Goal: Task Accomplishment & Management: Manage account settings

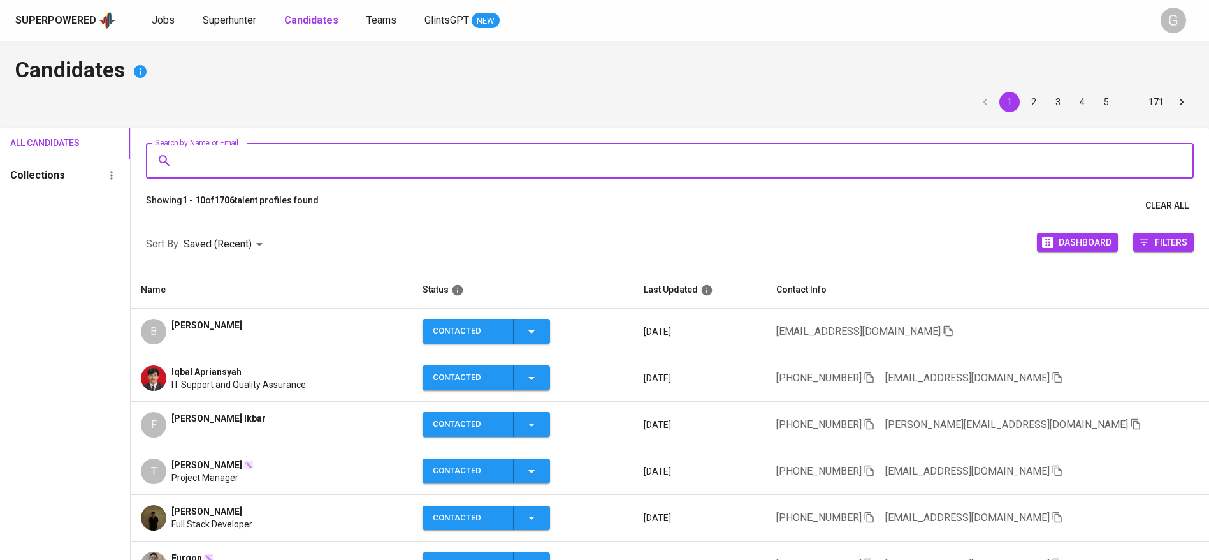
click at [260, 163] on input "Search by Name or Email" at bounding box center [673, 160] width 992 height 24
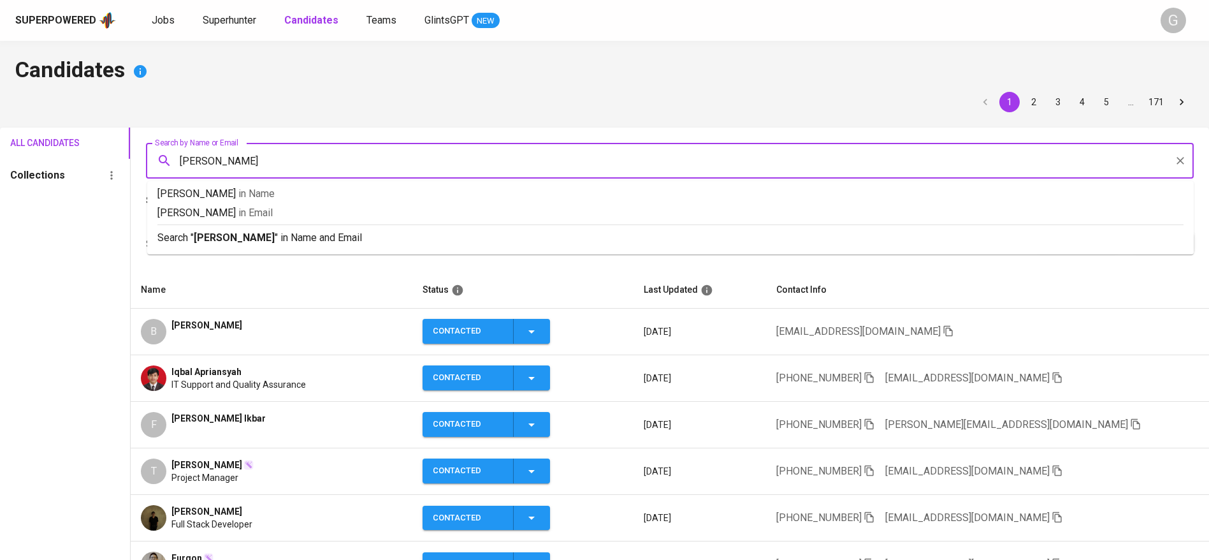
type input "danau"
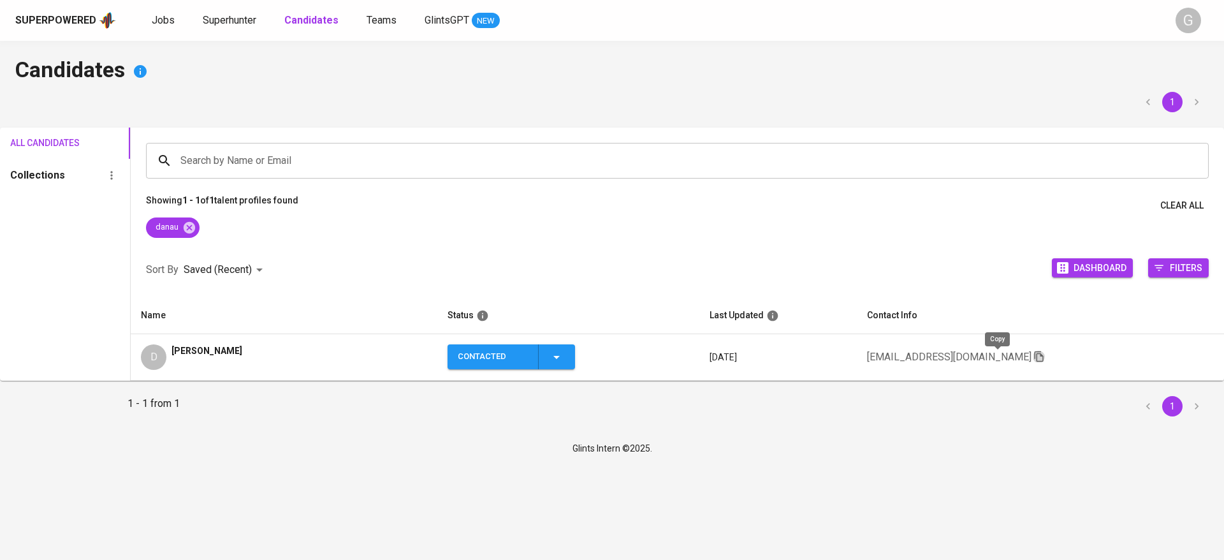
click at [1033, 352] on icon "button" at bounding box center [1038, 355] width 11 height 11
click at [192, 231] on icon at bounding box center [189, 226] width 11 height 11
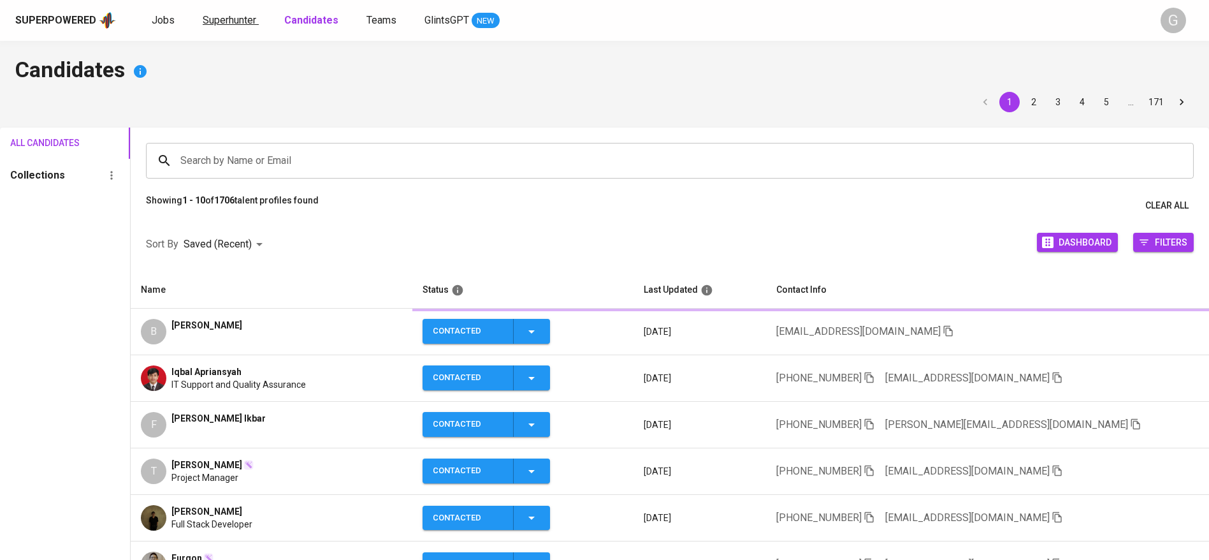
click at [250, 24] on span "Superhunter" at bounding box center [230, 20] width 54 height 12
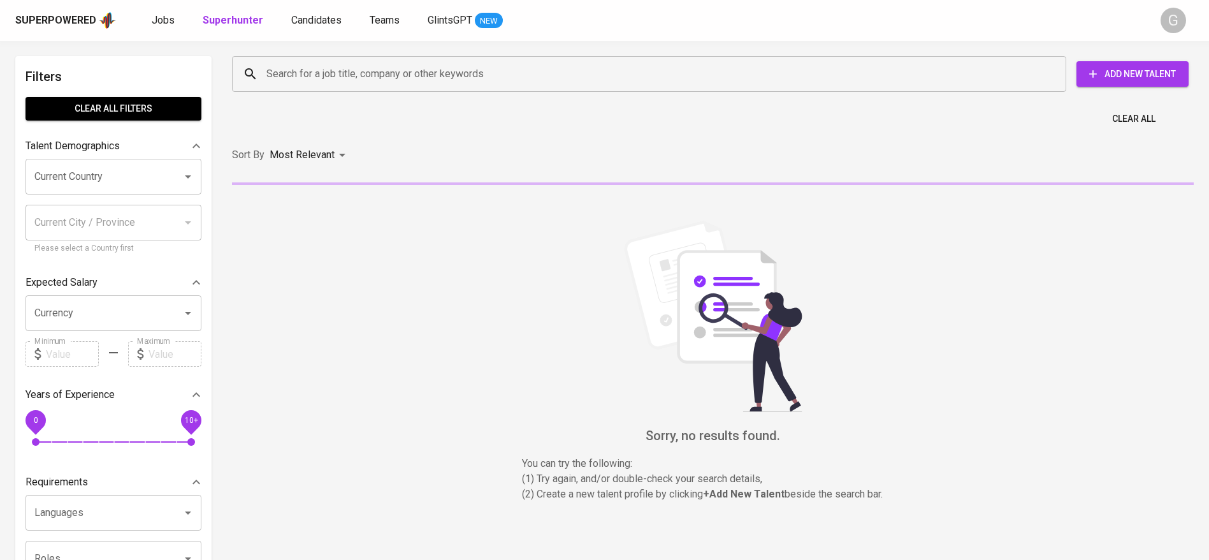
click at [292, 65] on input "Search for a job title, company or other keywords" at bounding box center [652, 74] width 778 height 24
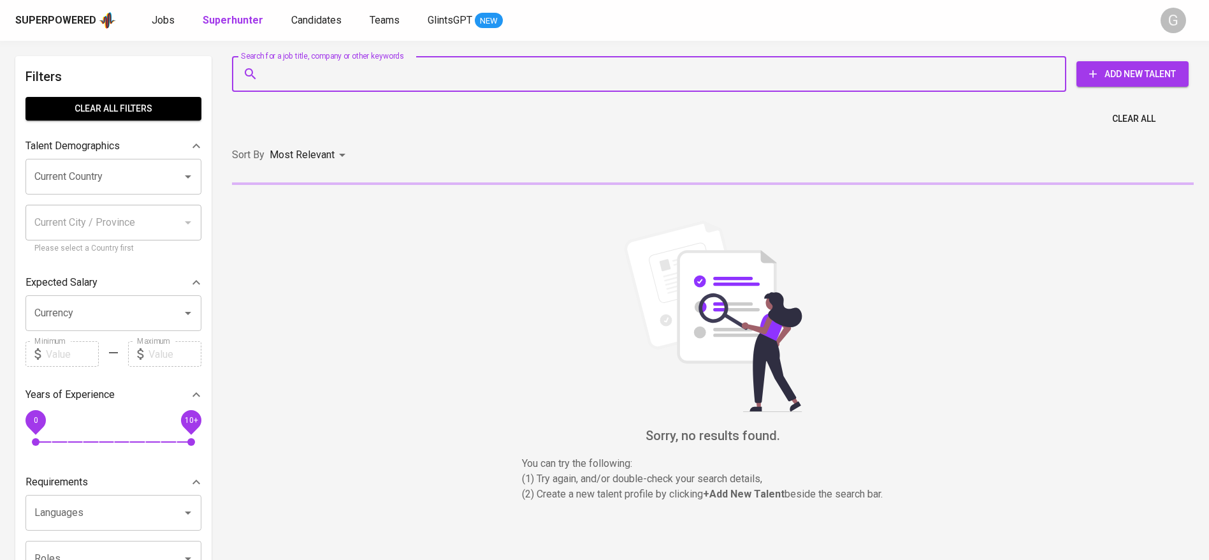
paste input "veraahuang@gmail.com"
type input "veraahuang@gmail.com"
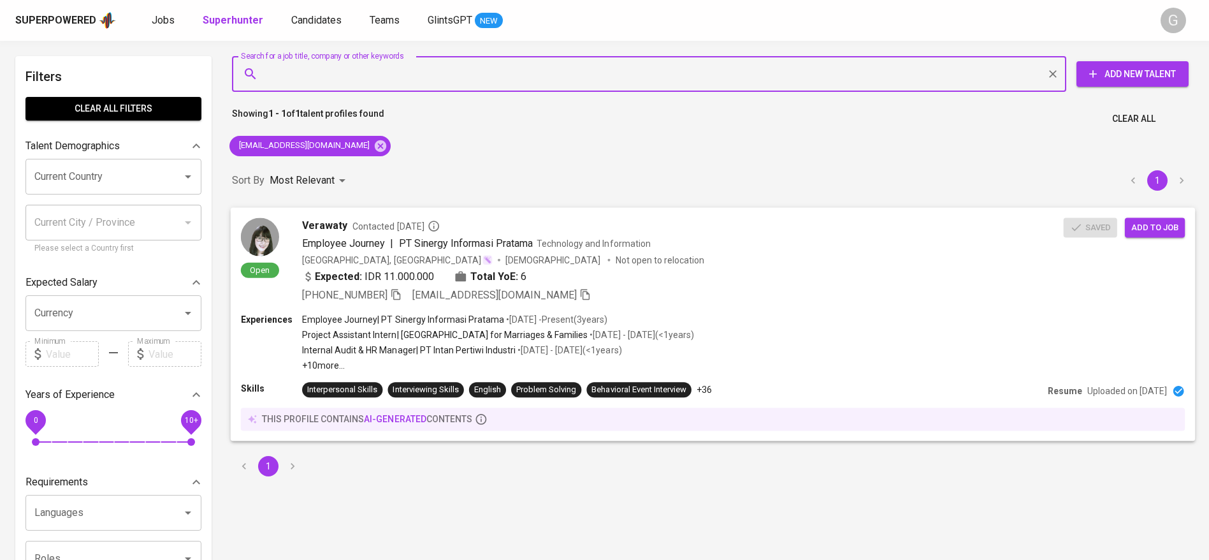
click at [1152, 225] on span "Add to job" at bounding box center [1154, 227] width 47 height 15
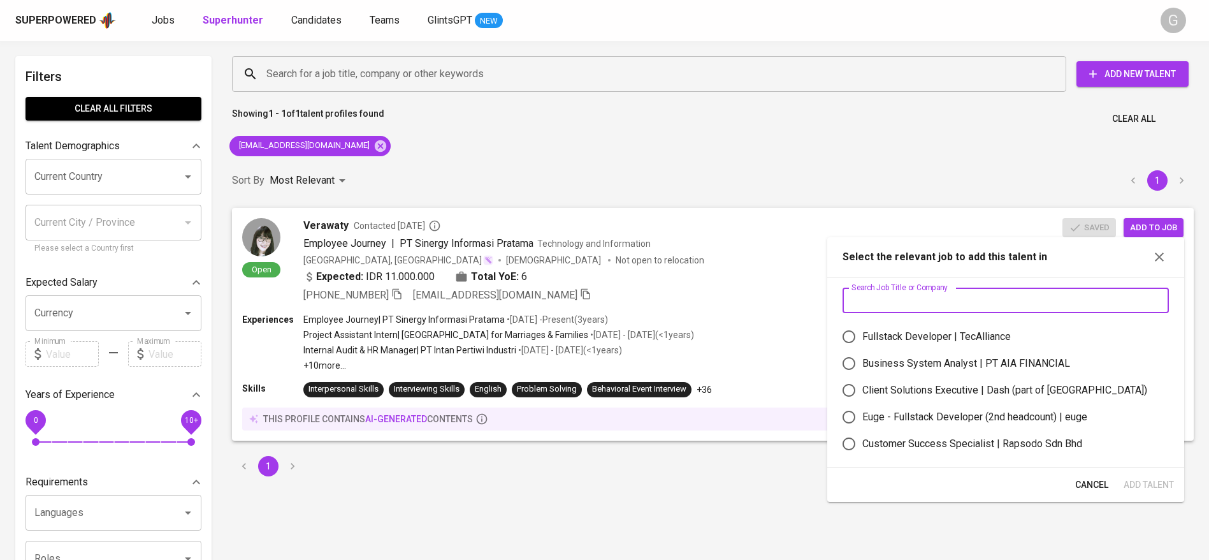
click at [953, 293] on input "text" at bounding box center [1005, 299] width 326 height 25
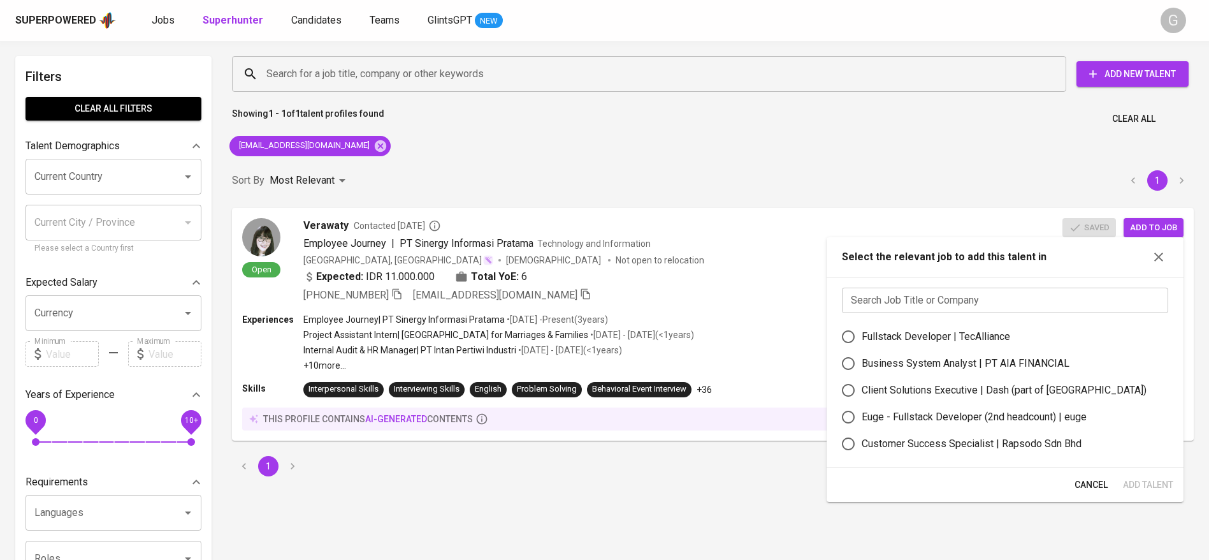
click at [314, 11] on div "Superpowered Jobs Superhunter Candidates Teams GlintsGPT NEW" at bounding box center [584, 20] width 1138 height 19
click at [319, 25] on span "Candidates" at bounding box center [316, 20] width 50 height 12
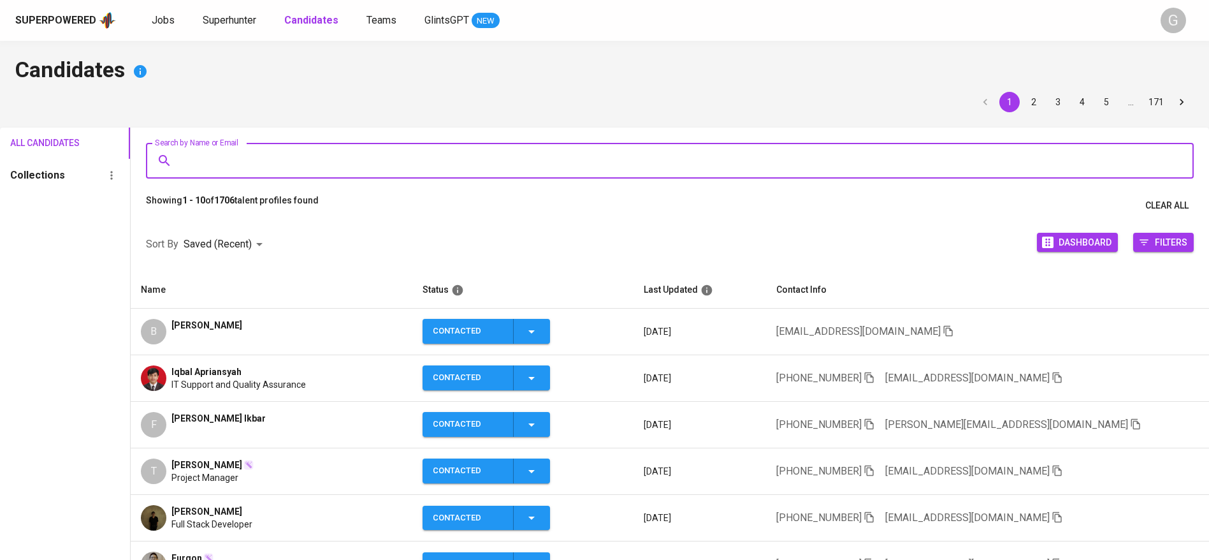
click at [323, 159] on input "Search by Name or Email" at bounding box center [673, 160] width 992 height 24
paste input "veraahuang@gmail.com"
type input "veraahuang@gmail.com"
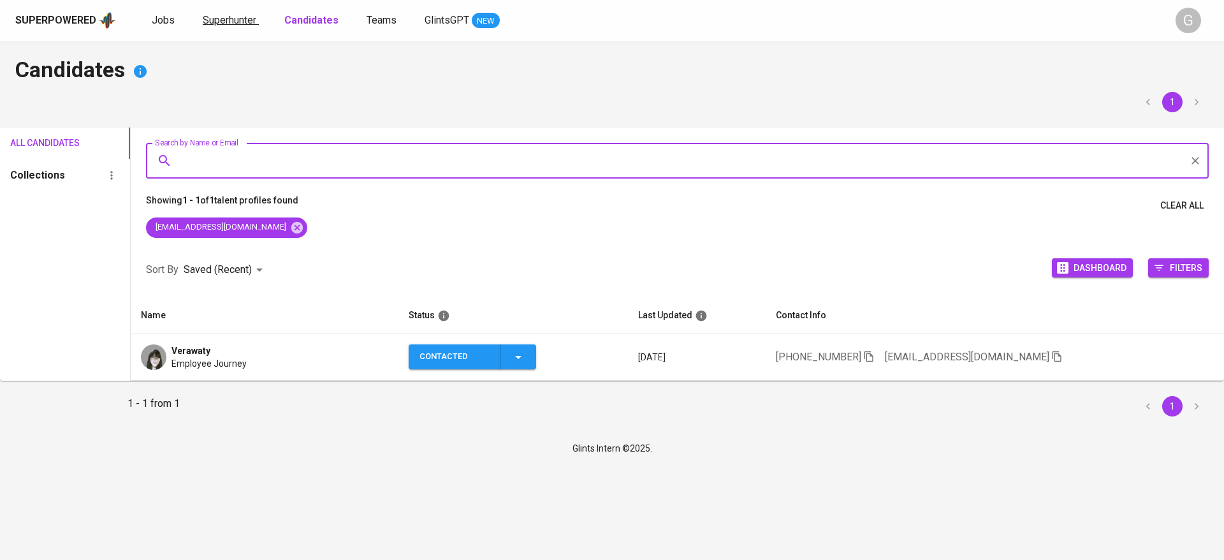
click at [243, 15] on span "Superhunter" at bounding box center [230, 20] width 54 height 12
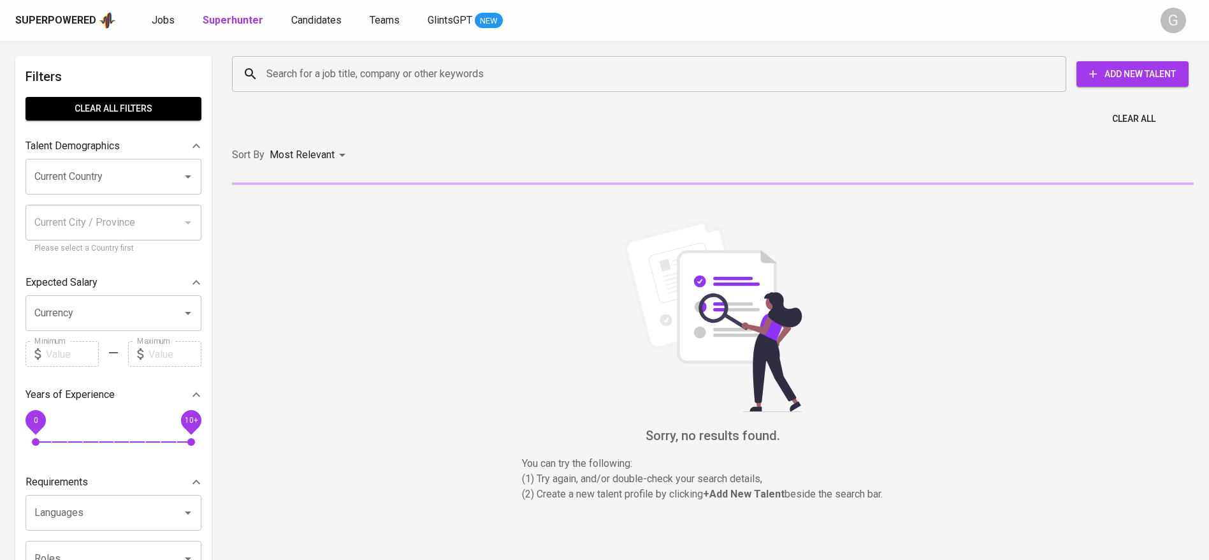
click at [298, 82] on input "Search for a job title, company or other keywords" at bounding box center [652, 74] width 778 height 24
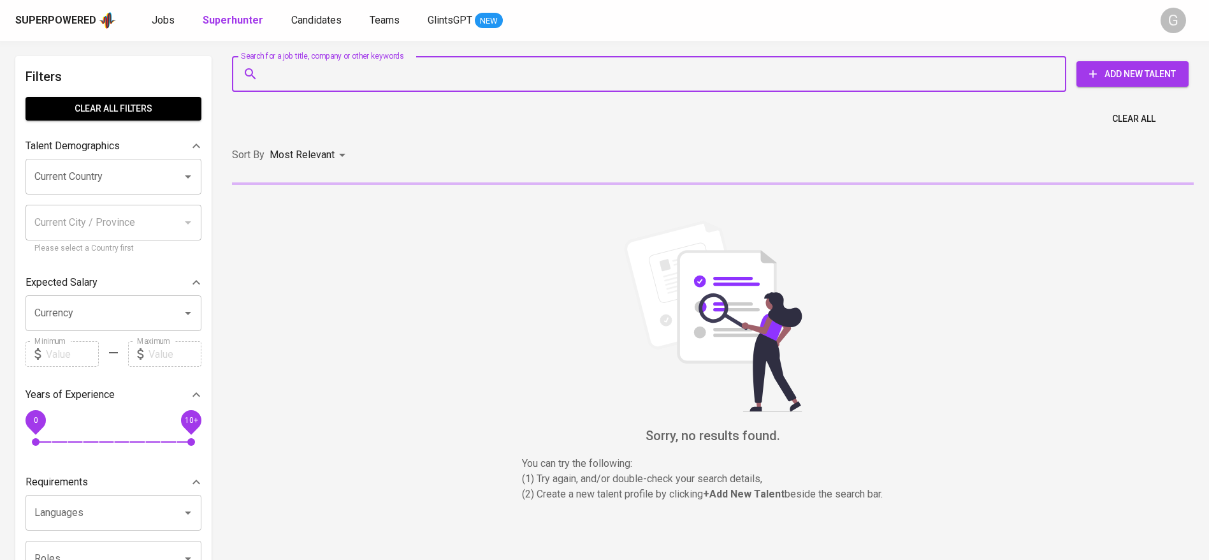
paste input "veraahuang@gmail.com"
type input "veraahuang@gmail.com"
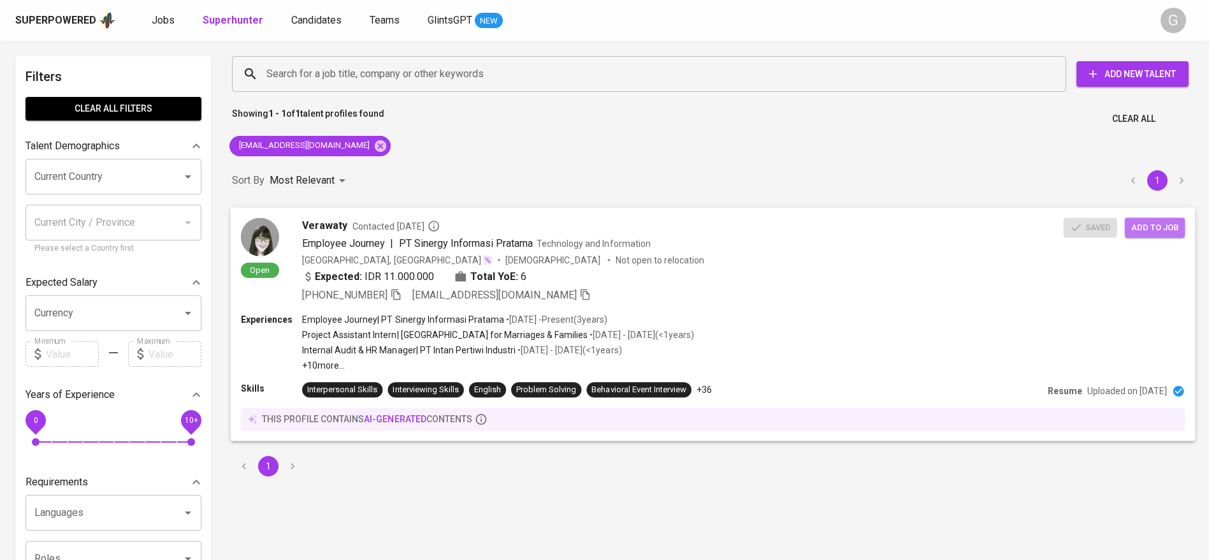
click at [1155, 224] on span "Add to job" at bounding box center [1154, 227] width 47 height 15
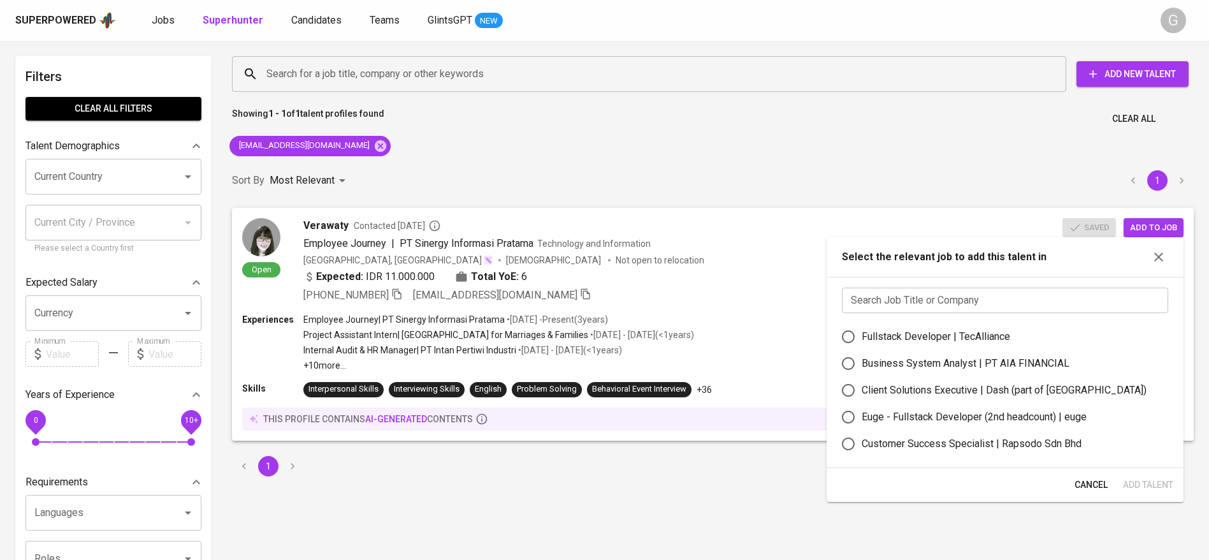
click at [967, 301] on input "text" at bounding box center [1005, 299] width 326 height 25
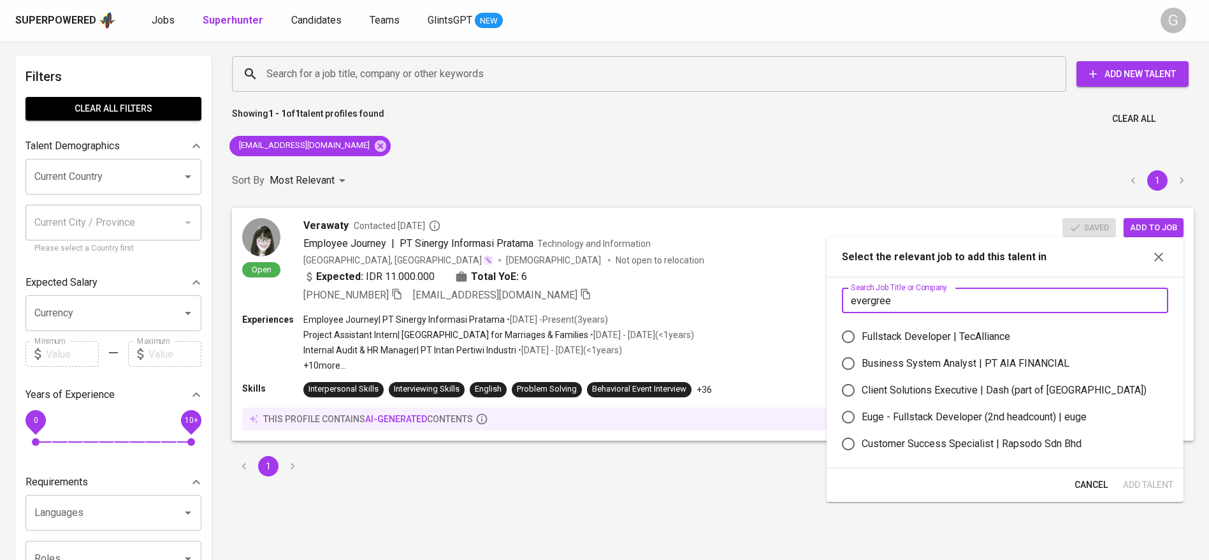
type input "evergreen"
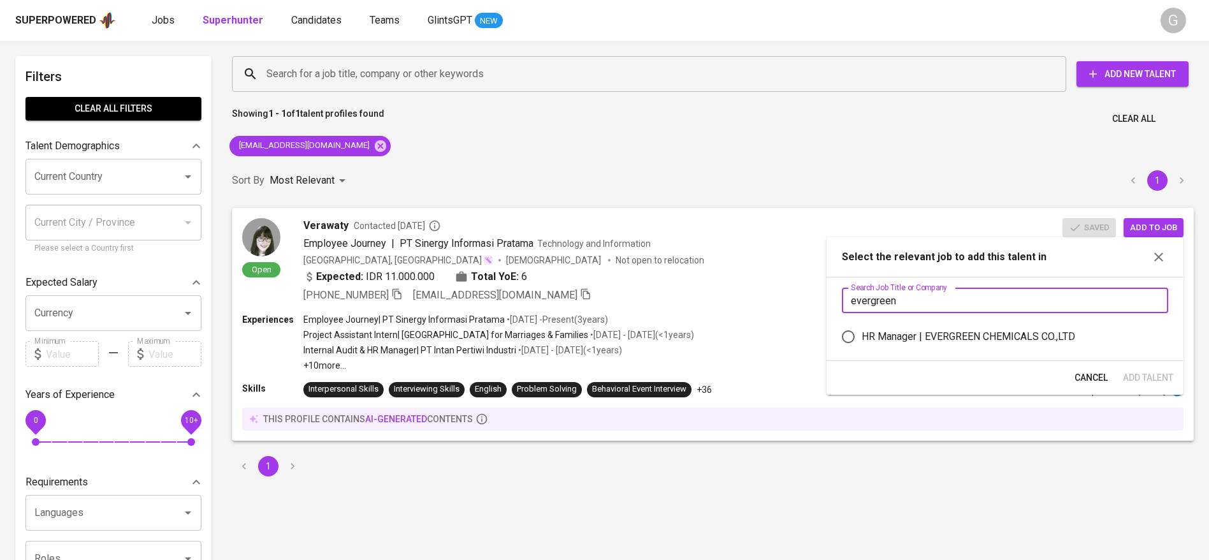
type input "evergreen"
click at [915, 335] on div "HR Manager | EVERGREEN CHEMICALS CO.,LTD" at bounding box center [968, 336] width 213 height 15
click at [862, 335] on input "HR Manager | EVERGREEN CHEMICALS CO.,LTD" at bounding box center [848, 336] width 27 height 27
radio input "true"
click at [1131, 377] on span "Add Talent" at bounding box center [1148, 378] width 50 height 16
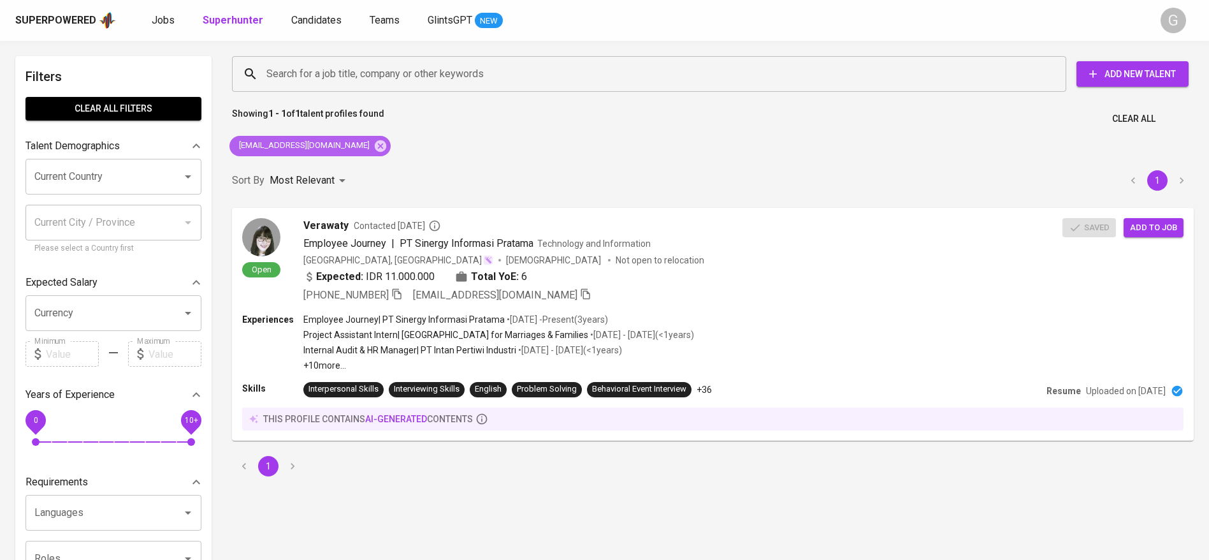
click at [335, 152] on div "veraahuang@gmail.com" at bounding box center [309, 146] width 161 height 20
click at [375, 146] on icon at bounding box center [380, 145] width 11 height 11
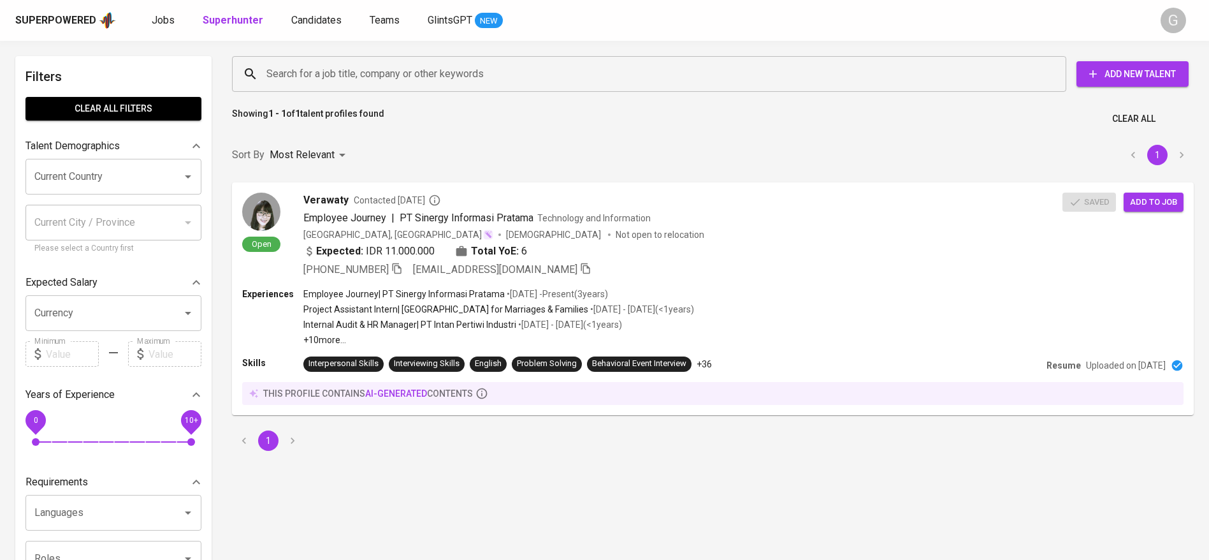
click at [354, 52] on div "Search for a job title, company or other keywords Search for a job title, compa…" at bounding box center [710, 74] width 977 height 56
click at [362, 86] on div "Search for a job title, company or other keywords" at bounding box center [649, 74] width 834 height 36
click at [362, 68] on input "Search for a job title, company or other keywords" at bounding box center [652, 74] width 778 height 24
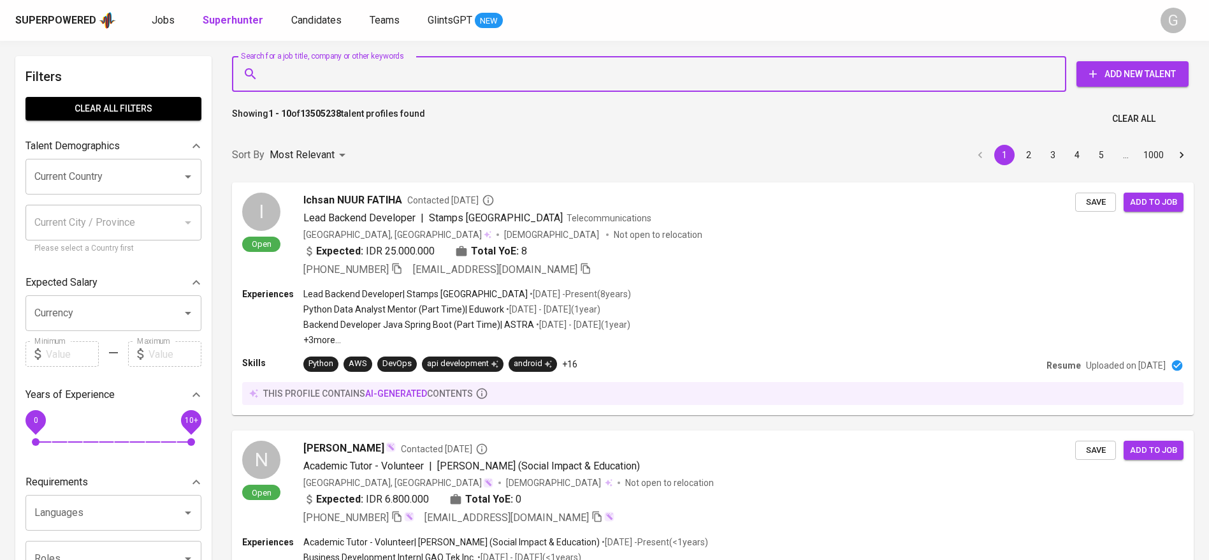
click at [362, 68] on input "Search for a job title, company or other keywords" at bounding box center [652, 74] width 778 height 24
paste input "aliffarizkyd@gmail.com"
type input "aliffarizkyd@gmail.com"
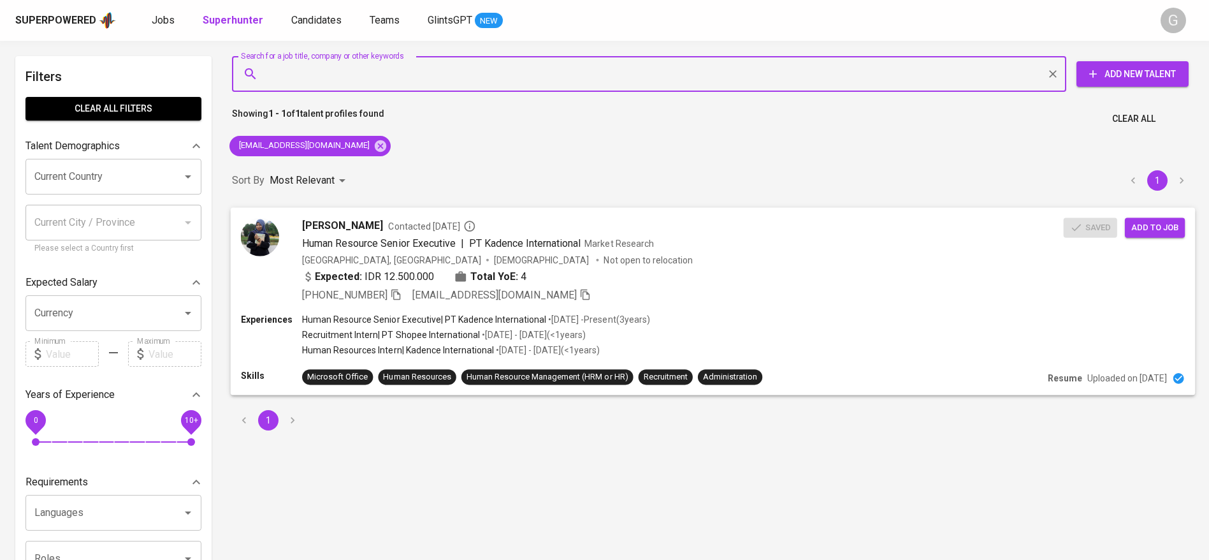
click at [1154, 220] on span "Add to job" at bounding box center [1154, 227] width 47 height 15
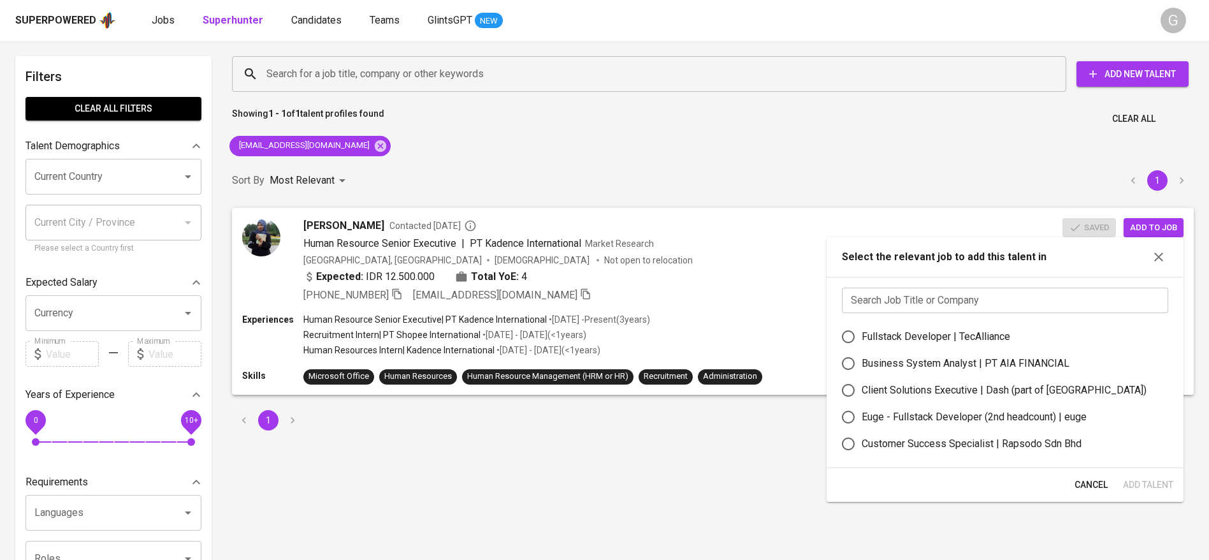
click at [983, 293] on input "text" at bounding box center [1005, 299] width 326 height 25
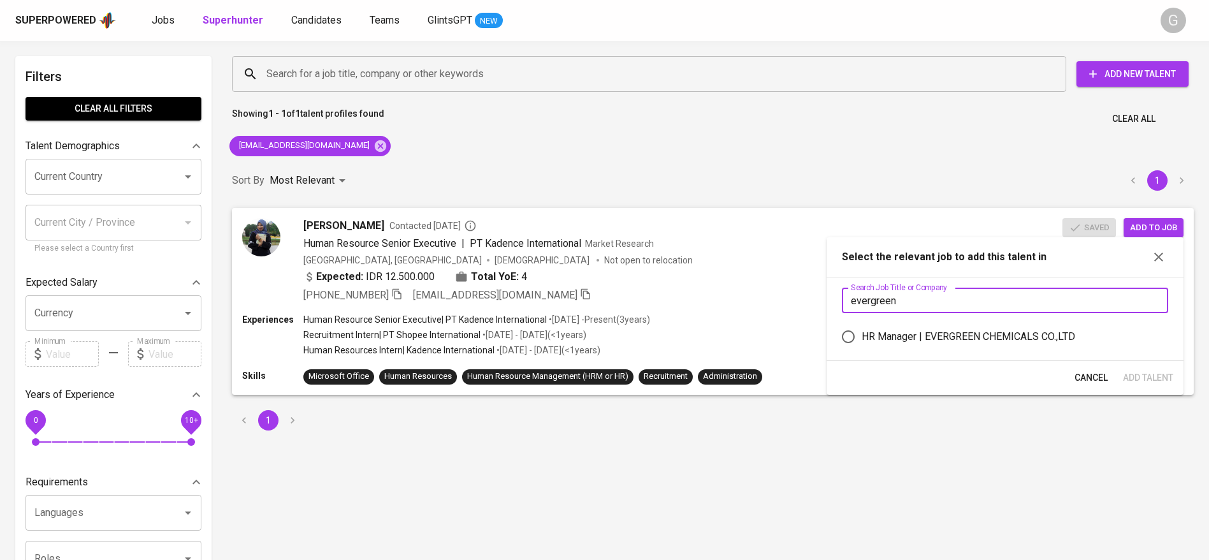
type input "evergreen"
click at [981, 328] on label "HR Manager | EVERGREEN CHEMICALS CO.,LTD" at bounding box center [996, 336] width 323 height 27
click at [862, 328] on input "HR Manager | EVERGREEN CHEMICALS CO.,LTD" at bounding box center [848, 336] width 27 height 27
radio input "true"
click at [1150, 374] on span "Add Talent" at bounding box center [1148, 378] width 50 height 16
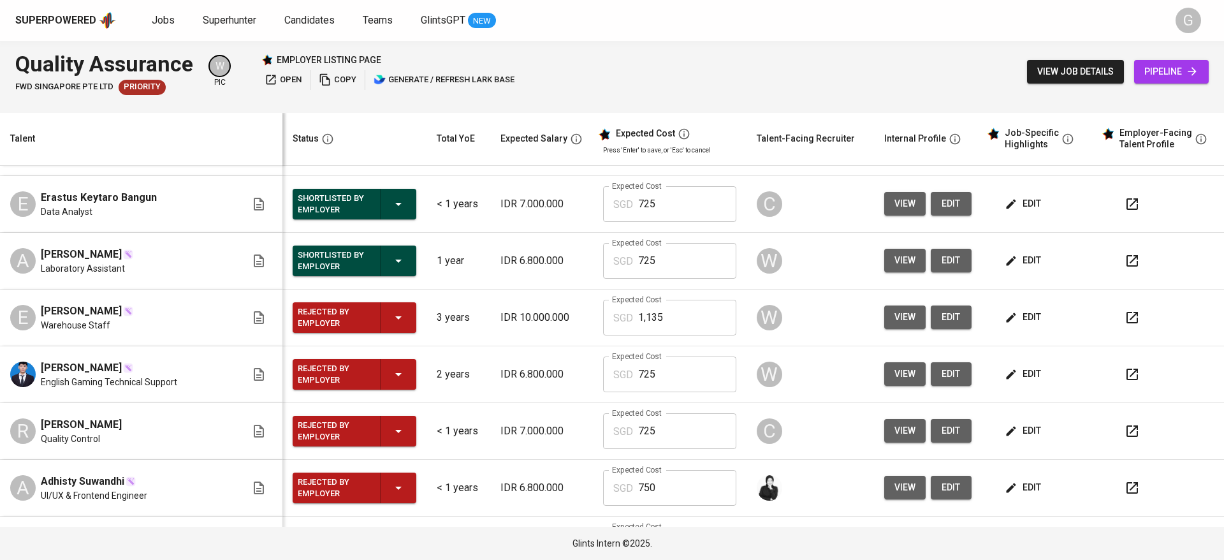
scroll to position [572, 0]
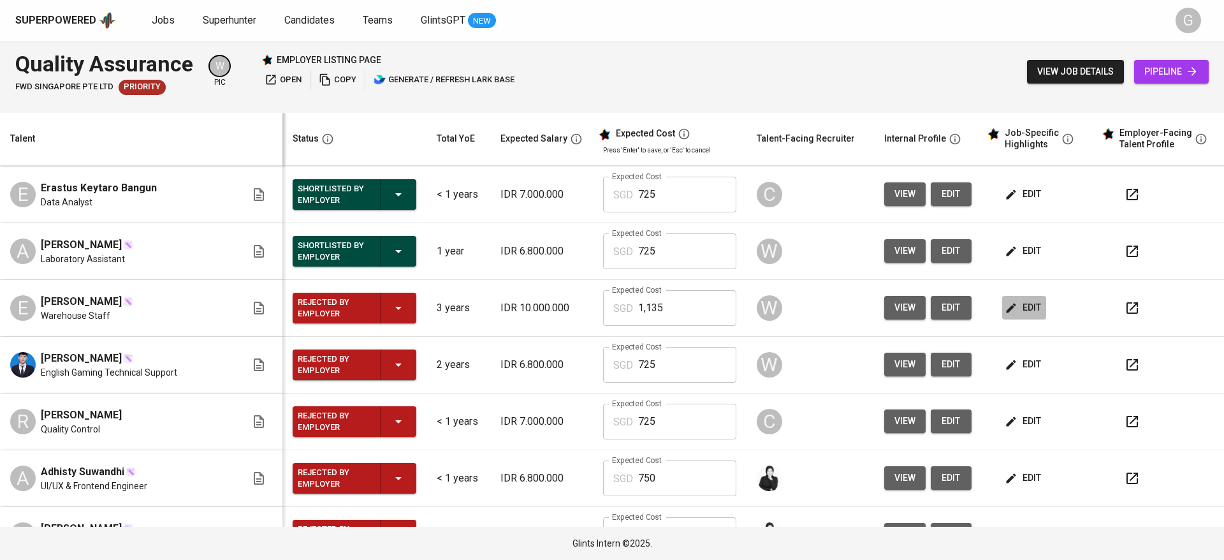
click at [1004, 305] on icon "button" at bounding box center [1010, 307] width 13 height 13
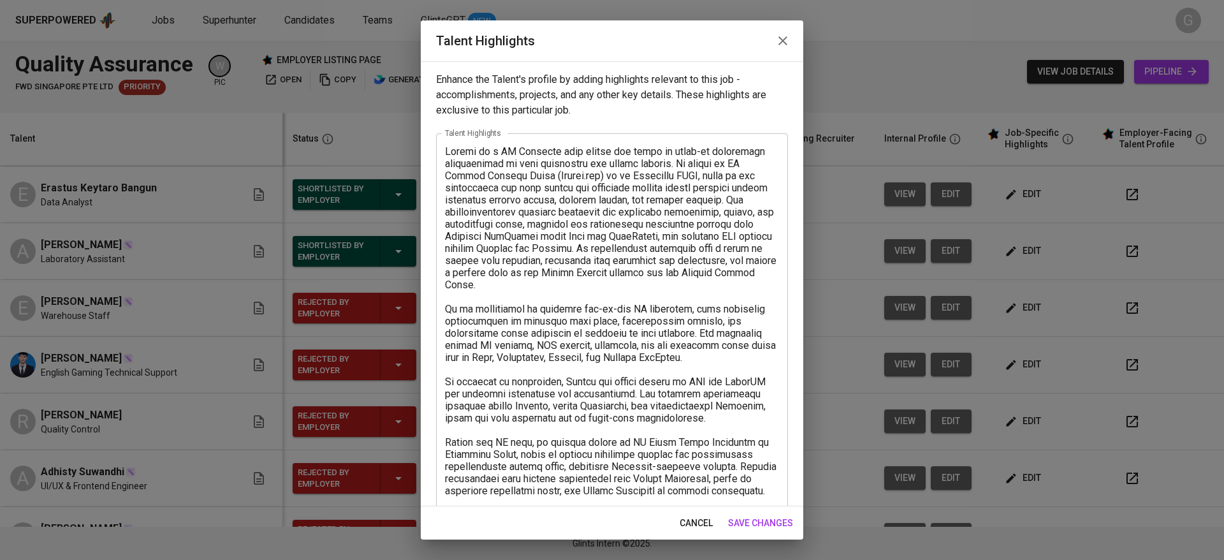
scroll to position [255, 0]
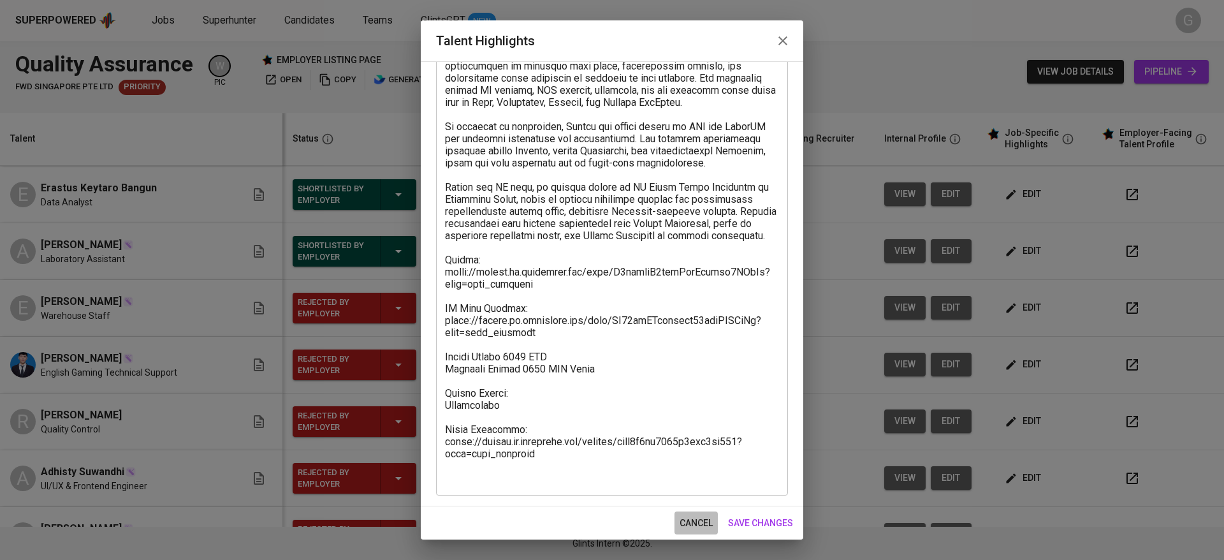
click at [691, 519] on span "cancel" at bounding box center [695, 523] width 33 height 16
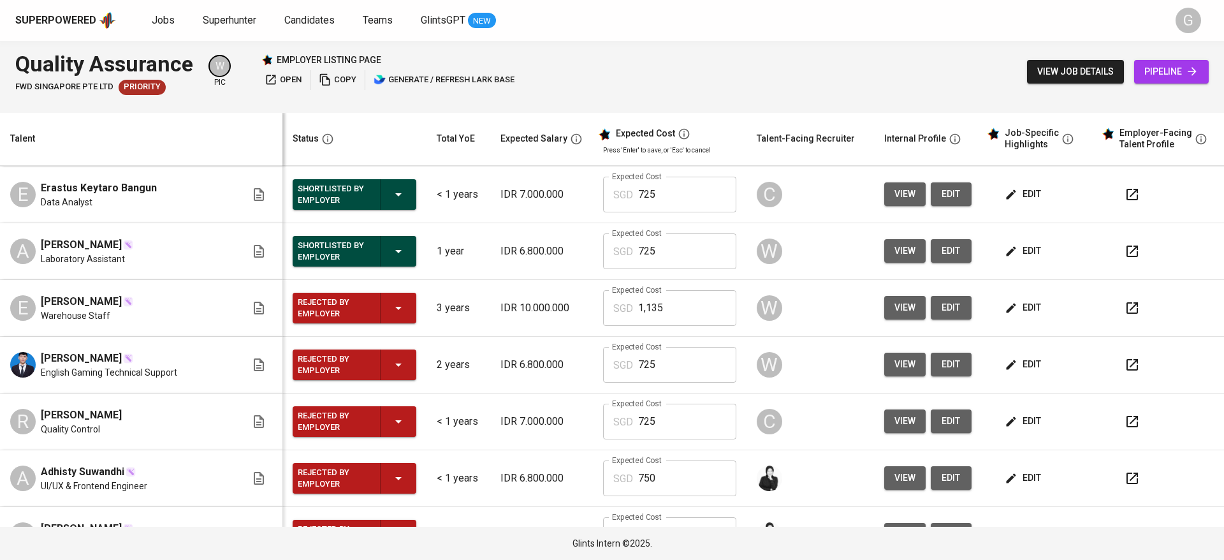
click at [1002, 296] on button "edit" at bounding box center [1024, 308] width 44 height 24
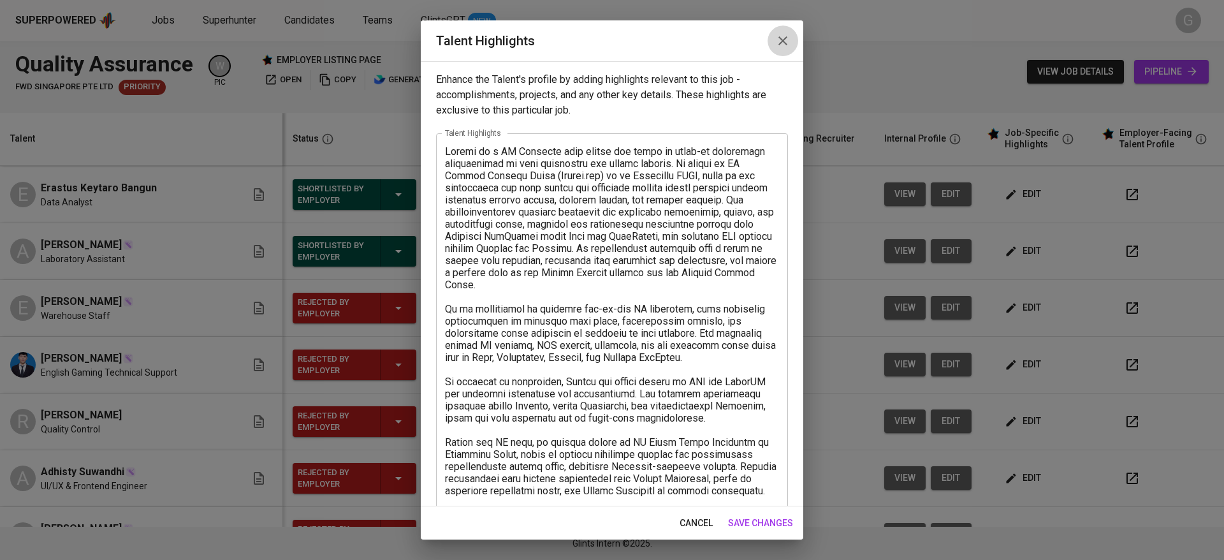
click at [779, 37] on icon "button" at bounding box center [782, 40] width 9 height 9
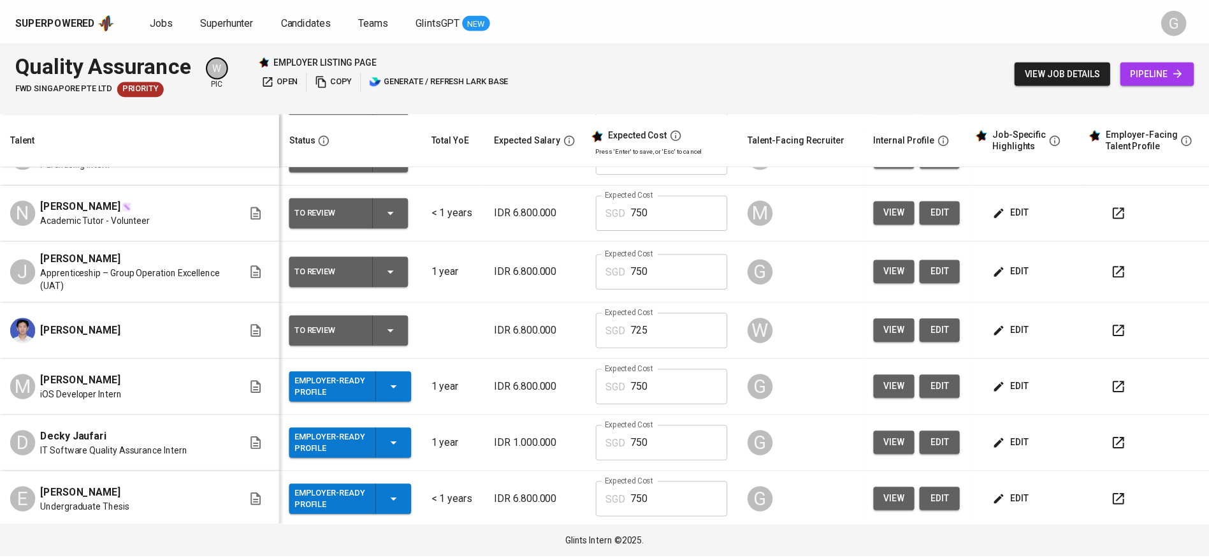
scroll to position [0, 0]
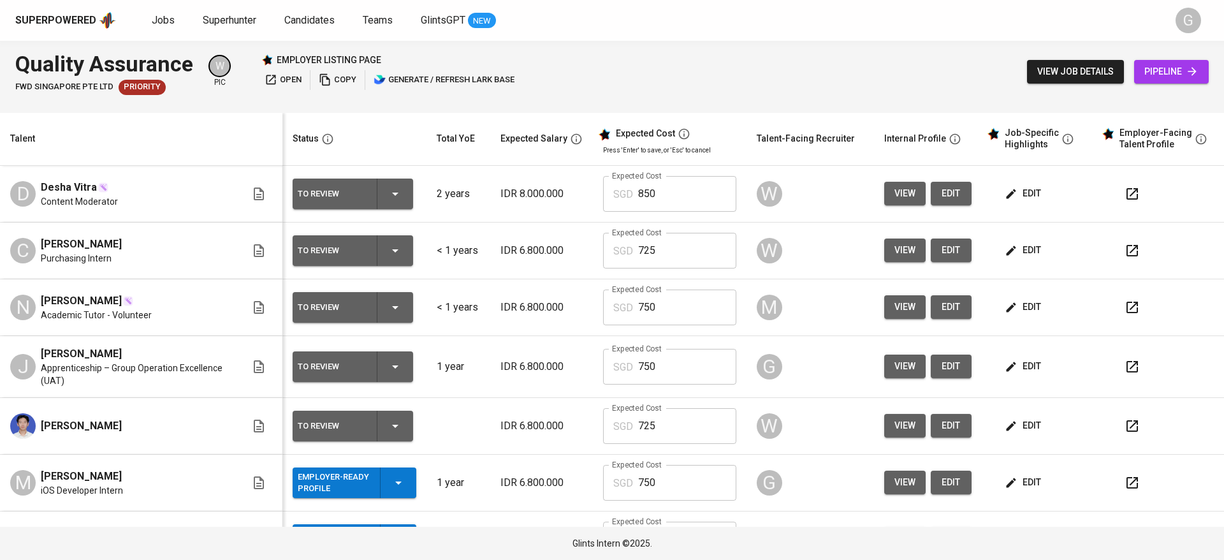
click at [256, 122] on th "Talent" at bounding box center [141, 139] width 282 height 53
click at [242, 24] on span "Superhunter" at bounding box center [230, 20] width 54 height 12
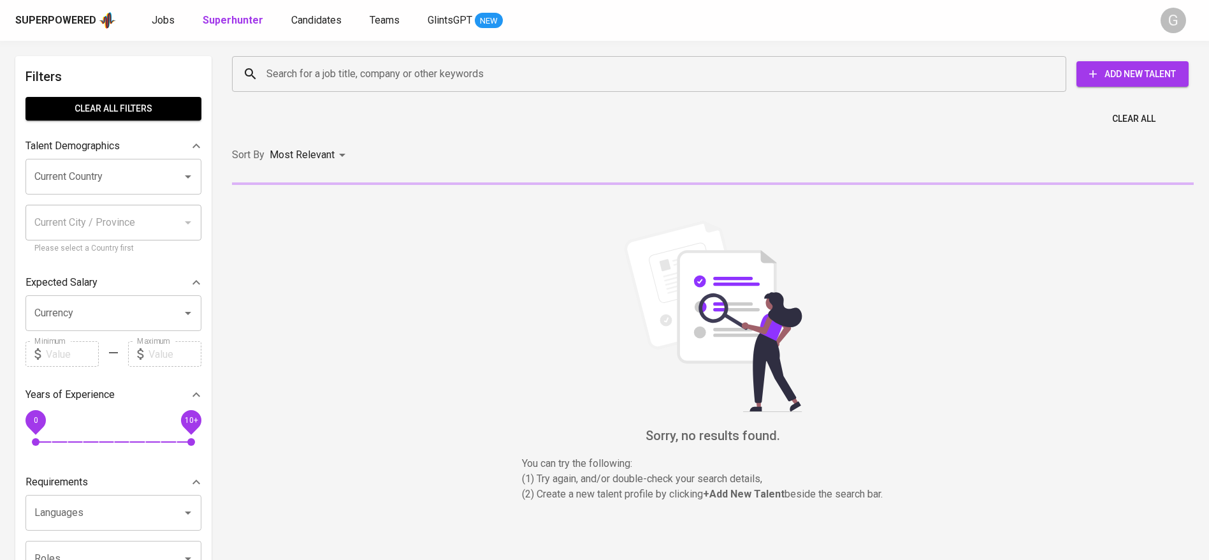
click at [277, 68] on input "Search for a job title, company or other keywords" at bounding box center [652, 74] width 778 height 24
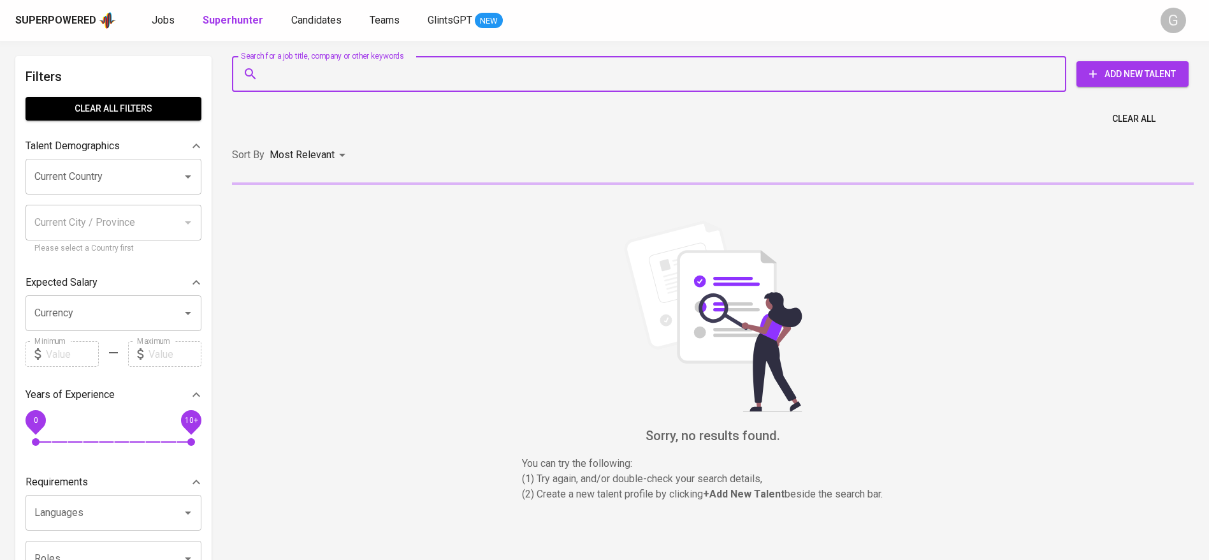
paste input "danausutria25@gmail.com"
type input "danausutria25@gmail.com"
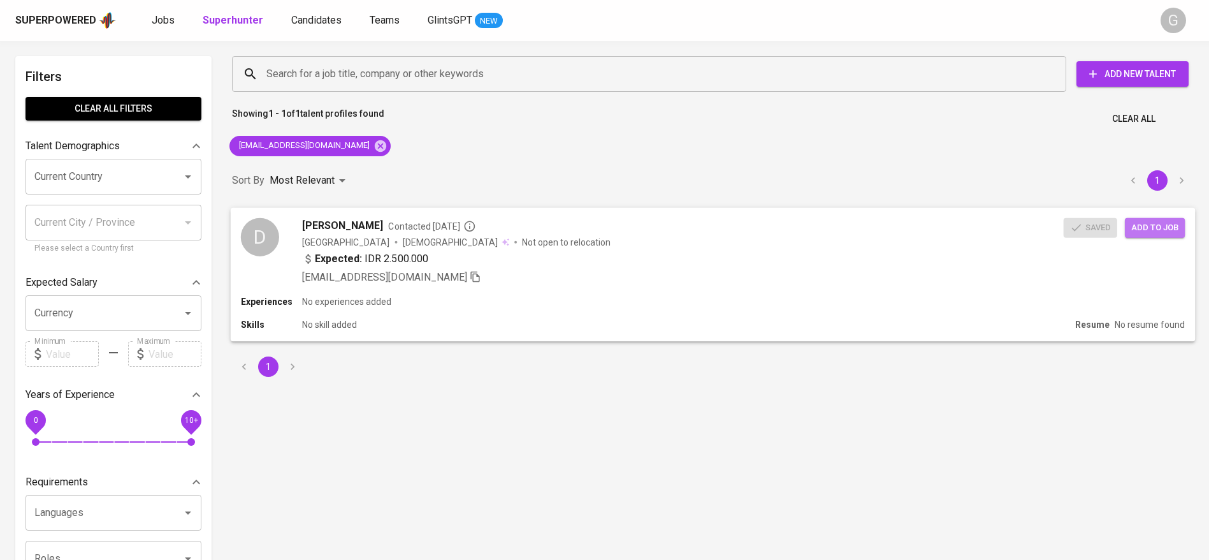
click at [1152, 226] on span "Add to job" at bounding box center [1154, 227] width 47 height 15
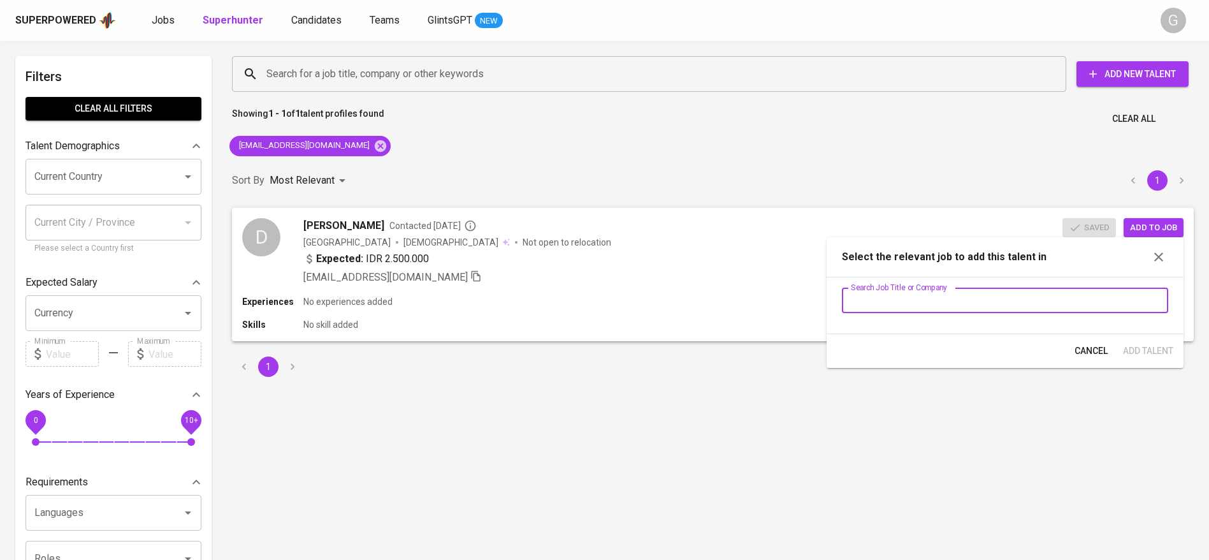
click at [967, 291] on input "text" at bounding box center [1005, 299] width 326 height 25
click at [969, 301] on input "text" at bounding box center [1005, 299] width 326 height 25
type input "evergreen"
click at [973, 325] on label "HR Manager | EVERGREEN CHEMICALS CO.,LTD" at bounding box center [996, 336] width 323 height 27
click at [862, 325] on input "HR Manager | EVERGREEN CHEMICALS CO.,LTD" at bounding box center [848, 336] width 27 height 27
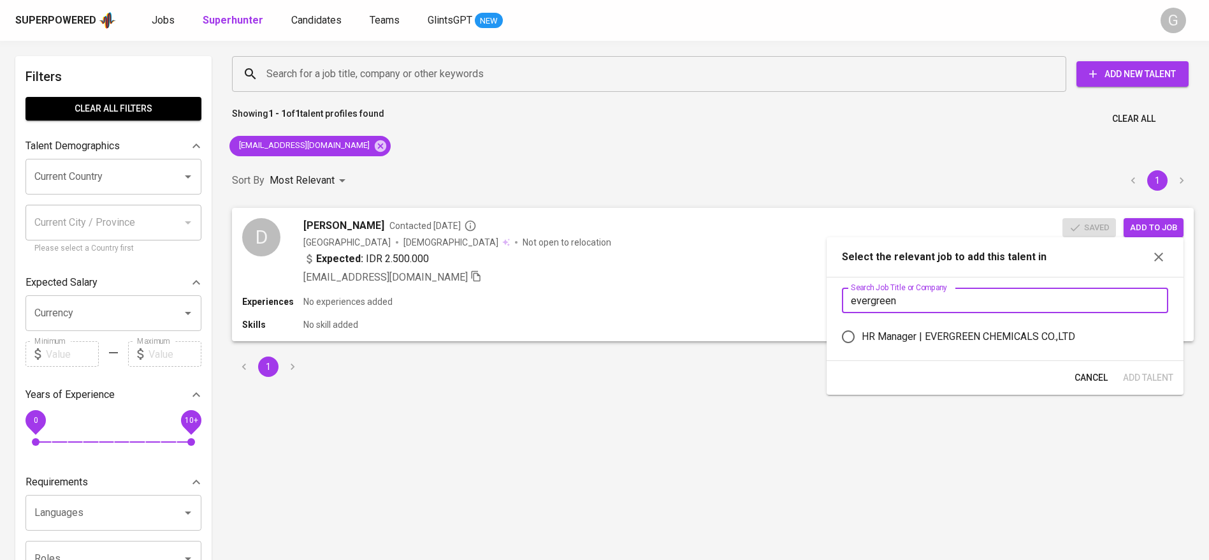
radio input "true"
click at [1150, 374] on span "Add Talent" at bounding box center [1148, 378] width 50 height 16
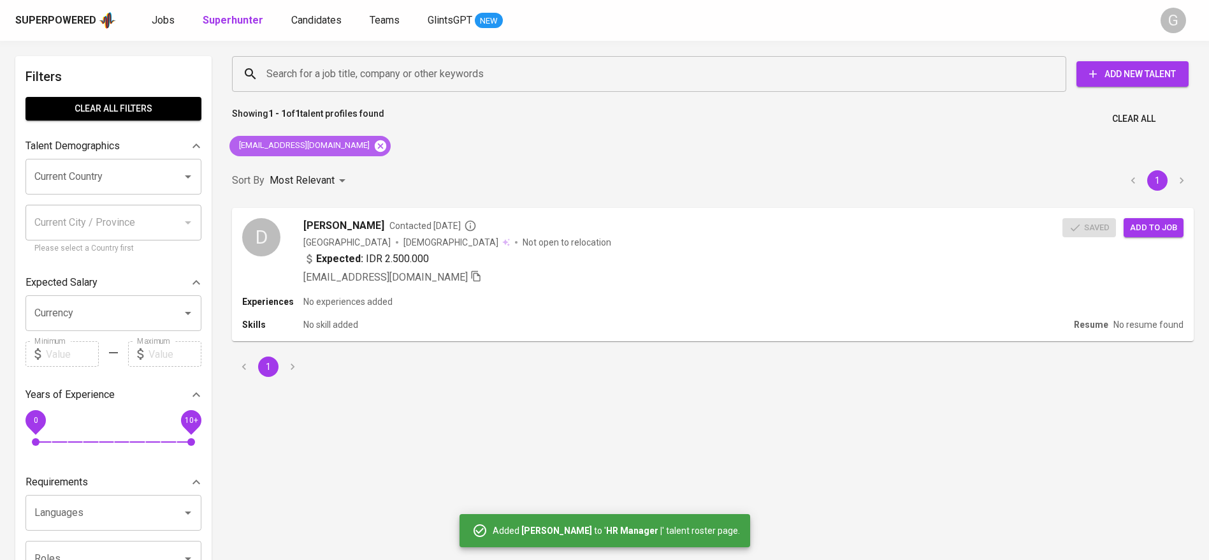
click at [373, 139] on icon at bounding box center [380, 146] width 14 height 14
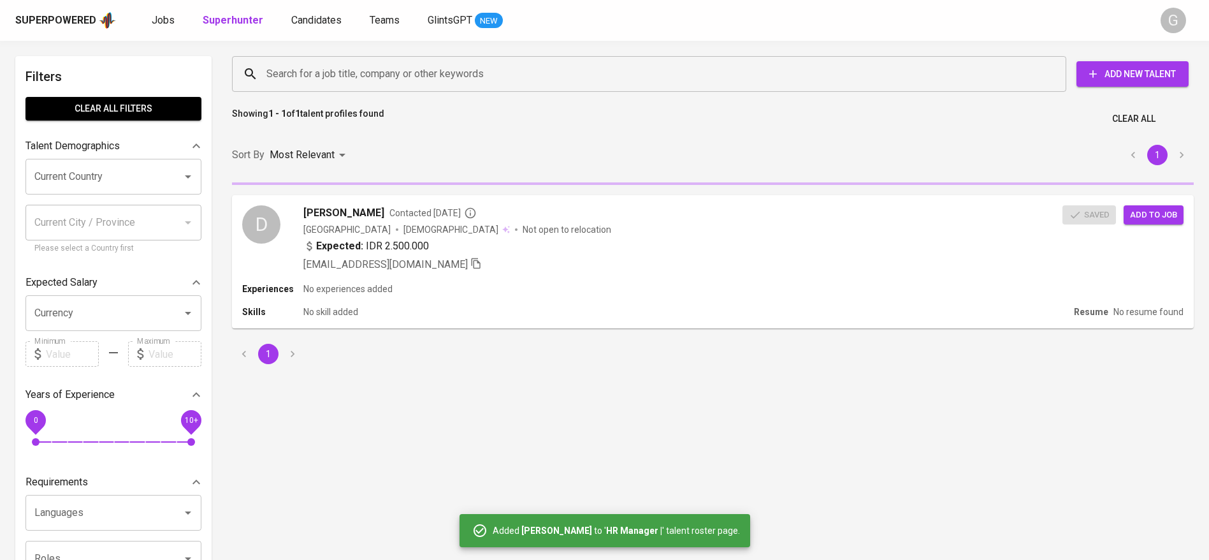
click at [322, 11] on div "Superpowered Jobs Superhunter Candidates Teams GlintsGPT NEW" at bounding box center [584, 20] width 1138 height 19
click at [323, 17] on span "Candidates" at bounding box center [316, 20] width 50 height 12
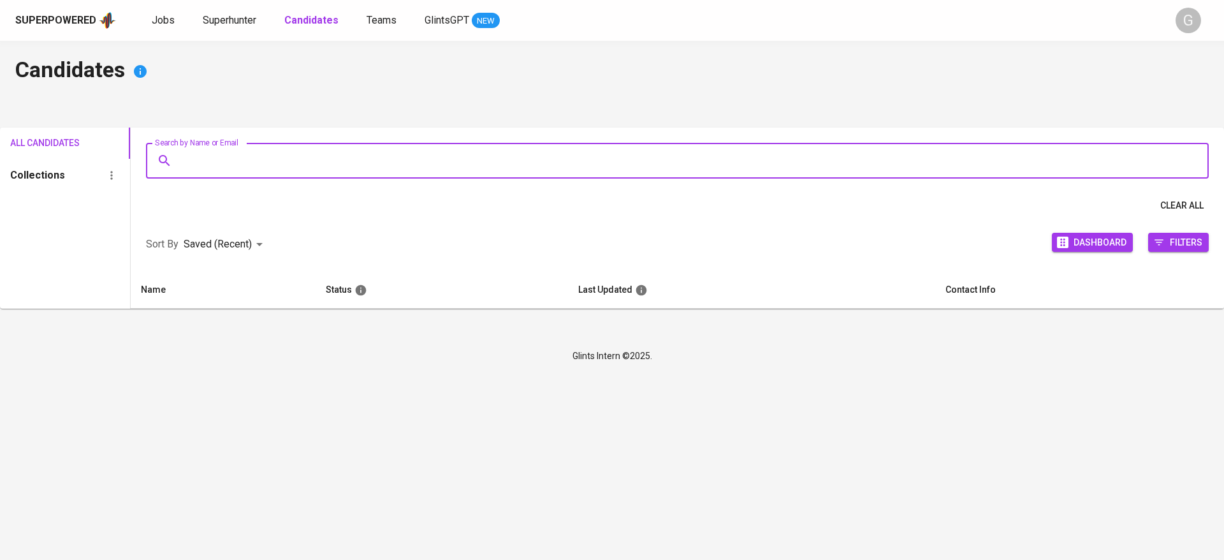
click at [324, 163] on input "Search by Name or Email" at bounding box center [680, 160] width 1006 height 24
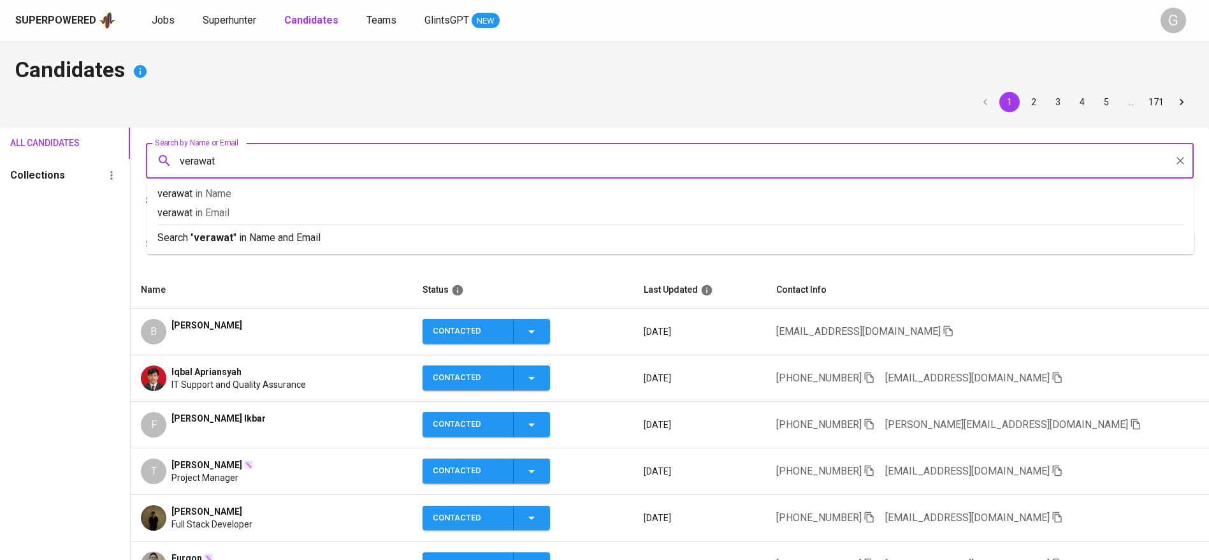
type input "verawaty"
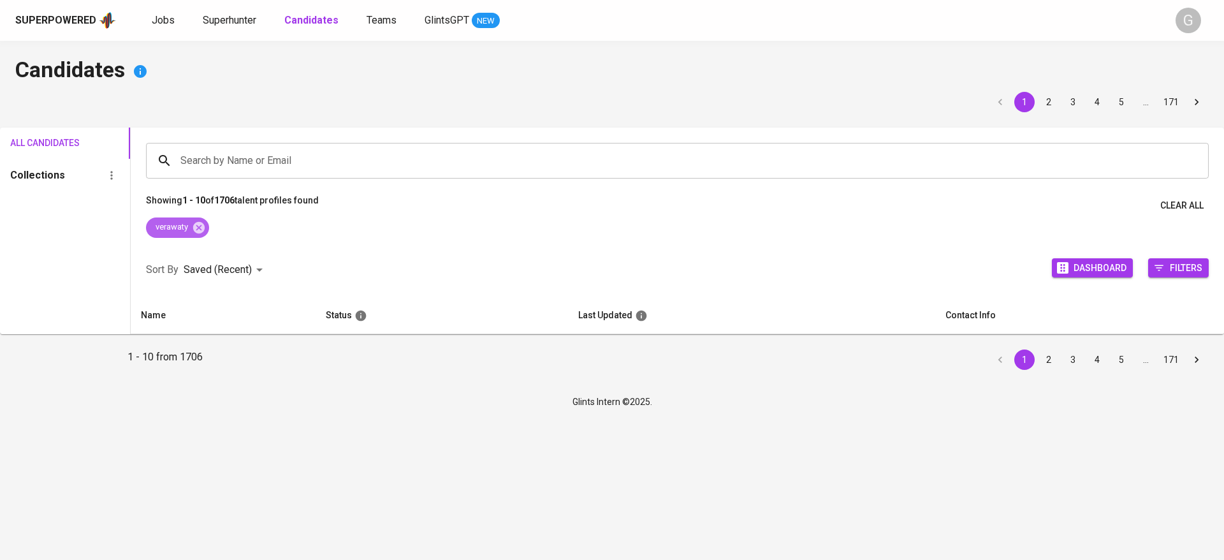
click at [206, 234] on div "verawaty" at bounding box center [177, 227] width 63 height 20
click at [206, 231] on icon at bounding box center [199, 227] width 14 height 14
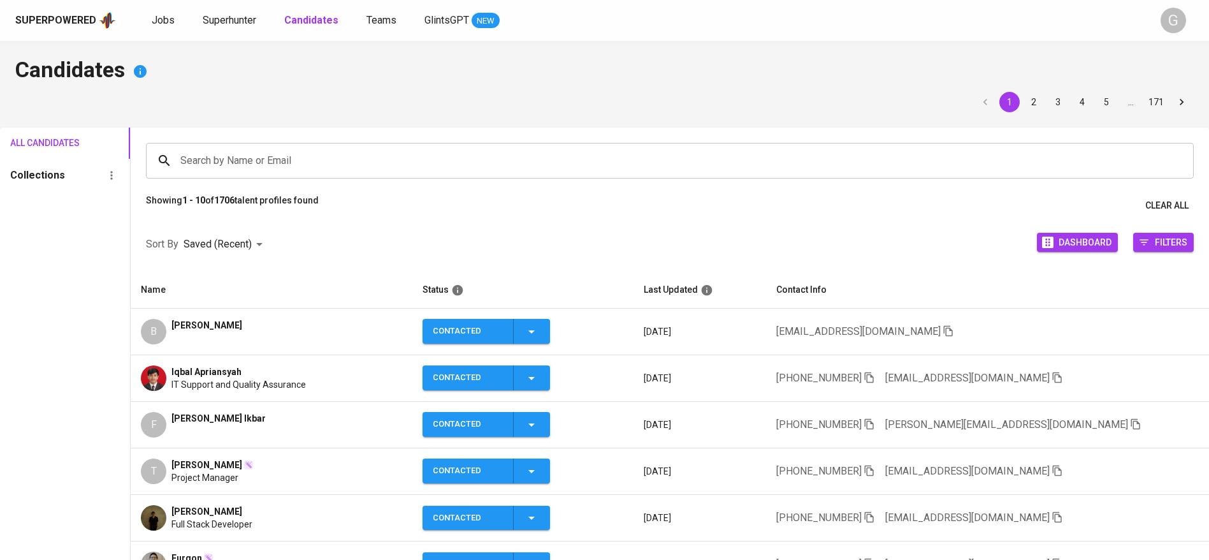
click at [862, 34] on div "Superpowered Jobs Superhunter Candidates Teams GlintsGPT NEW G" at bounding box center [604, 20] width 1209 height 41
click at [549, 160] on input "Search by Name or Email" at bounding box center [673, 160] width 992 height 24
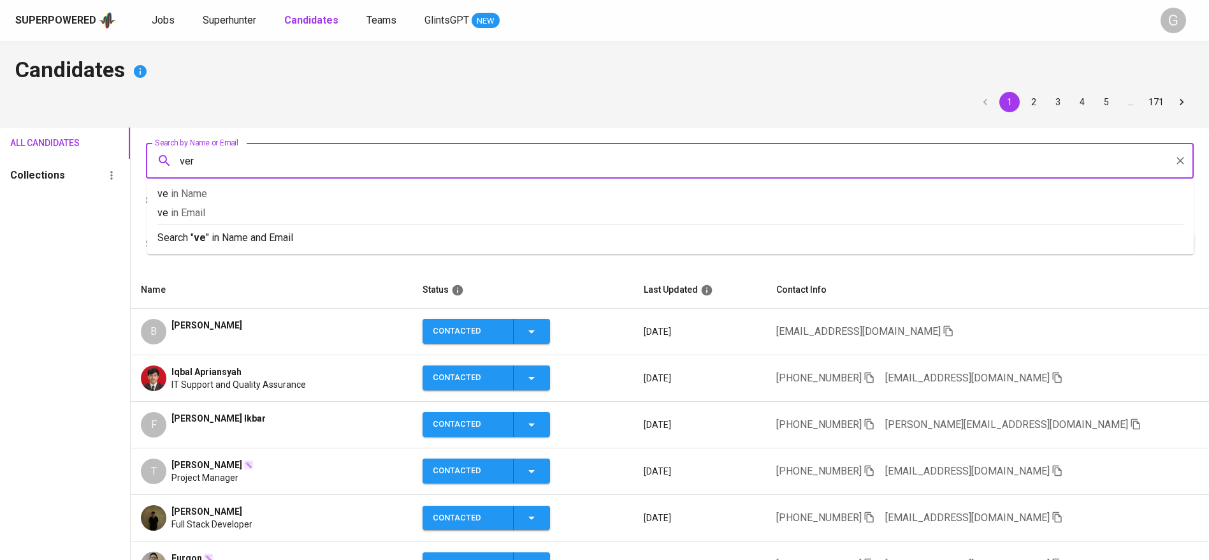
type input "vera"
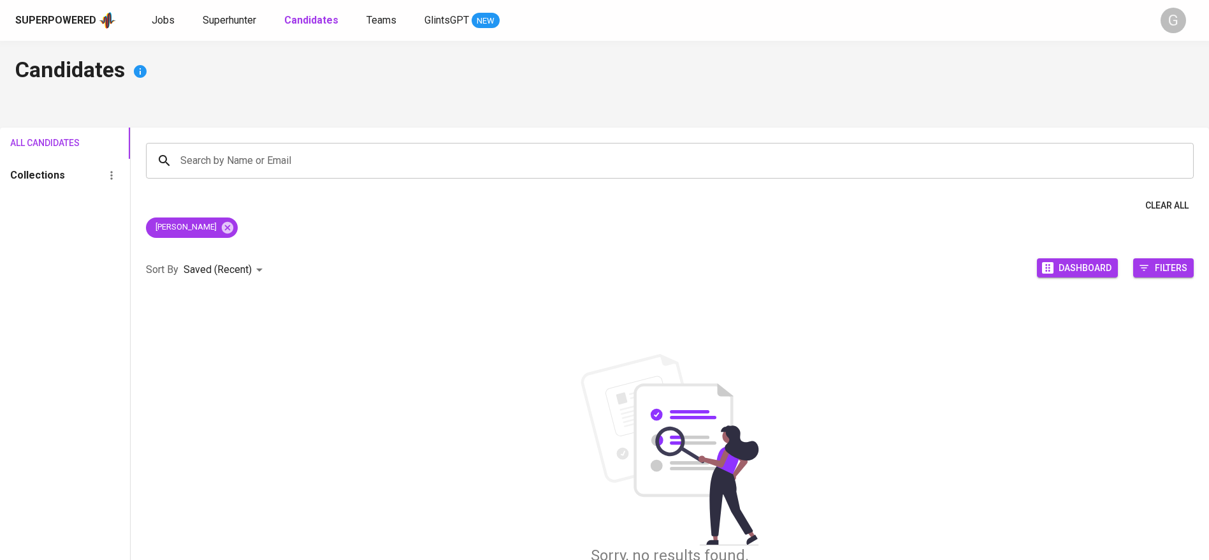
click at [370, 99] on div at bounding box center [604, 102] width 1178 height 20
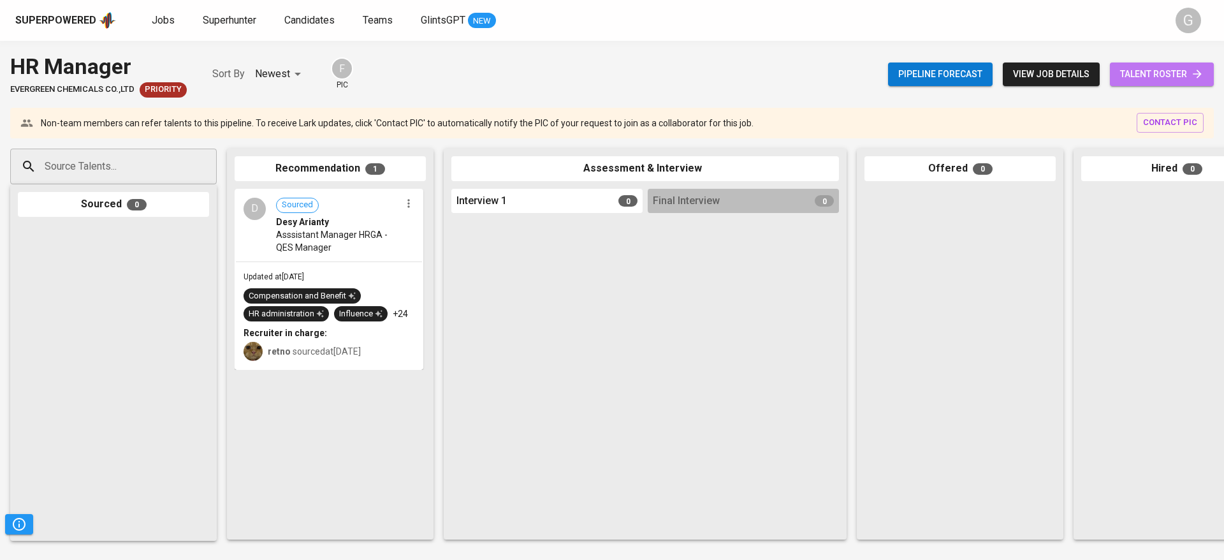
click at [1144, 81] on span "talent roster" at bounding box center [1161, 74] width 83 height 16
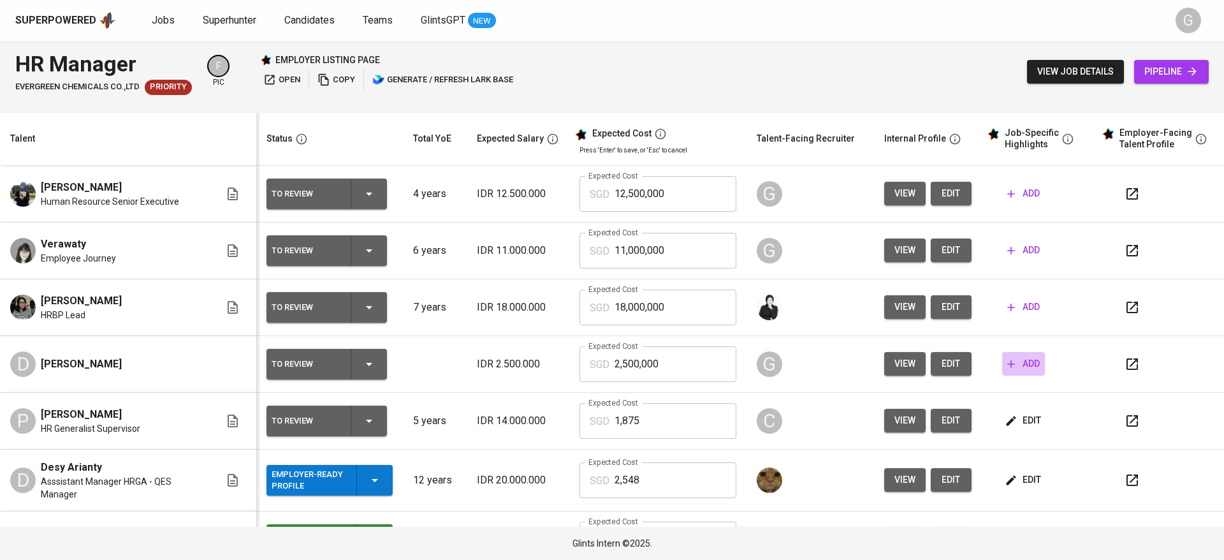
click at [1007, 360] on span "add" at bounding box center [1023, 364] width 33 height 16
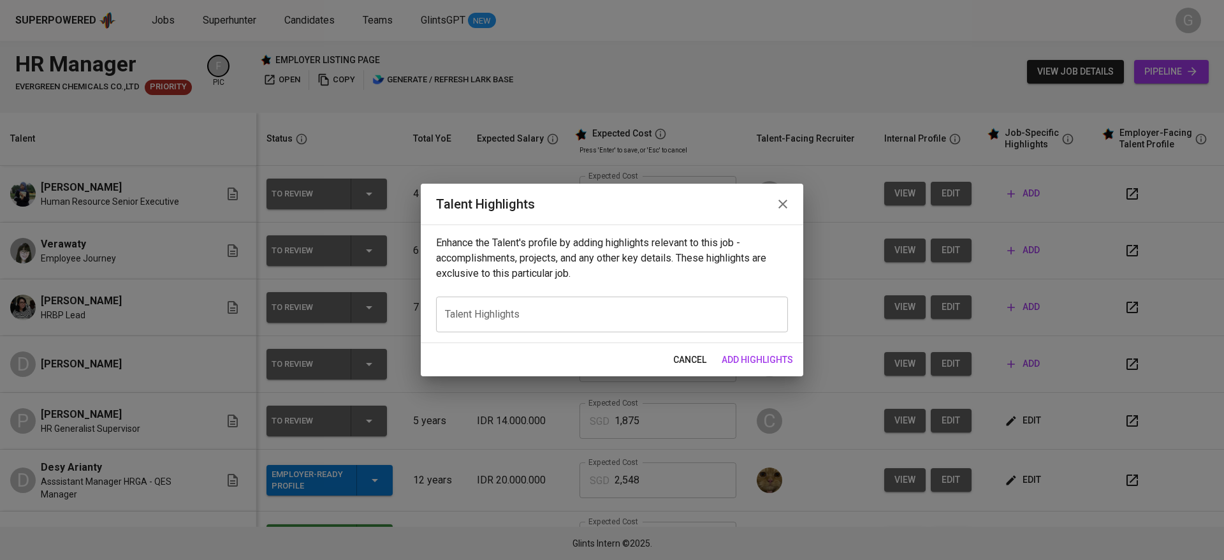
click at [528, 303] on div "x Talent Highlights" at bounding box center [612, 314] width 352 height 36
paste textarea "Danau is currently Talent & Performance Management Lead at APRIL Group, oversee…"
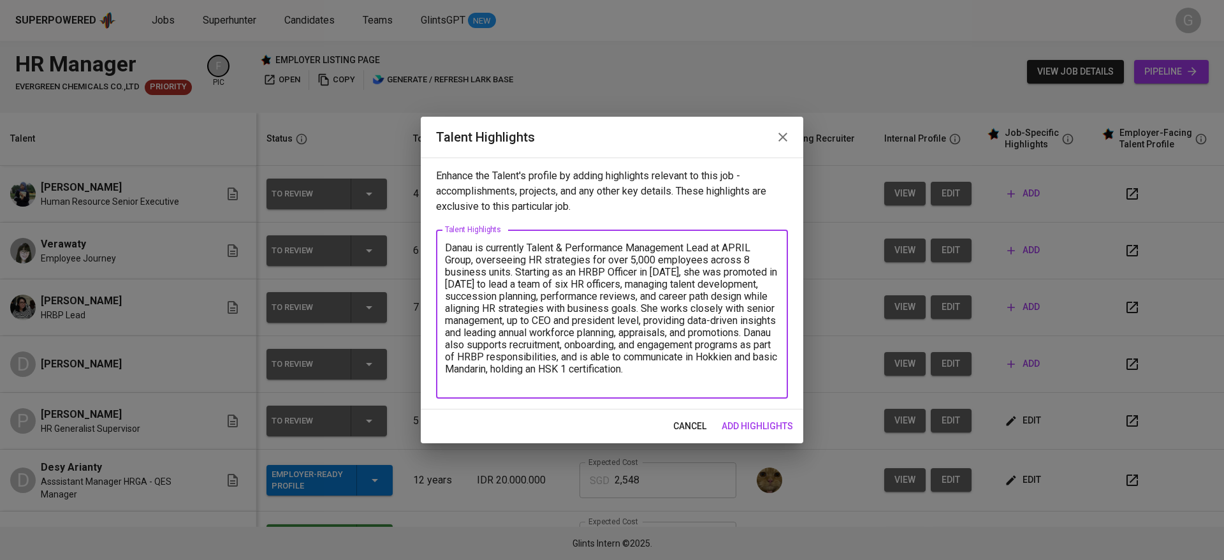
type textarea "Danau is currently Talent & Performance Management Lead at APRIL Group, oversee…"
click at [750, 424] on span "add highlights" at bounding box center [756, 426] width 71 height 16
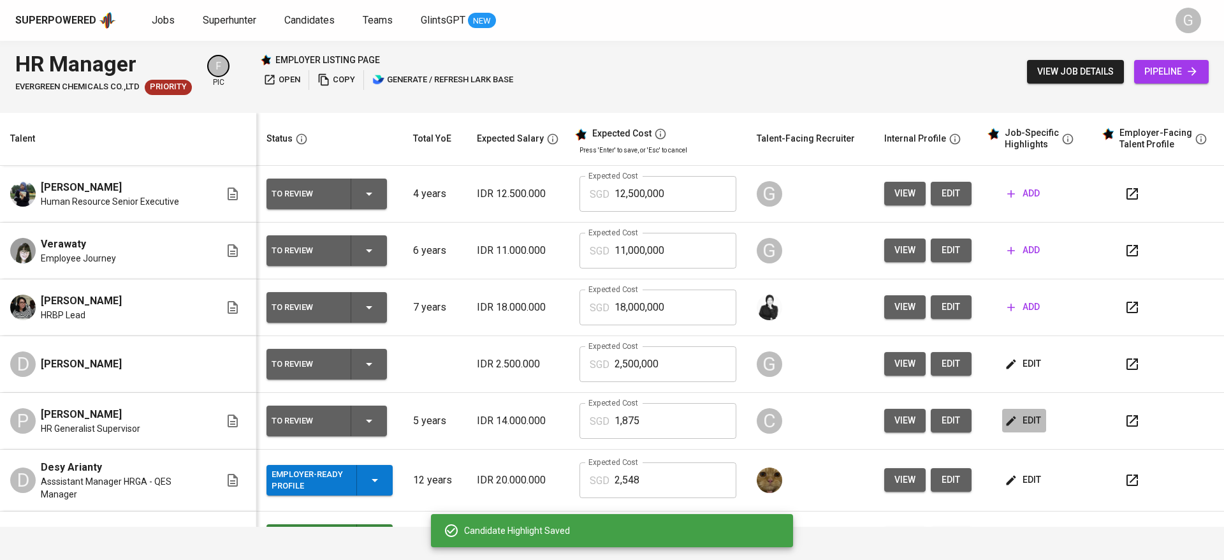
click at [1015, 417] on span "edit" at bounding box center [1024, 420] width 34 height 16
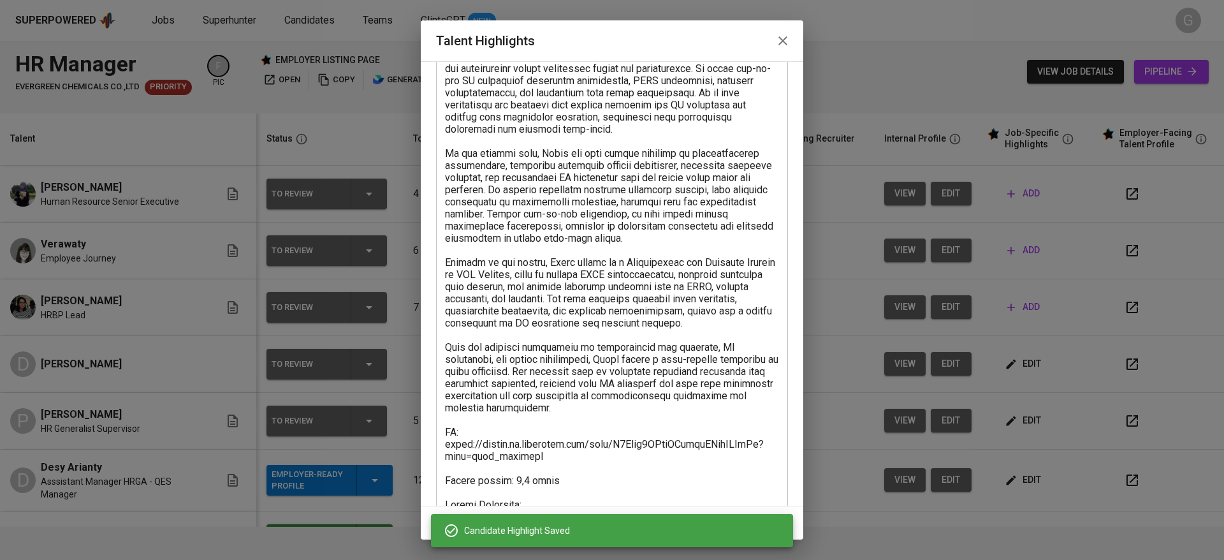
scroll to position [219, 0]
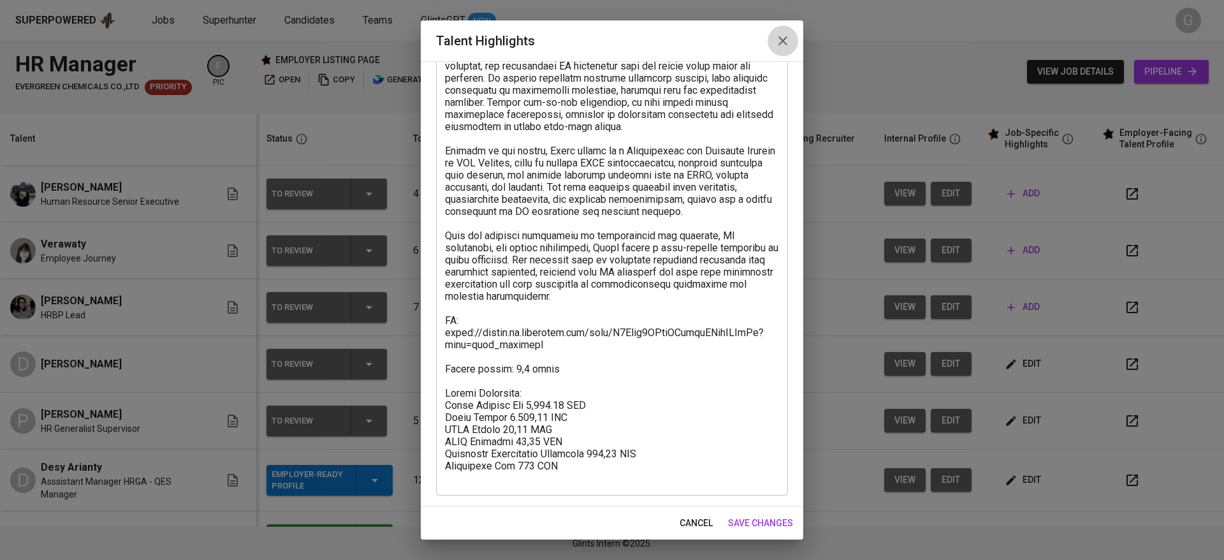
click at [777, 43] on icon "button" at bounding box center [782, 40] width 15 height 15
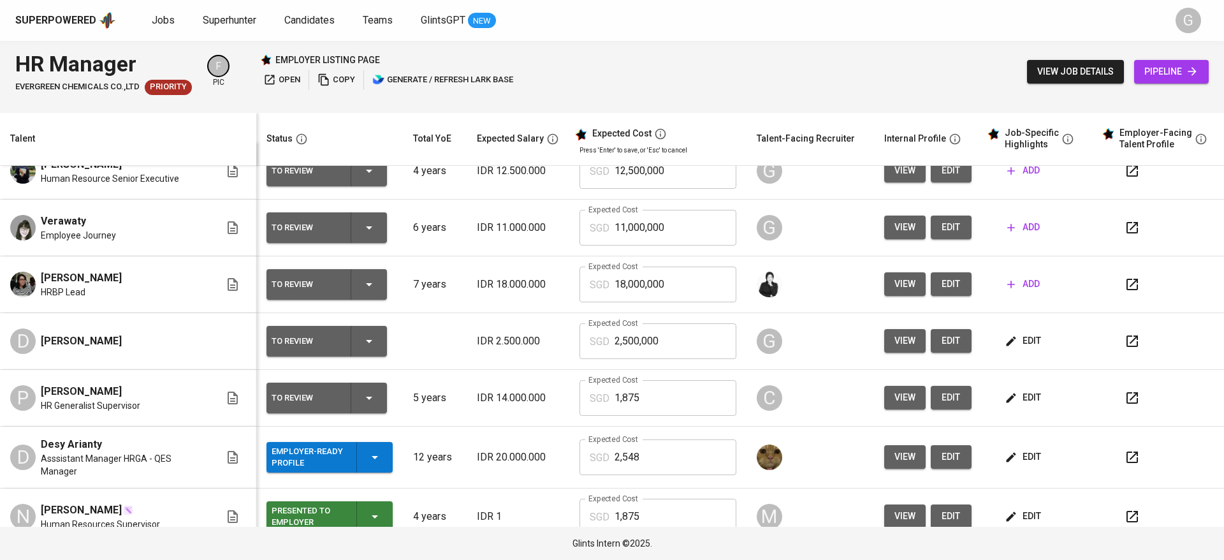
scroll to position [42, 0]
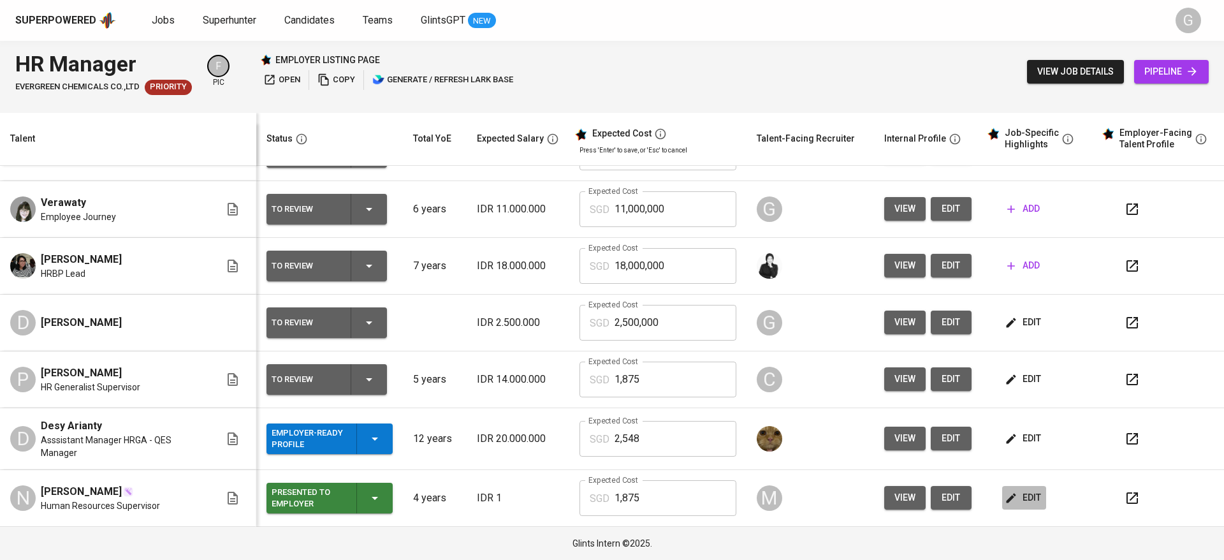
click at [1012, 502] on span "edit" at bounding box center [1024, 497] width 34 height 16
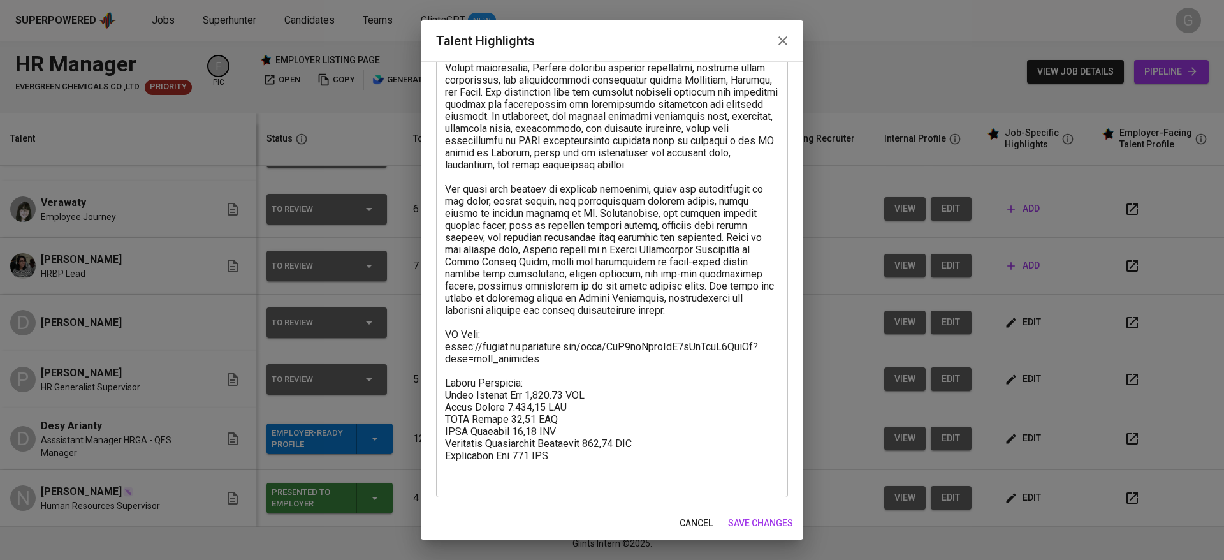
scroll to position [231, 0]
click at [688, 524] on span "cancel" at bounding box center [695, 523] width 33 height 16
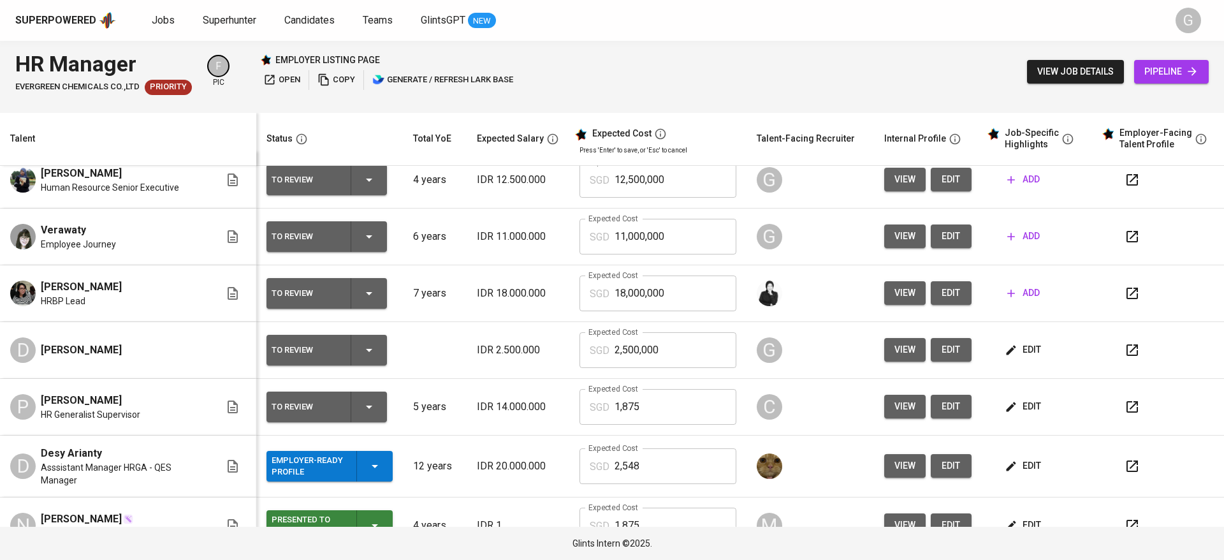
scroll to position [0, 0]
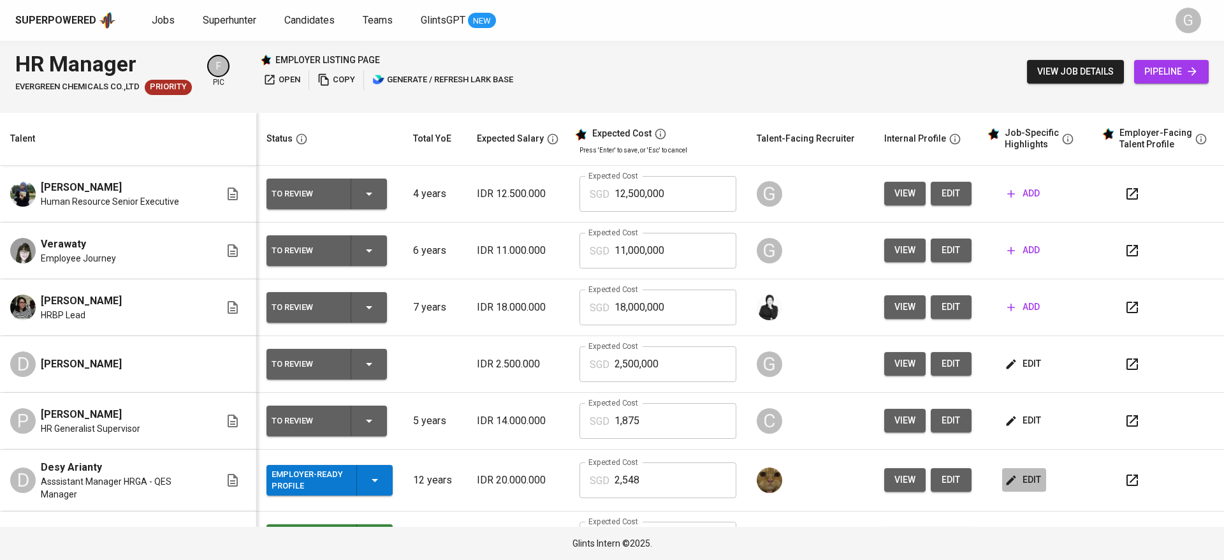
click at [1009, 481] on span "edit" at bounding box center [1024, 480] width 34 height 16
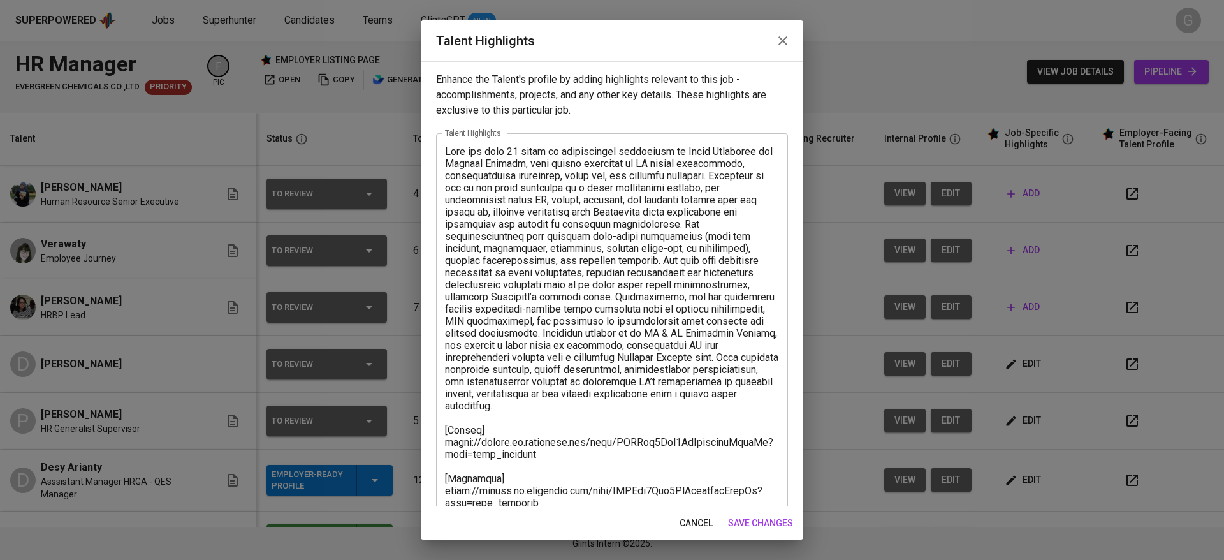
scroll to position [134, 0]
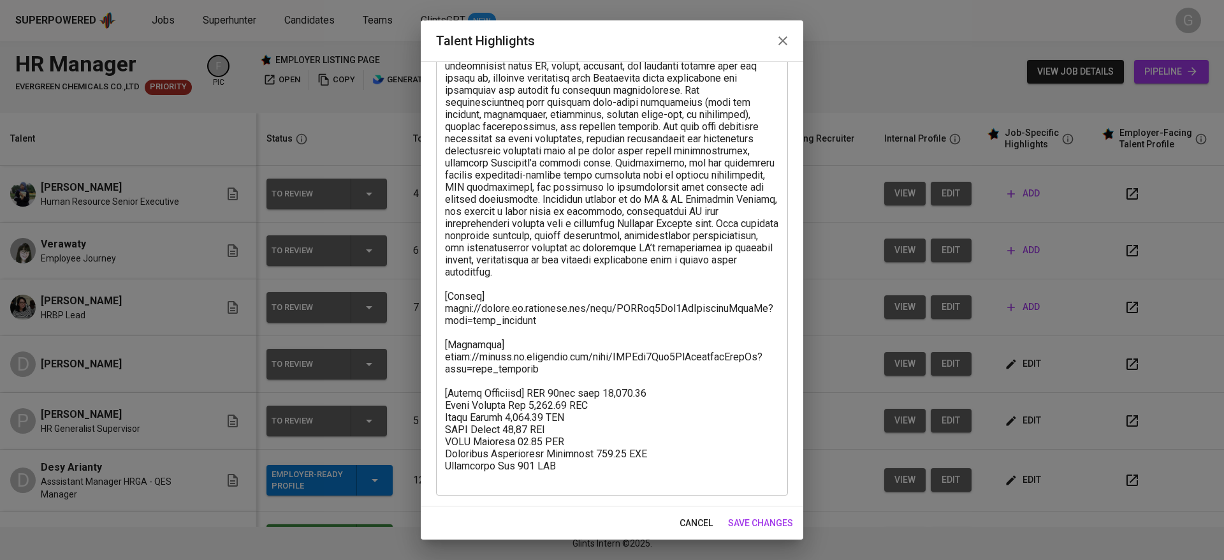
click at [709, 524] on span "cancel" at bounding box center [695, 523] width 33 height 16
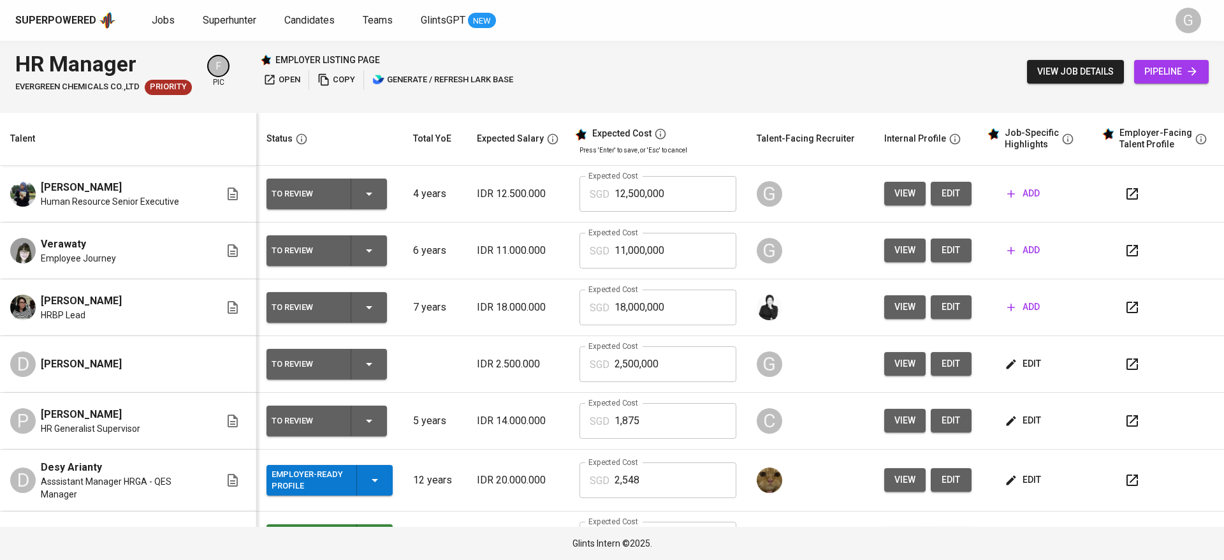
click at [1009, 362] on span "edit" at bounding box center [1024, 364] width 34 height 16
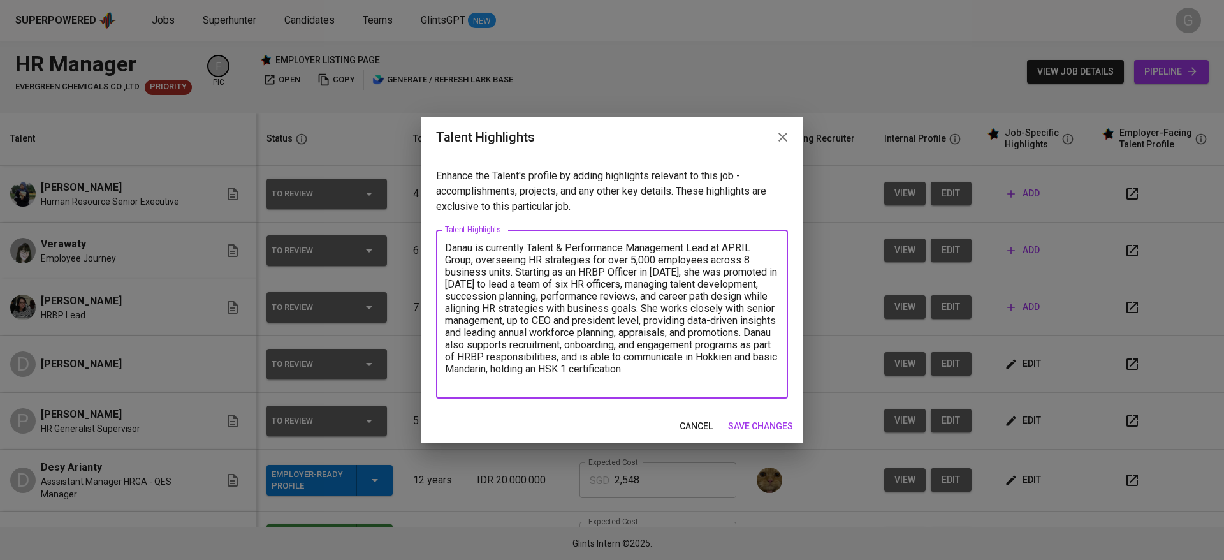
click at [534, 365] on textarea "Danau is currently Talent & Performance Management Lead at APRIL Group, oversee…" at bounding box center [612, 314] width 334 height 145
click at [640, 308] on textarea "Danau is currently Talent & Performance Management Lead at APRIL Group, oversee…" at bounding box center [612, 314] width 334 height 145
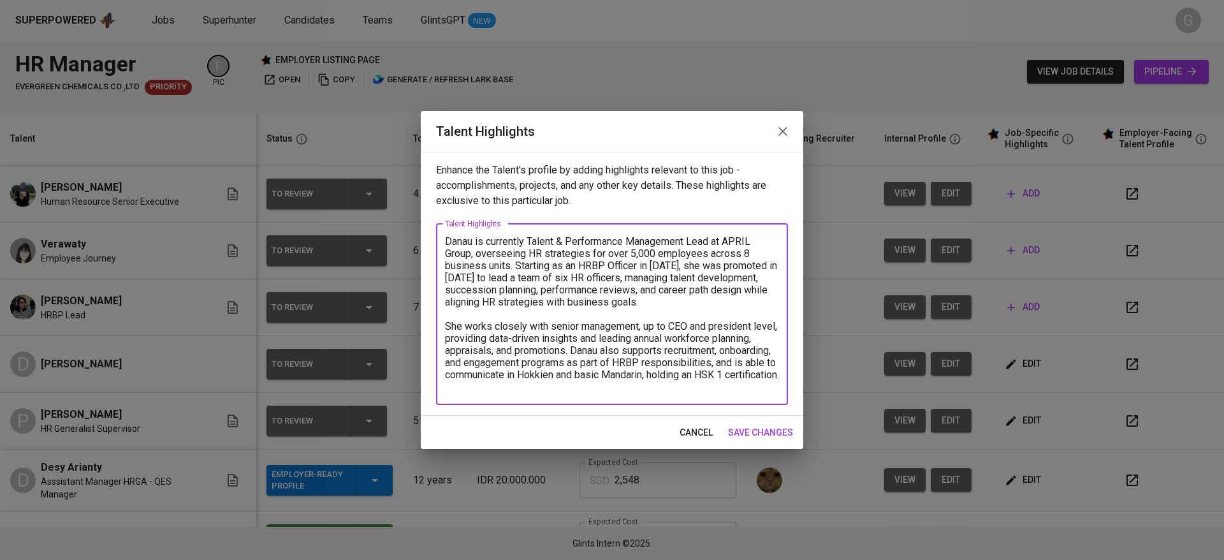
click at [598, 384] on textarea "Danau is currently Talent & Performance Management Lead at APRIL Group, oversee…" at bounding box center [612, 313] width 334 height 157
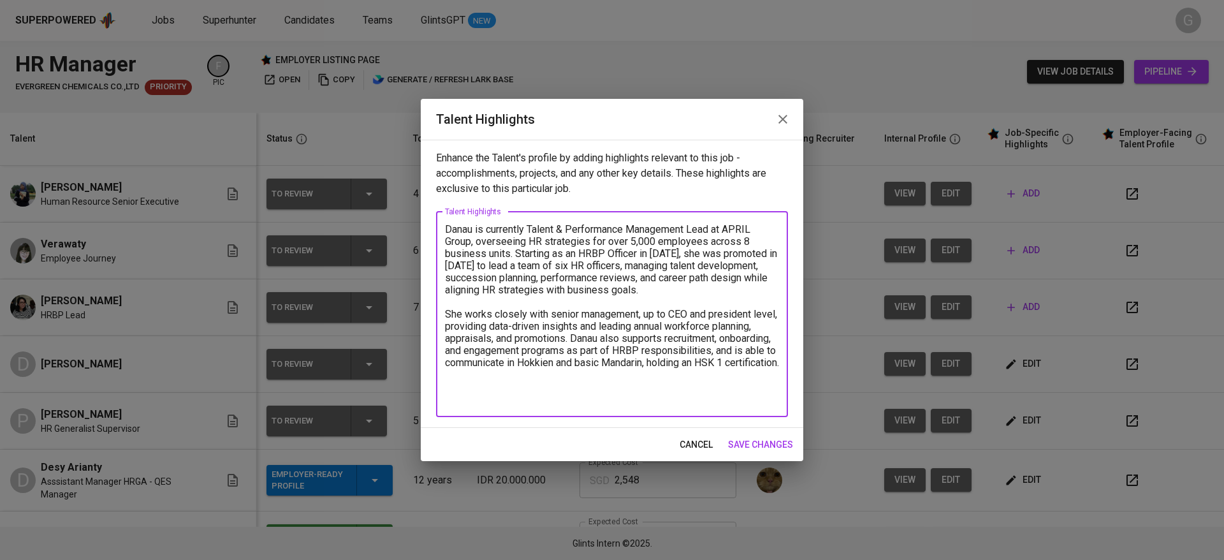
type textarea "Danau is currently Talent & Performance Management Lead at APRIL Group, oversee…"
click at [754, 444] on span "save changes" at bounding box center [760, 445] width 65 height 16
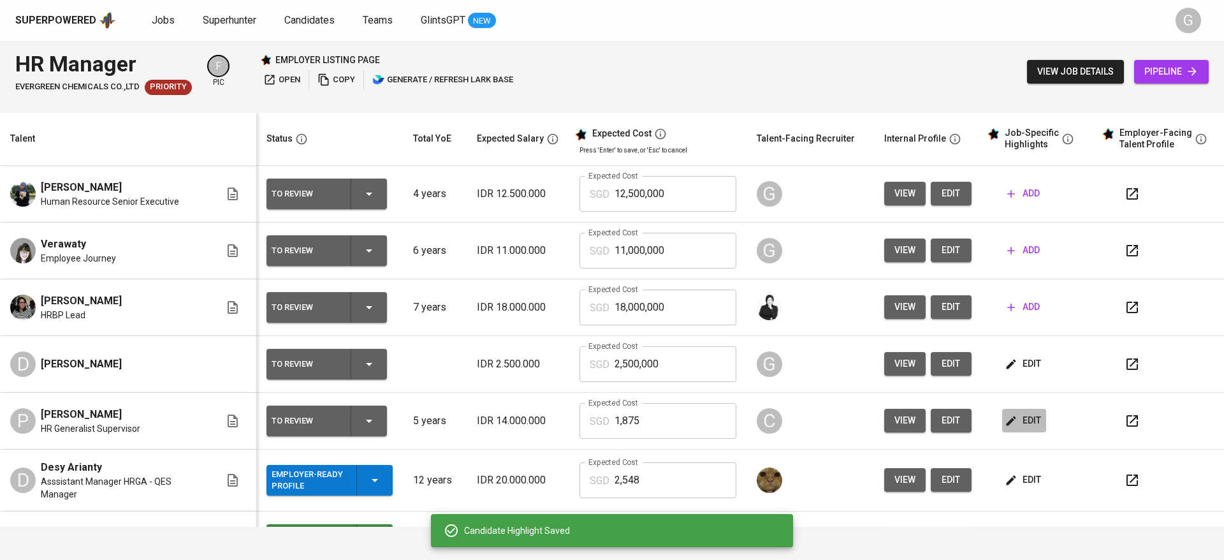
click at [1007, 412] on span "edit" at bounding box center [1024, 420] width 34 height 16
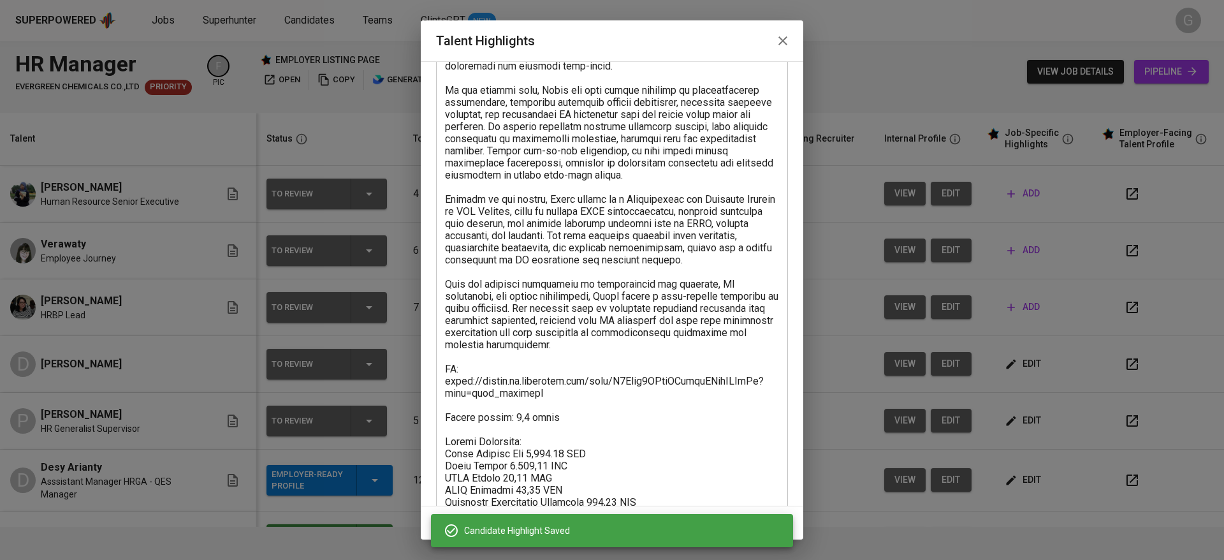
scroll to position [219, 0]
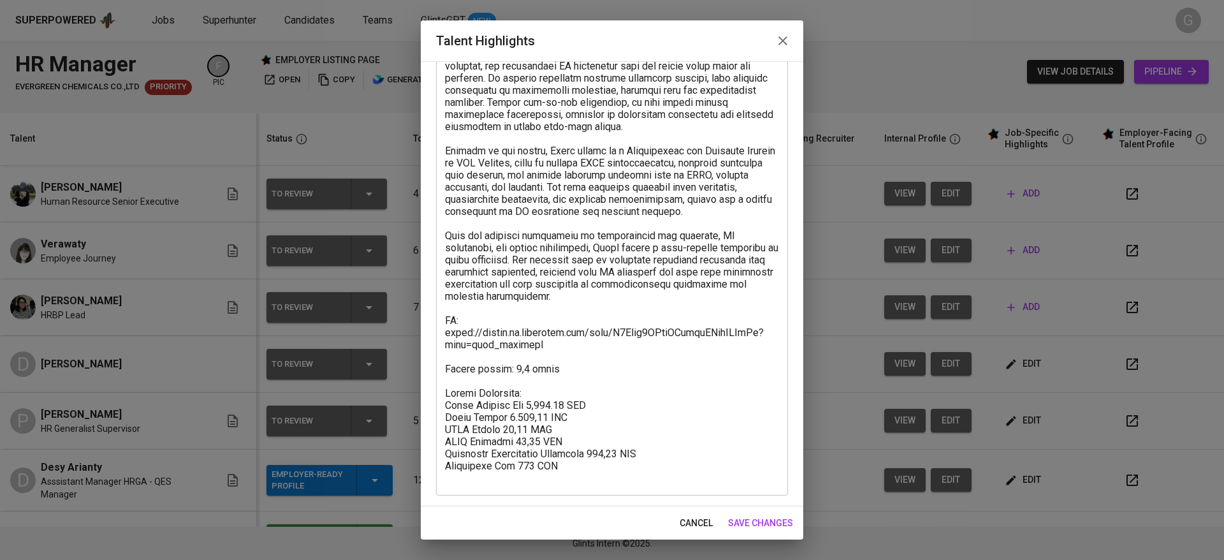
click at [779, 43] on icon "button" at bounding box center [782, 40] width 15 height 15
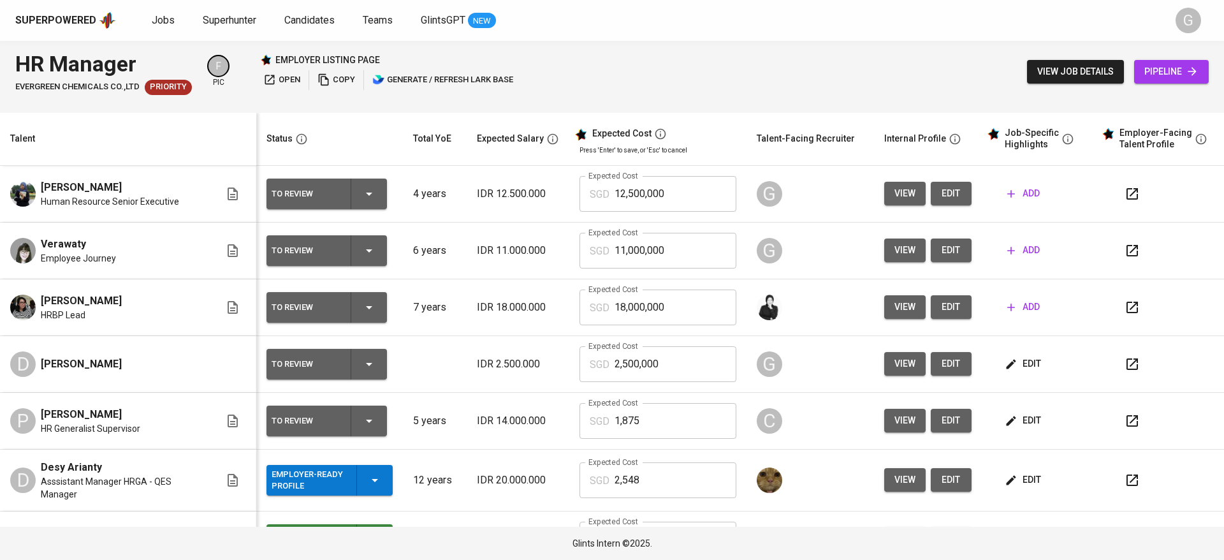
click at [1010, 366] on span "edit" at bounding box center [1024, 364] width 34 height 16
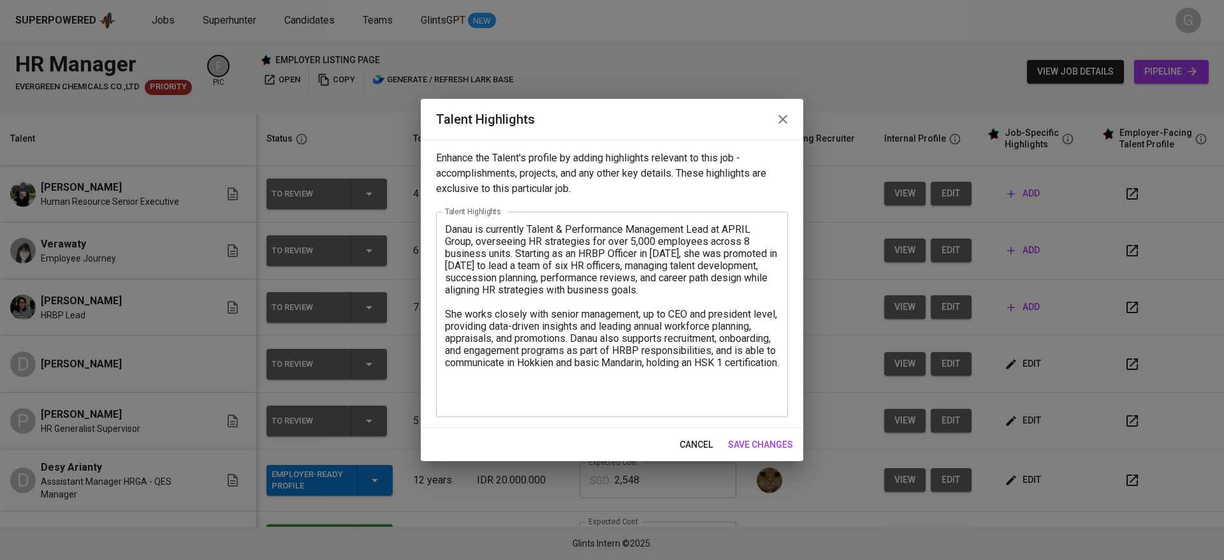
click at [596, 405] on div "Danau is currently Talent & Performance Management Lead at APRIL Group, oversee…" at bounding box center [612, 314] width 352 height 205
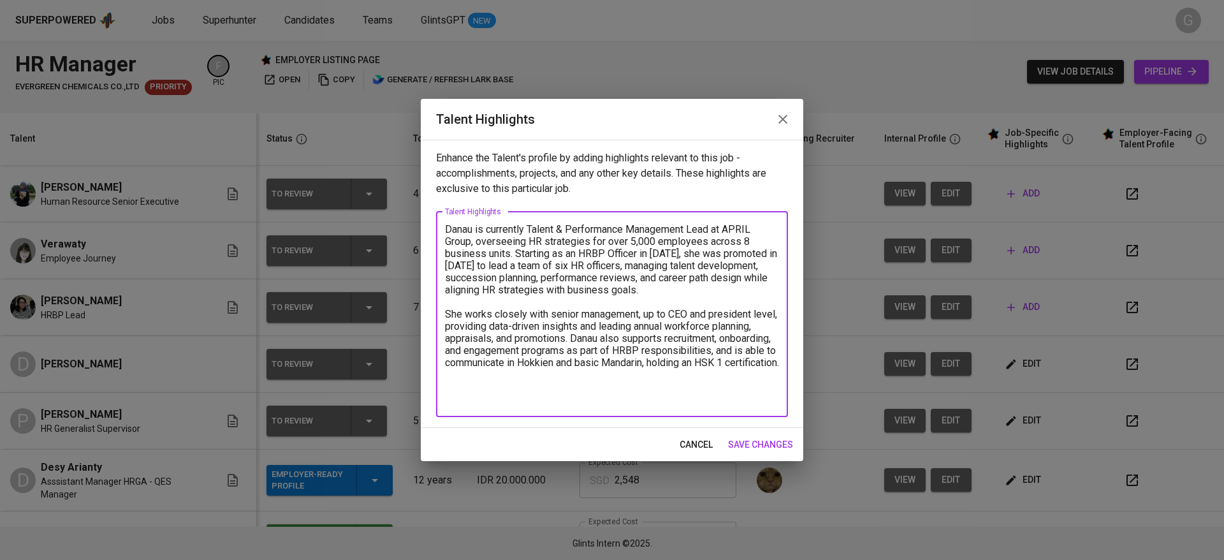
click at [584, 409] on div "Danau is currently Talent & Performance Management Lead at APRIL Group, oversee…" at bounding box center [612, 314] width 352 height 205
click at [501, 401] on textarea "Danau is currently Talent & Performance Management Lead at APRIL Group, oversee…" at bounding box center [612, 314] width 334 height 182
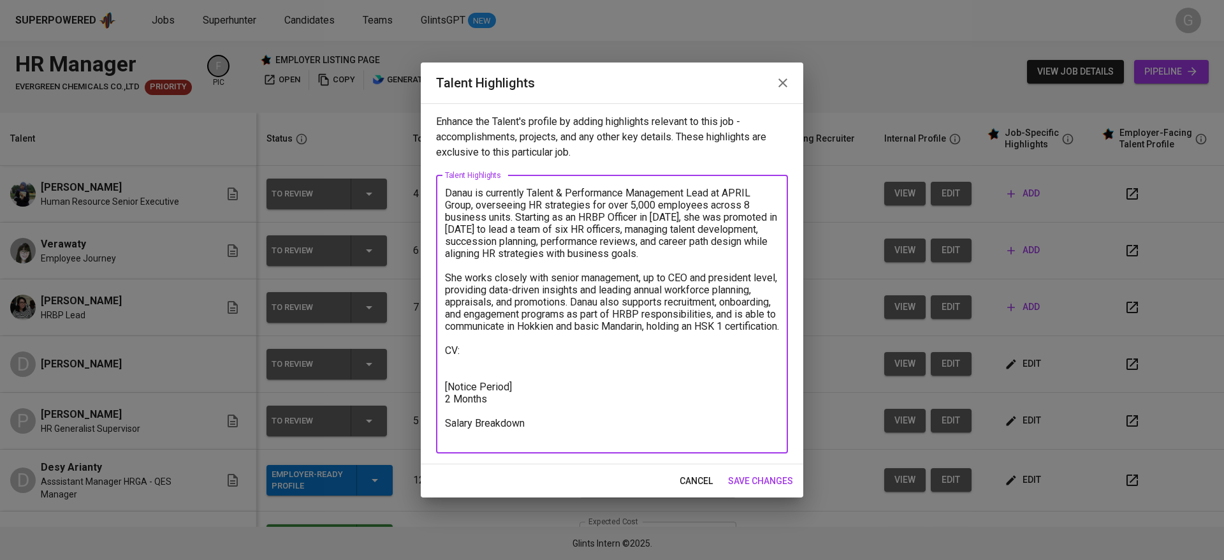
click at [488, 358] on textarea "Danau is currently Talent & Performance Management Lead at APRIL Group, oversee…" at bounding box center [612, 314] width 334 height 254
click at [458, 378] on textarea "Danau is currently Talent & Performance Management Lead at APRIL Group, oversee…" at bounding box center [612, 314] width 334 height 254
paste textarea "CV Danau Sutria.pdf"
drag, startPoint x: 561, startPoint y: 373, endPoint x: 435, endPoint y: 368, distance: 126.9
click at [435, 368] on div "Enhance the Talent's profile by adding highlights relevant to this job - accomp…" at bounding box center [612, 283] width 382 height 361
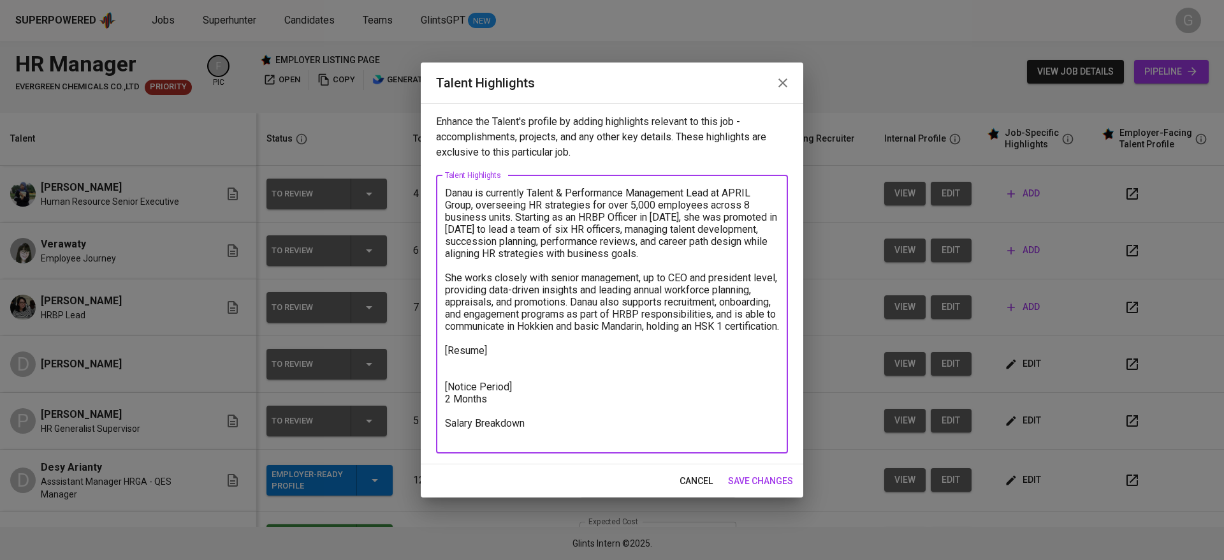
paste textarea "https://glints.sg.larksuite.com/file/C8B3bmkg8oyXTqxcJdQldysbgNd"
click at [538, 433] on textarea "Danau is currently Talent & Performance Management Lead at APRIL Group, oversee…" at bounding box center [612, 314] width 334 height 254
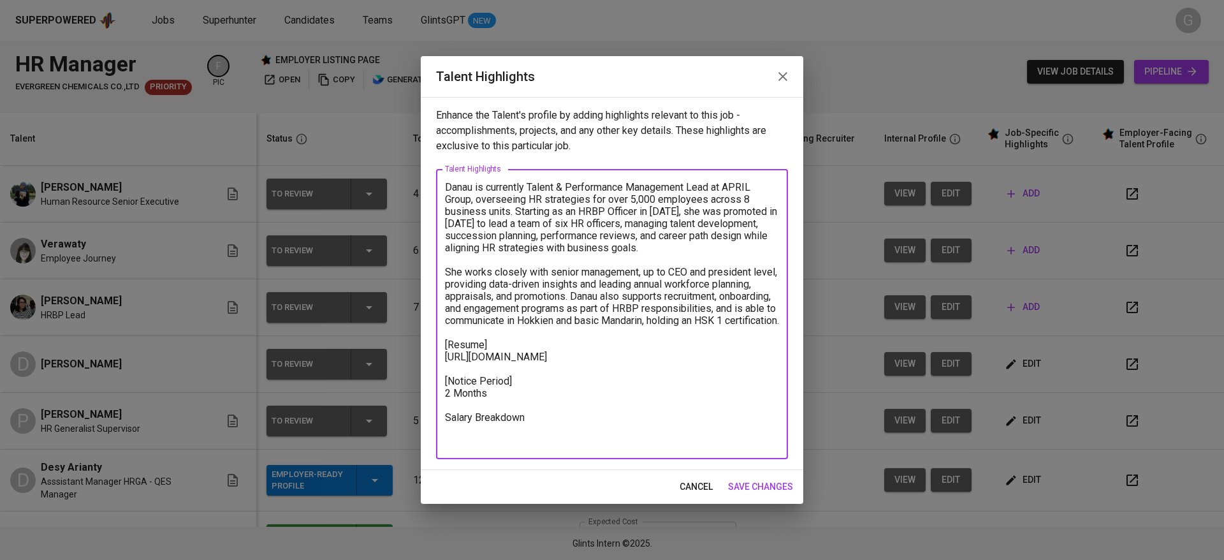
paste textarea ""Total Payroll Cost 2,211.74 SGD Basic Salary 1,594.03 SGD BPJS Health 5% 49.79…"
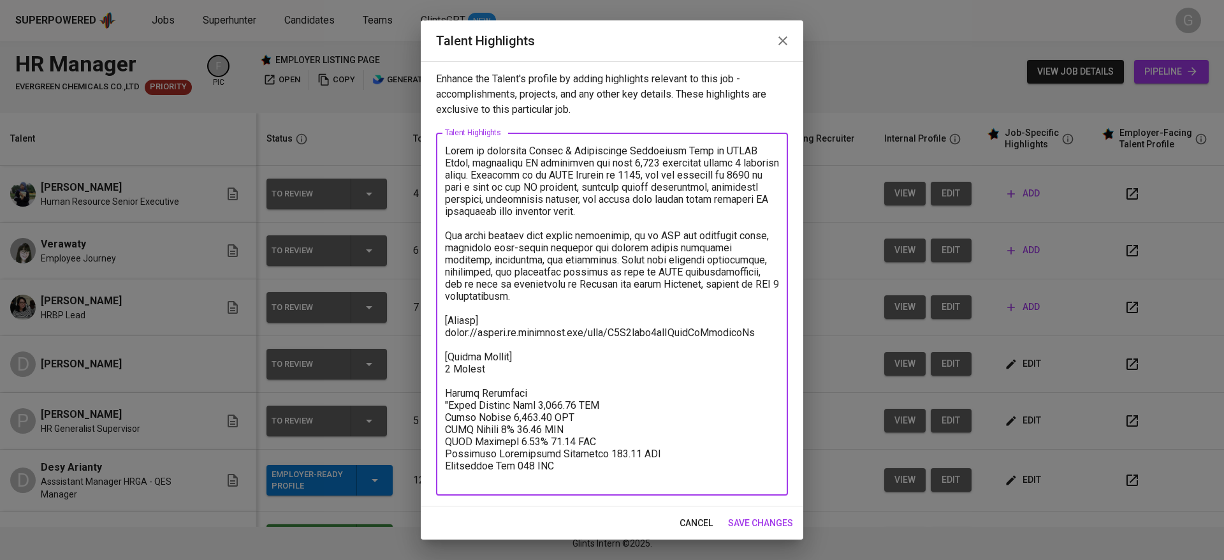
scroll to position [0, 0]
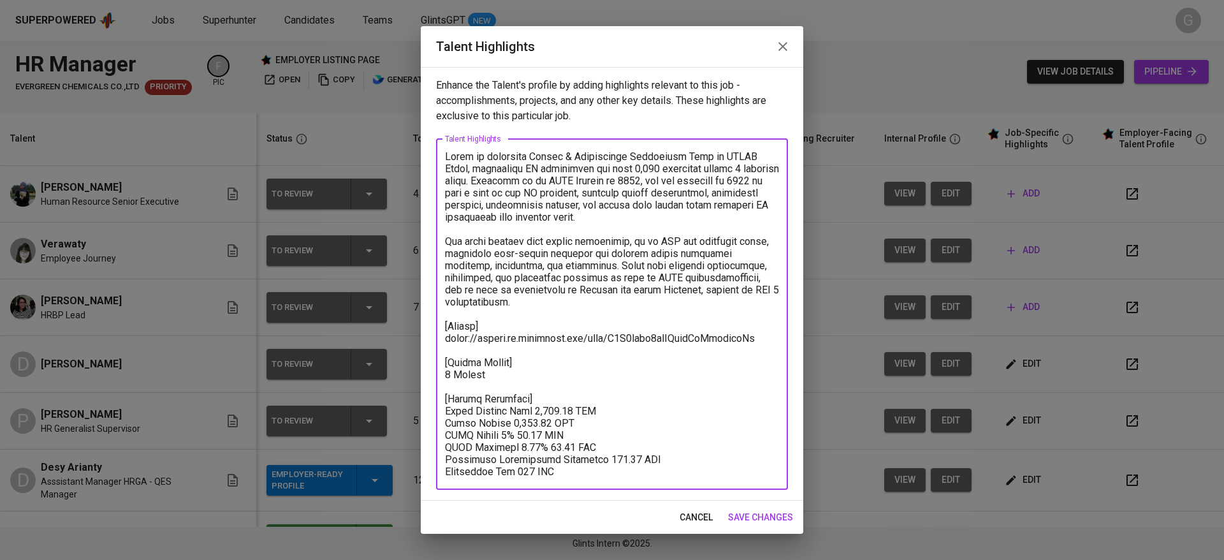
type textarea "Danau is currently Talent & Performance Management Lead at APRIL Group, oversee…"
click at [758, 512] on span "save changes" at bounding box center [760, 517] width 65 height 16
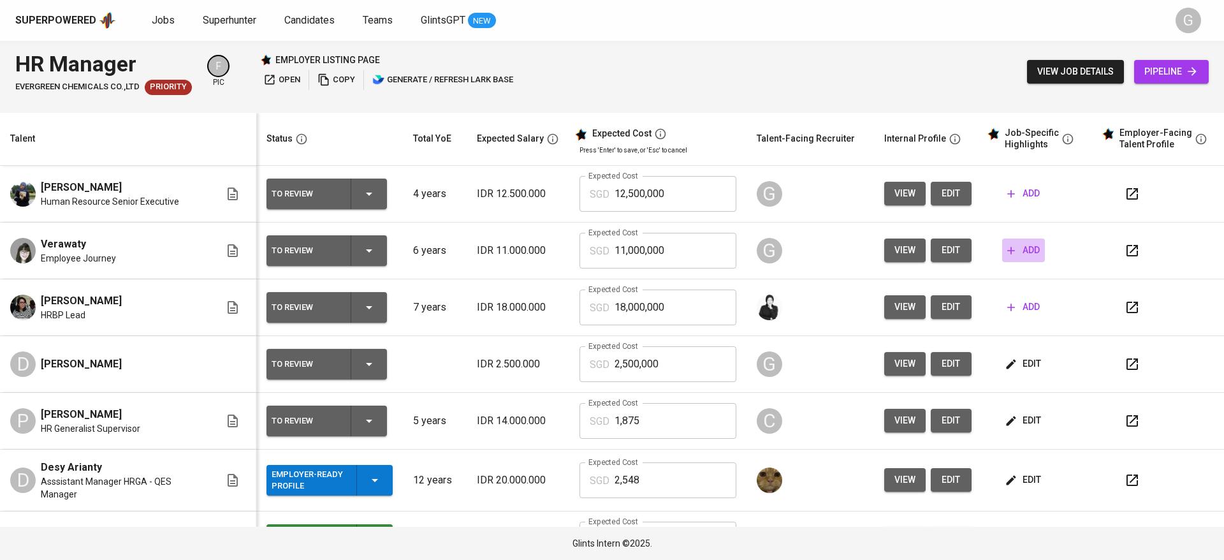
click at [1022, 250] on span "add" at bounding box center [1023, 250] width 33 height 16
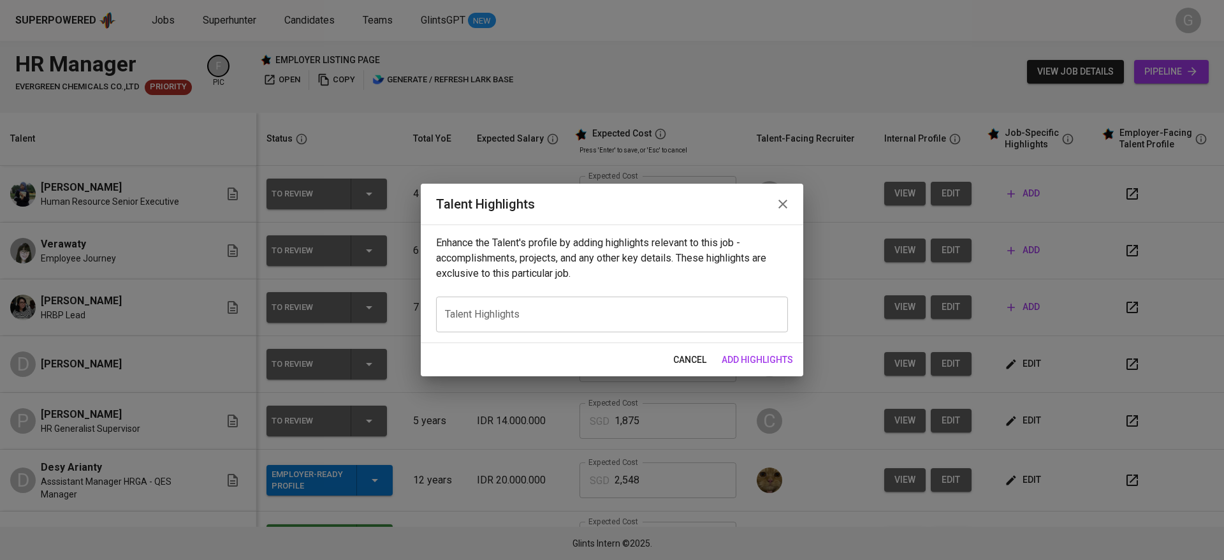
click at [542, 288] on div "Enhance the Talent's profile by adding highlights relevant to this job - accomp…" at bounding box center [612, 283] width 382 height 119
click at [544, 313] on textarea at bounding box center [612, 314] width 334 height 12
paste textarea "Aliffa is an HR Senior Executive at Kadence International with 5+ years of expe…"
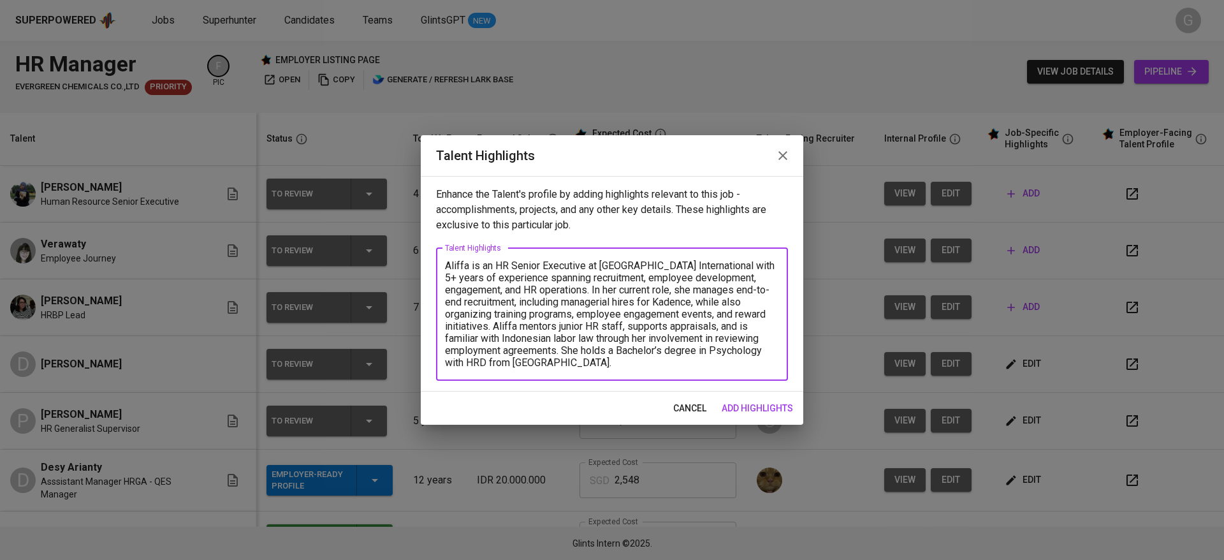
paste textarea "over 5 years of experience across recruitment, employee development, engagement…"
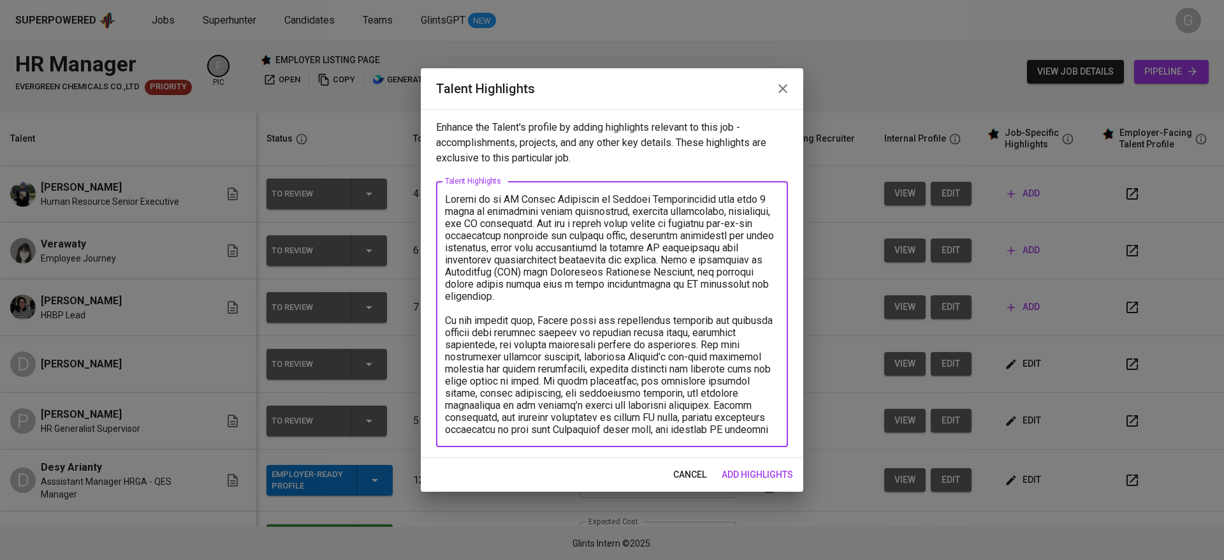
drag, startPoint x: 591, startPoint y: 224, endPoint x: 698, endPoint y: 261, distance: 113.3
click at [698, 261] on textarea at bounding box center [612, 314] width 334 height 242
click at [691, 282] on textarea at bounding box center [612, 314] width 334 height 242
drag, startPoint x: 484, startPoint y: 264, endPoint x: 642, endPoint y: 278, distance: 159.3
click at [642, 278] on textarea at bounding box center [612, 314] width 334 height 242
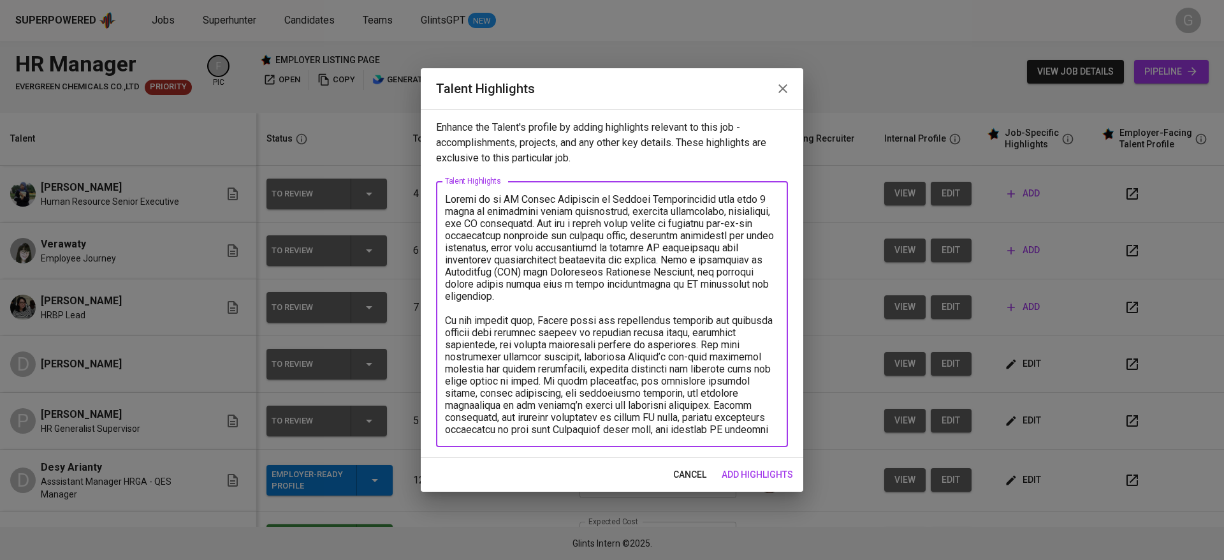
click at [703, 279] on textarea at bounding box center [612, 314] width 334 height 242
drag, startPoint x: 613, startPoint y: 261, endPoint x: 767, endPoint y: 287, distance: 155.8
click at [767, 287] on textarea at bounding box center [612, 314] width 334 height 242
drag, startPoint x: 535, startPoint y: 369, endPoint x: 660, endPoint y: 400, distance: 128.1
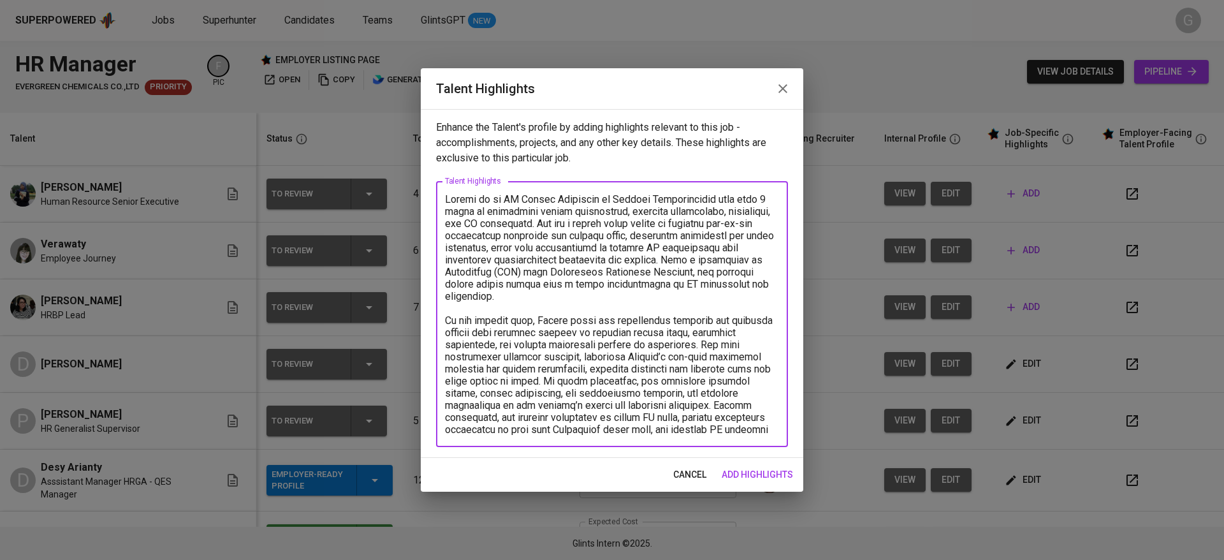
click at [660, 400] on textarea at bounding box center [612, 314] width 334 height 242
click at [665, 404] on textarea at bounding box center [612, 314] width 334 height 242
drag, startPoint x: 664, startPoint y: 396, endPoint x: 705, endPoint y: 433, distance: 55.5
click at [705, 433] on textarea at bounding box center [612, 314] width 334 height 242
click at [713, 334] on textarea at bounding box center [612, 314] width 334 height 242
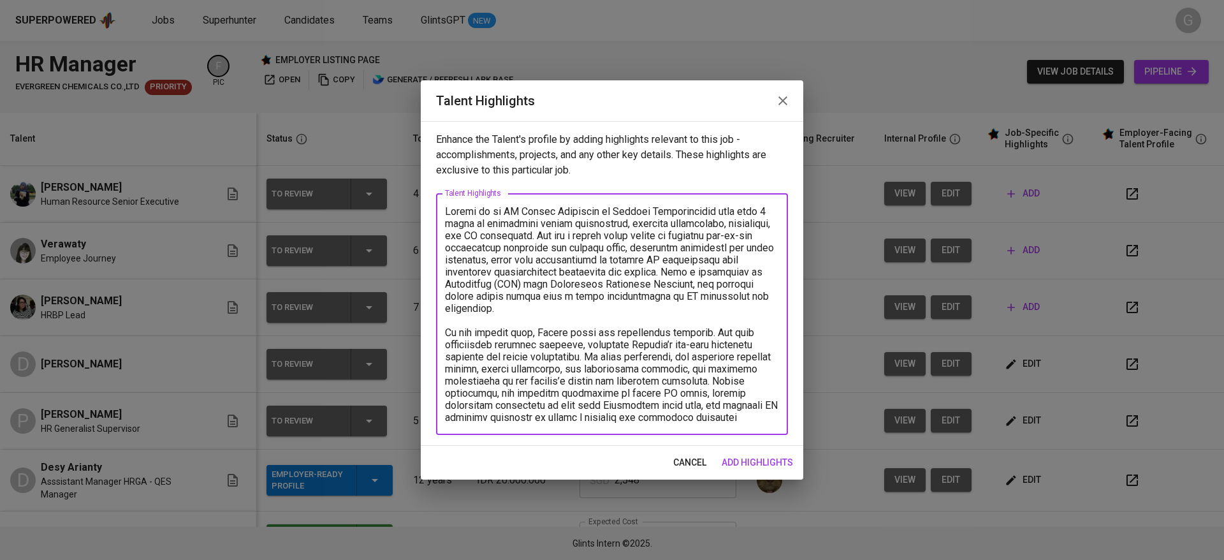
click at [575, 418] on textarea at bounding box center [612, 314] width 334 height 218
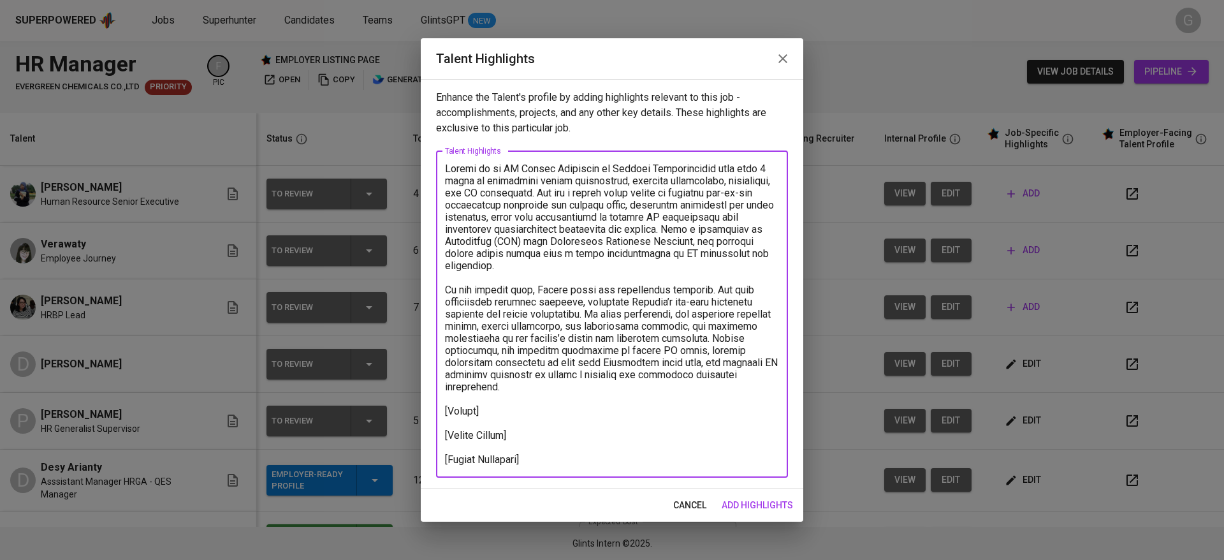
paste textarea ""Total Payroll Cost 1,521.95 SGD Basic Salary 981.28 SGD BPJS Health 5% 49.79 S…"
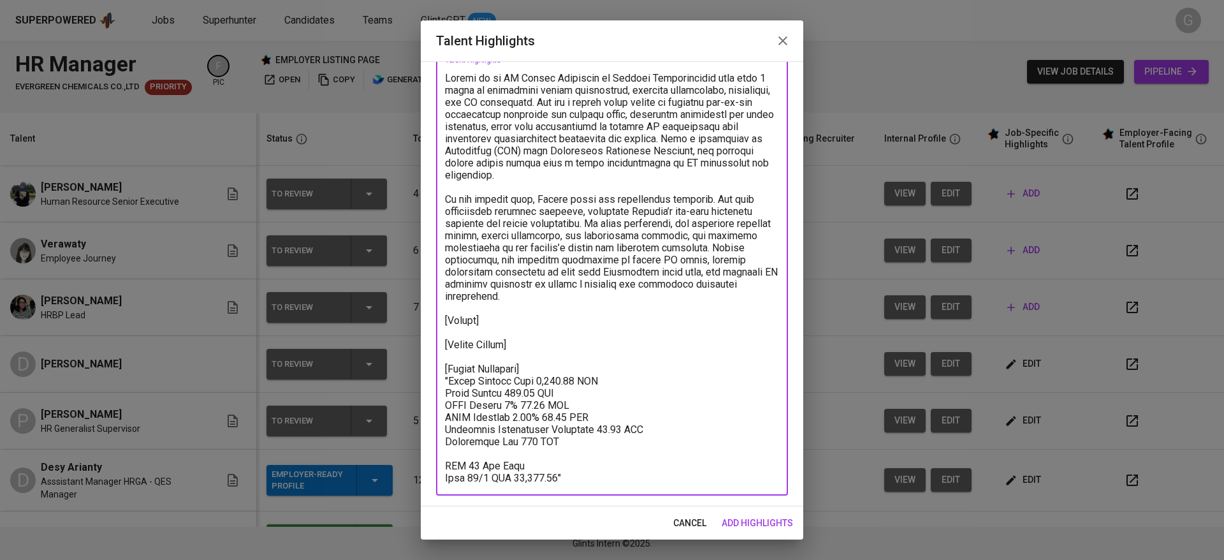
drag, startPoint x: 529, startPoint y: 474, endPoint x: 580, endPoint y: 501, distance: 57.6
click at [580, 501] on div "Enhance the Talent's profile by adding highlights relevant to this job - accomp…" at bounding box center [612, 283] width 382 height 445
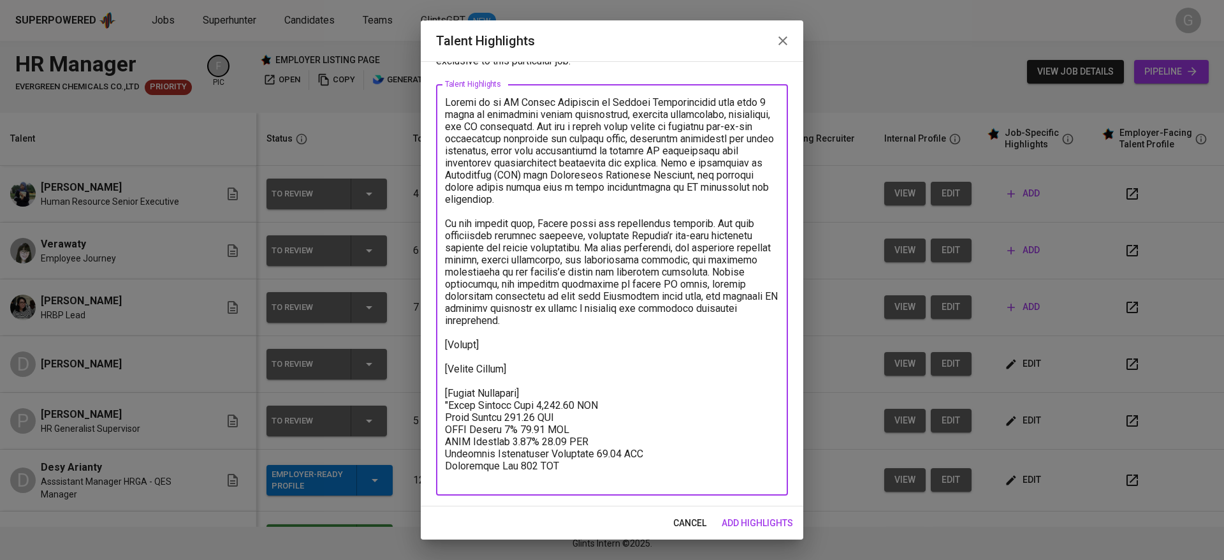
scroll to position [37, 0]
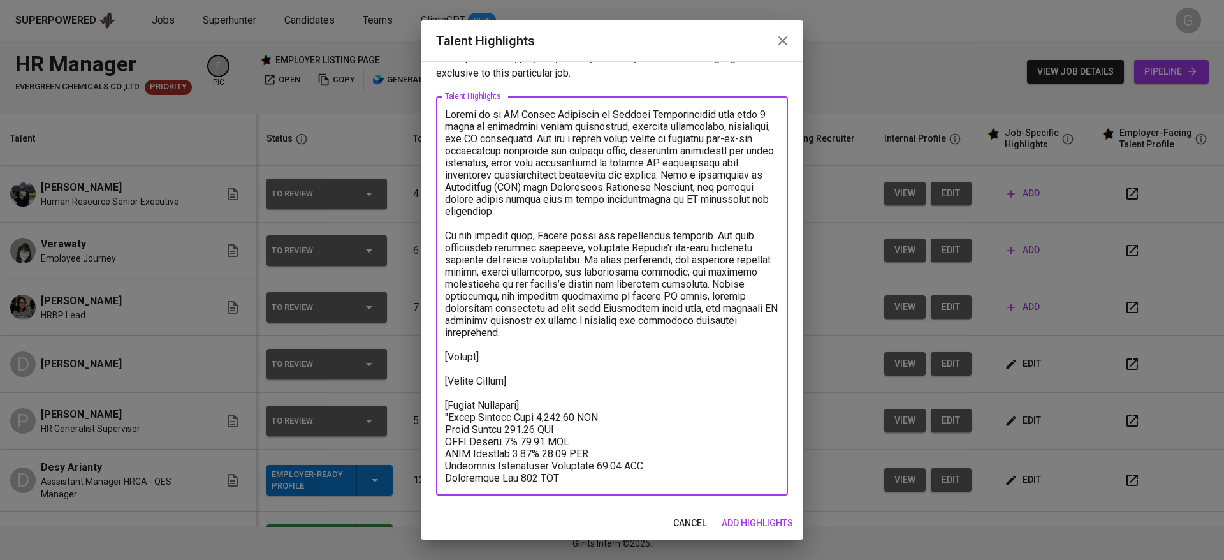
click at [449, 416] on textarea at bounding box center [612, 295] width 334 height 375
click at [527, 384] on textarea at bounding box center [612, 295] width 334 height 375
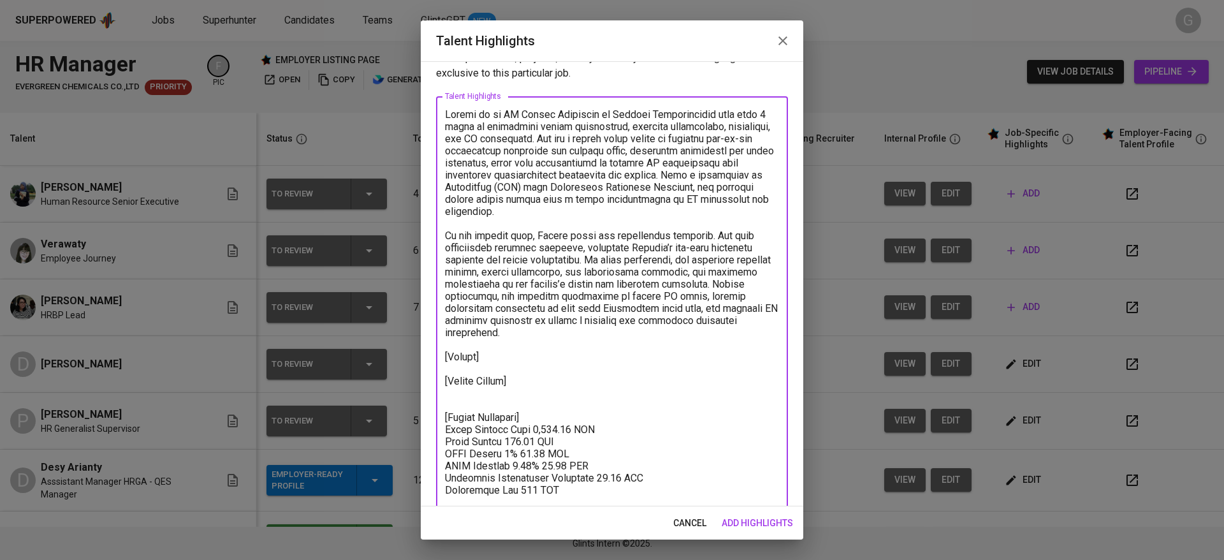
scroll to position [49, 0]
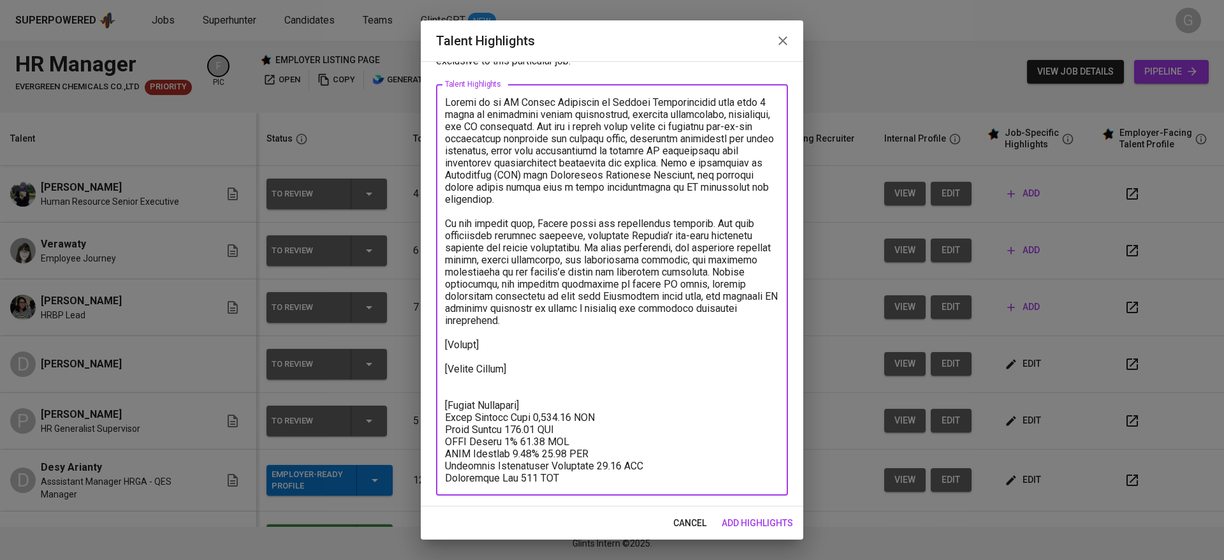
paste textarea "1,5 Months"
click at [533, 337] on textarea at bounding box center [612, 289] width 334 height 387
click at [531, 349] on textarea at bounding box center [612, 289] width 334 height 387
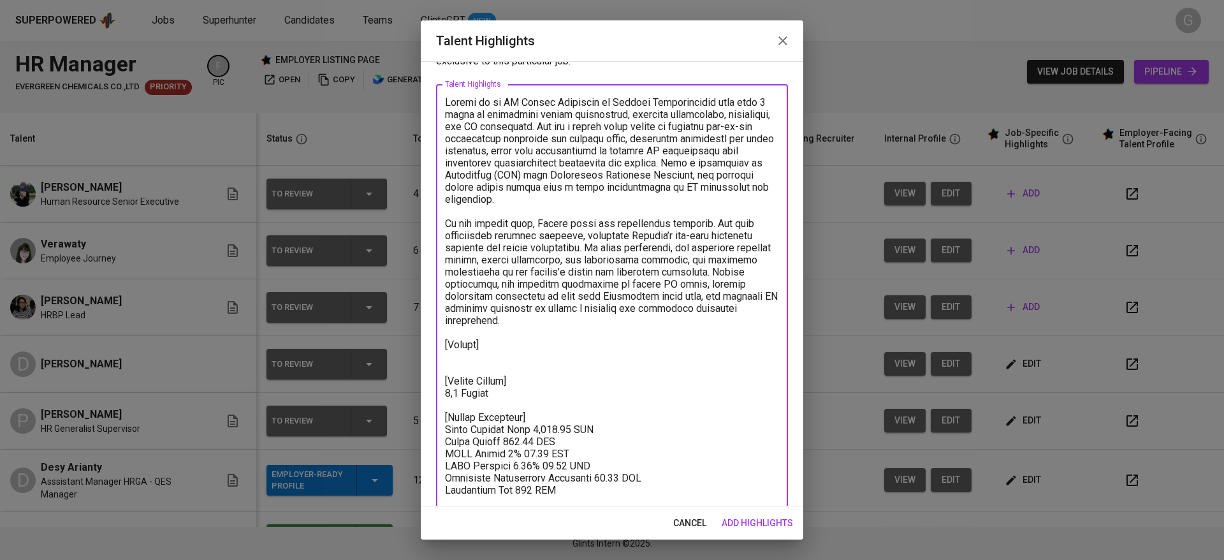
paste textarea "https://glints.sg.larksuite.com/file/SpPfb1hYBo1kQ5xykd0l7rYPgog"
type textarea "Aliffa is an HR Senior Executive at Kadence International with over 5 years of …"
click at [747, 527] on span "add highlights" at bounding box center [756, 523] width 71 height 16
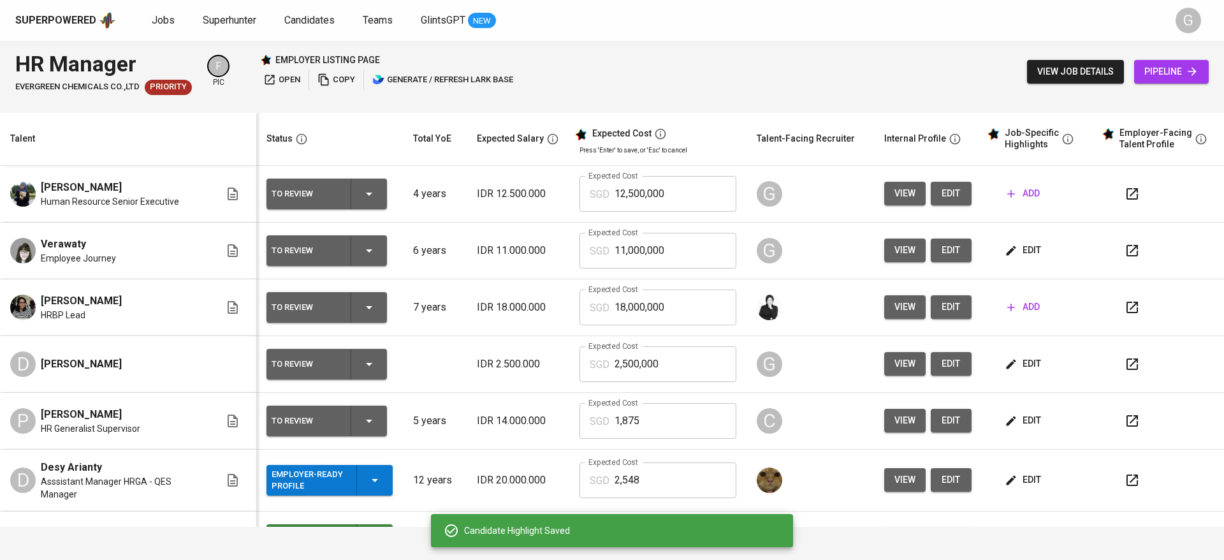
click at [1016, 354] on button "edit" at bounding box center [1024, 364] width 44 height 24
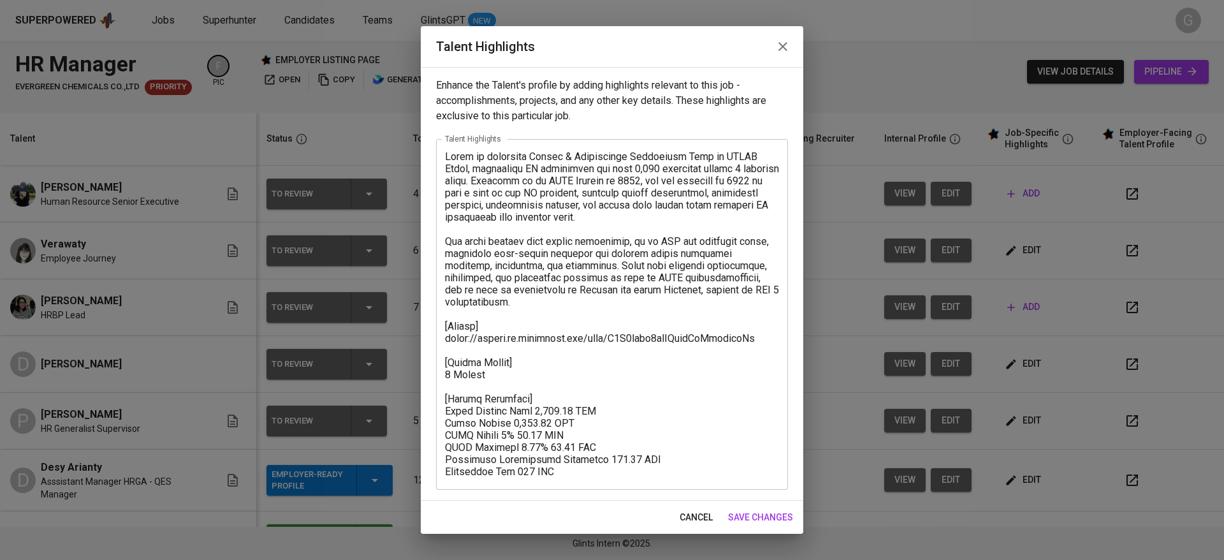
click at [453, 377] on textarea at bounding box center [612, 313] width 334 height 327
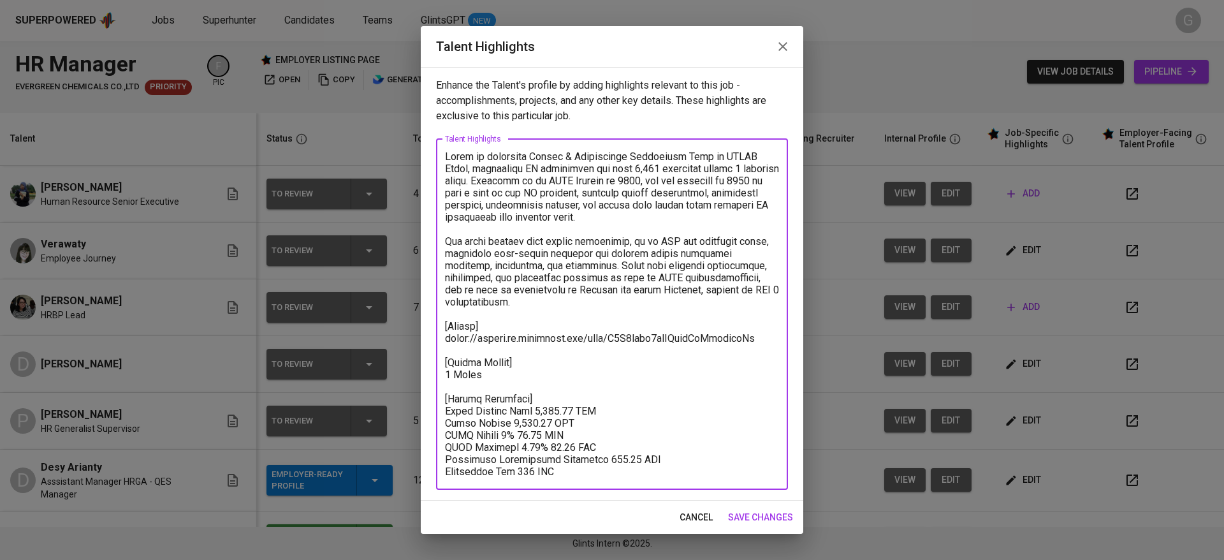
type textarea "Danau is currently Talent & Performance Management Lead at APRIL Group, oversee…"
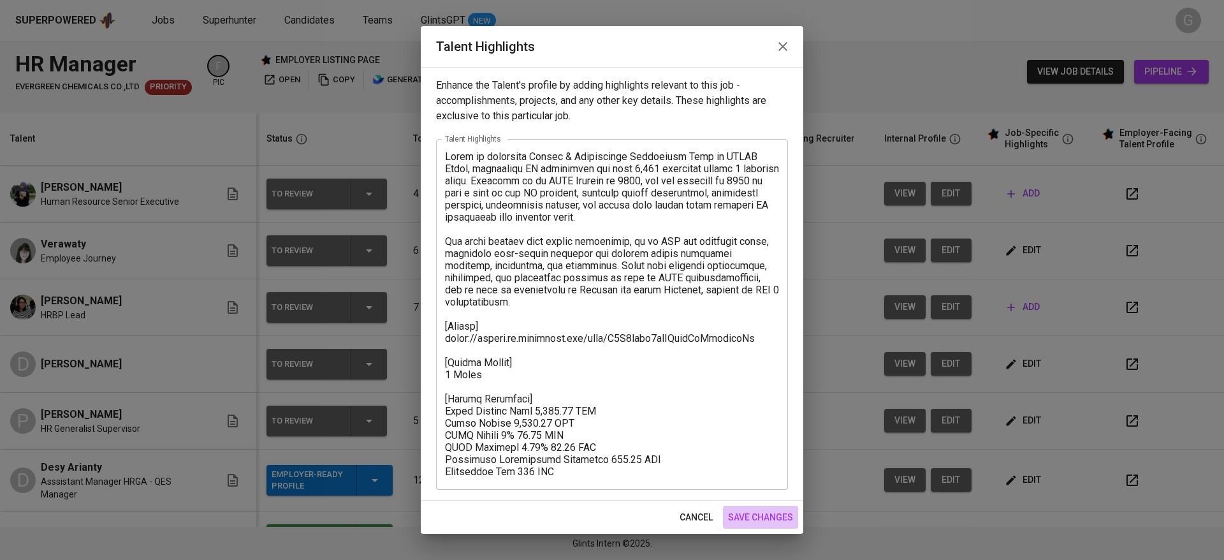
click at [758, 514] on span "save changes" at bounding box center [760, 517] width 65 height 16
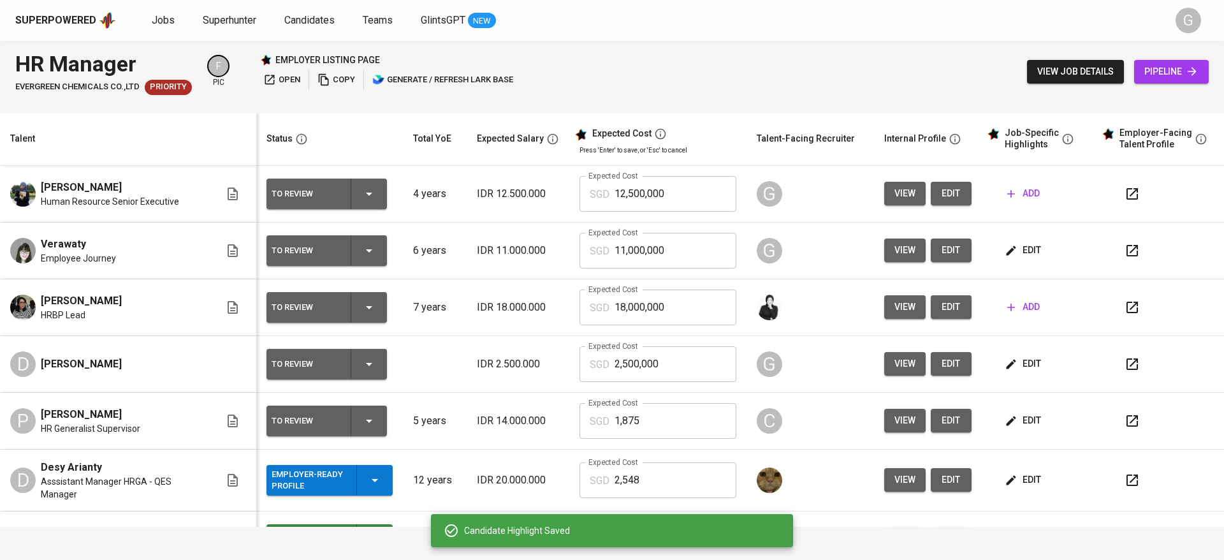
click at [1017, 195] on span "add" at bounding box center [1023, 193] width 33 height 16
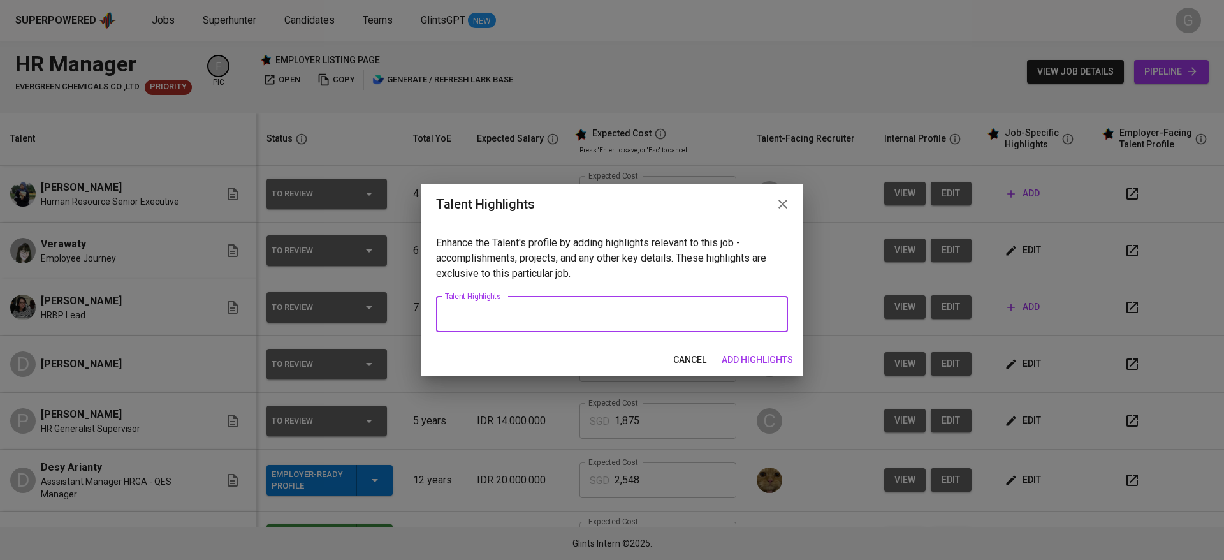
click at [475, 319] on textarea at bounding box center [612, 314] width 334 height 12
paste textarea "Verawaty is an HR professional with nearly 4 years of experience at PT Sinergy …"
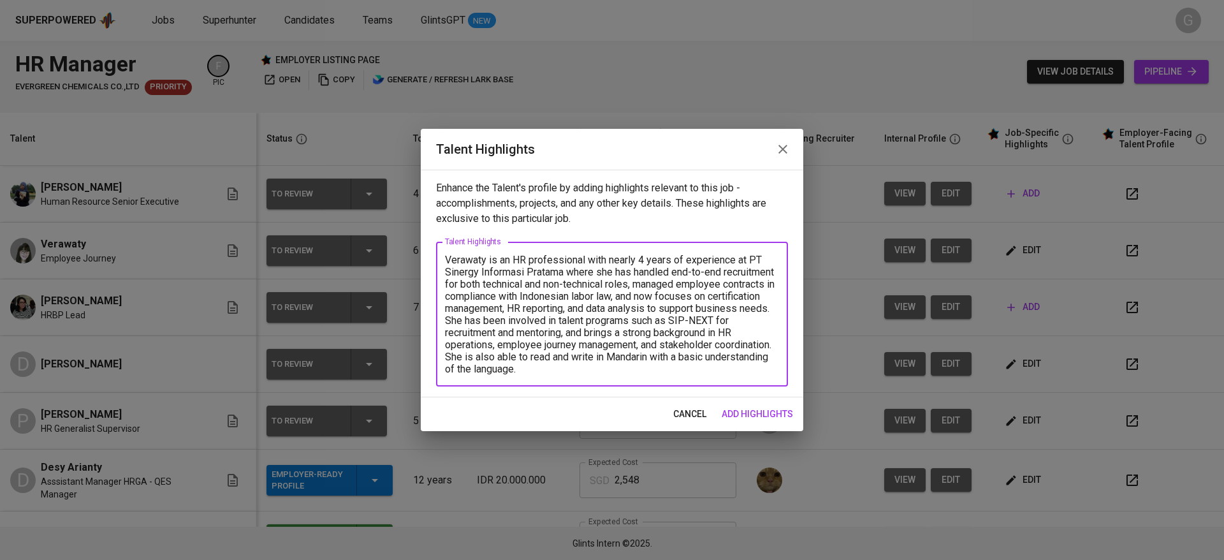
click at [446, 321] on textarea "Verawaty is an HR professional with nearly 4 years of experience at PT Sinergy …" at bounding box center [612, 314] width 334 height 121
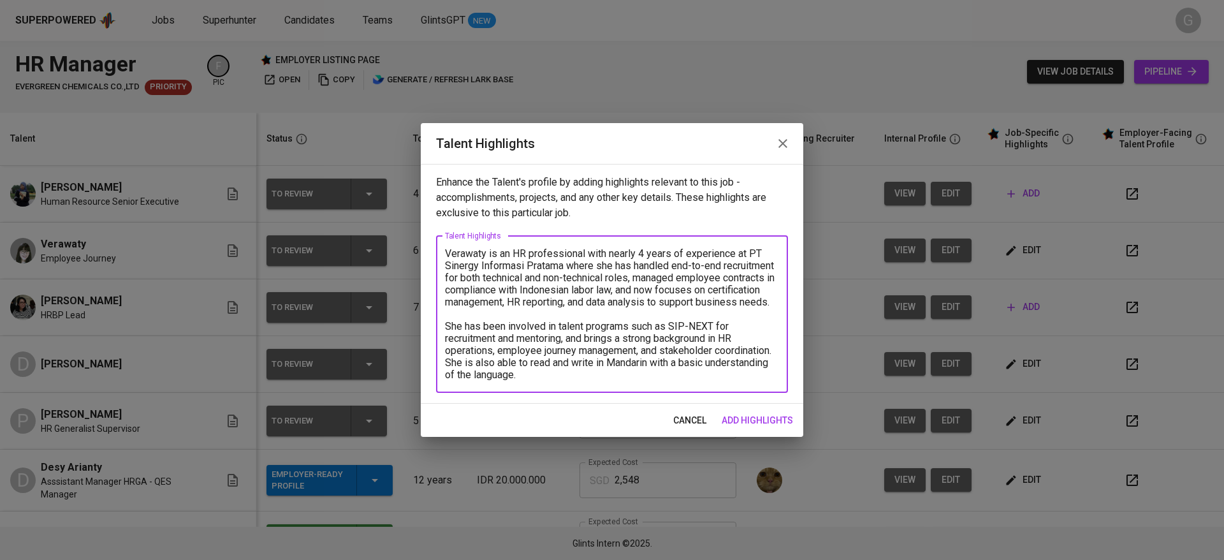
paste textarea ", where she has managed end-to-end recruitment for both technical and non-techn…"
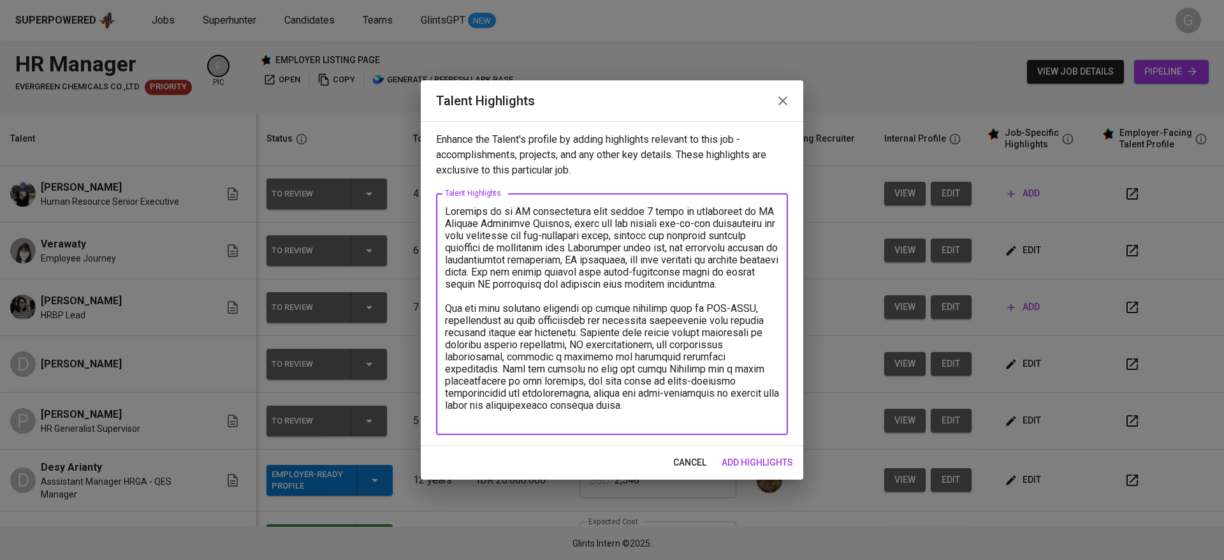
drag, startPoint x: 569, startPoint y: 222, endPoint x: 722, endPoint y: 270, distance: 160.2
click at [722, 270] on textarea at bounding box center [612, 314] width 334 height 218
click at [723, 281] on textarea at bounding box center [612, 314] width 334 height 218
drag, startPoint x: 516, startPoint y: 319, endPoint x: 628, endPoint y: 345, distance: 115.2
click at [628, 345] on textarea at bounding box center [612, 314] width 334 height 218
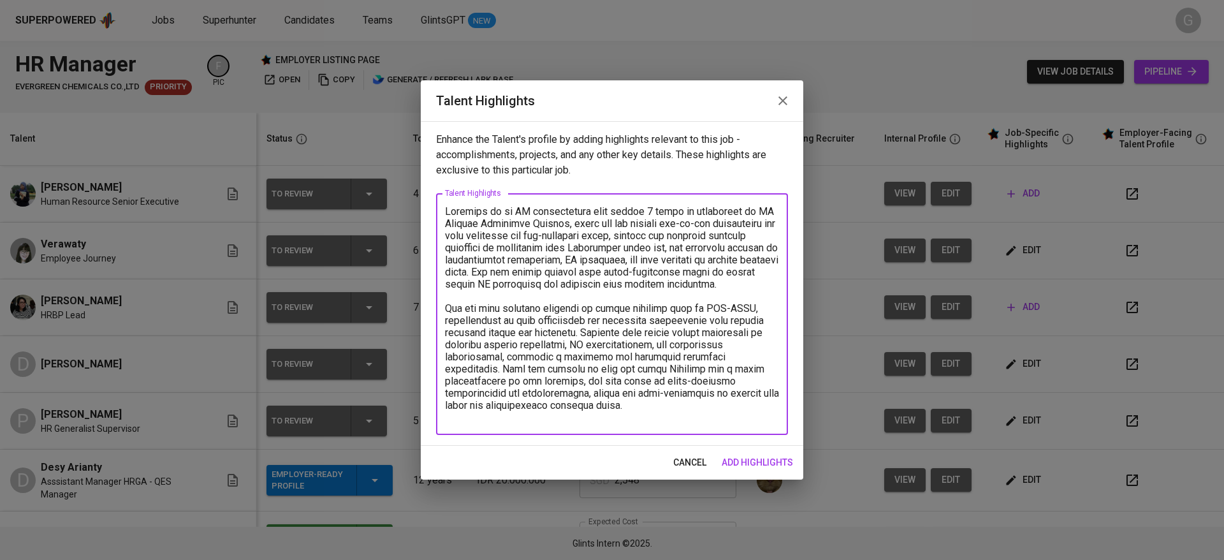
click at [623, 356] on textarea at bounding box center [612, 314] width 334 height 218
drag, startPoint x: 591, startPoint y: 344, endPoint x: 607, endPoint y: 358, distance: 20.8
click at [607, 358] on textarea at bounding box center [612, 314] width 334 height 218
click at [608, 370] on textarea at bounding box center [612, 314] width 334 height 218
drag, startPoint x: 506, startPoint y: 394, endPoint x: 574, endPoint y: 421, distance: 73.3
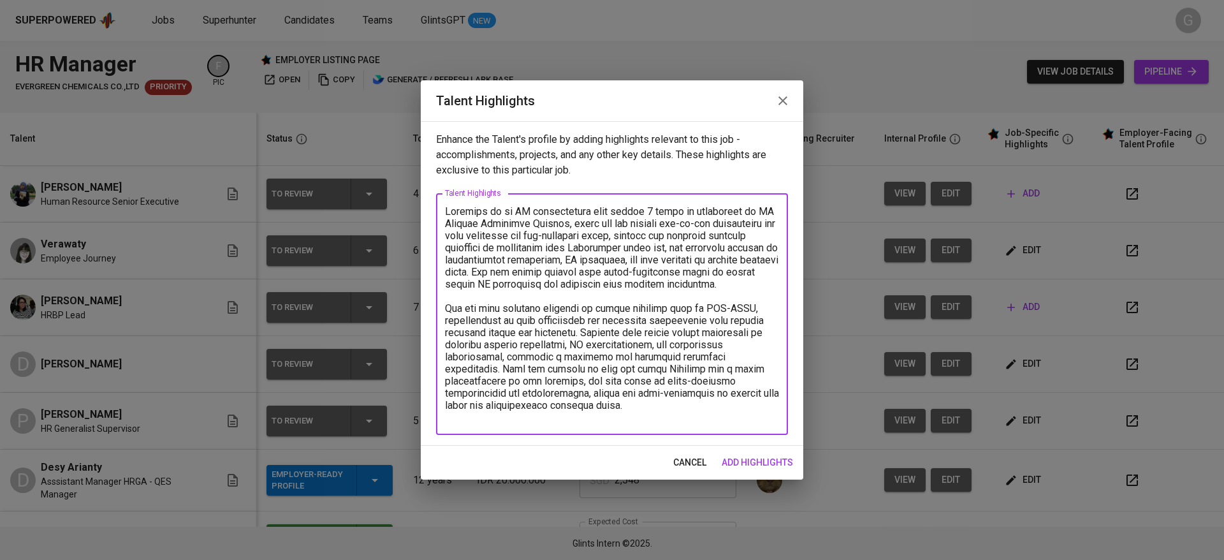
click at [574, 421] on textarea at bounding box center [612, 314] width 334 height 218
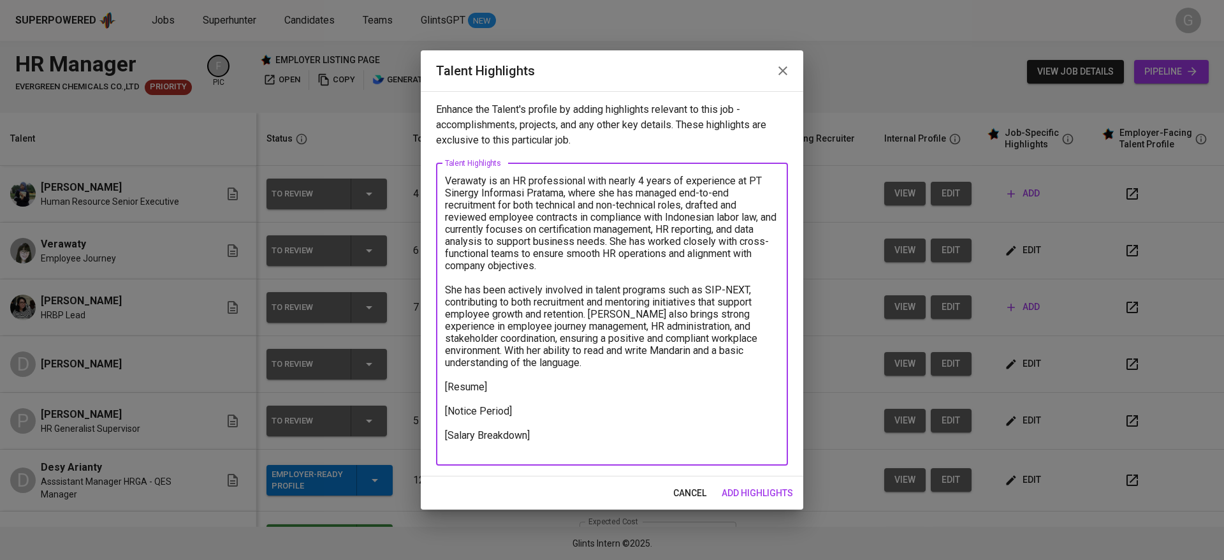
paste textarea ""Total Payroll Cost 1,651.4 SGD Basic Salary 1,096.27 SGD BPJS Health 5% 49.79 …"
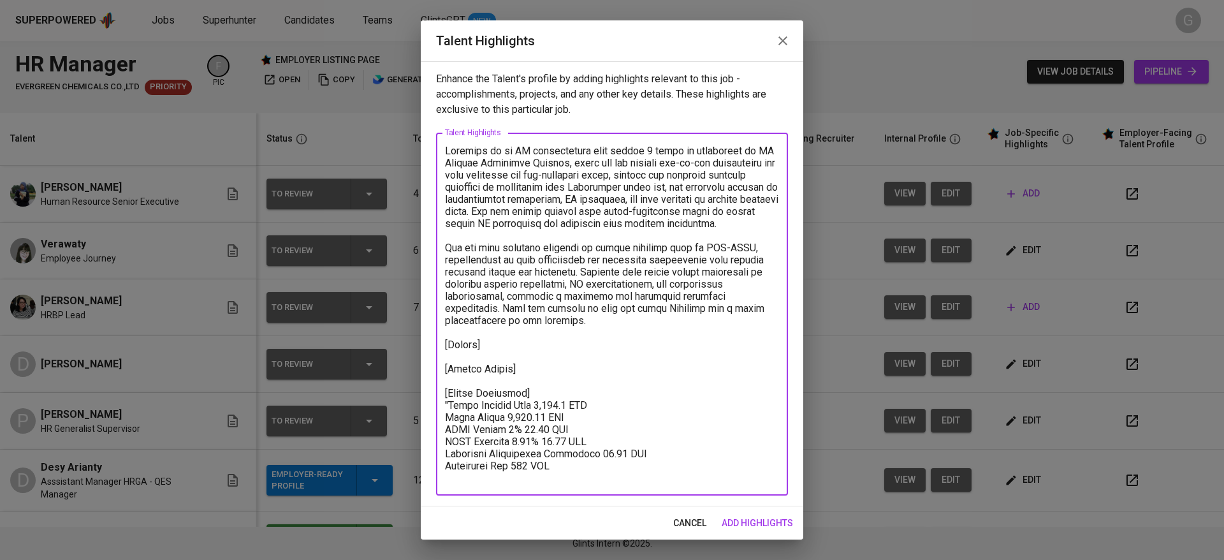
scroll to position [1, 0]
click at [452, 417] on textarea at bounding box center [612, 314] width 334 height 339
click at [582, 384] on textarea at bounding box center [612, 314] width 334 height 339
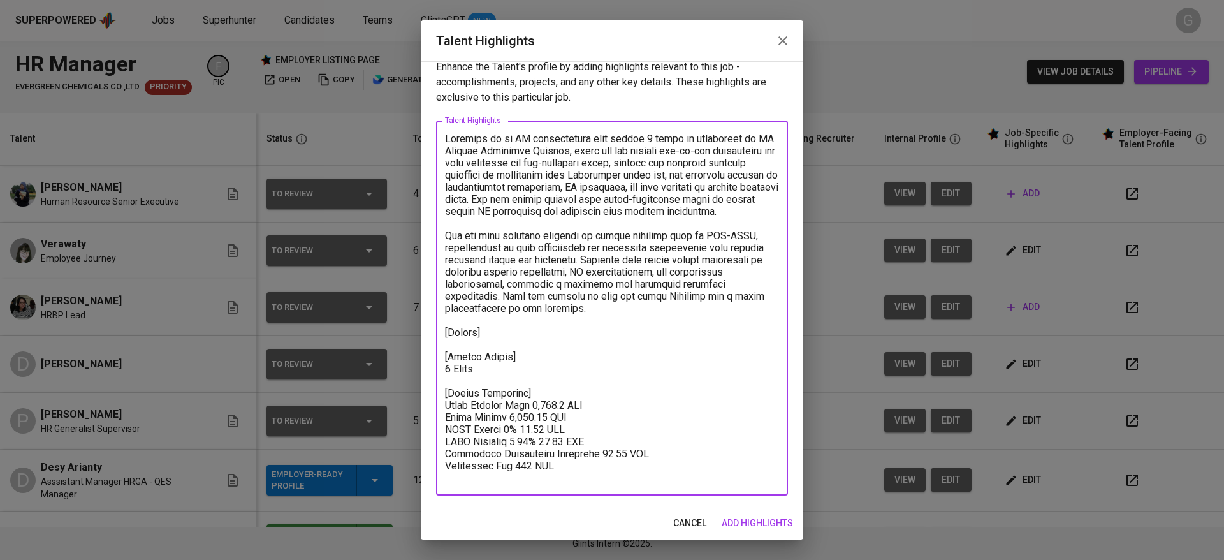
click at [540, 332] on textarea at bounding box center [612, 308] width 334 height 351
click at [535, 348] on textarea at bounding box center [612, 308] width 334 height 351
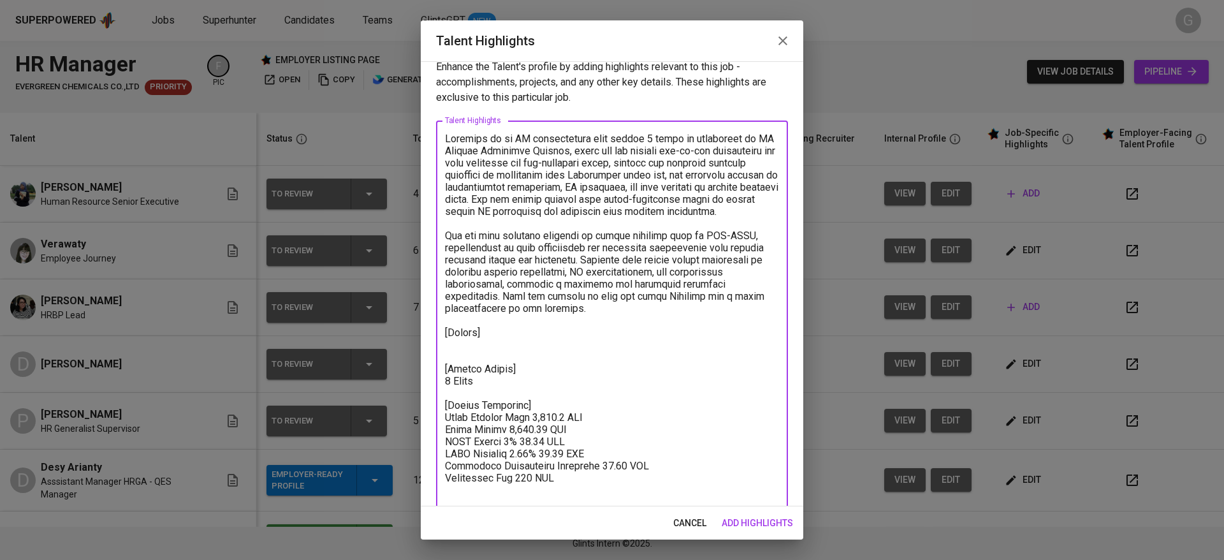
scroll to position [15, 0]
paste textarea "https://glints.sg.larksuite.com/file/T1b8b6s3qoZz2qxHHAXlSrT3gkh"
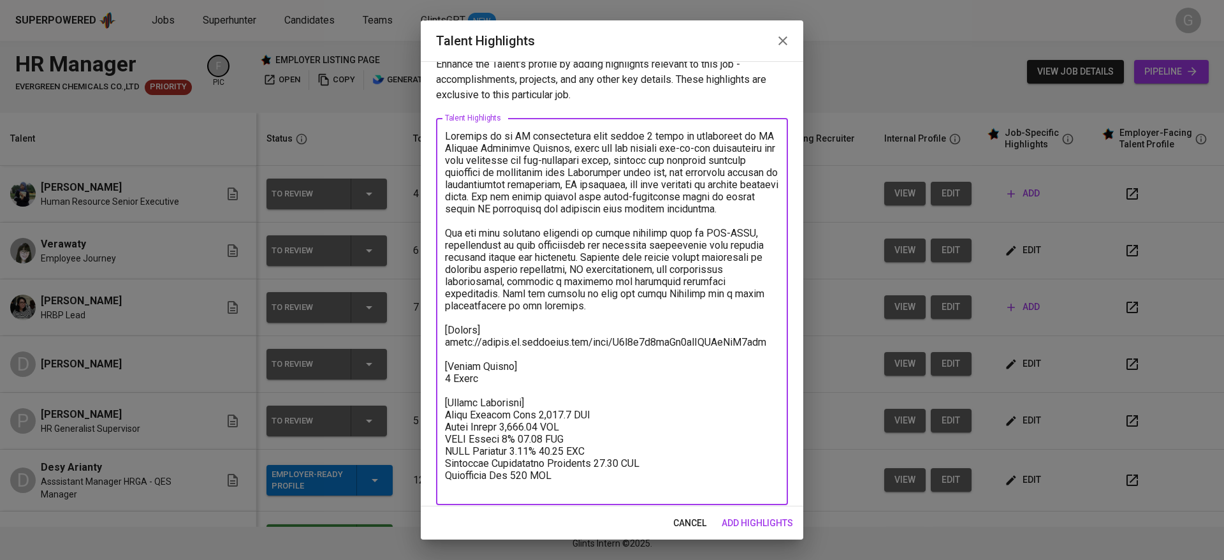
type textarea "Verawaty is an HR professional with nearly 4 years of experience at PT Sinergy …"
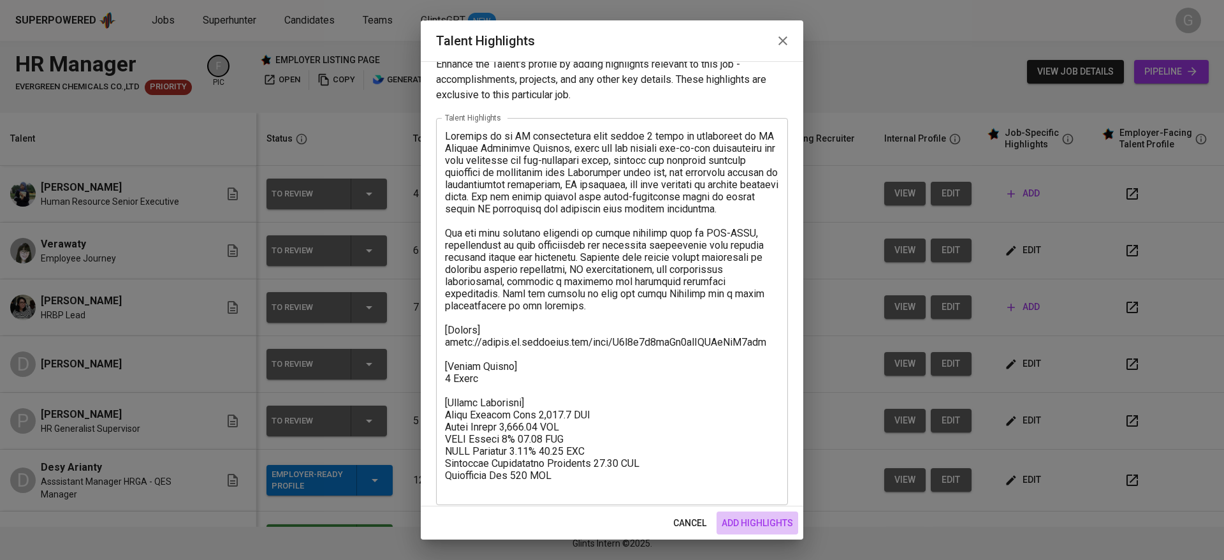
click at [744, 523] on span "add highlights" at bounding box center [756, 523] width 71 height 16
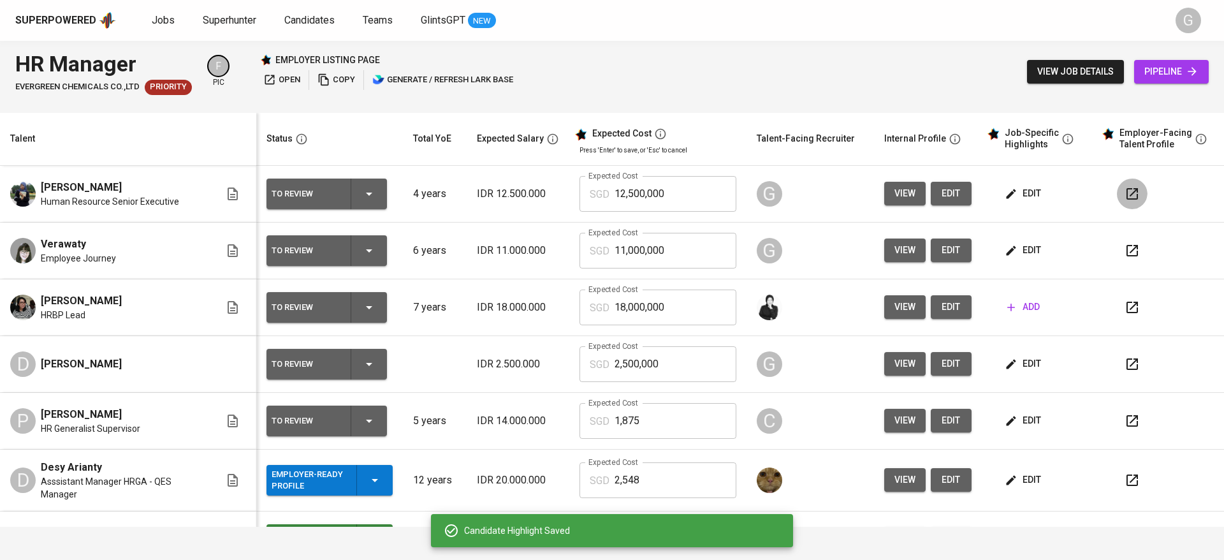
click at [1116, 192] on button "button" at bounding box center [1131, 193] width 31 height 31
click at [1126, 248] on icon "button" at bounding box center [1131, 250] width 11 height 11
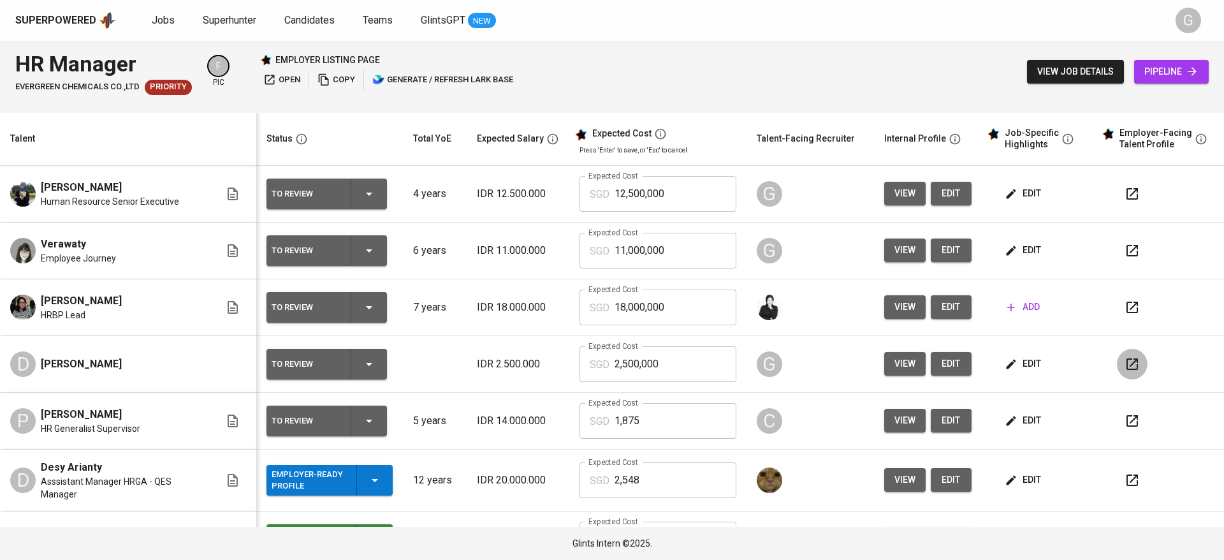
click at [1126, 366] on icon "button" at bounding box center [1131, 363] width 11 height 11
click at [374, 187] on div "To Review" at bounding box center [326, 193] width 110 height 31
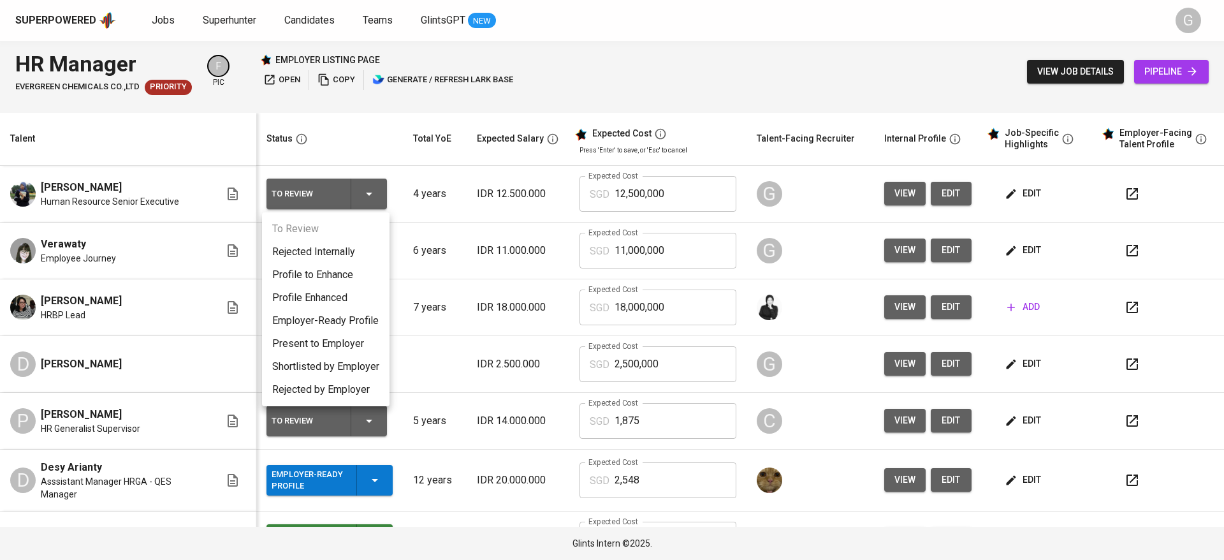
click at [351, 342] on li "Present to Employer" at bounding box center [325, 343] width 127 height 23
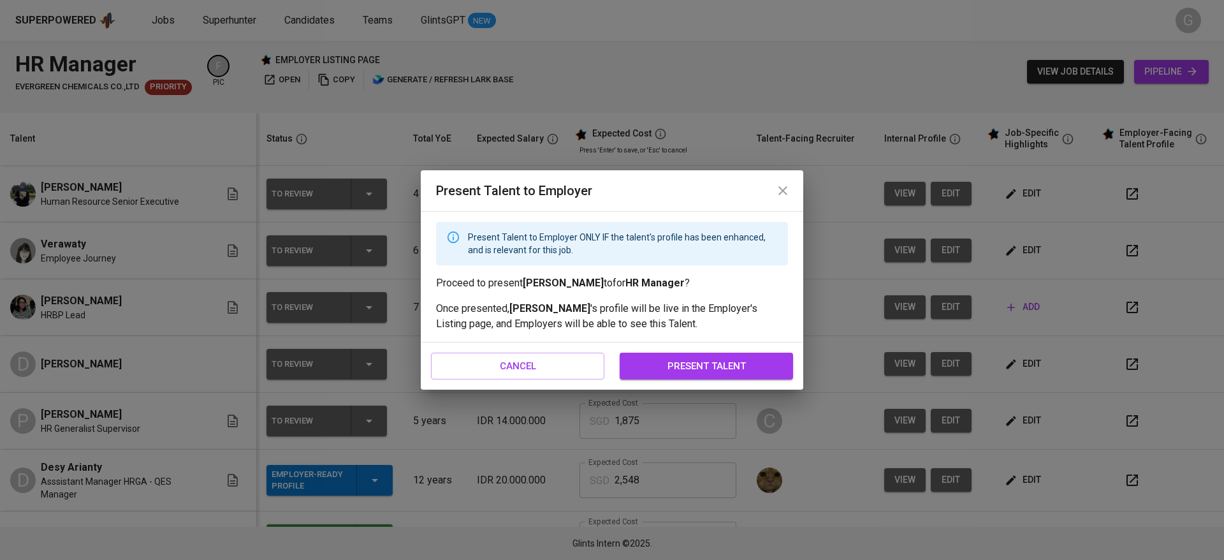
click at [702, 368] on span "present talent" at bounding box center [705, 366] width 145 height 17
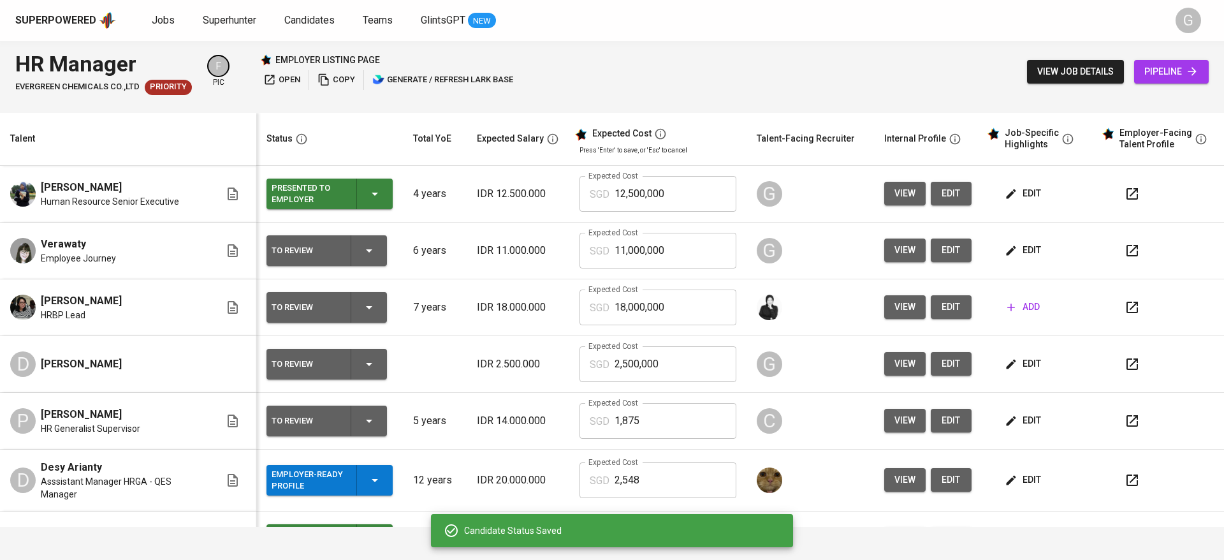
click at [376, 247] on div "To Review" at bounding box center [326, 250] width 110 height 31
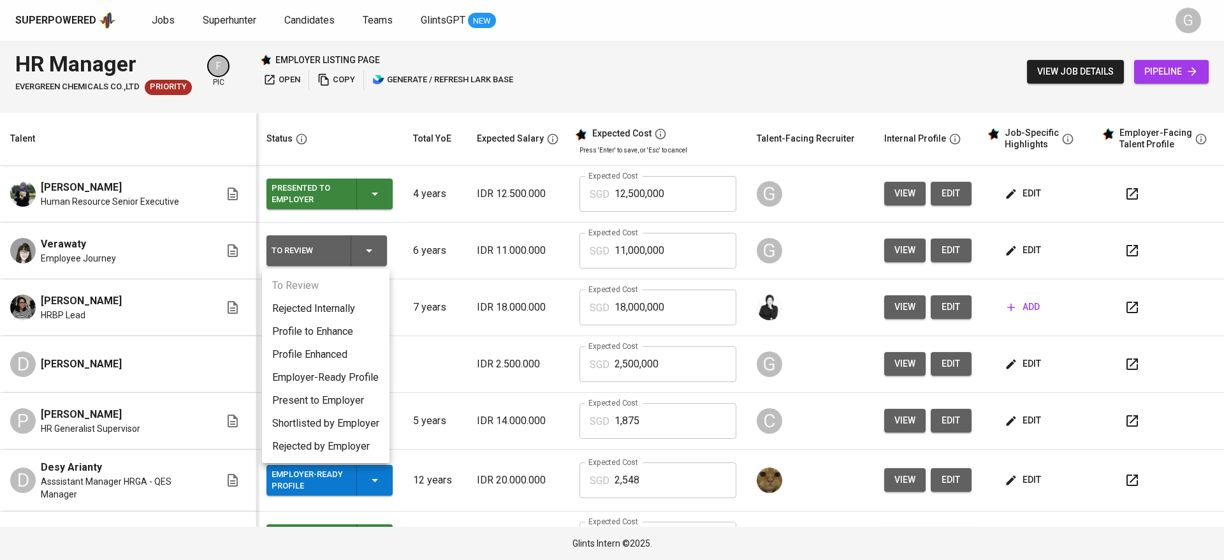
click at [495, 192] on div at bounding box center [612, 280] width 1224 height 560
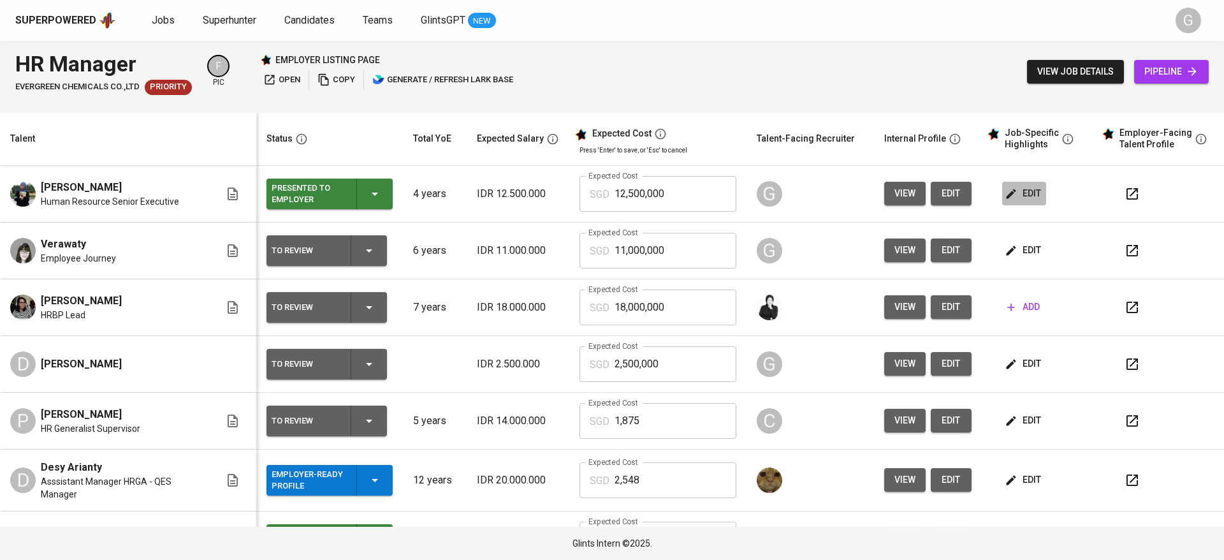
click at [1009, 192] on span "edit" at bounding box center [1024, 193] width 34 height 16
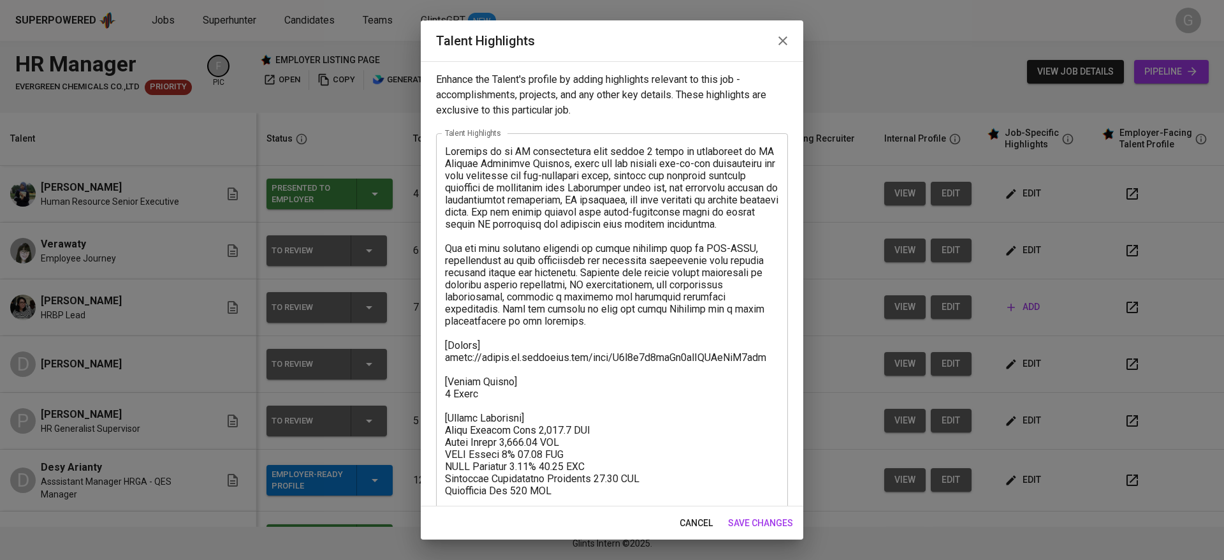
click at [689, 519] on span "cancel" at bounding box center [695, 523] width 33 height 16
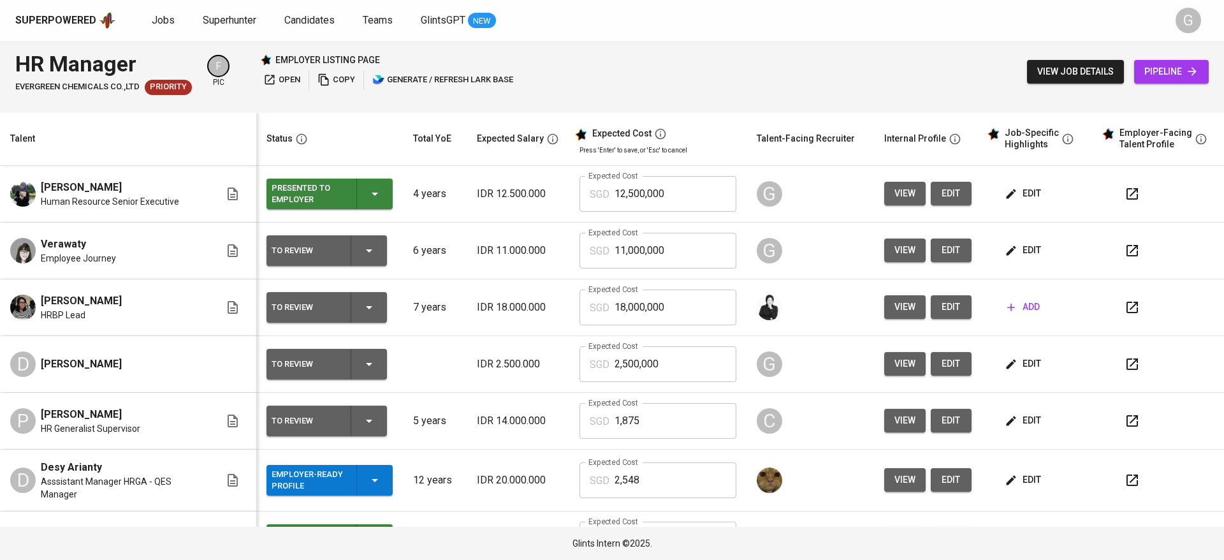
click at [657, 191] on input "12,500,000" at bounding box center [675, 194] width 122 height 36
type input "1,652"
click at [1007, 191] on span "edit" at bounding box center [1024, 193] width 34 height 16
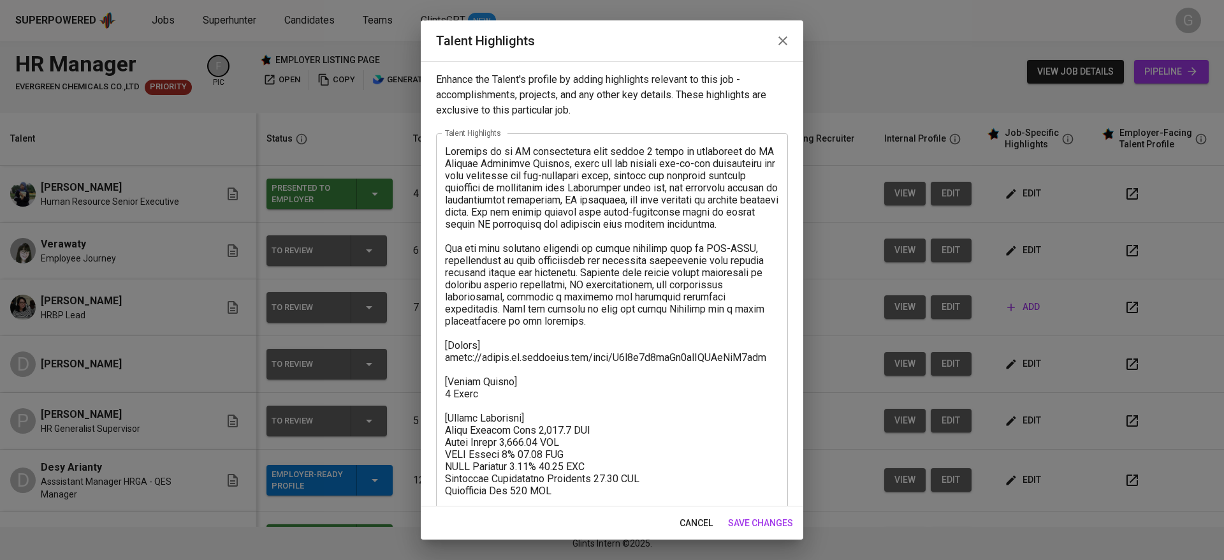
scroll to position [25, 0]
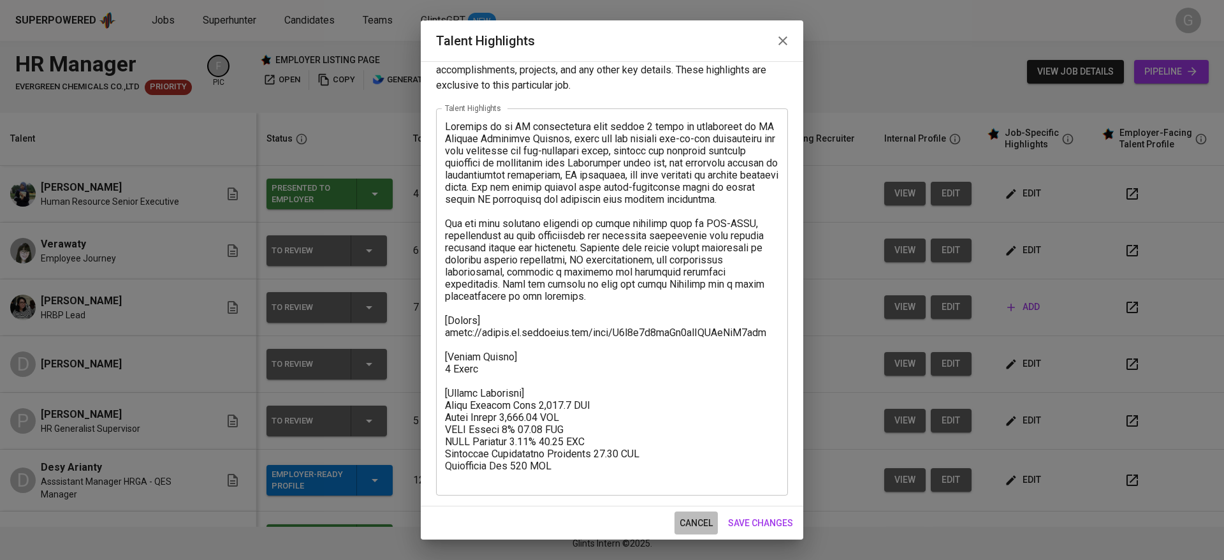
click at [693, 522] on span "cancel" at bounding box center [695, 523] width 33 height 16
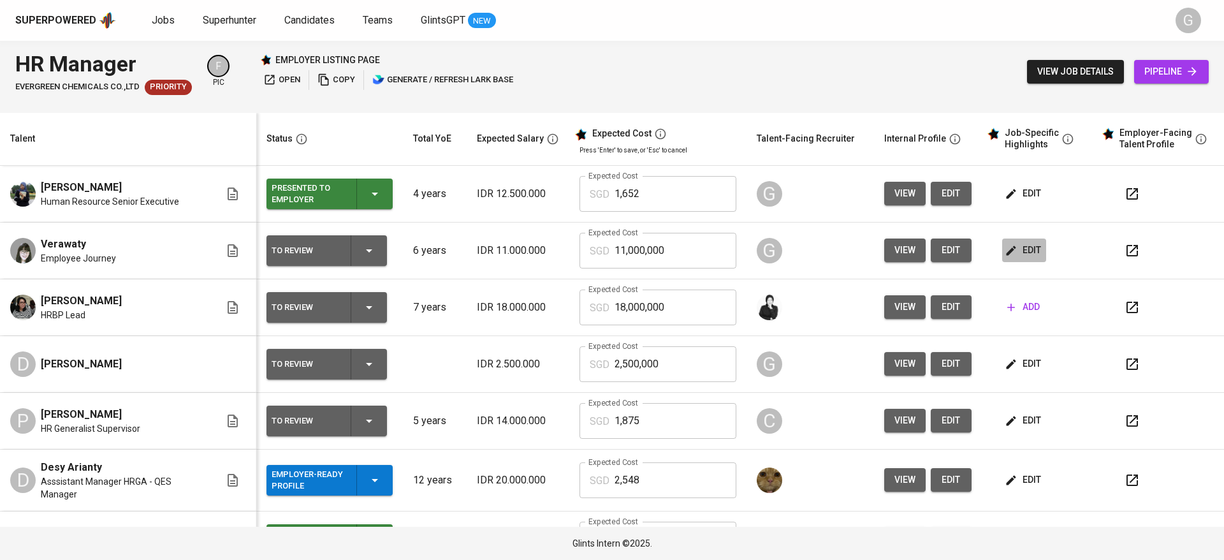
click at [1007, 249] on span "edit" at bounding box center [1024, 250] width 34 height 16
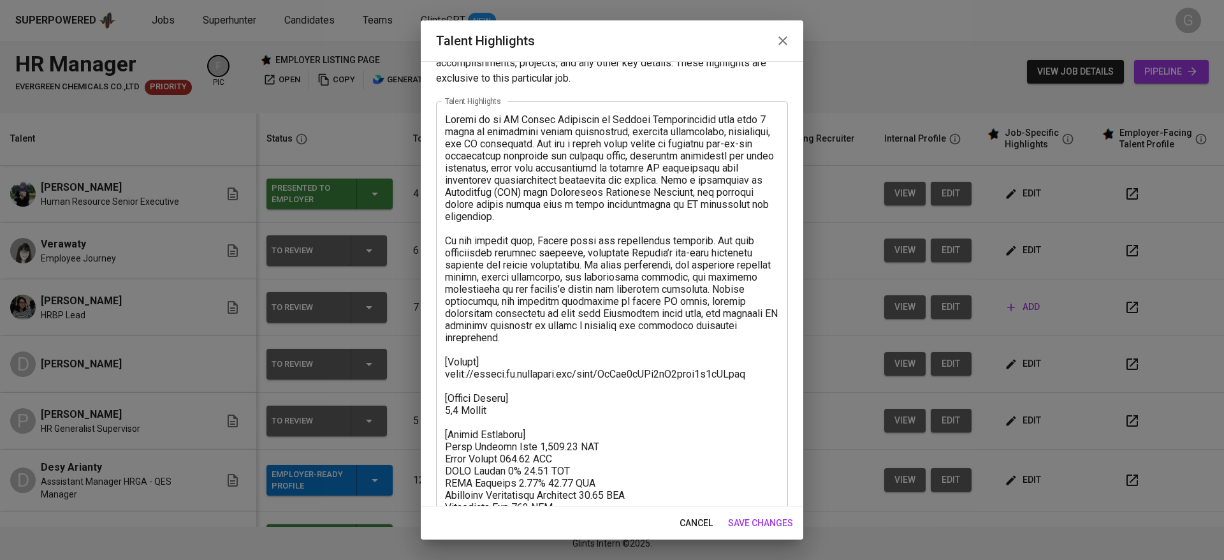
scroll to position [61, 0]
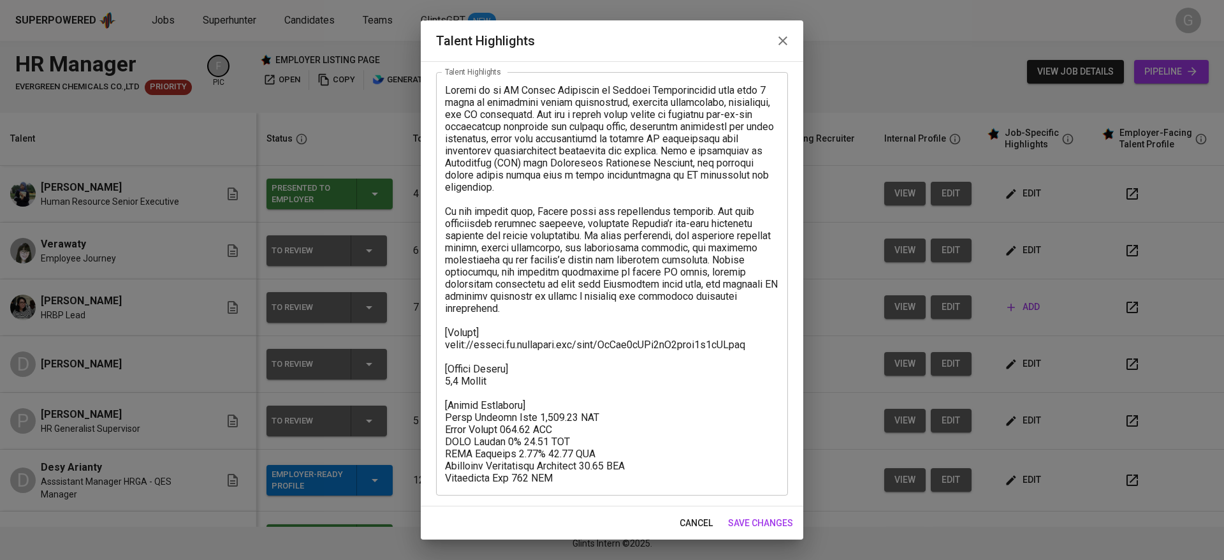
click at [683, 519] on span "cancel" at bounding box center [695, 523] width 33 height 16
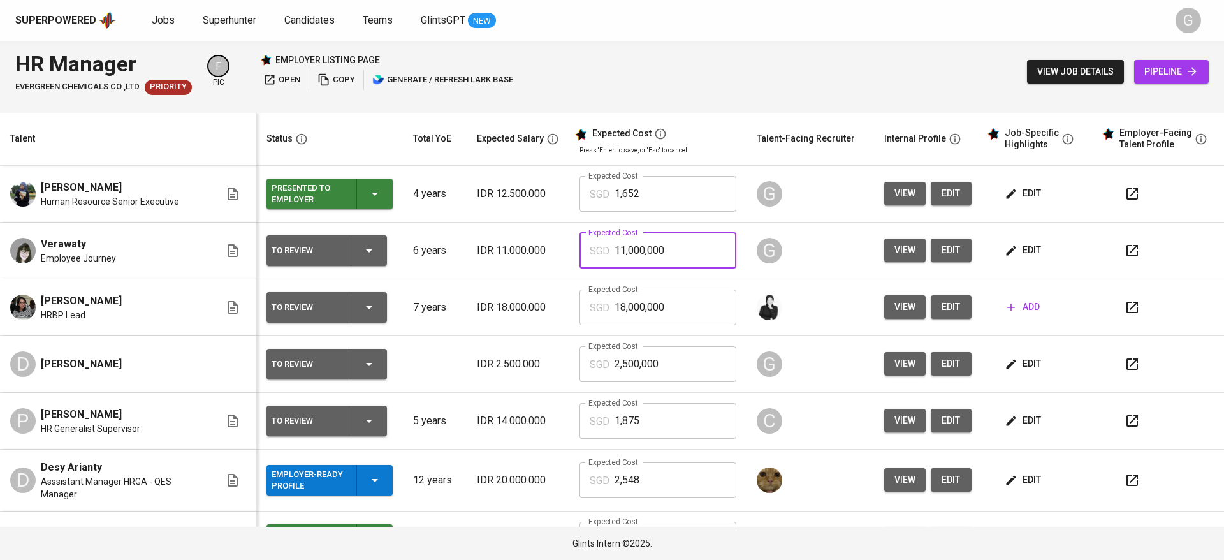
click at [640, 253] on input "11,000,000" at bounding box center [675, 251] width 122 height 36
type input "1,522"
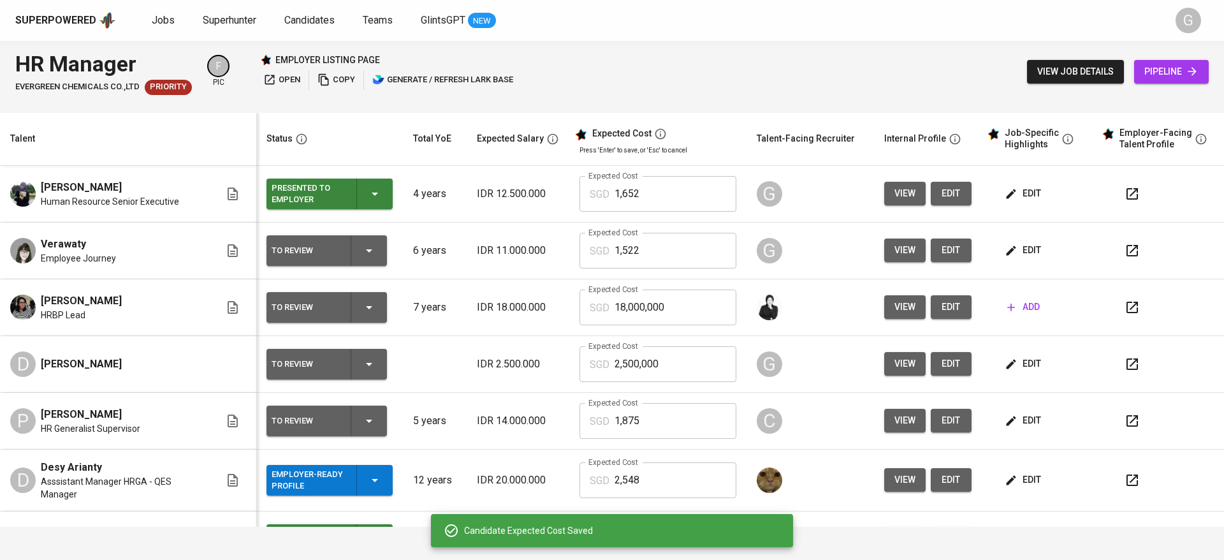
click at [1008, 365] on span "edit" at bounding box center [1024, 364] width 34 height 16
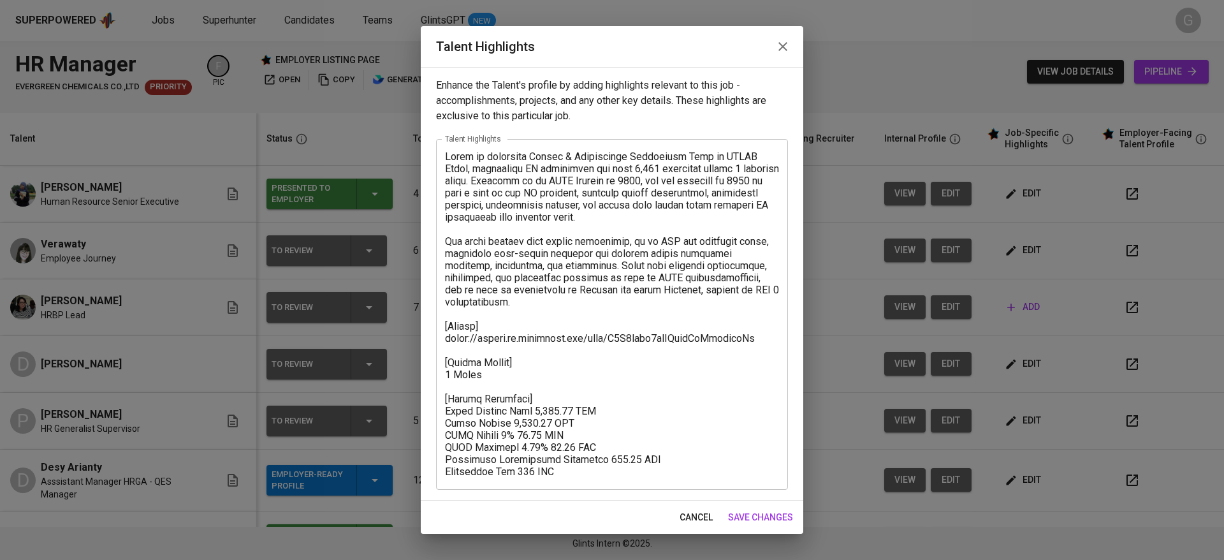
click at [778, 42] on icon "button" at bounding box center [782, 46] width 15 height 15
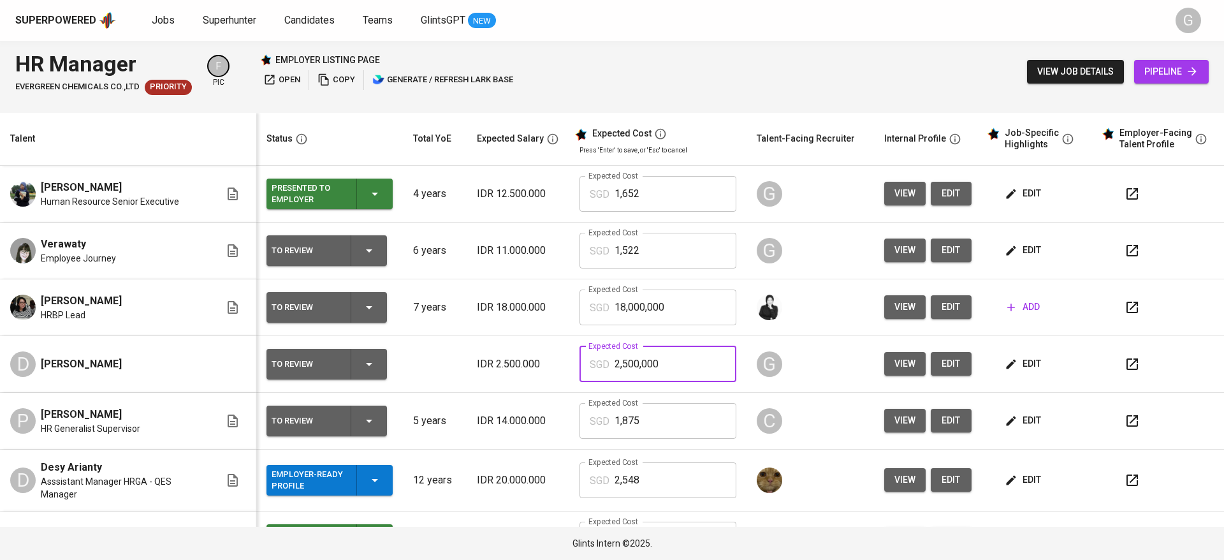
click at [655, 368] on input "2,500,000" at bounding box center [675, 364] width 122 height 36
type input "2,212"
click at [938, 372] on button "edit" at bounding box center [950, 364] width 41 height 24
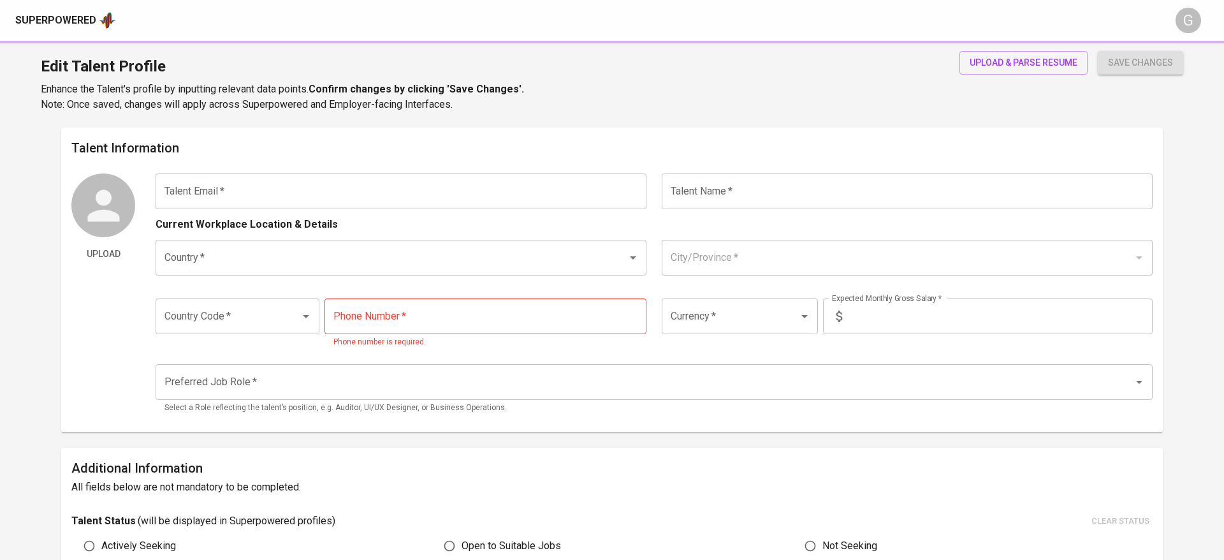
type input "[EMAIL_ADDRESS][DOMAIN_NAME]"
type input "[PERSON_NAME]"
type input "Indonesia"
type input "+62"
type input "IDR"
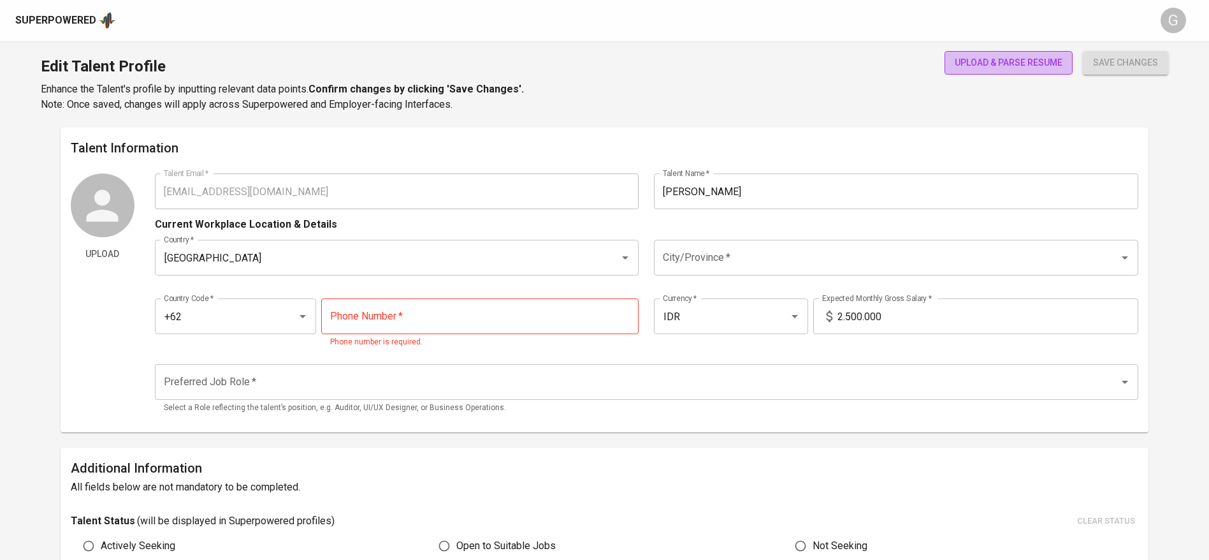
click at [1004, 61] on span "upload & parse resume" at bounding box center [1009, 63] width 108 height 16
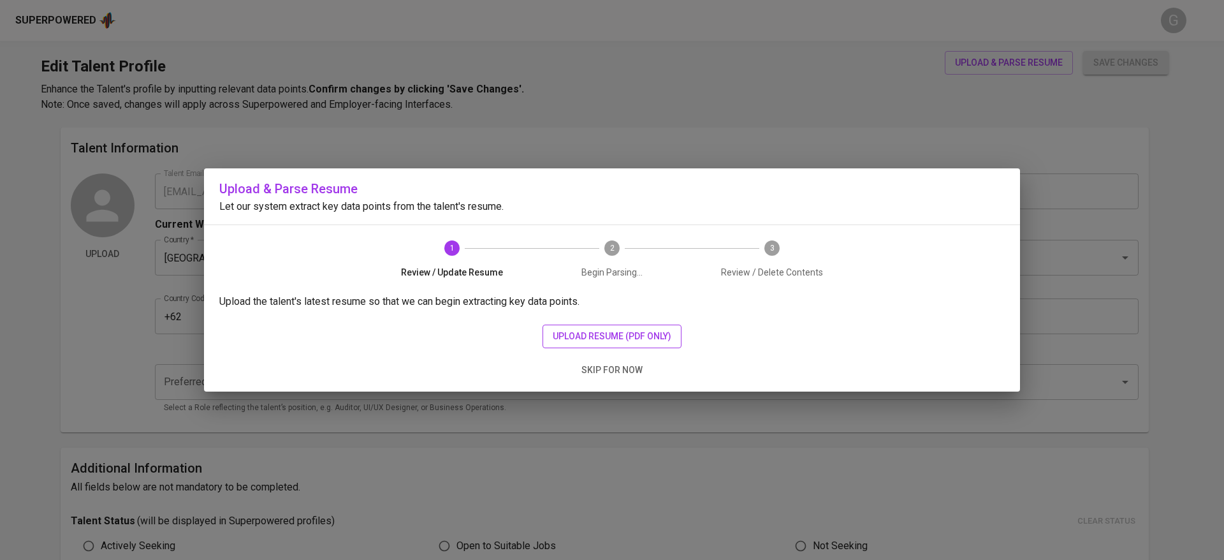
click at [602, 324] on button "upload resume (pdf only)" at bounding box center [611, 336] width 139 height 24
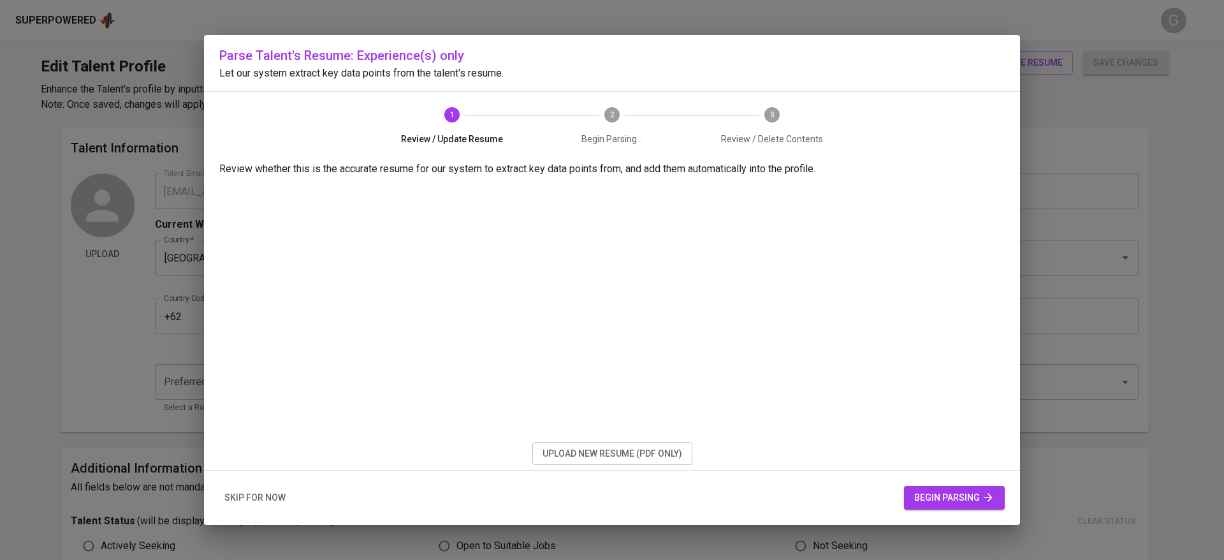
click at [923, 490] on span "begin parsing" at bounding box center [954, 497] width 80 height 16
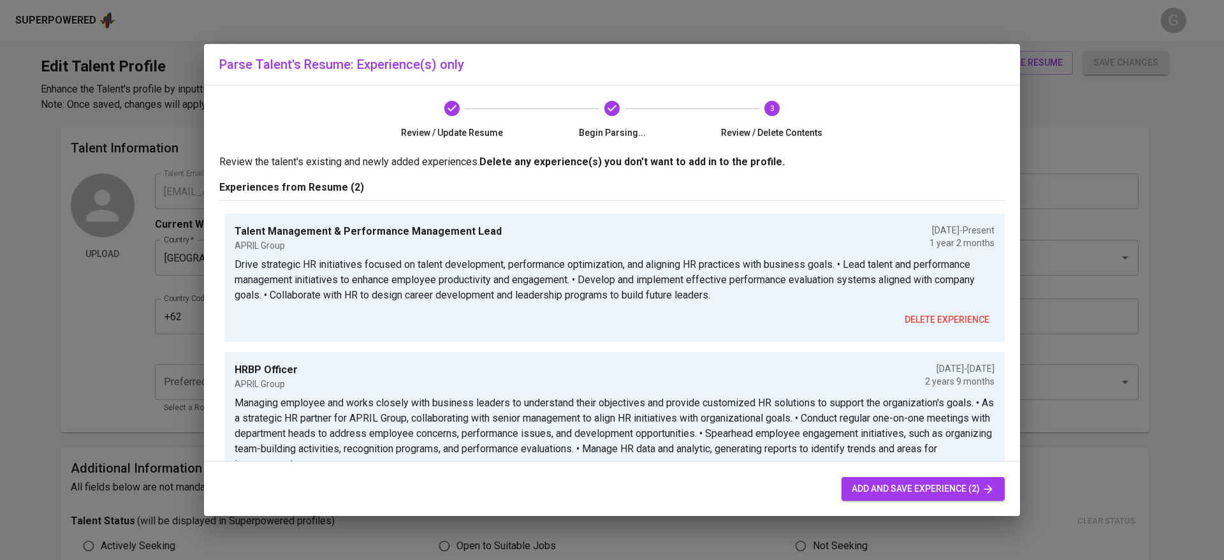
click at [890, 482] on span "add and save experience (2)" at bounding box center [922, 489] width 143 height 16
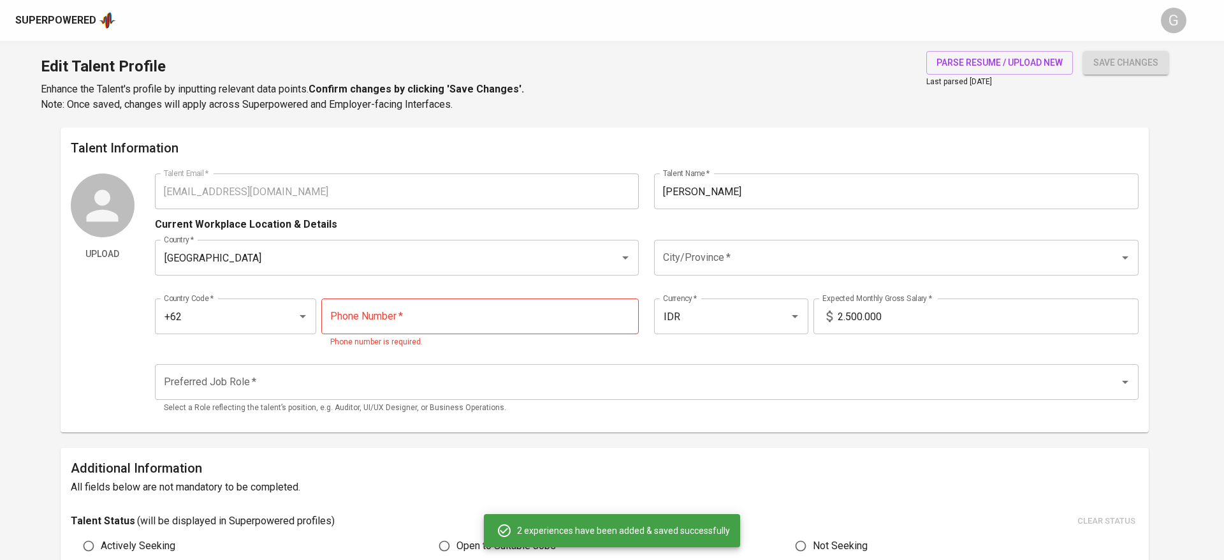
type input "+62"
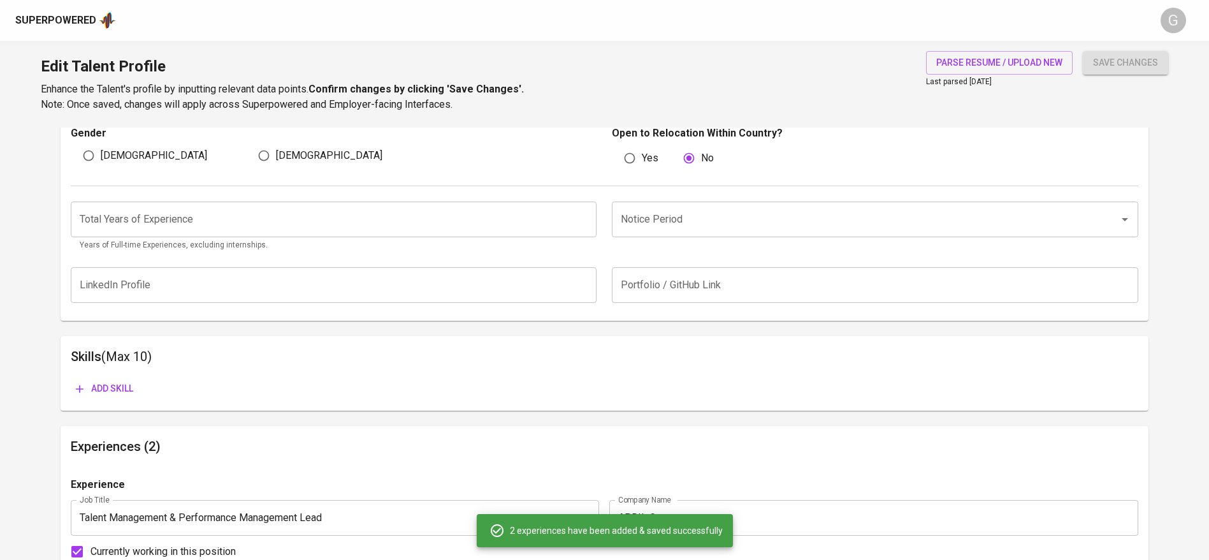
scroll to position [470, 0]
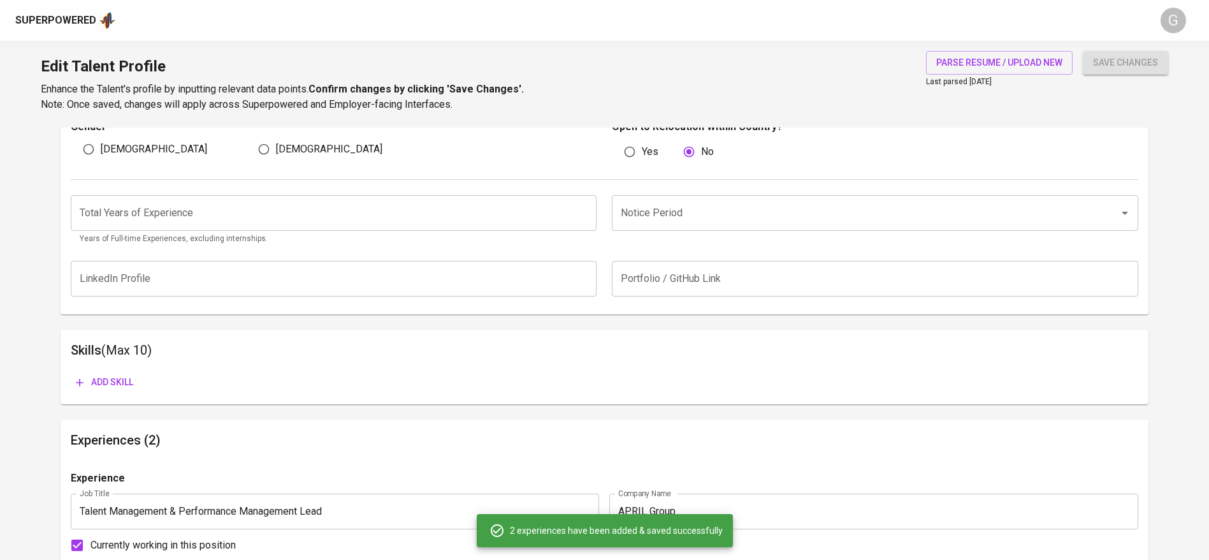
click at [208, 208] on input "number" at bounding box center [334, 213] width 526 height 36
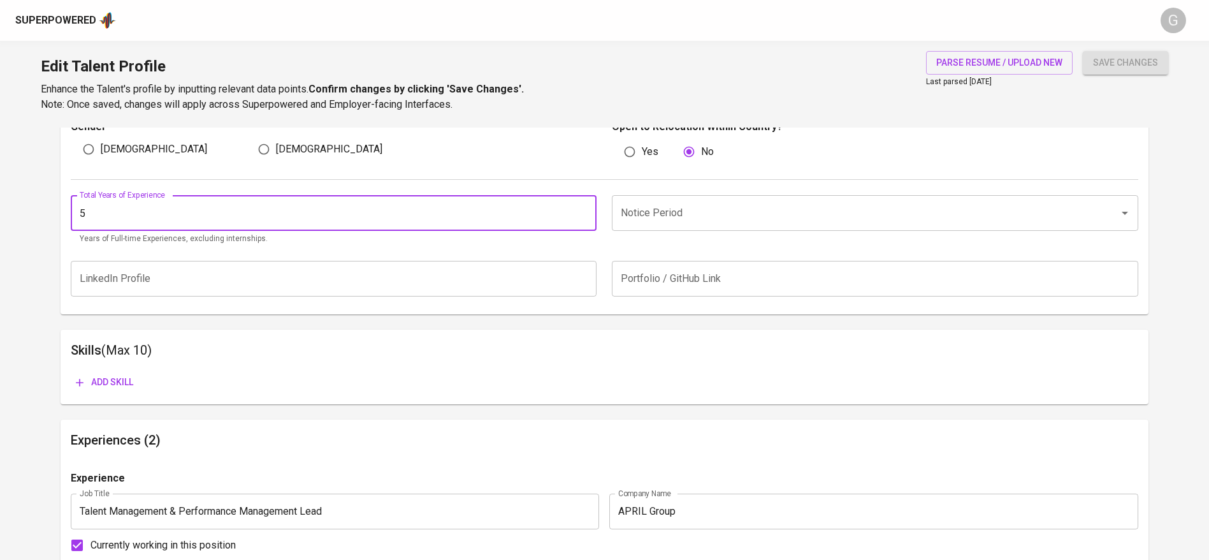
type input "5"
click at [652, 214] on input "Notice Period" at bounding box center [857, 213] width 479 height 24
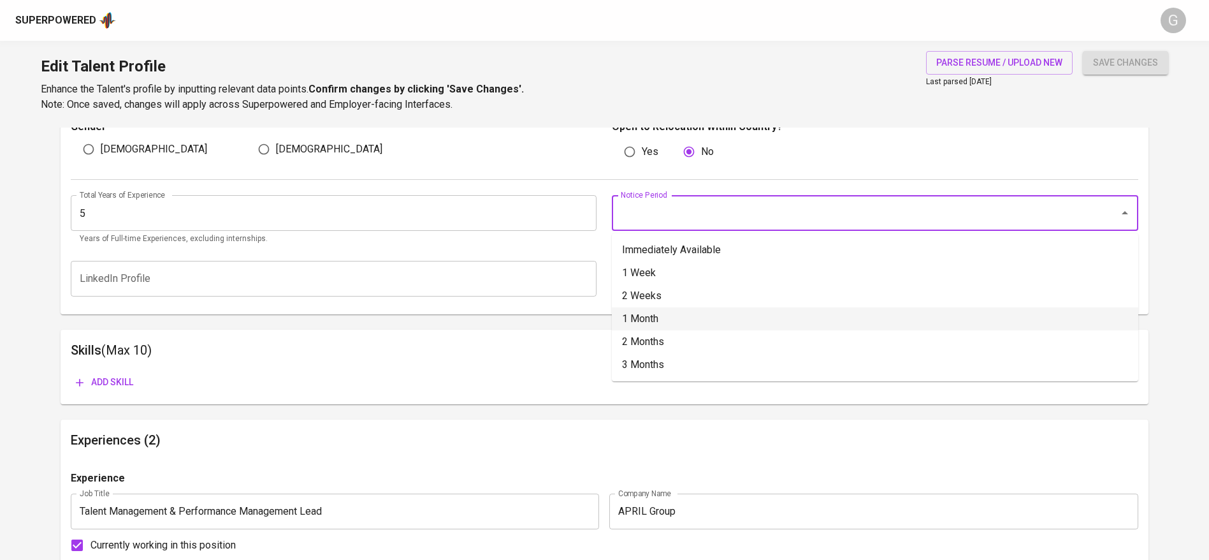
click at [650, 312] on li "1 Month" at bounding box center [875, 318] width 526 height 23
type input "1 Month"
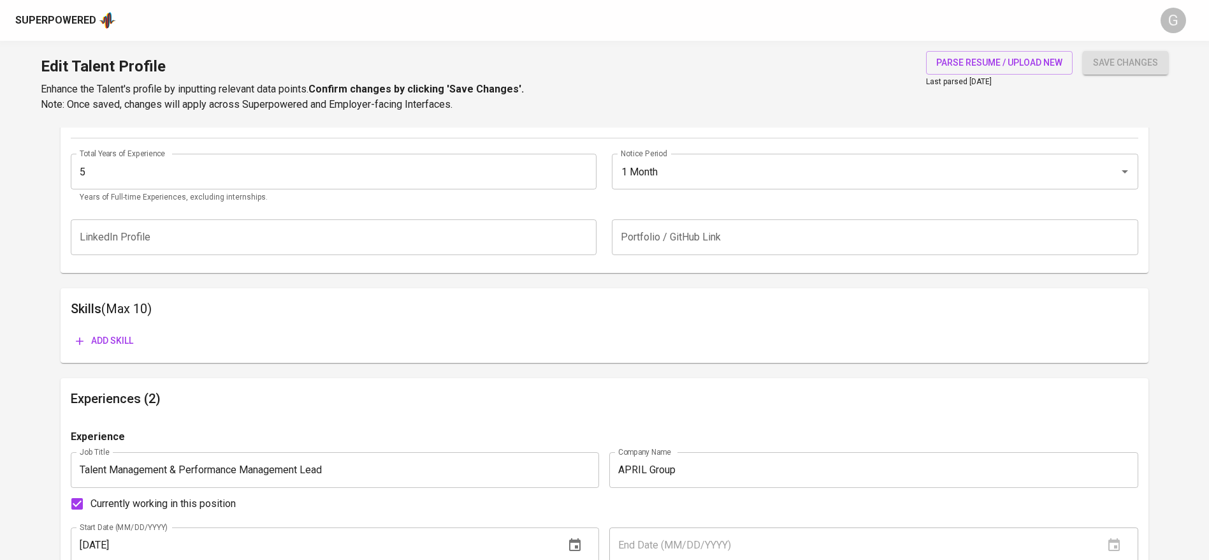
scroll to position [321, 0]
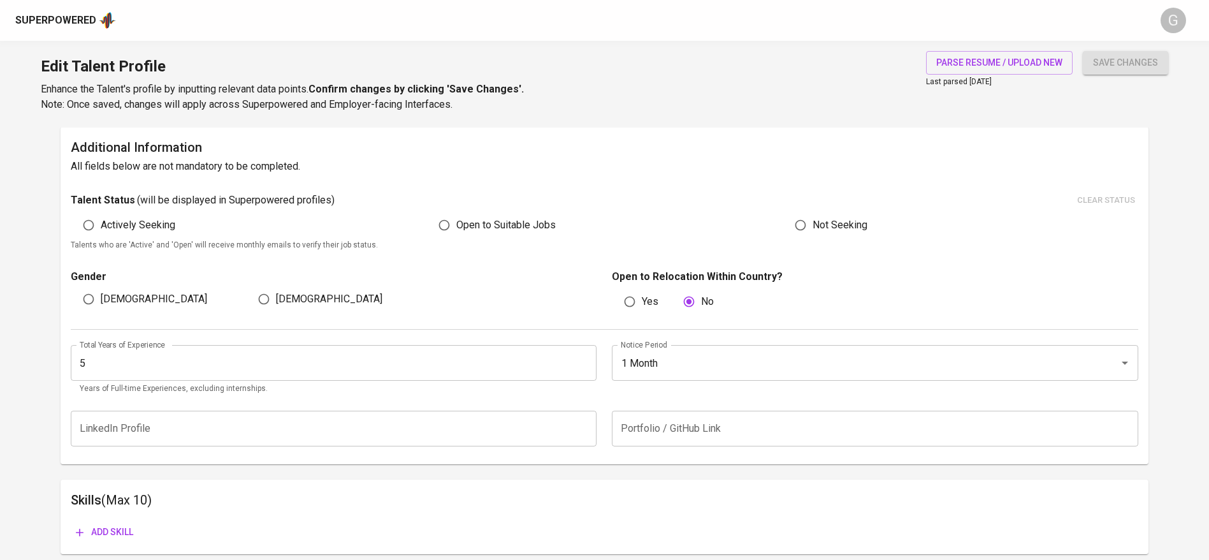
click at [273, 293] on input "Female" at bounding box center [264, 299] width 24 height 24
radio input "true"
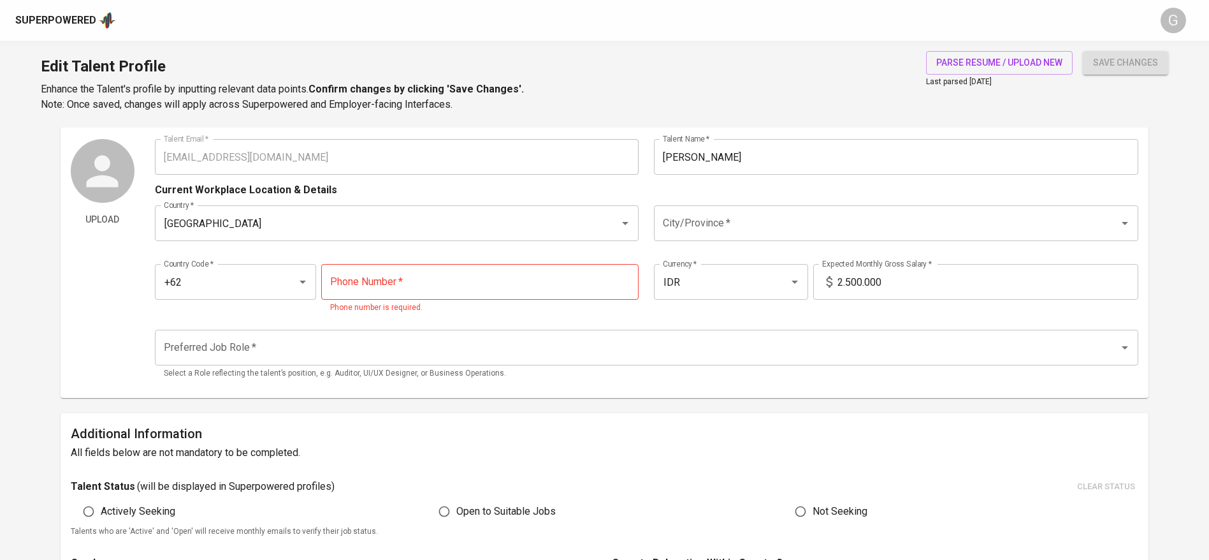
scroll to position [34, 0]
click at [387, 287] on input "tel" at bounding box center [479, 282] width 317 height 36
paste input "852-1156-2765"
type input "852-1156-2765"
click at [768, 222] on input "City/Province   *" at bounding box center [878, 224] width 437 height 24
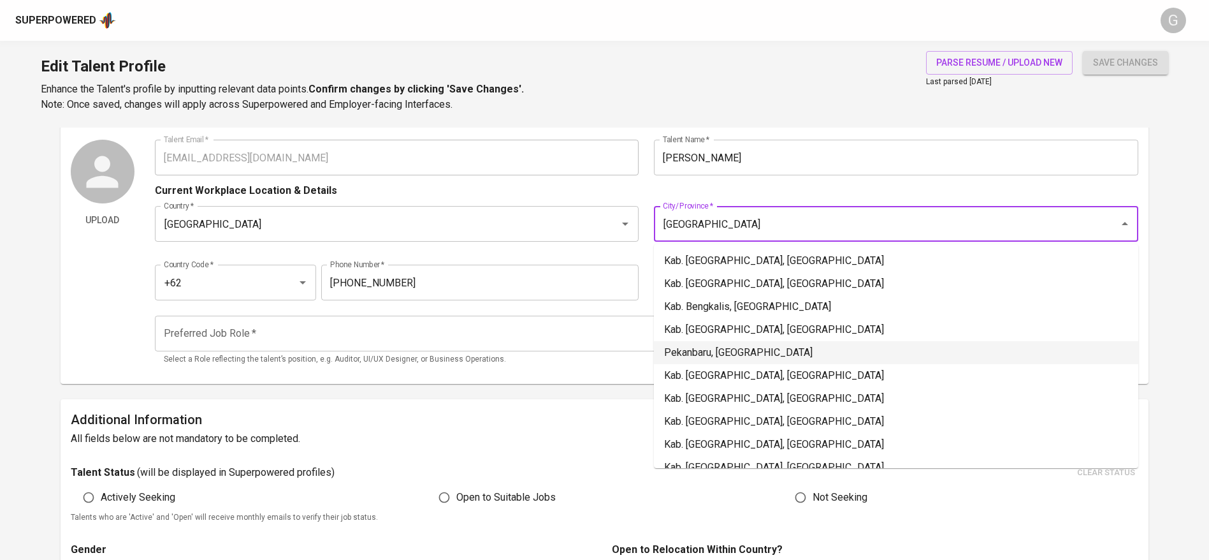
click at [762, 348] on li "Pekanbaru, Riau" at bounding box center [896, 352] width 484 height 23
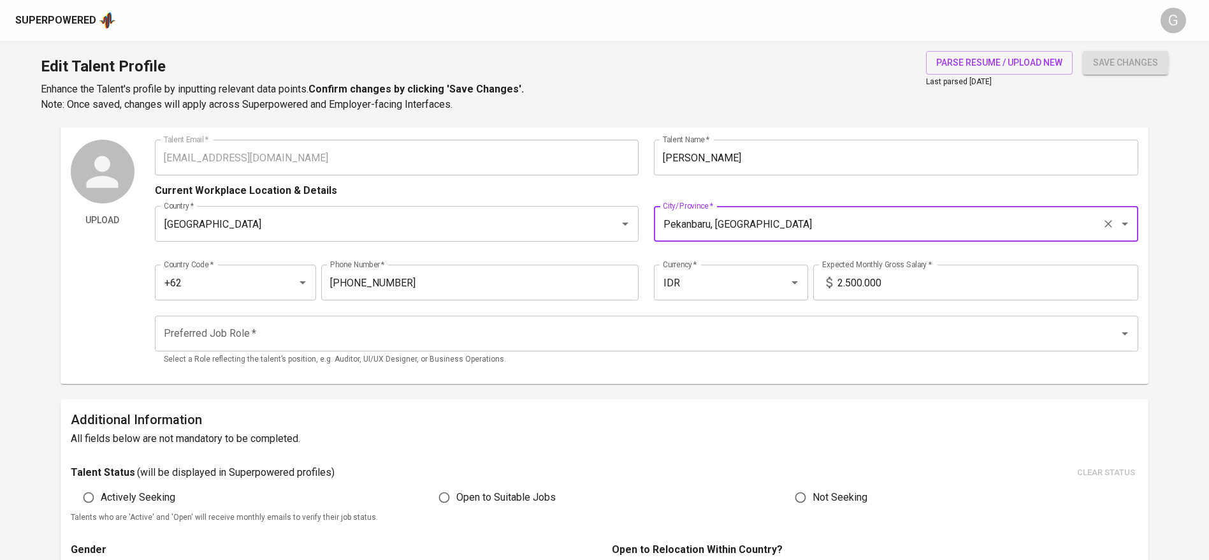
type input "Pekanbaru, Riau"
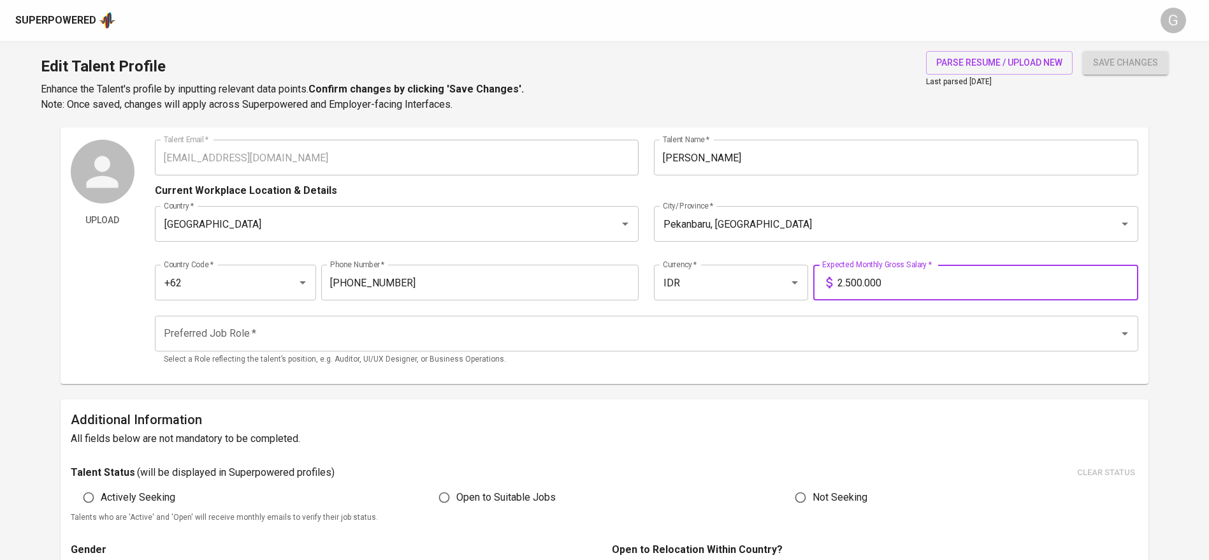
click at [885, 274] on input "2.500.000" at bounding box center [987, 282] width 301 height 36
type input "17.000.000"
click at [1083, 51] on button "save changes" at bounding box center [1125, 63] width 85 height 24
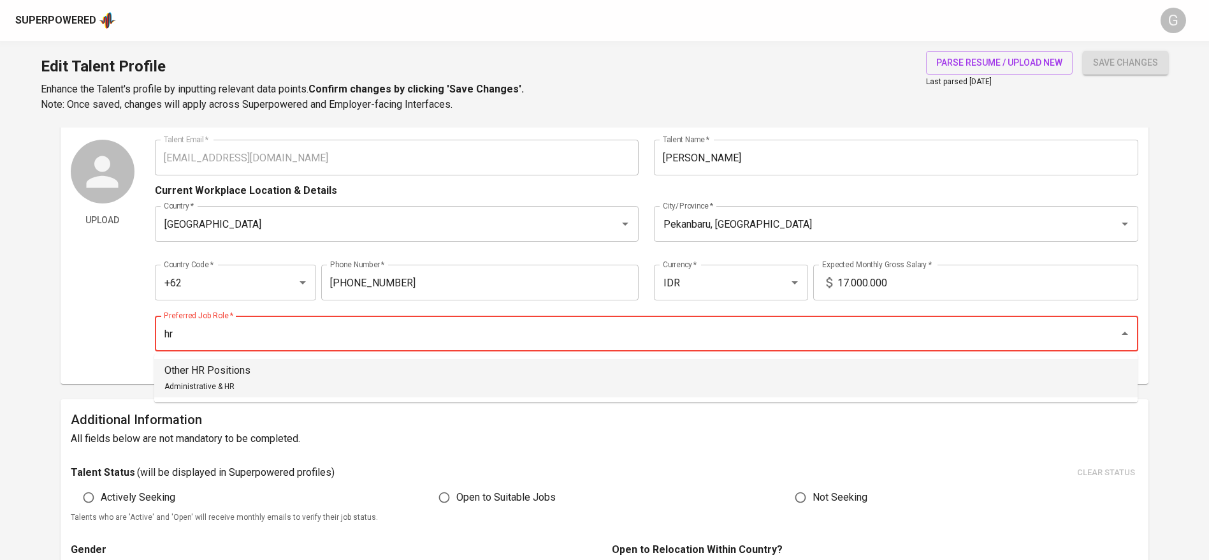
click at [504, 384] on li "Other HR Positions Administrative & HR" at bounding box center [645, 378] width 983 height 38
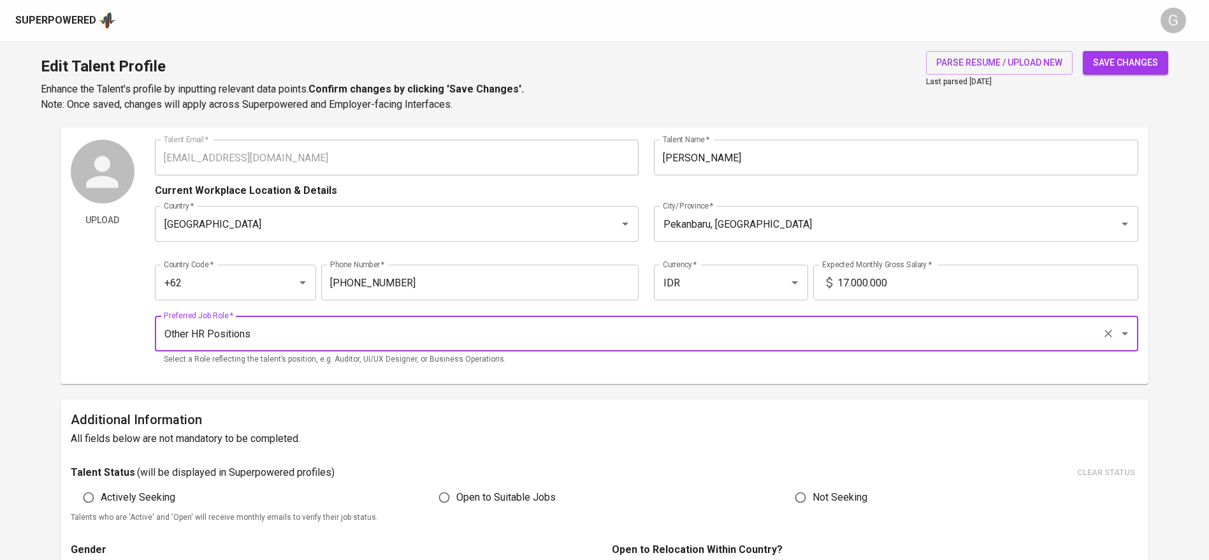
type input "Other HR Positions"
click at [1117, 70] on button "save changes" at bounding box center [1125, 63] width 85 height 24
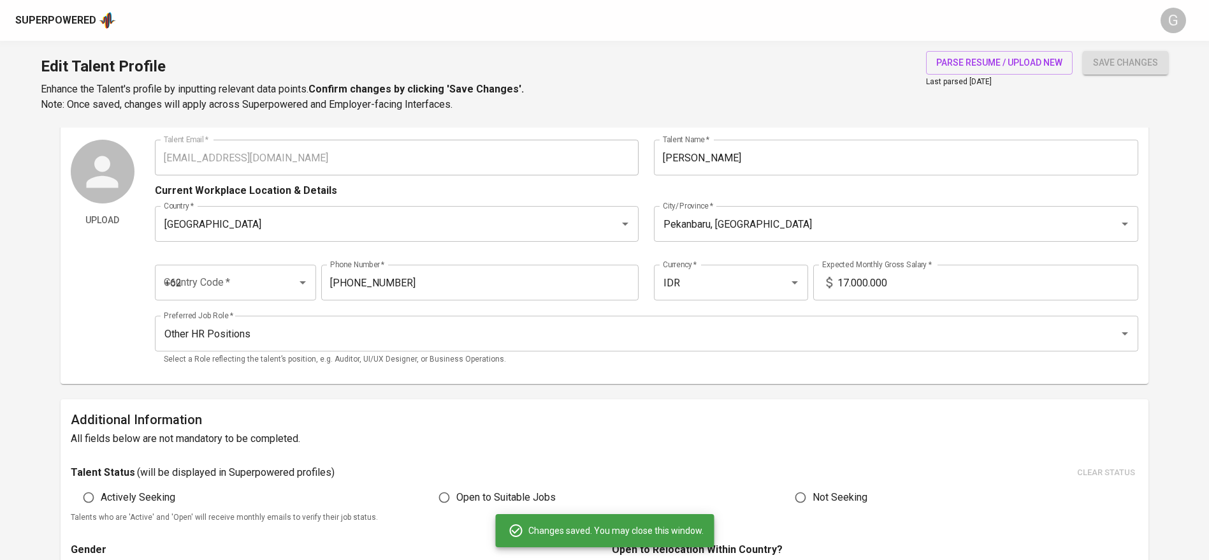
type input "6285211562765"
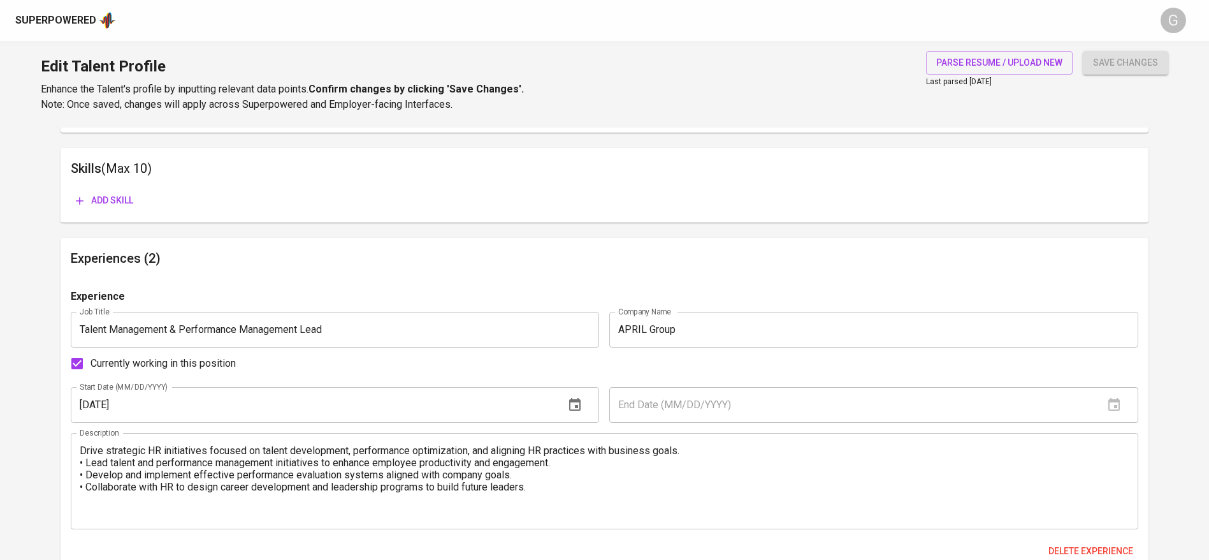
scroll to position [607, 0]
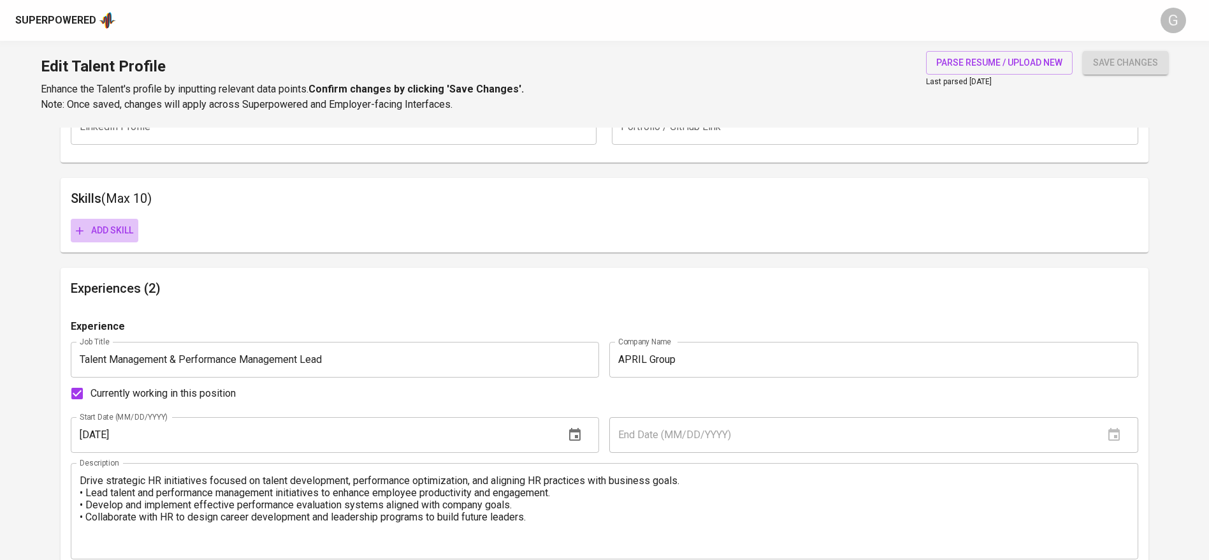
click at [124, 229] on span "Add skill" at bounding box center [104, 230] width 57 height 16
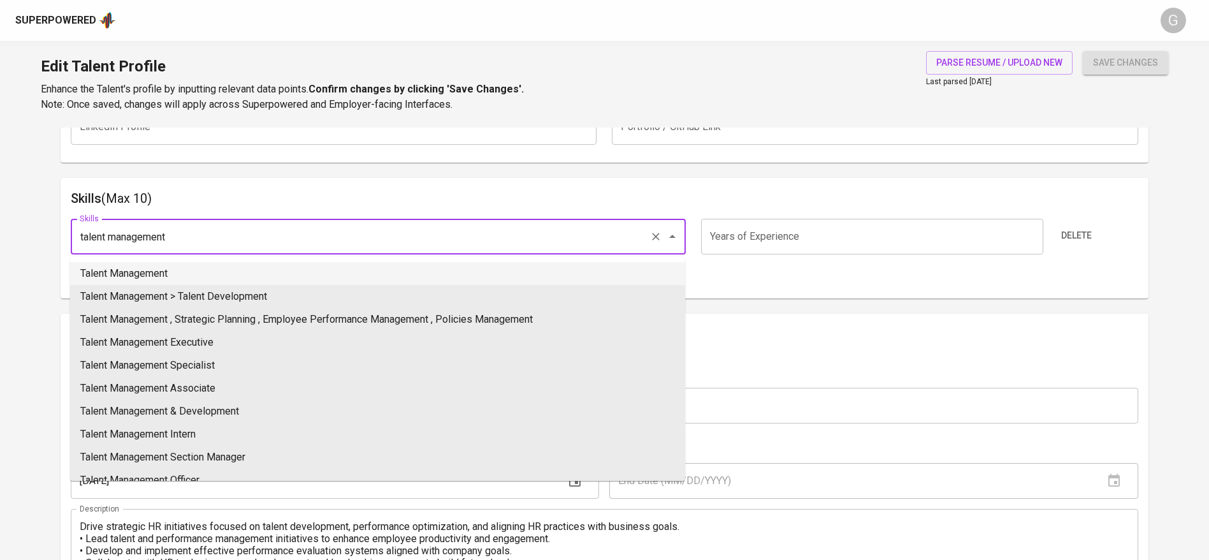
click at [132, 275] on li "Talent Management" at bounding box center [377, 273] width 615 height 23
type input "Talent Management"
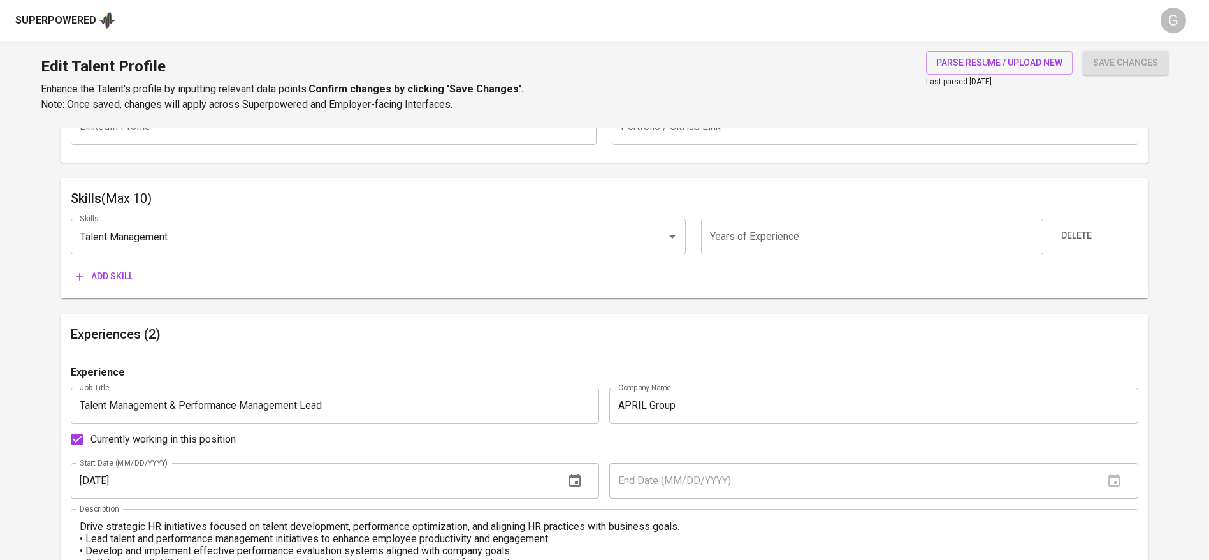
click at [121, 275] on span "Add skill" at bounding box center [104, 276] width 57 height 16
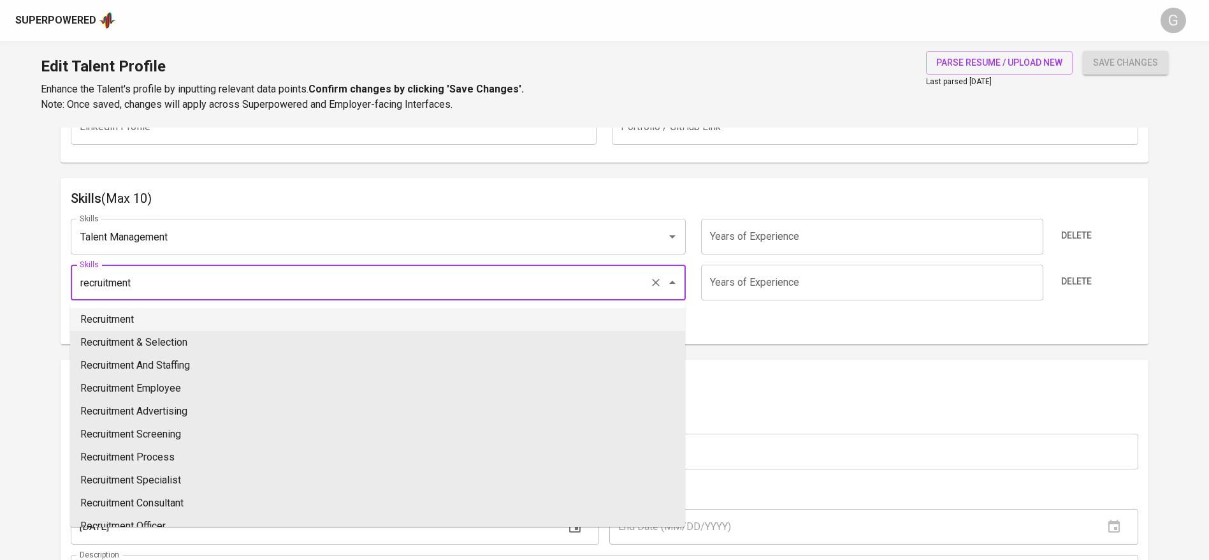
click at [139, 315] on li "Recruitment" at bounding box center [377, 319] width 615 height 23
type input "Recruitment"
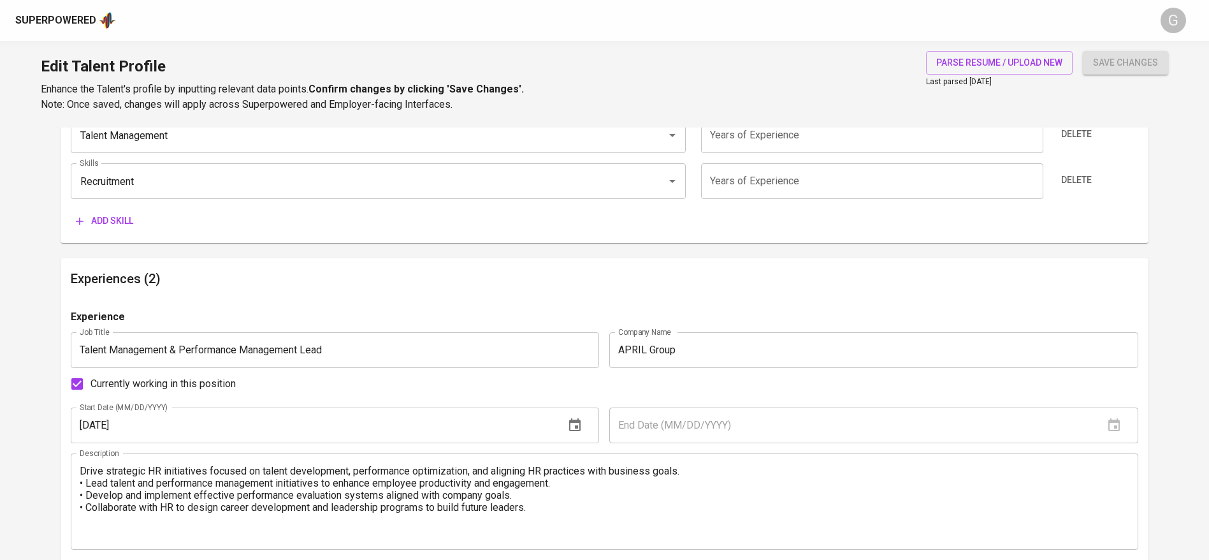
scroll to position [684, 0]
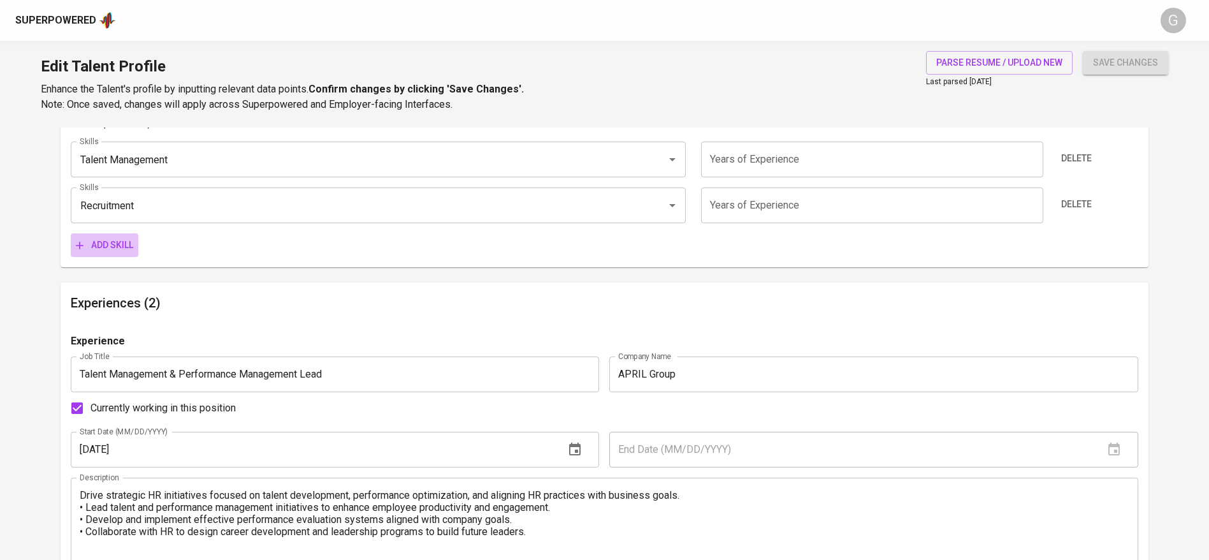
click at [109, 254] on button "Add skill" at bounding box center [105, 245] width 68 height 24
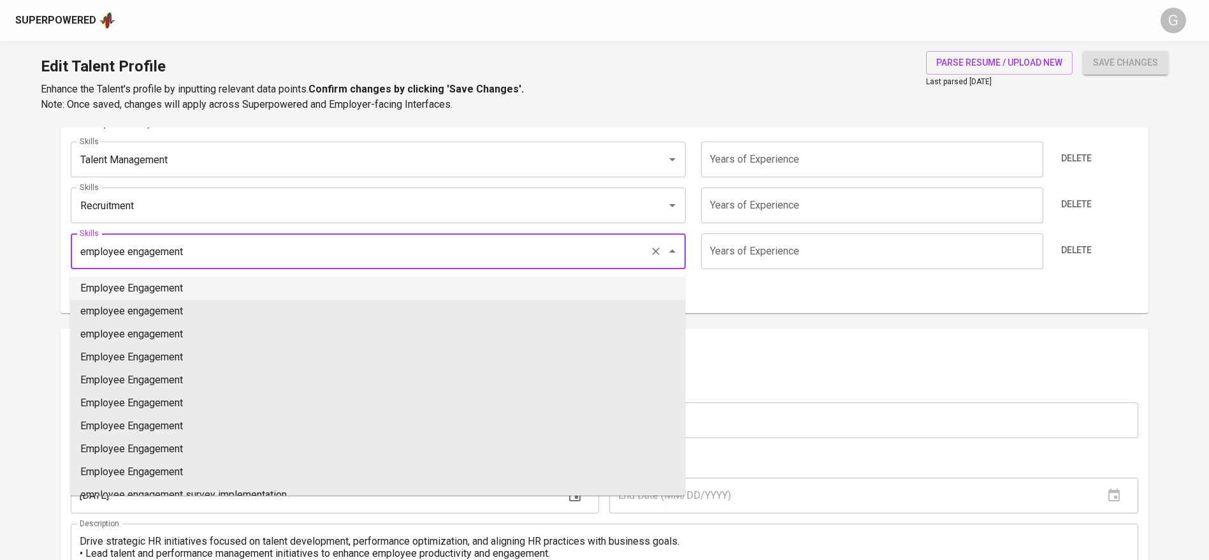
click at [157, 282] on li "Employee Engagement" at bounding box center [377, 288] width 615 height 23
type input "Employee Engagement"
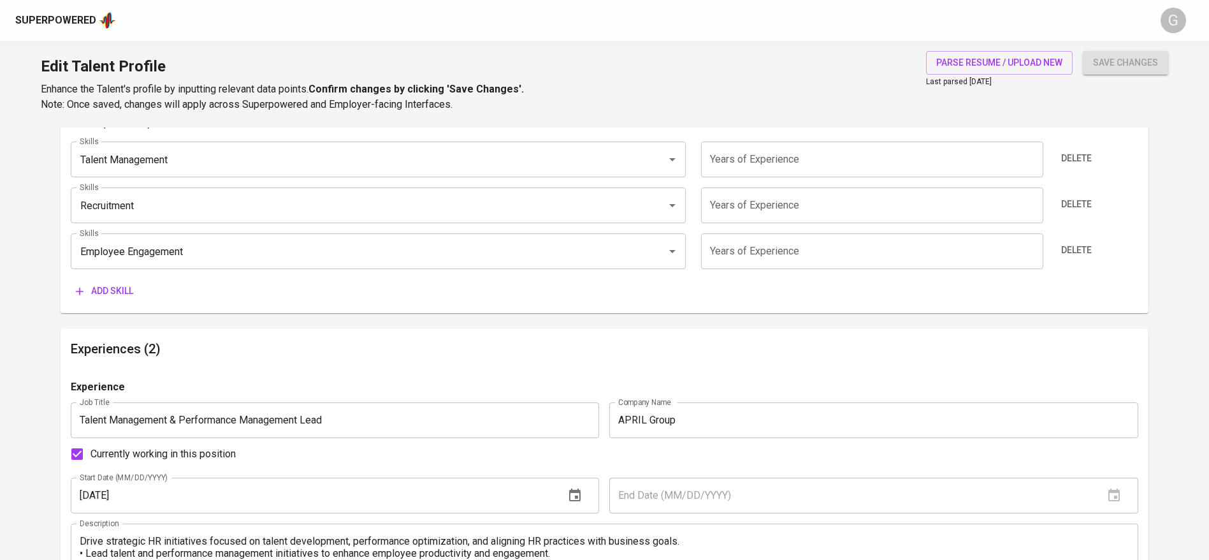
scroll to position [589, 0]
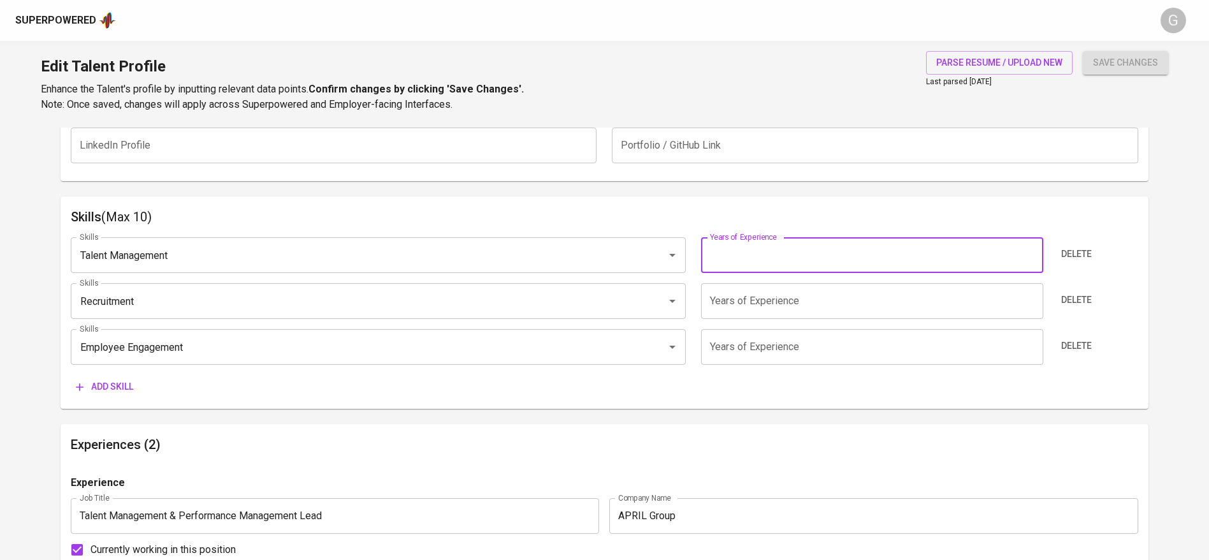
click at [751, 250] on input "number" at bounding box center [872, 255] width 342 height 36
type input "5"
click at [756, 284] on input "number" at bounding box center [872, 301] width 342 height 36
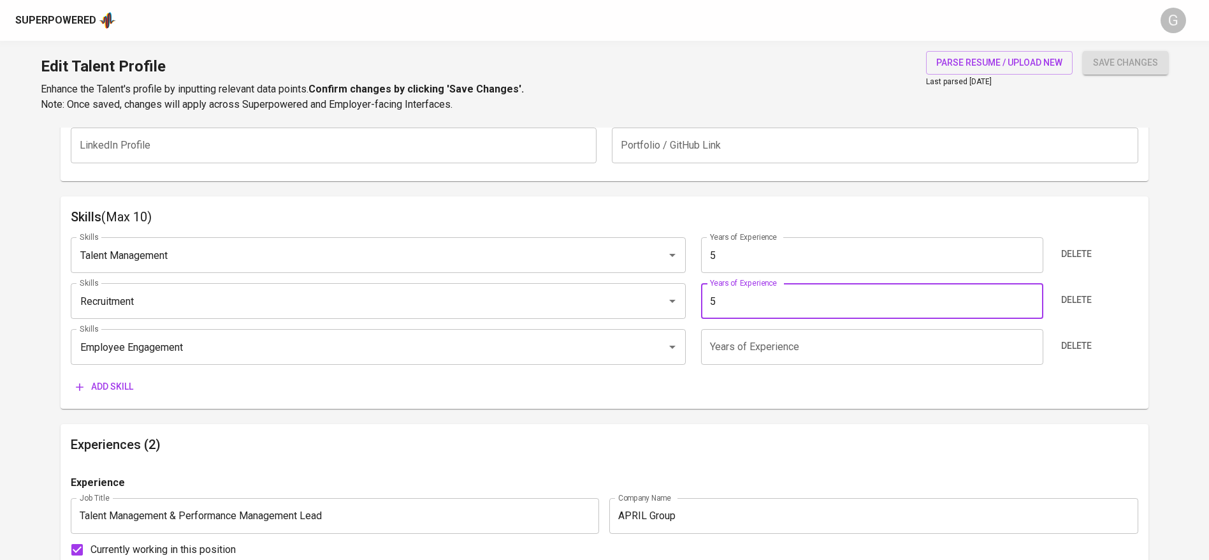
type input "5"
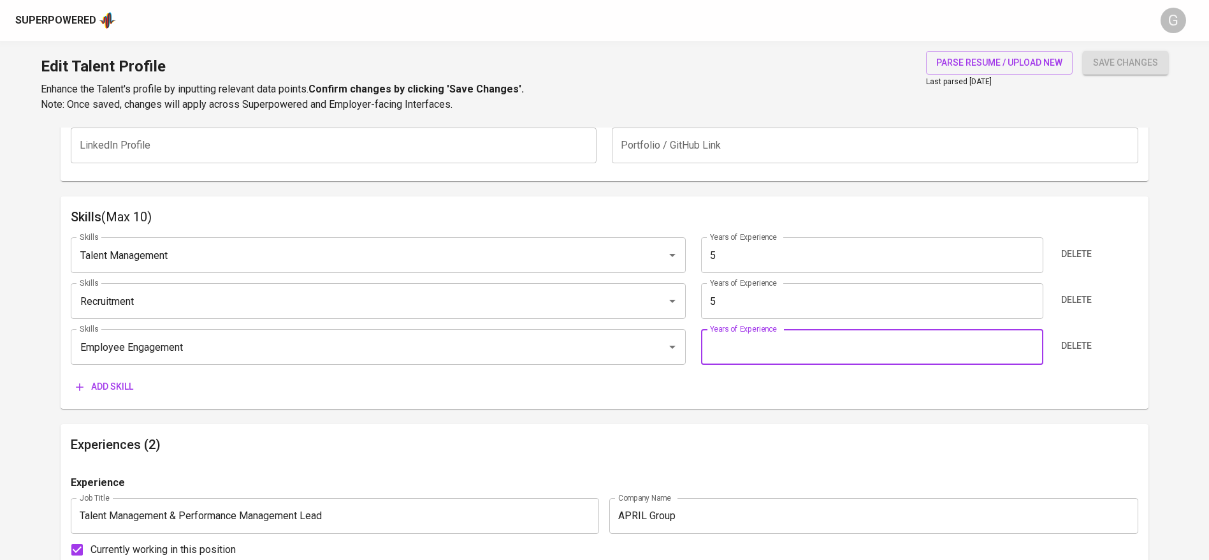
click at [755, 343] on input "number" at bounding box center [872, 347] width 342 height 36
type input "5"
click at [1111, 56] on span "save changes" at bounding box center [1125, 63] width 65 height 16
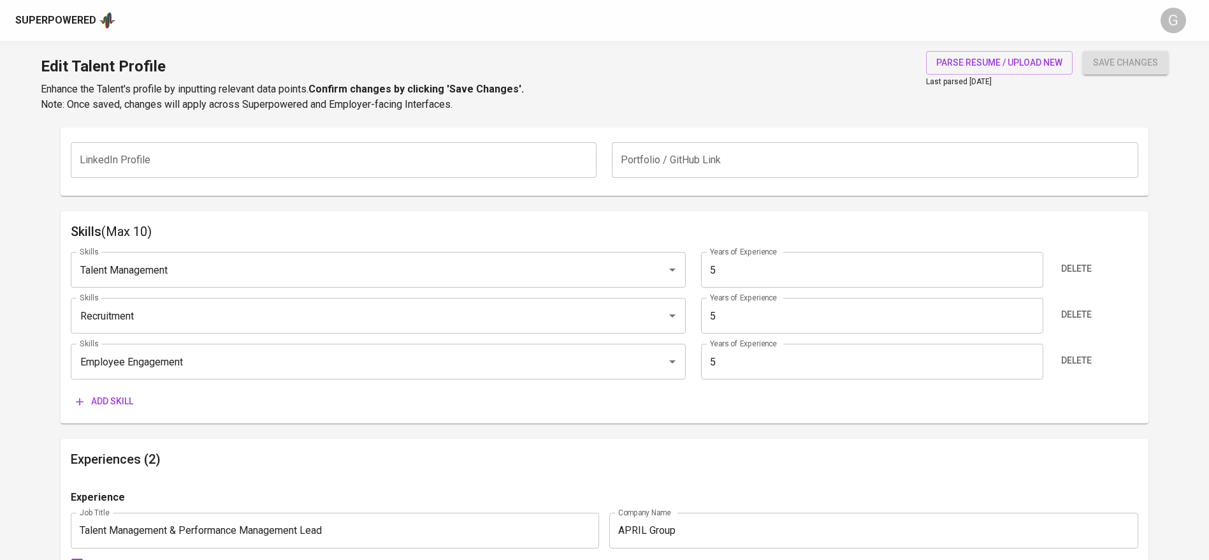
scroll to position [36, 0]
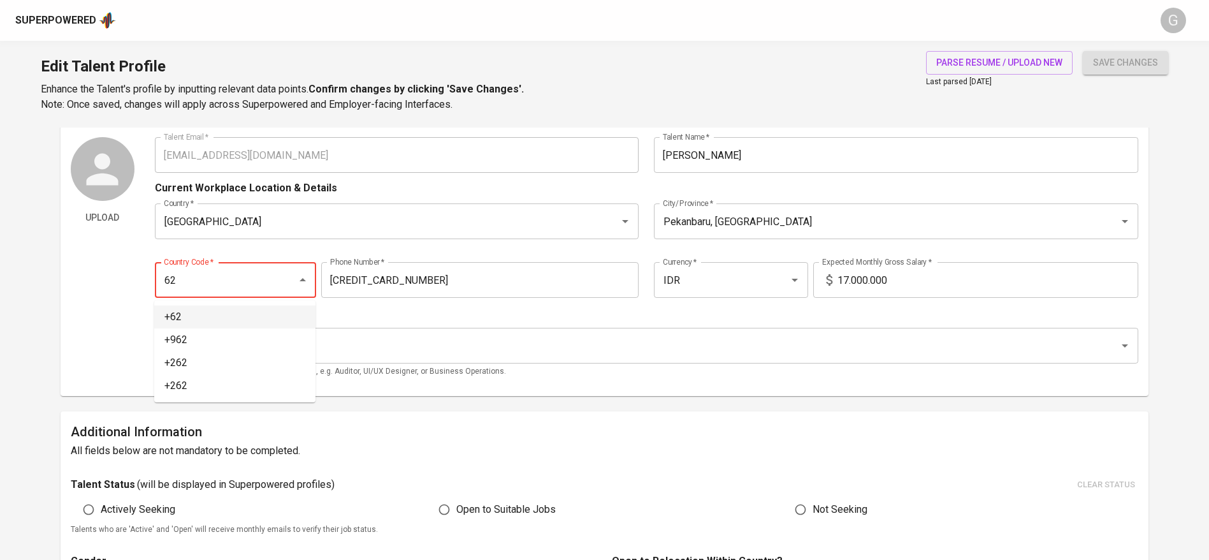
click at [236, 317] on li "+62" at bounding box center [234, 316] width 161 height 23
type input "+62"
type input "852-1156-2765"
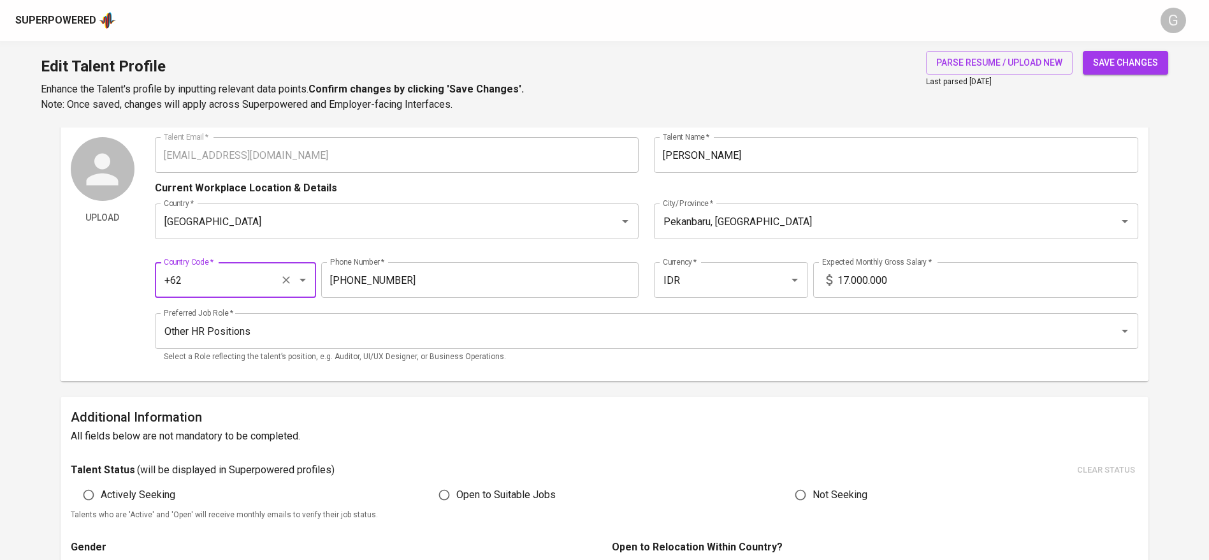
type input "+62"
click at [1136, 62] on span "save changes" at bounding box center [1125, 63] width 65 height 16
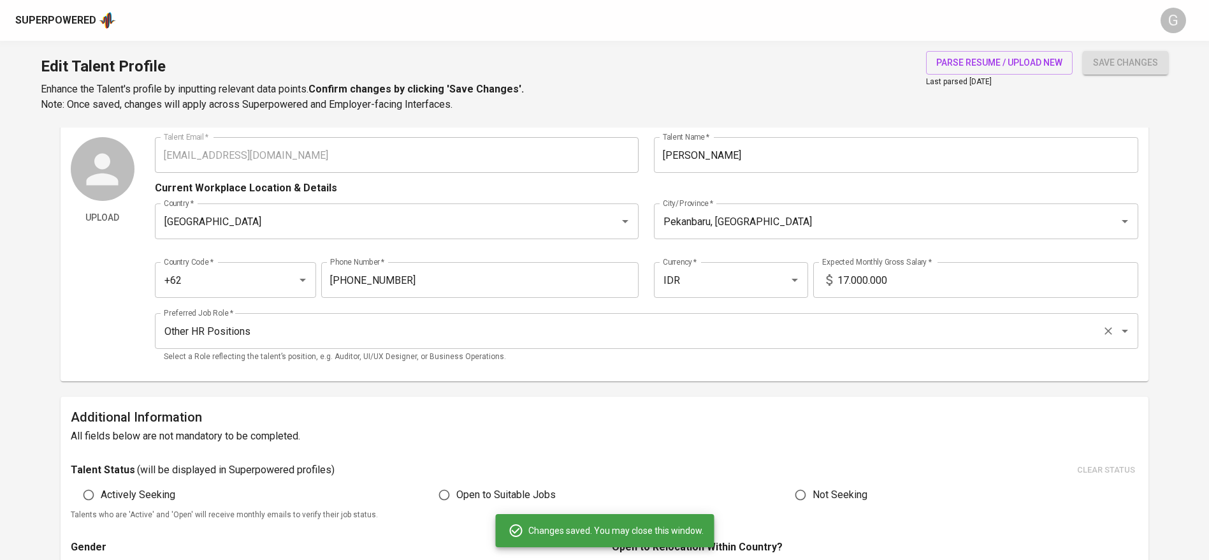
type input "Employee Engagement"
type input "Talent Management"
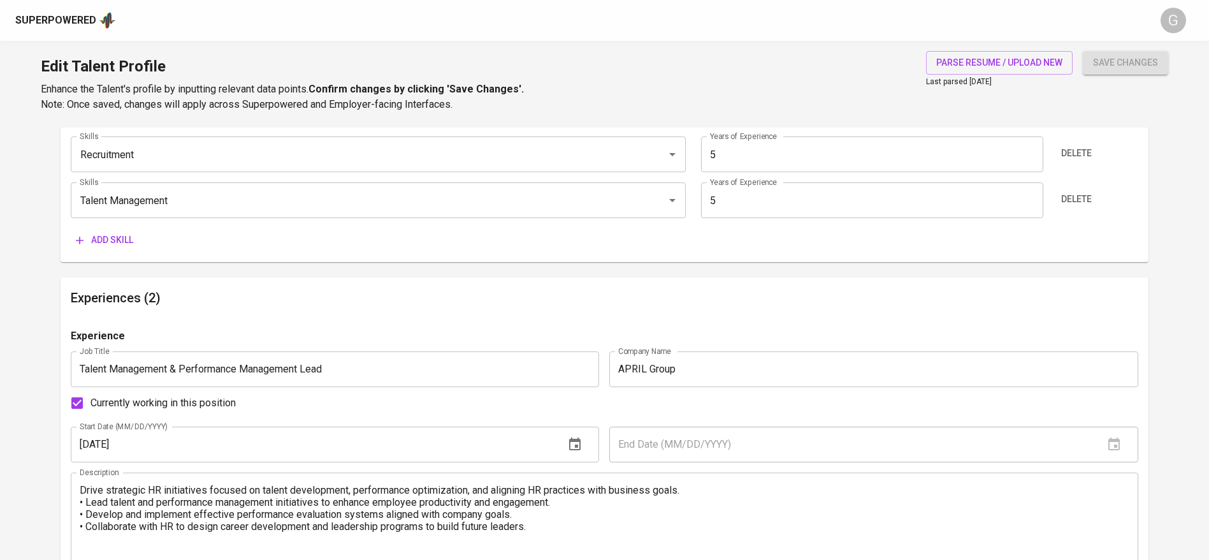
scroll to position [705, 0]
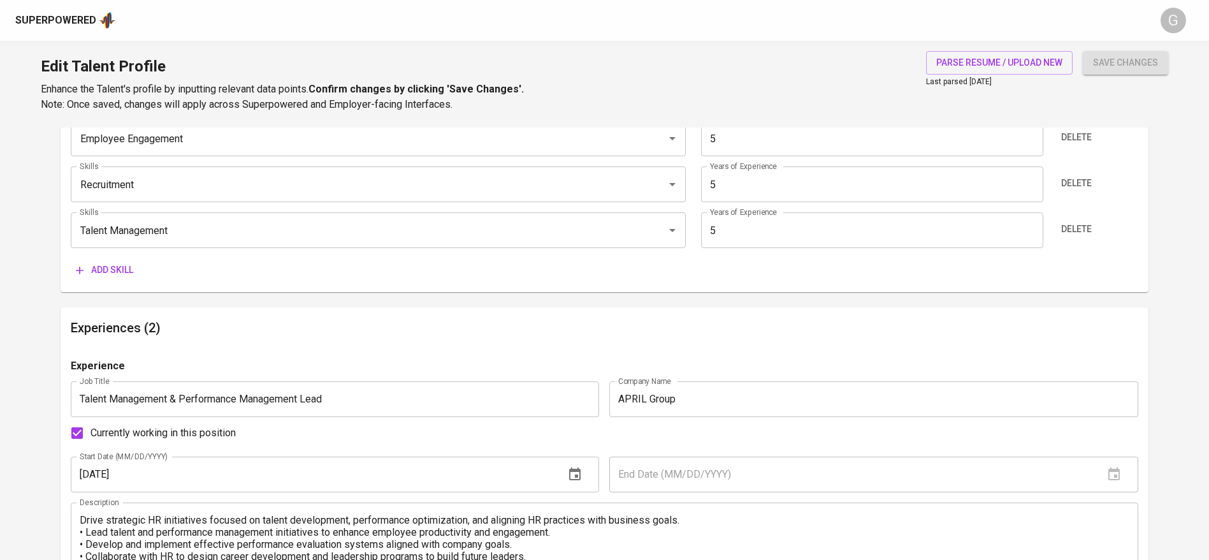
click at [133, 268] on span "Add skill" at bounding box center [104, 270] width 57 height 16
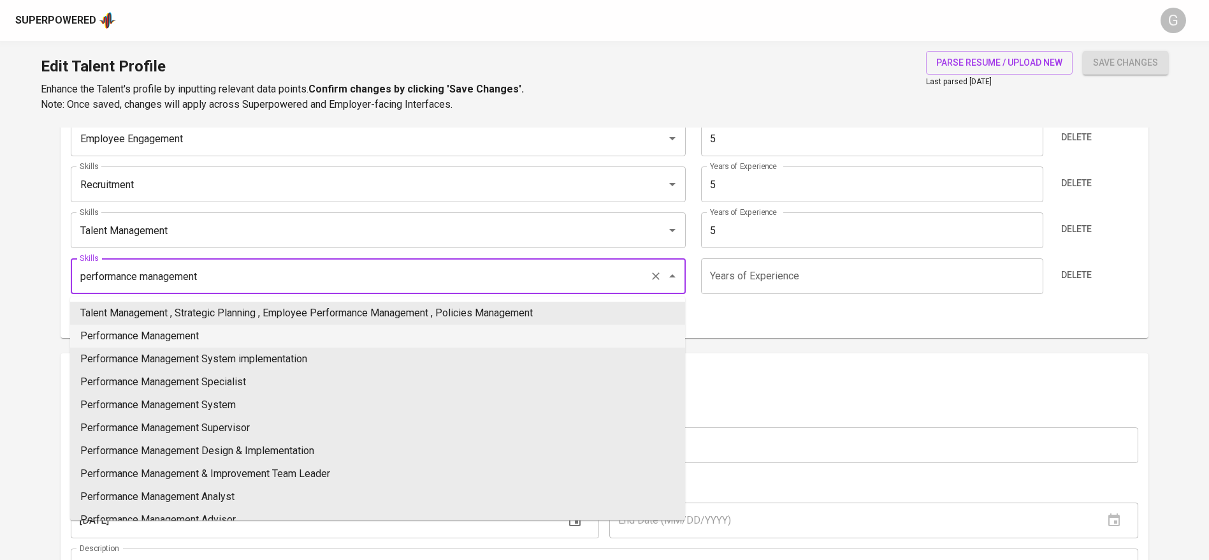
click at [134, 336] on li "Performance Management" at bounding box center [377, 335] width 615 height 23
type input "Performance Management"
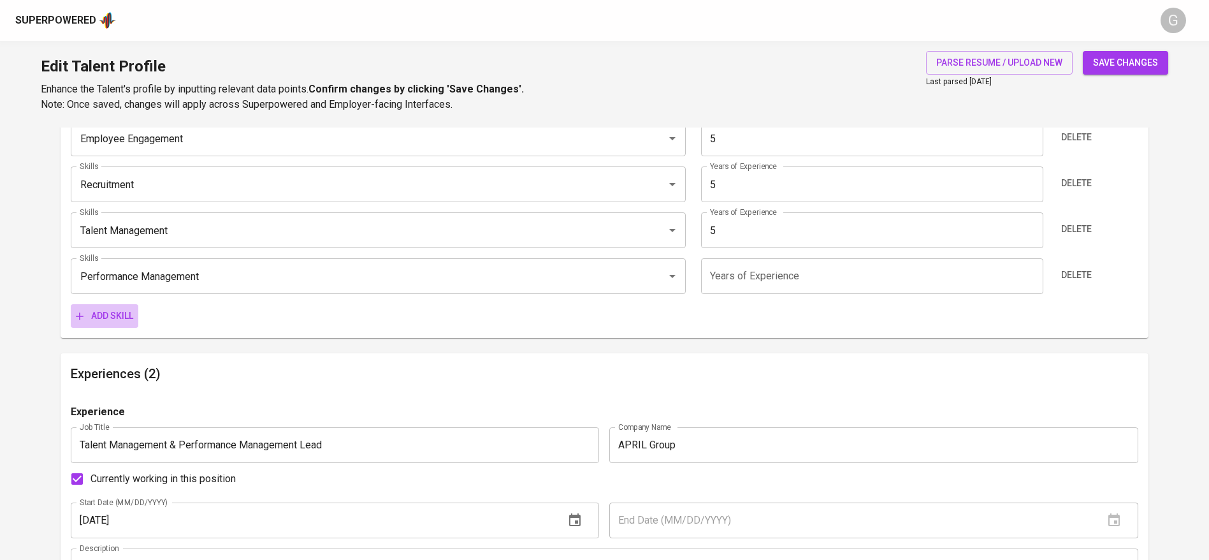
click at [124, 310] on span "Add skill" at bounding box center [104, 316] width 57 height 16
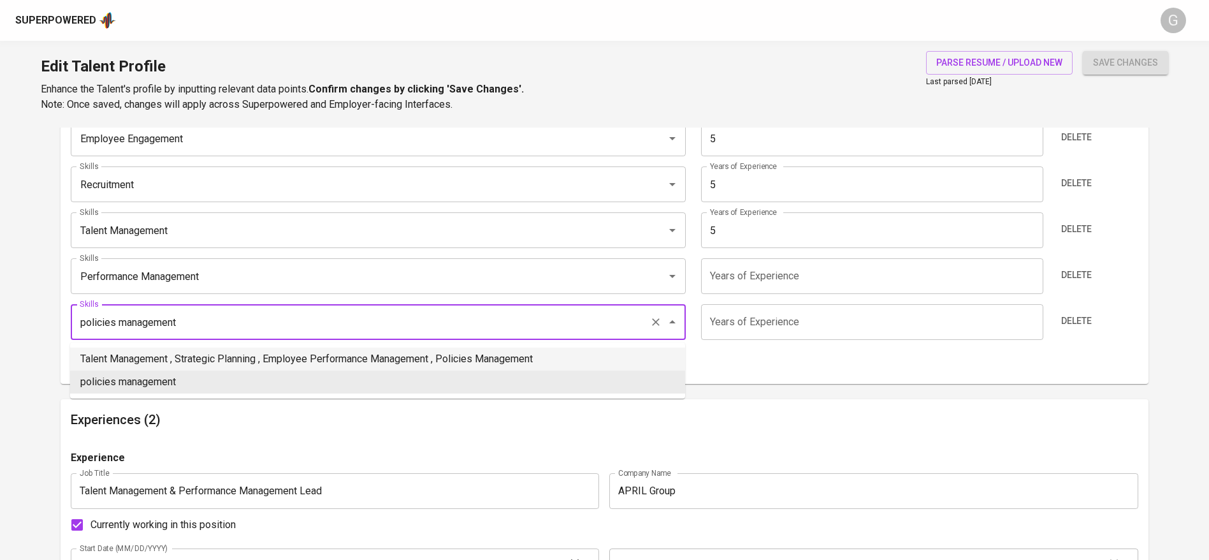
click at [200, 316] on input "policies management" at bounding box center [360, 322] width 568 height 24
type input "strategic planning"
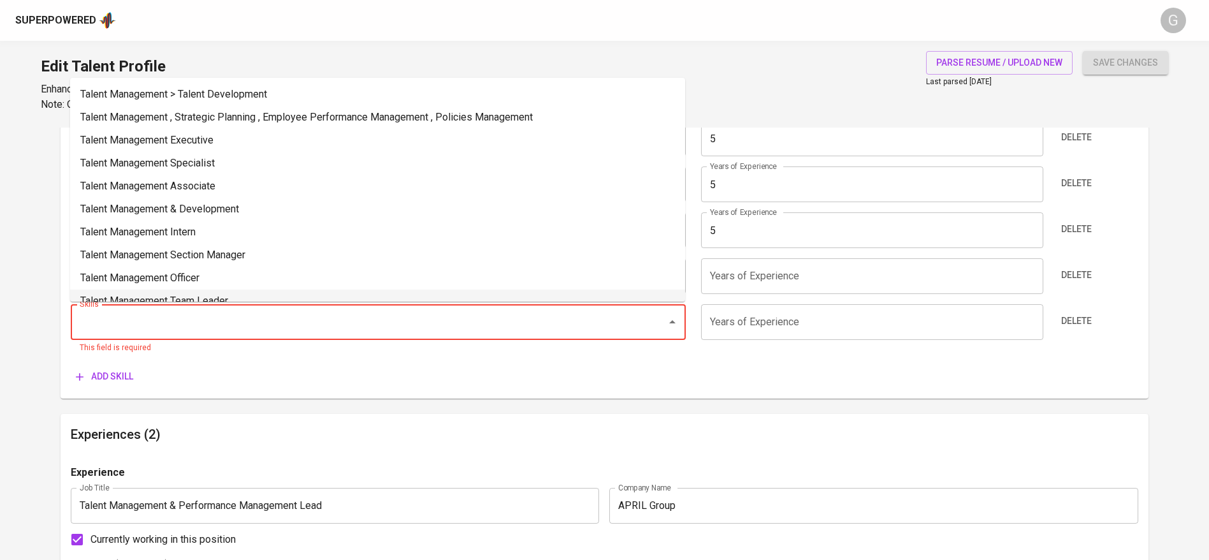
click at [1050, 318] on div "Skills Skills This field is required Years of Experience Years of Experience De…" at bounding box center [604, 329] width 1067 height 50
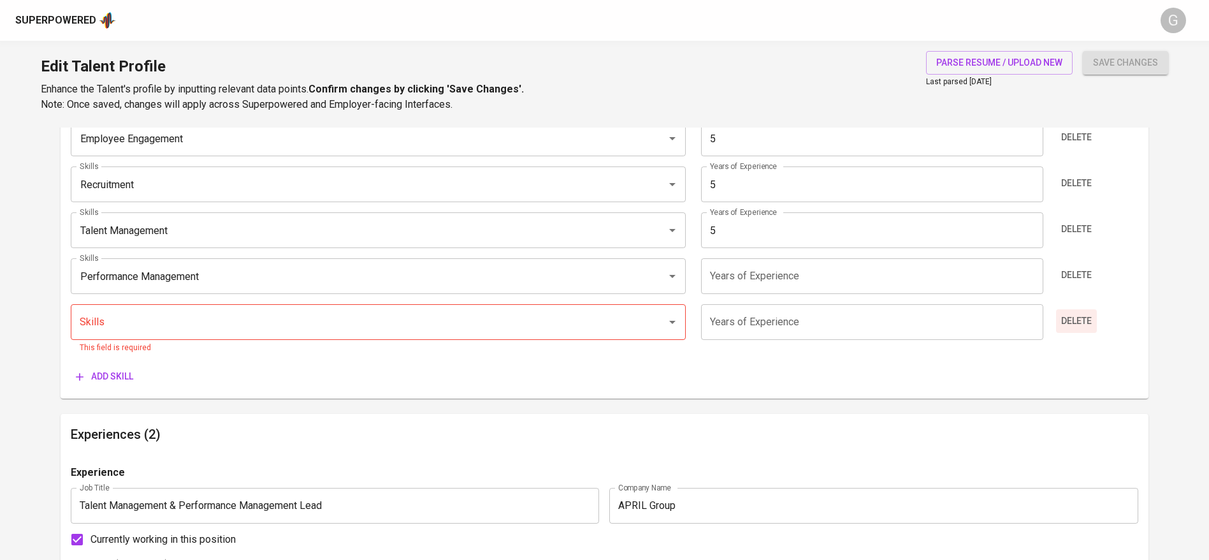
click at [1072, 320] on span "Delete" at bounding box center [1076, 321] width 31 height 16
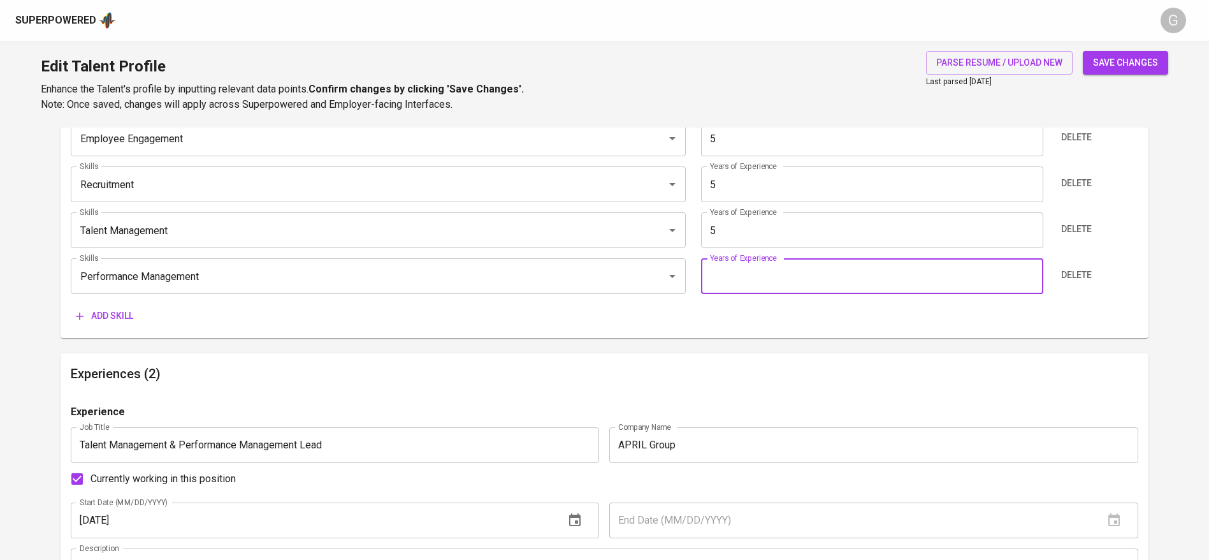
click at [850, 283] on input "number" at bounding box center [872, 276] width 342 height 36
type input "5"
click at [1125, 63] on span "save changes" at bounding box center [1125, 63] width 65 height 16
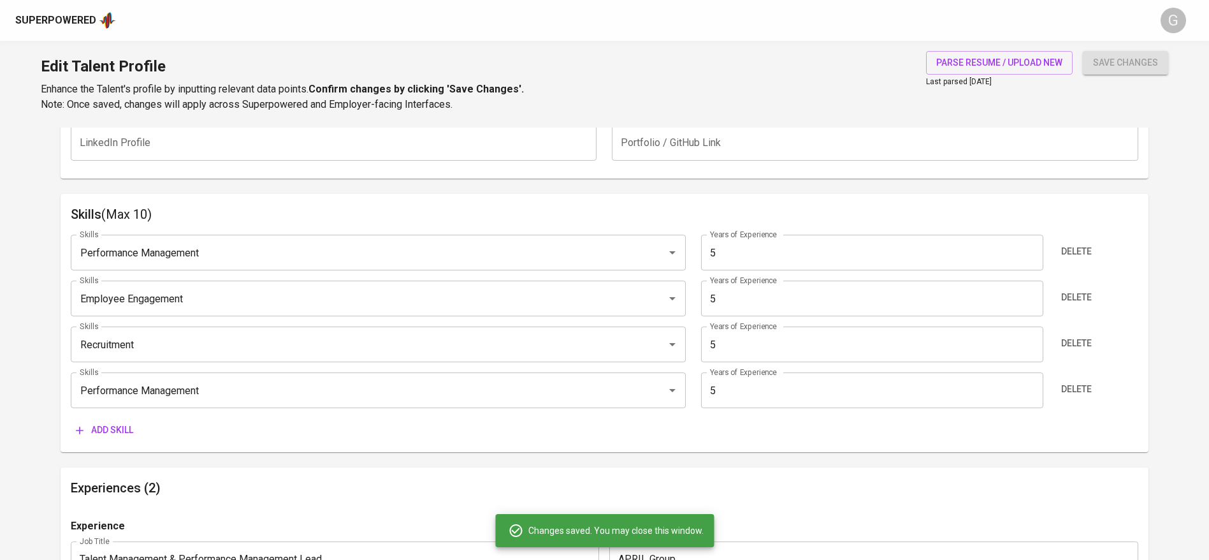
type input "Performance Management"
type input "Employee Engagement"
type input "Recruitment"
type input "Talent Management"
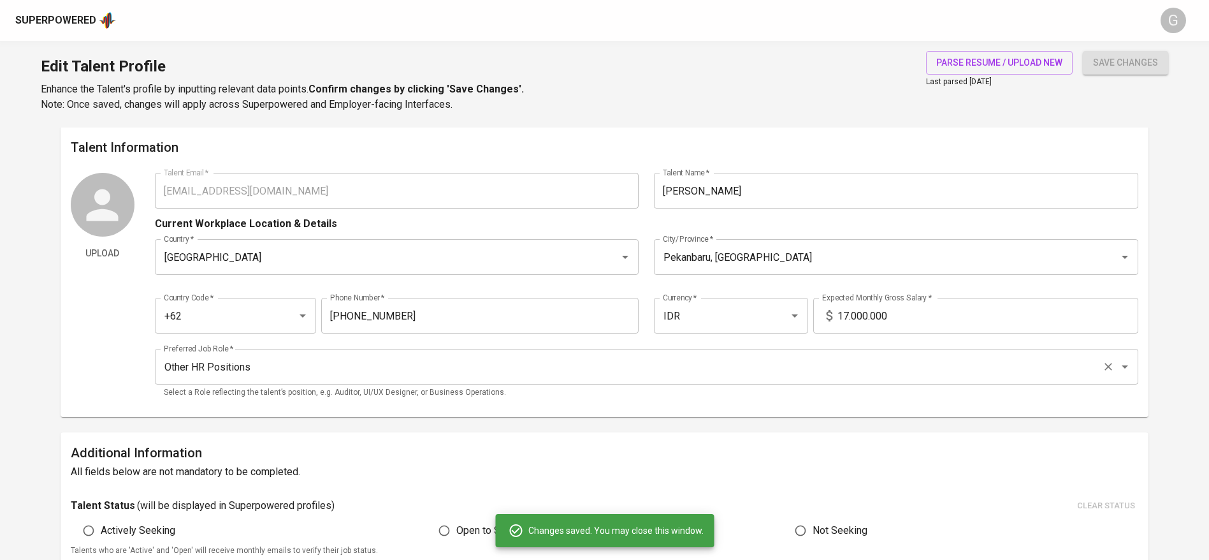
scroll to position [0, 0]
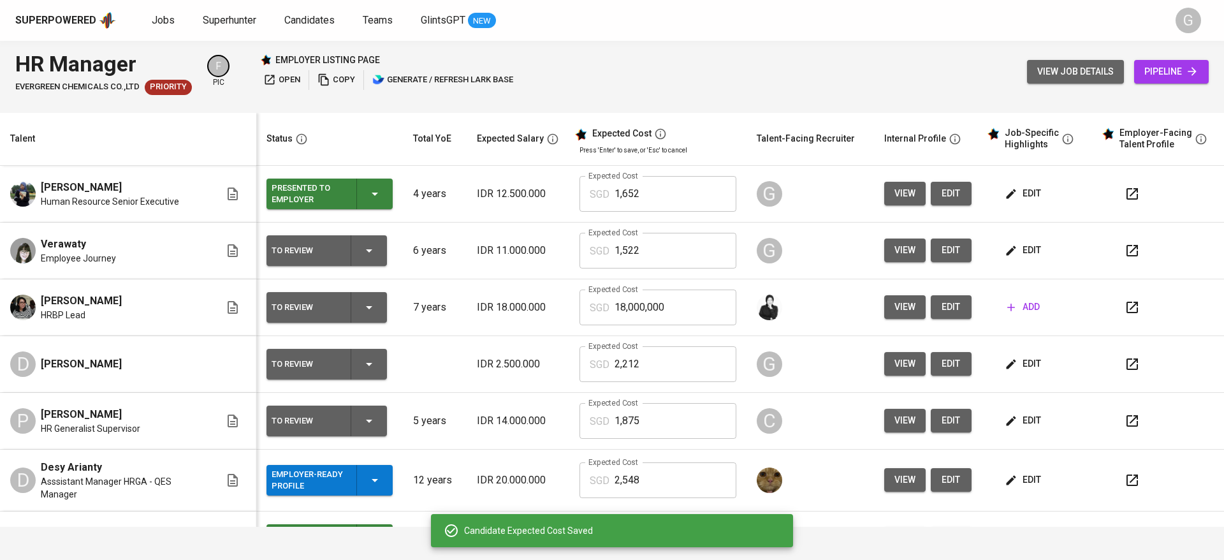
click at [1062, 68] on span "view job details" at bounding box center [1075, 72] width 76 height 16
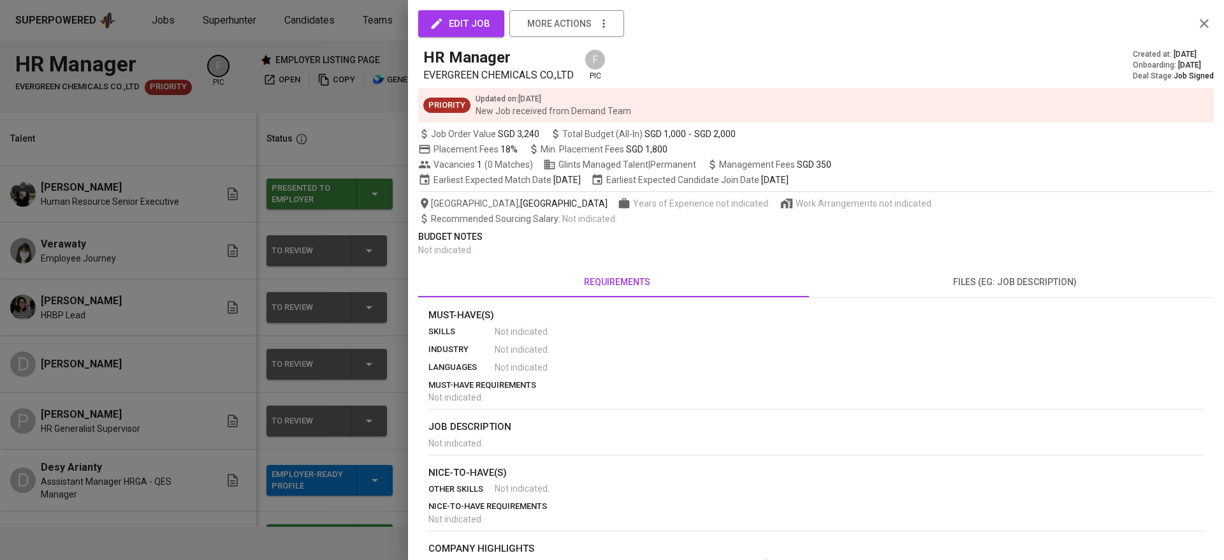
click at [325, 143] on div at bounding box center [612, 280] width 1224 height 560
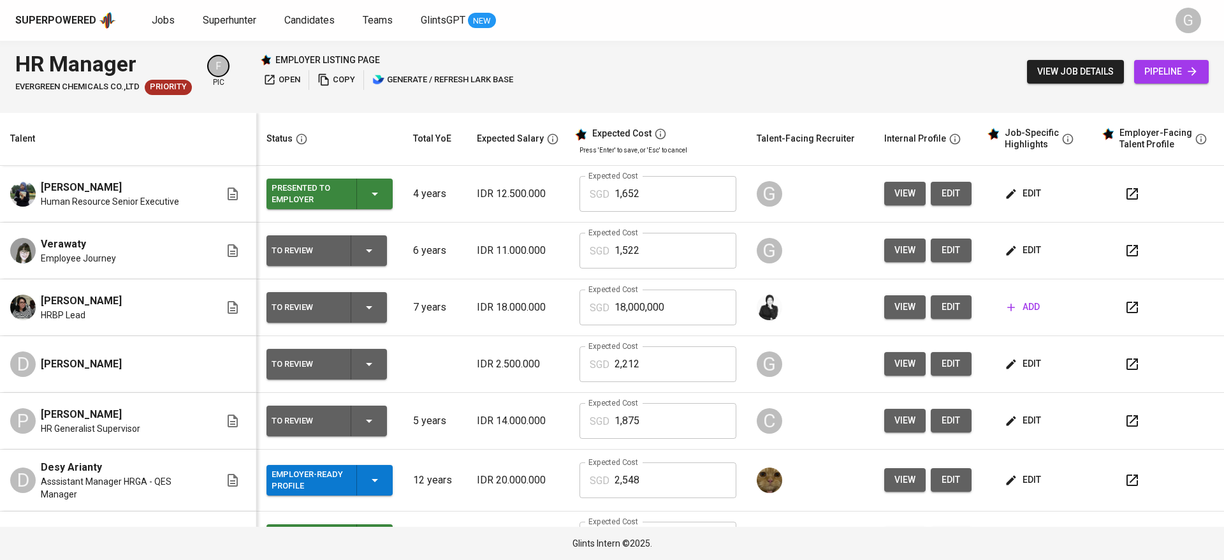
click at [941, 197] on span "edit" at bounding box center [951, 193] width 20 height 16
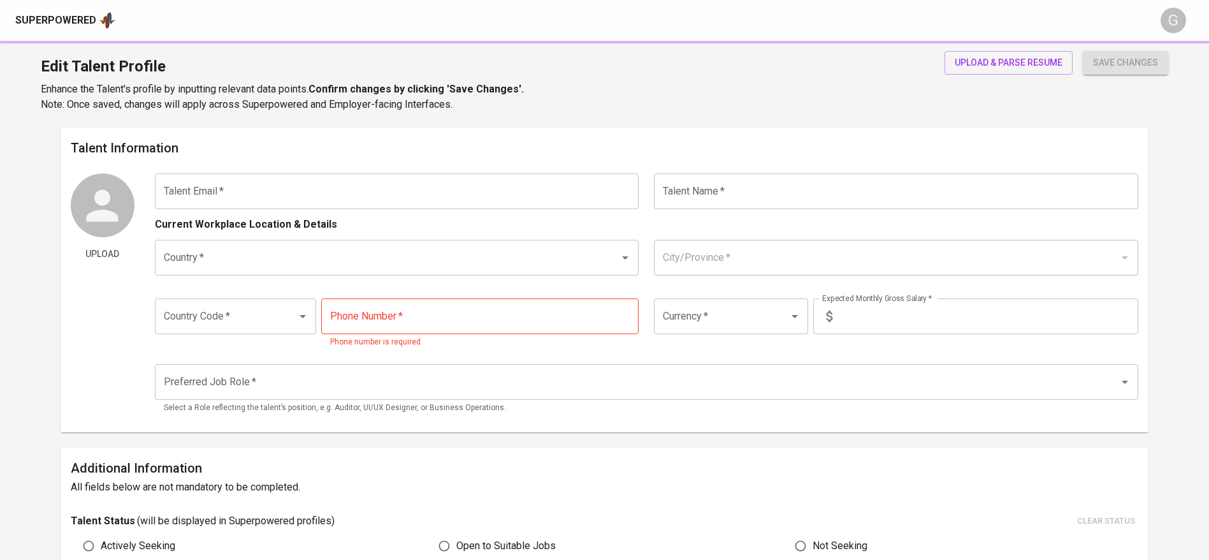
type input "aliffarizkyd@gmail.com"
type input "[PERSON_NAME]"
type input "Indonesia"
type input "Jakarta Utara, DKI Jakarta"
type input "+62"
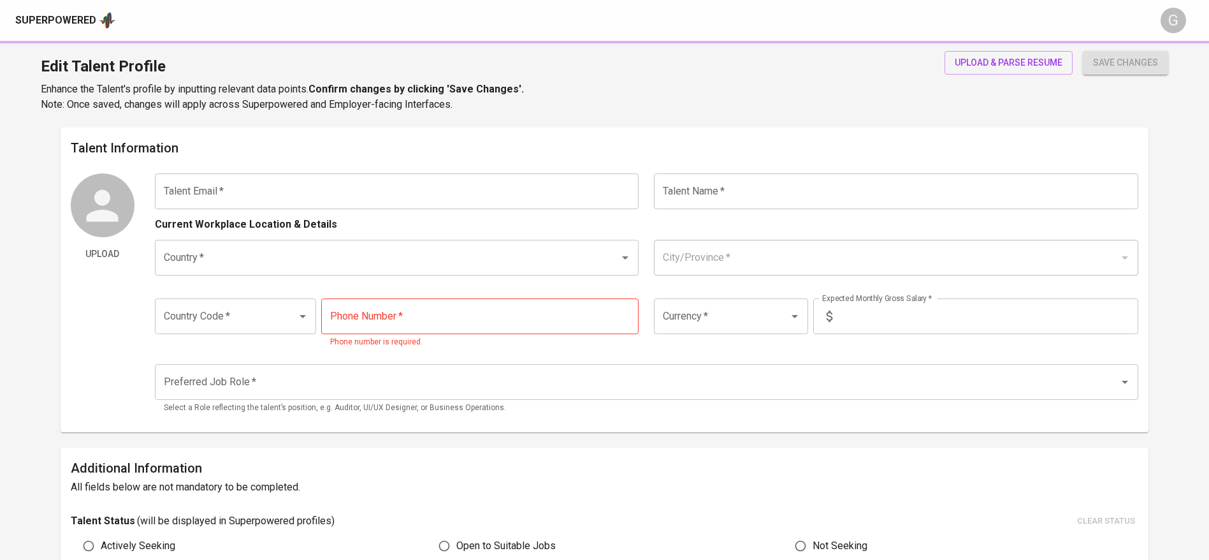
type input "[PHONE_NUMBER]"
type input "IDR"
radio input "true"
type input "4"
type input "1 Month"
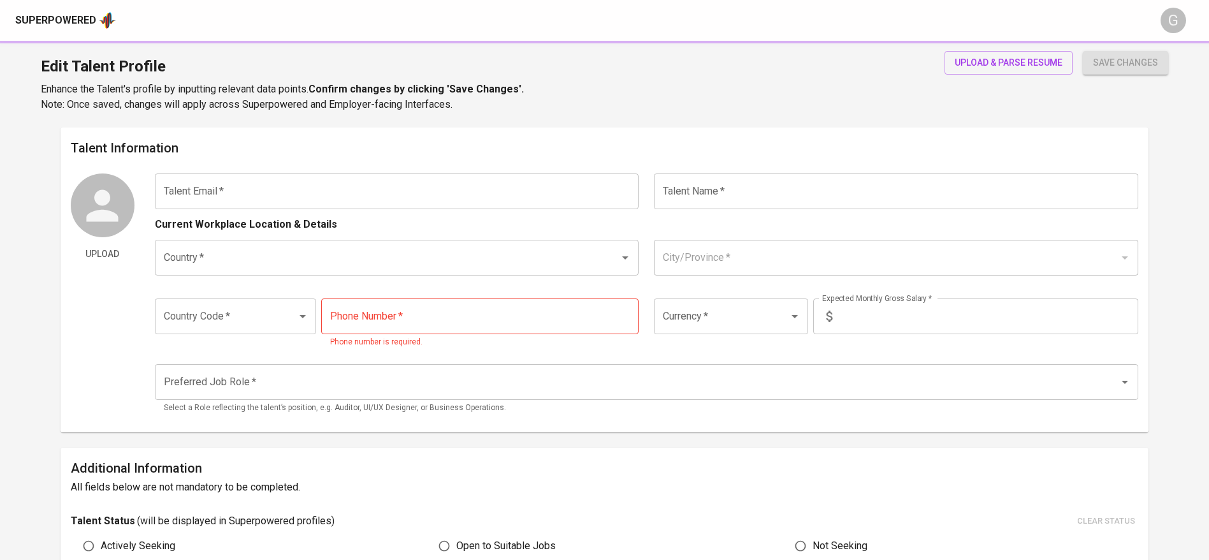
type input "https://www.linkedin.com/in/aliffard"
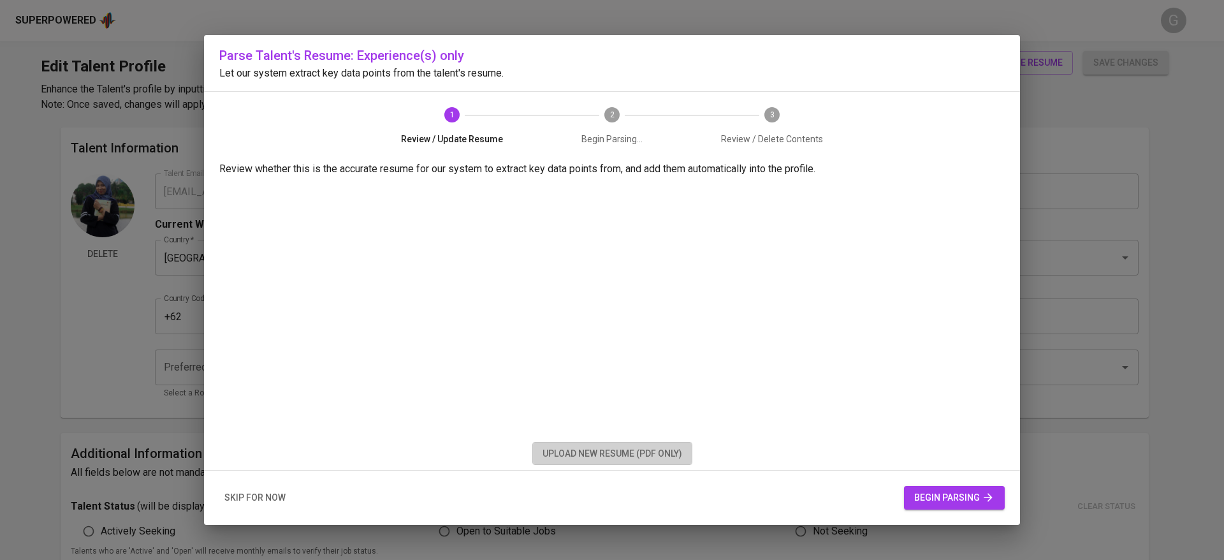
click at [609, 449] on span "upload new resume (pdf only)" at bounding box center [612, 453] width 140 height 16
click at [921, 489] on span "begin parsing" at bounding box center [954, 497] width 80 height 16
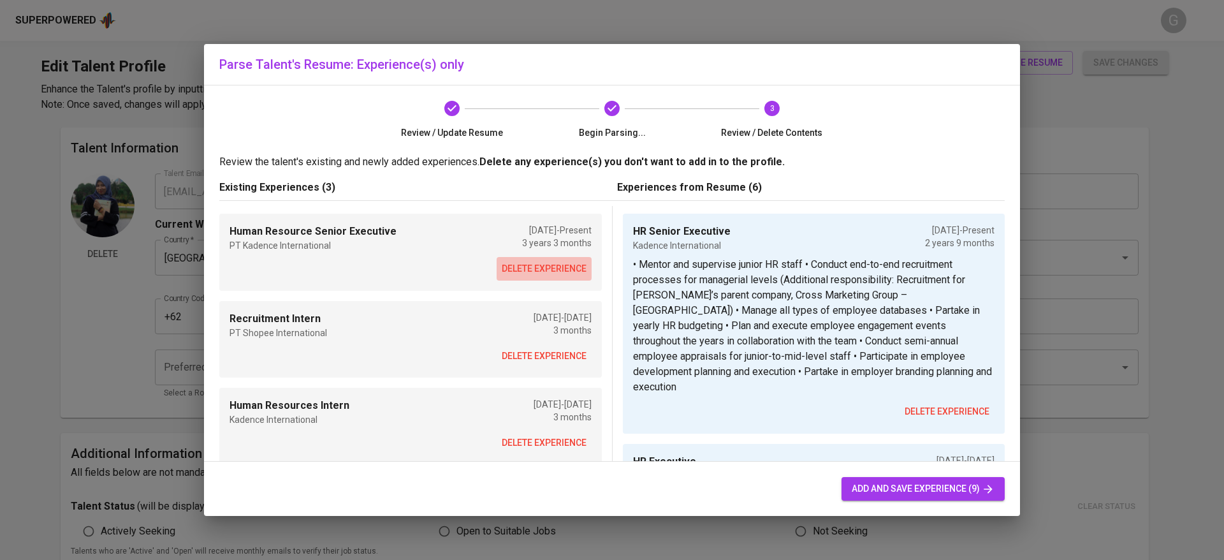
click at [553, 268] on span "delete experience" at bounding box center [544, 269] width 85 height 16
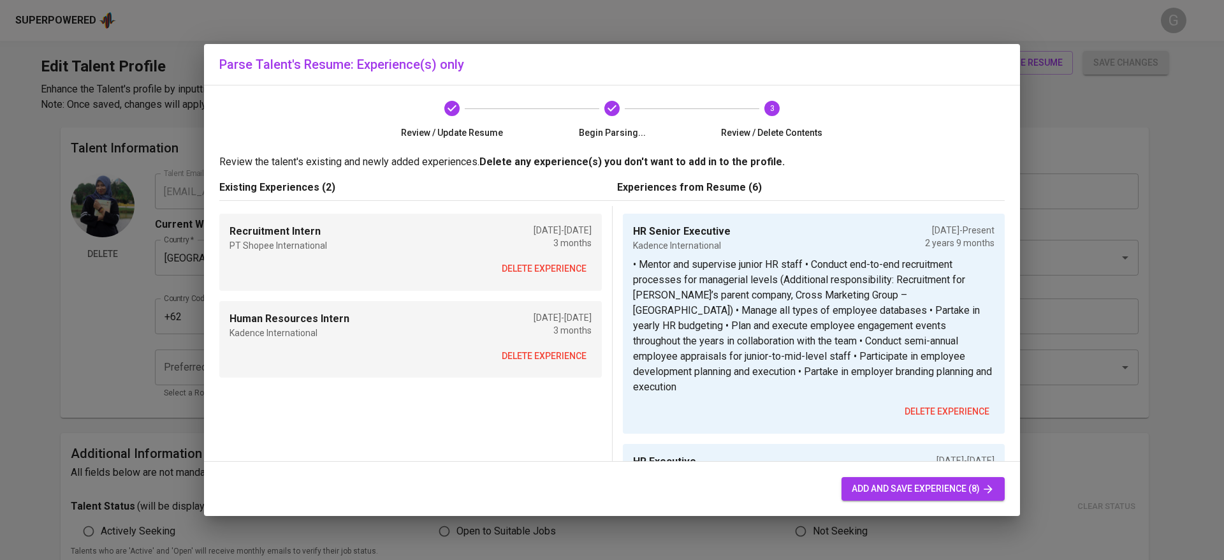
click at [553, 268] on span "delete experience" at bounding box center [544, 269] width 85 height 16
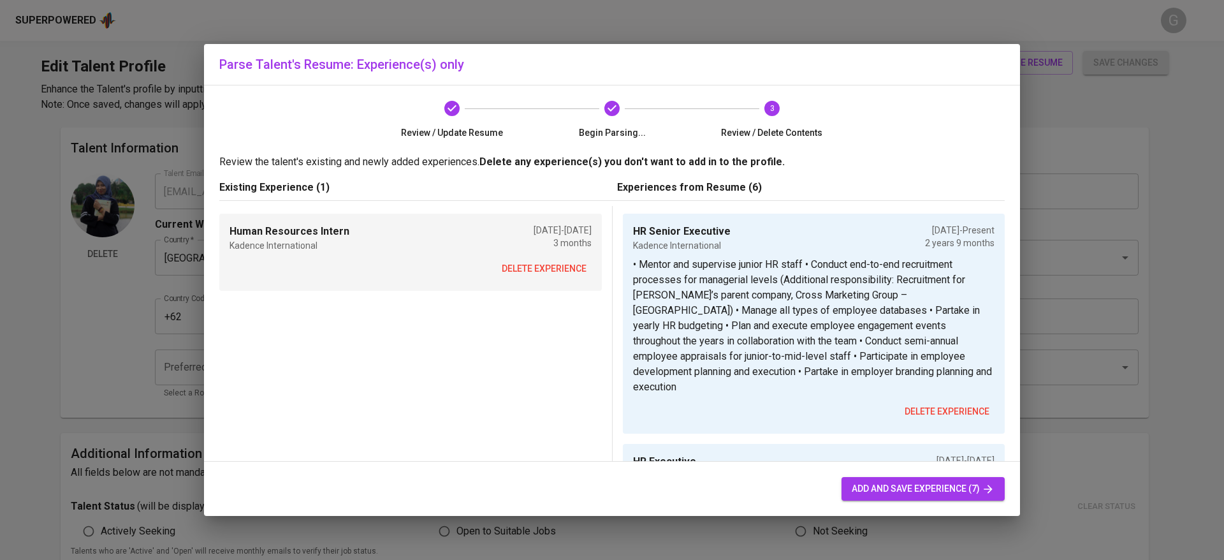
click at [553, 268] on span "delete experience" at bounding box center [544, 269] width 85 height 16
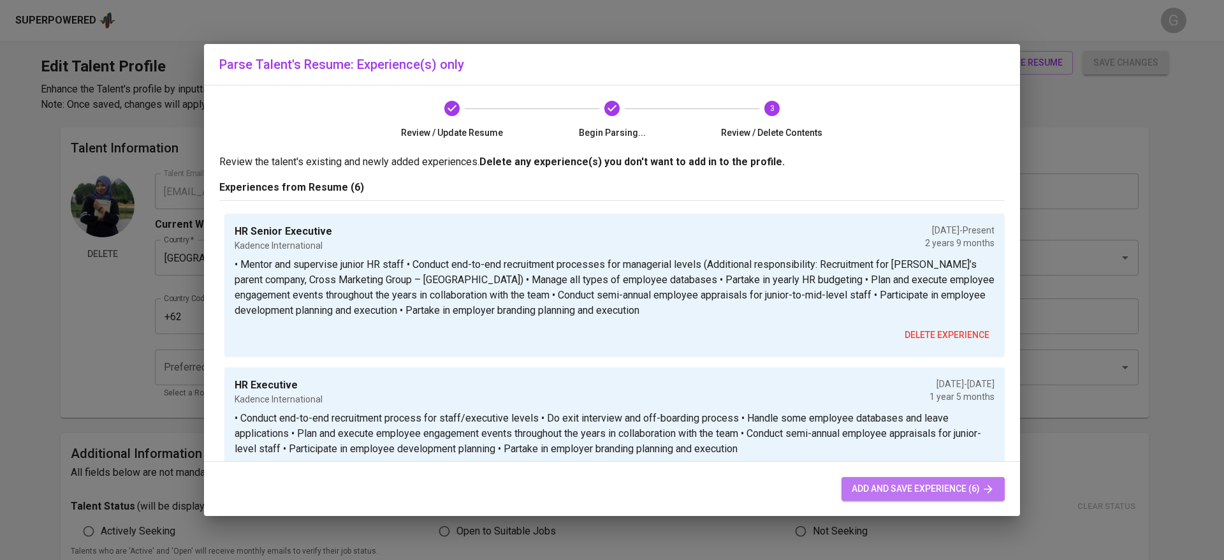
click at [858, 489] on span "add and save experience (6)" at bounding box center [922, 489] width 143 height 16
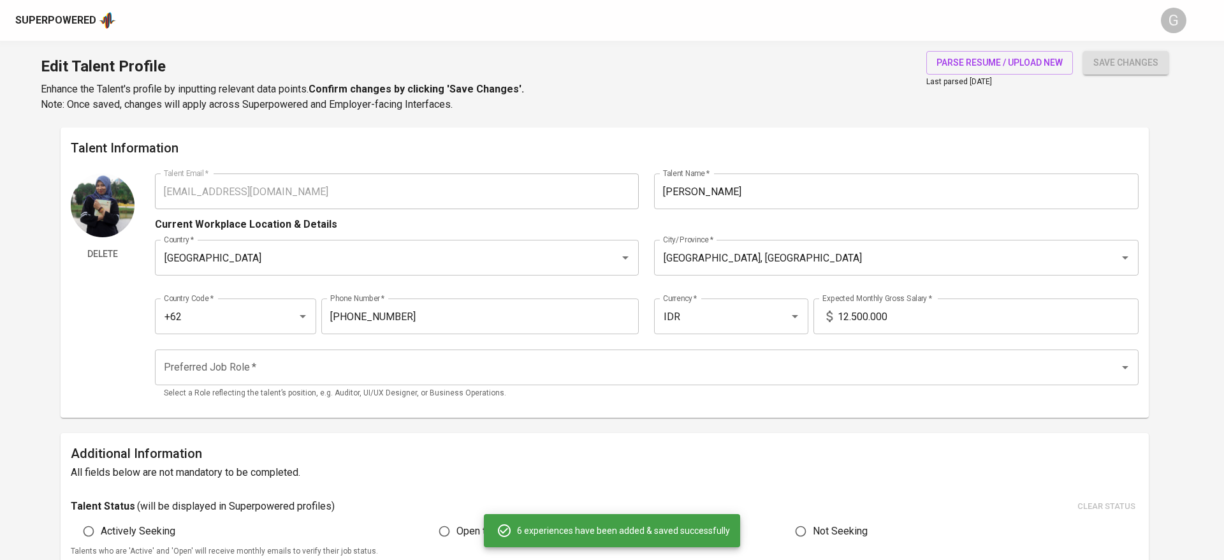
type input "HR Senior Executive"
type input "Kadence International"
type input "01/01/2023"
type textarea "• Mentor and supervise junior HR staff • Conduct end-to-end recruitment process…"
type input "HR Executive"
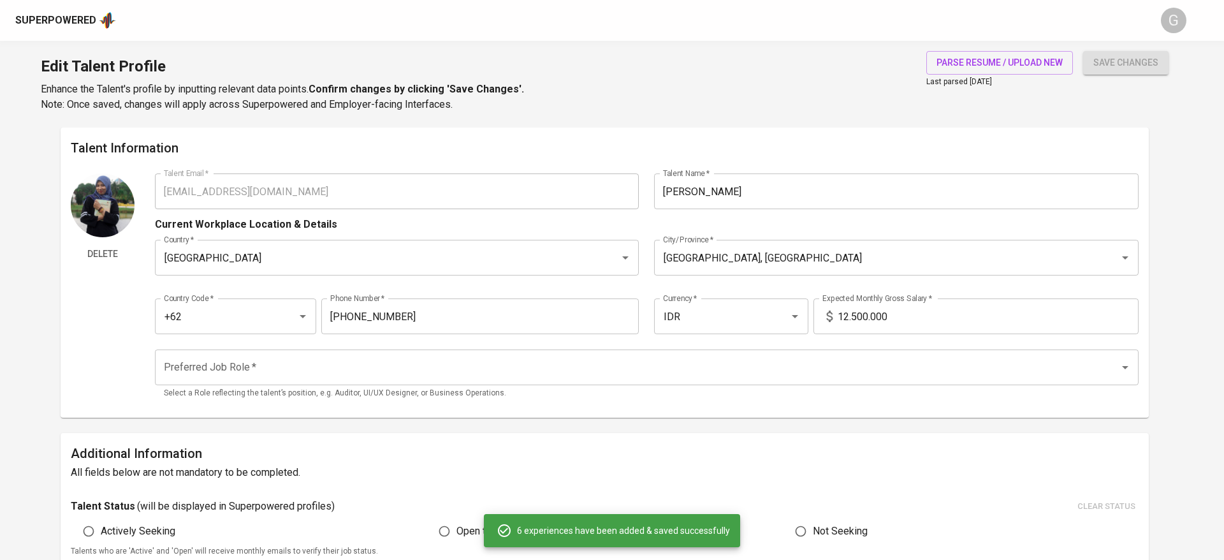
type input "Kadence International"
type input "[DATE]"
type input "12/01/2023"
type textarea "• Conduct end-to-end recruitment process for staff/executive levels • Do exit i…"
type input "Junior HR Executive"
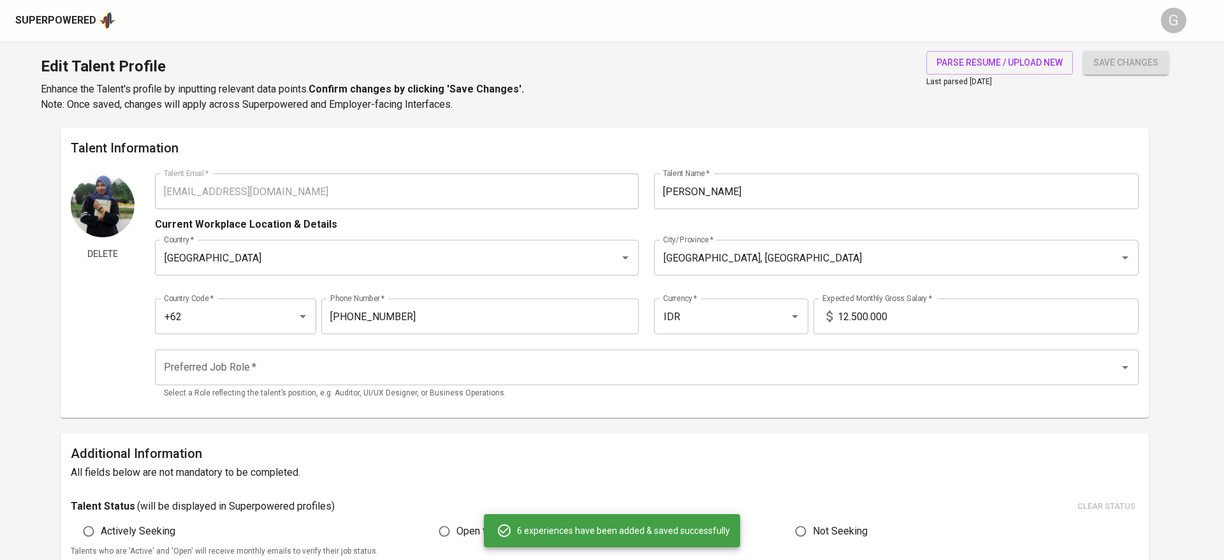
type input "07/01/2021"
type input "07/01/2022"
type textarea "• Conduct recruitment process for intern and junior positions • Handle employee…"
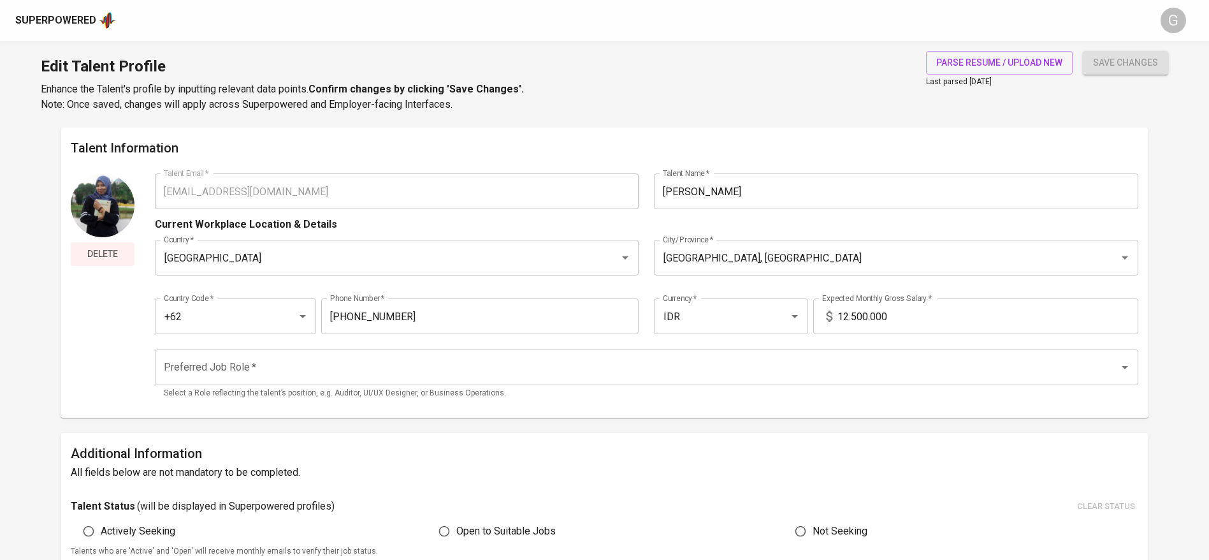
click at [110, 250] on span "Delete" at bounding box center [103, 254] width 54 height 16
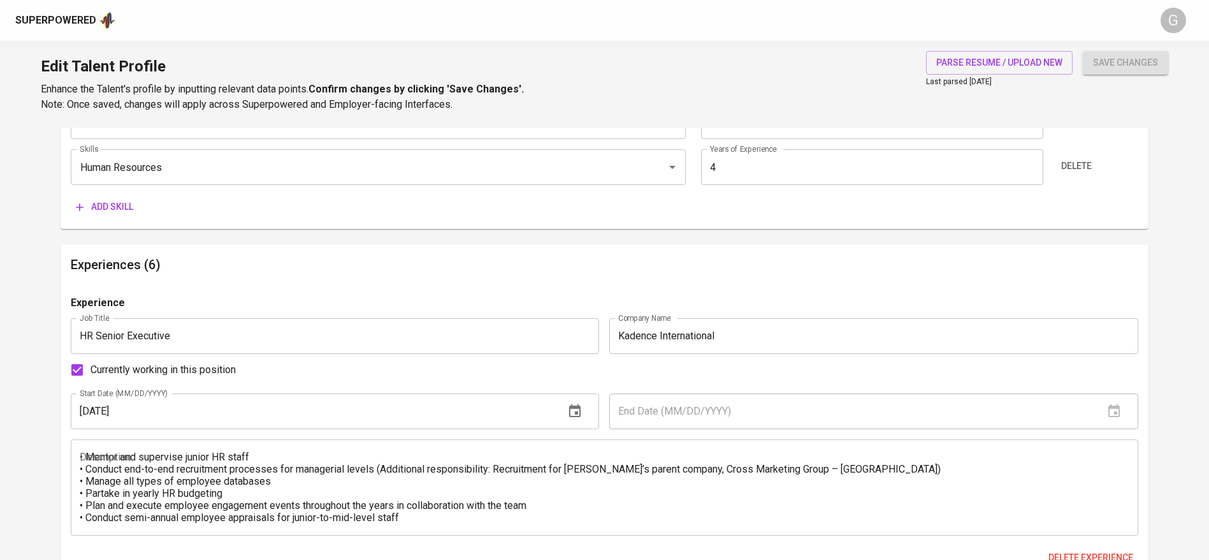
scroll to position [669, 0]
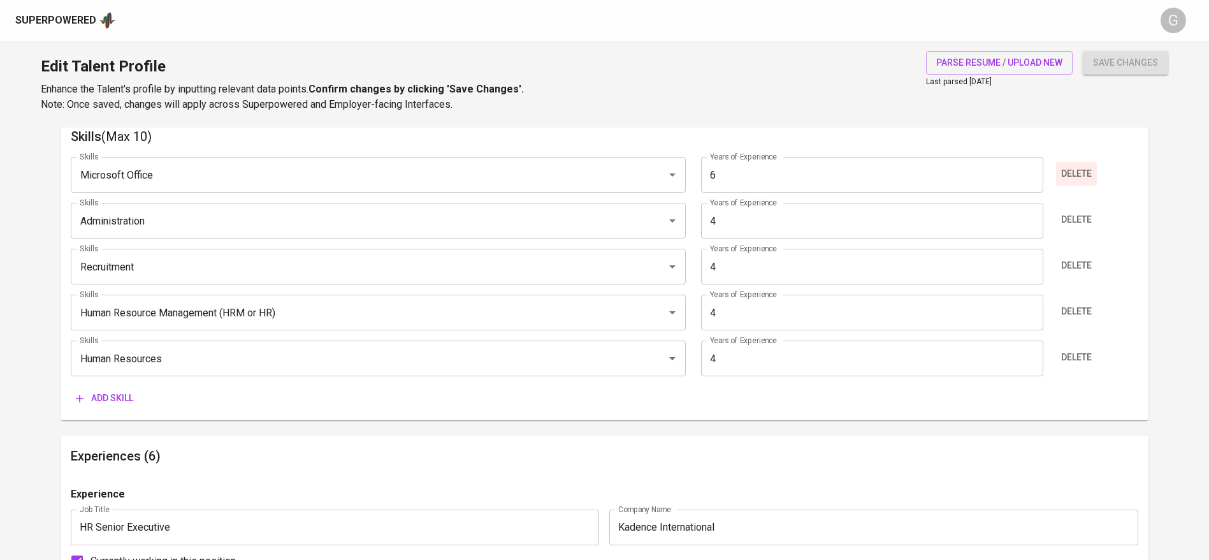
click at [1083, 174] on span "Delete" at bounding box center [1076, 174] width 31 height 16
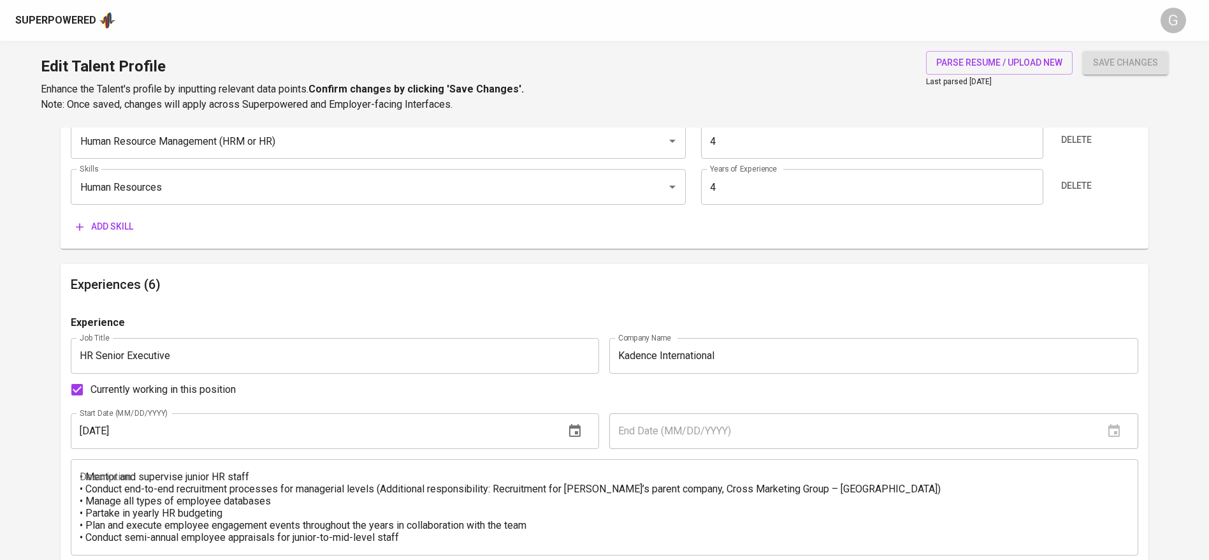
scroll to position [765, 0]
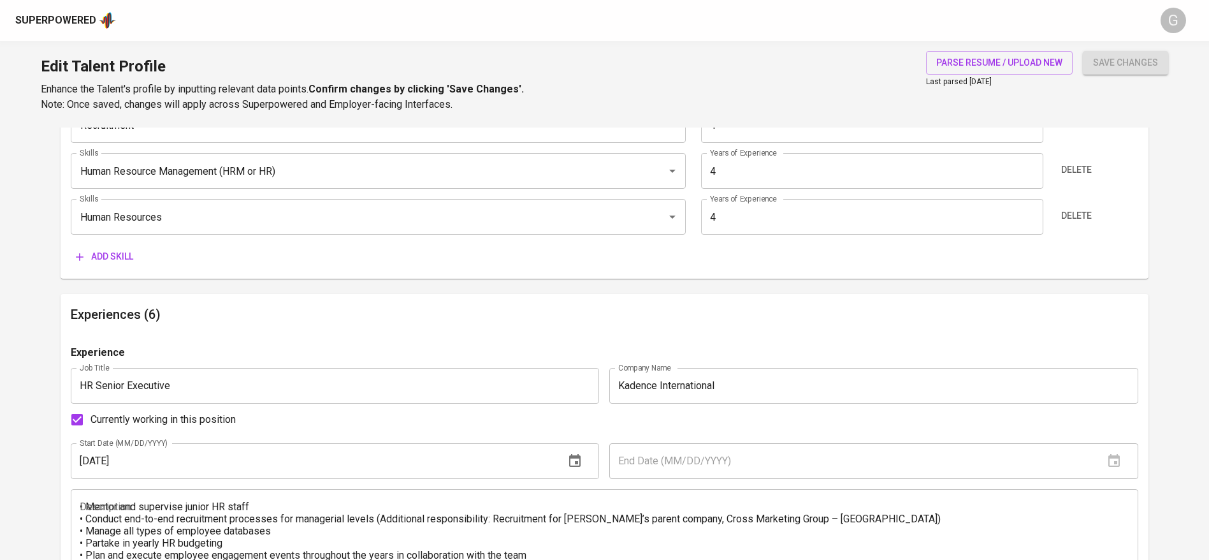
click at [112, 263] on span "Add skill" at bounding box center [104, 257] width 57 height 16
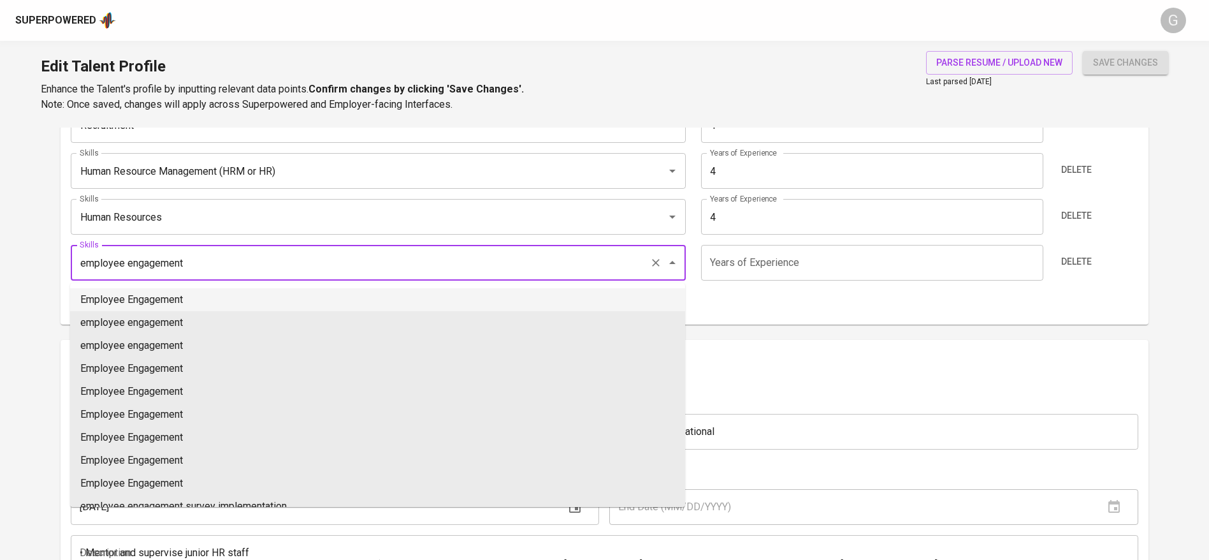
click at [140, 301] on li "Employee Engagement" at bounding box center [377, 299] width 615 height 23
type input "Employee Engagement"
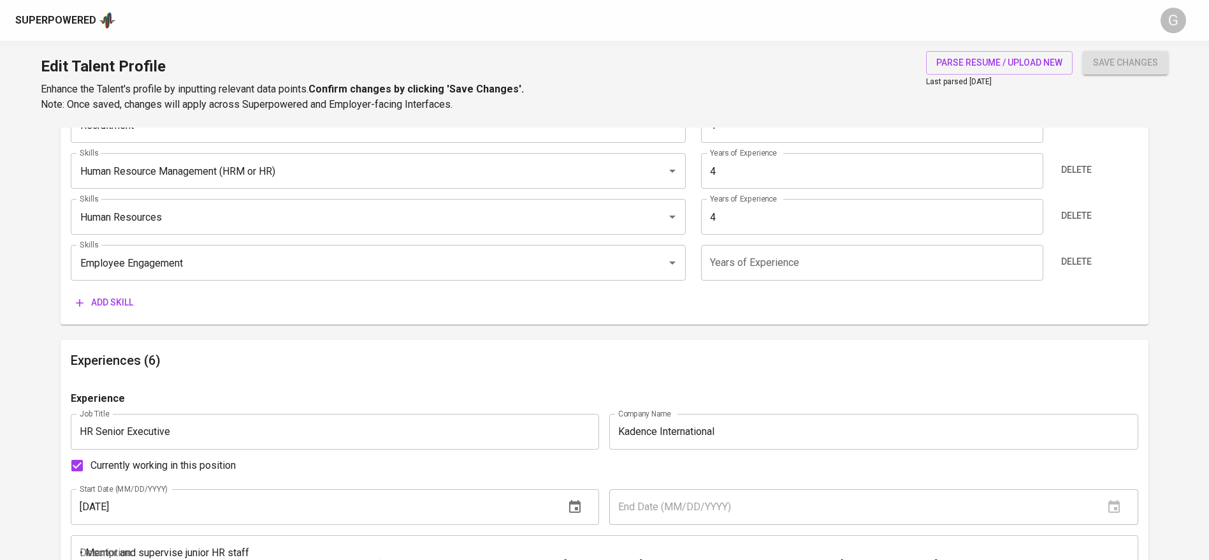
click at [772, 268] on input "number" at bounding box center [872, 263] width 342 height 36
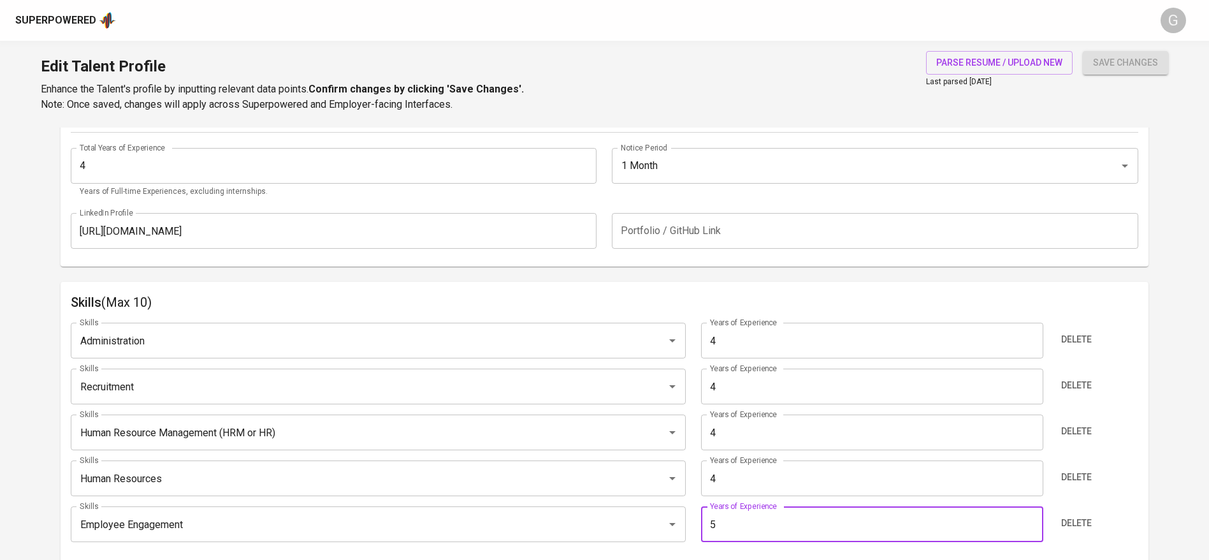
scroll to position [478, 0]
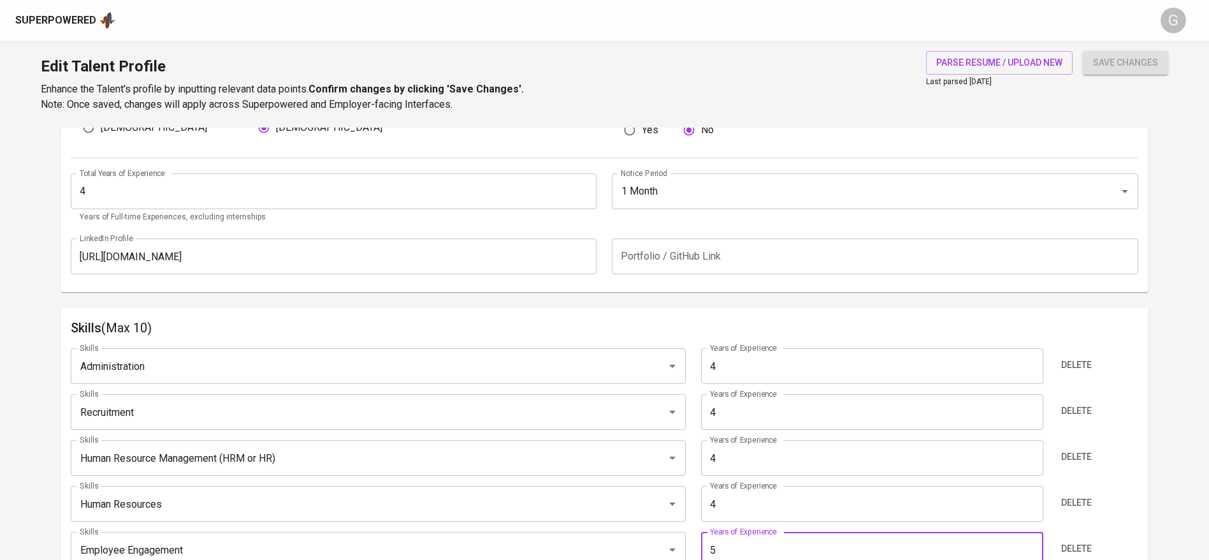
click at [1120, 48] on div "Edit Talent Profile Enhance the Talent's profile by inputting relevant data poi…" at bounding box center [604, 84] width 1209 height 87
click at [1120, 58] on span "save changes" at bounding box center [1125, 63] width 65 height 16
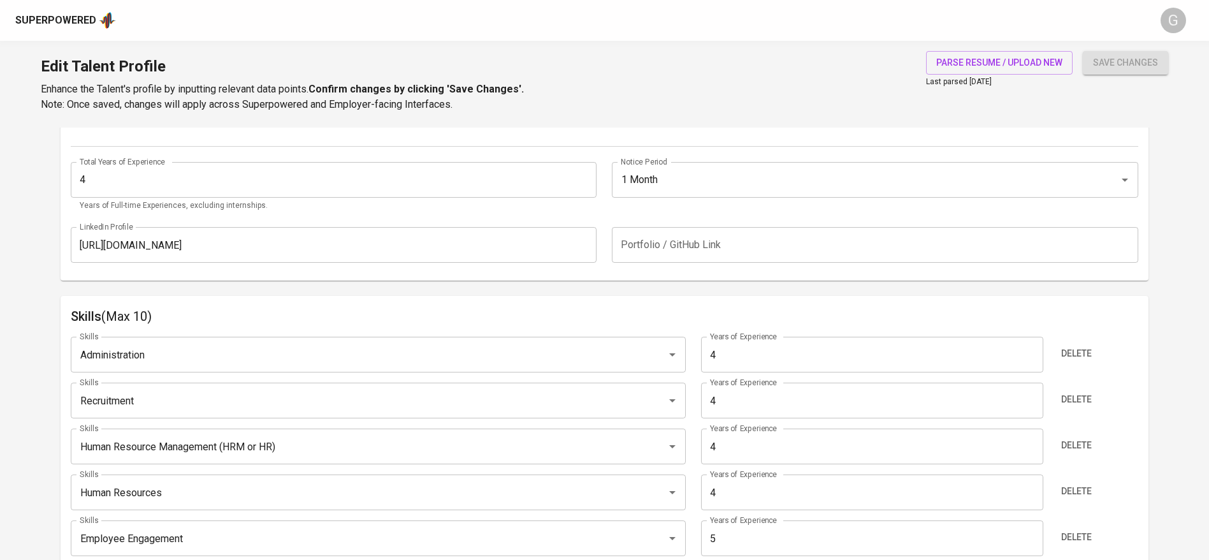
scroll to position [661, 0]
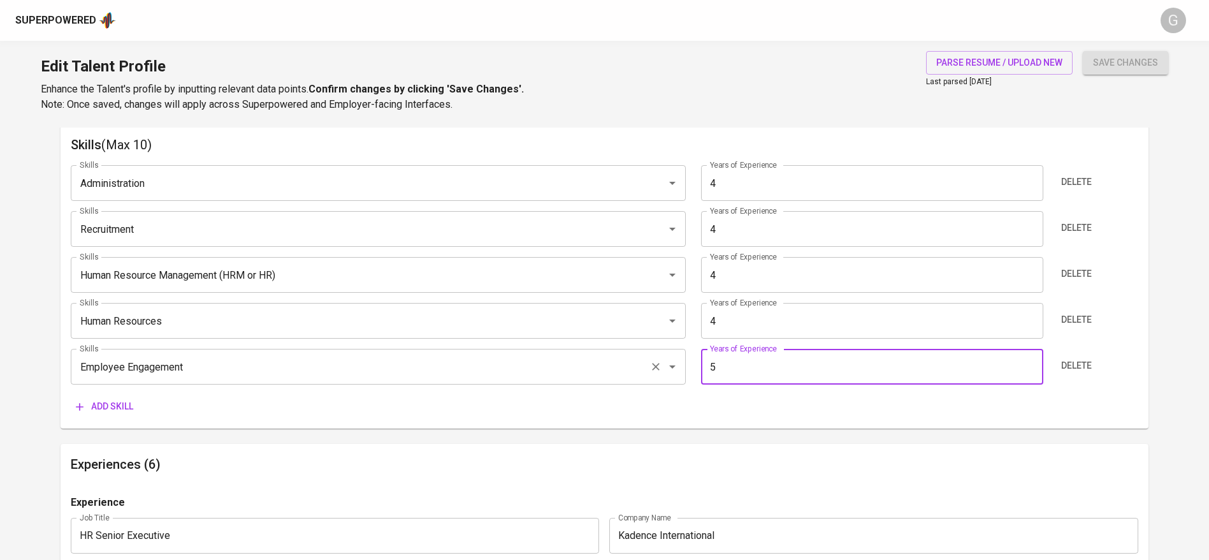
click at [685, 370] on div "Skills Employee Engagement Skills Years of Experience 5 Years of Experience Del…" at bounding box center [604, 367] width 1067 height 36
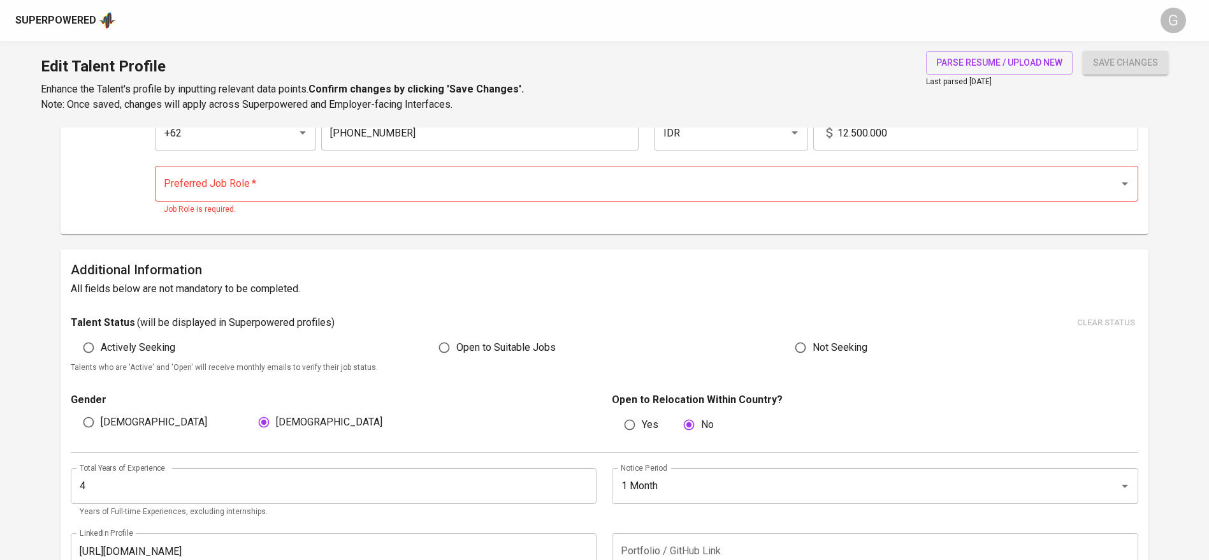
scroll to position [183, 0]
type input "4"
click at [275, 191] on input "Preferred Job Role   *" at bounding box center [629, 184] width 936 height 24
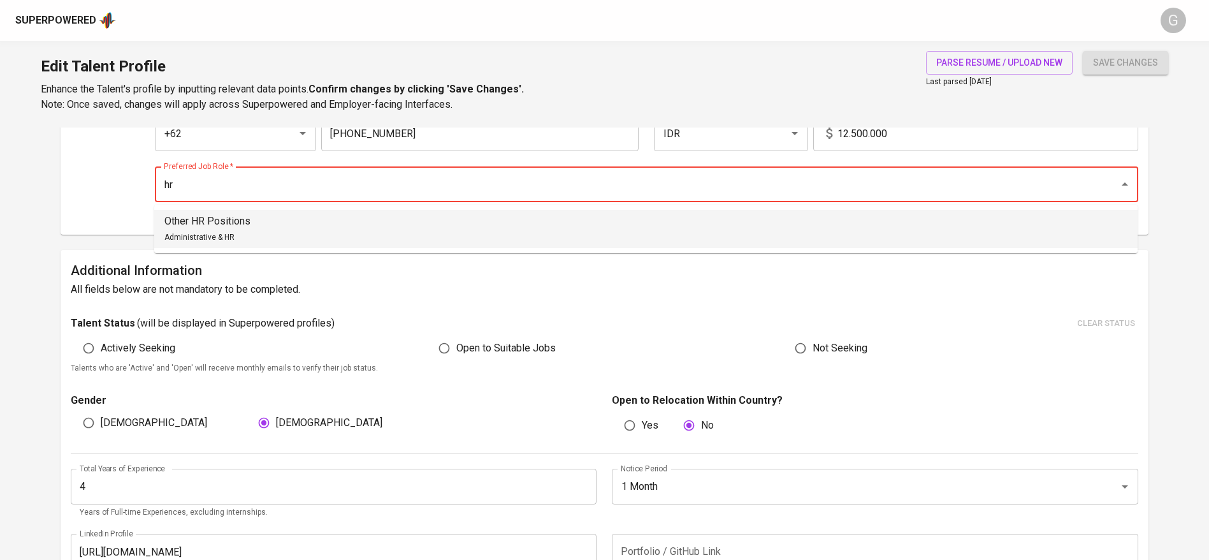
click at [198, 228] on div "Other HR Positions Administrative & HR" at bounding box center [207, 228] width 86 height 31
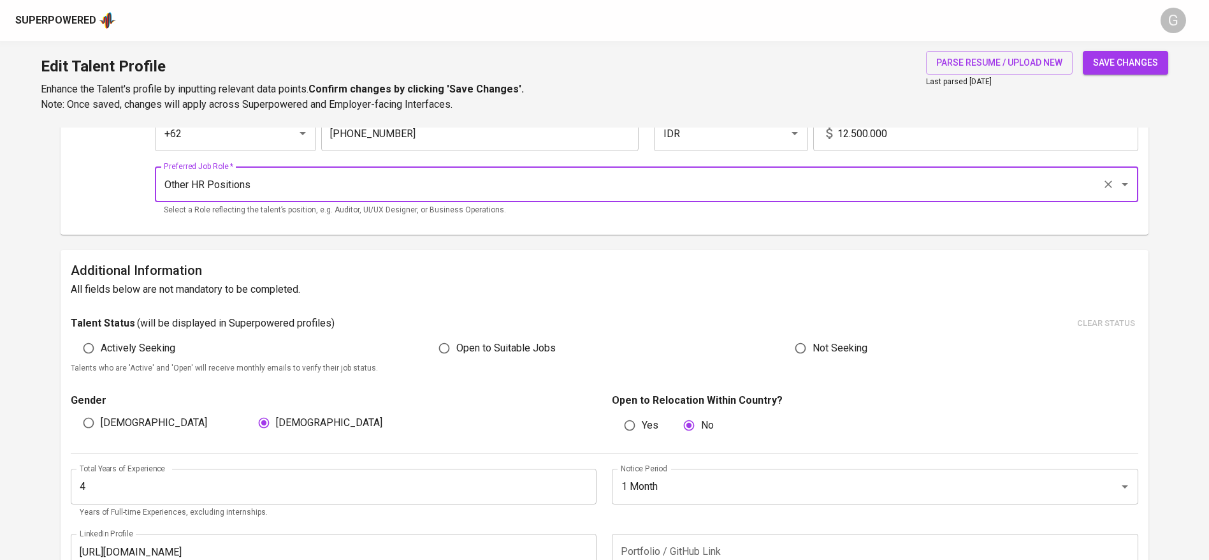
type input "Other HR Positions"
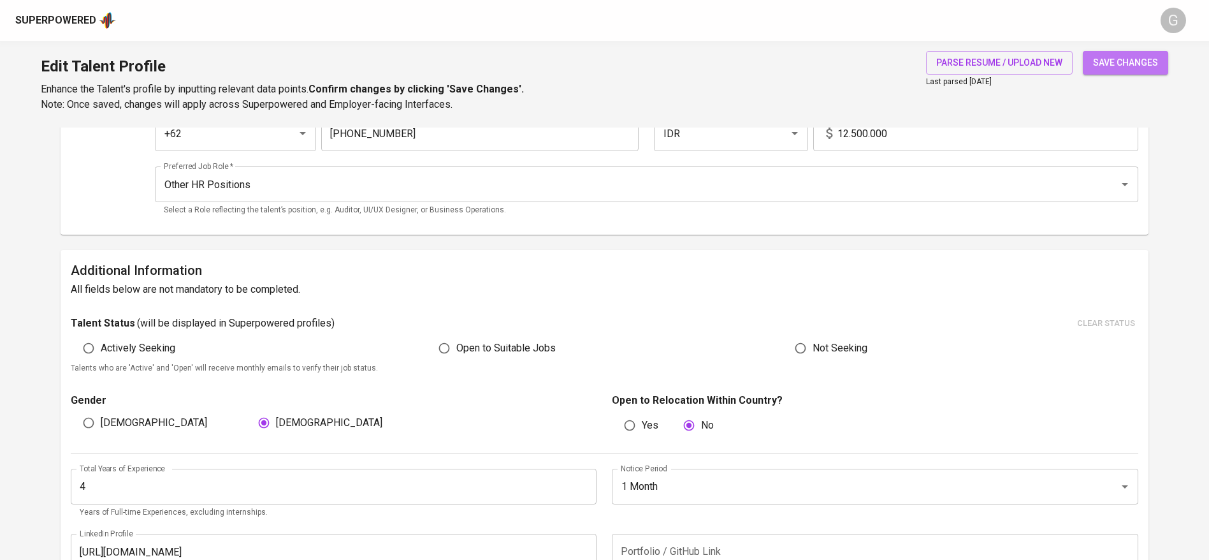
click at [1129, 55] on span "save changes" at bounding box center [1125, 63] width 65 height 16
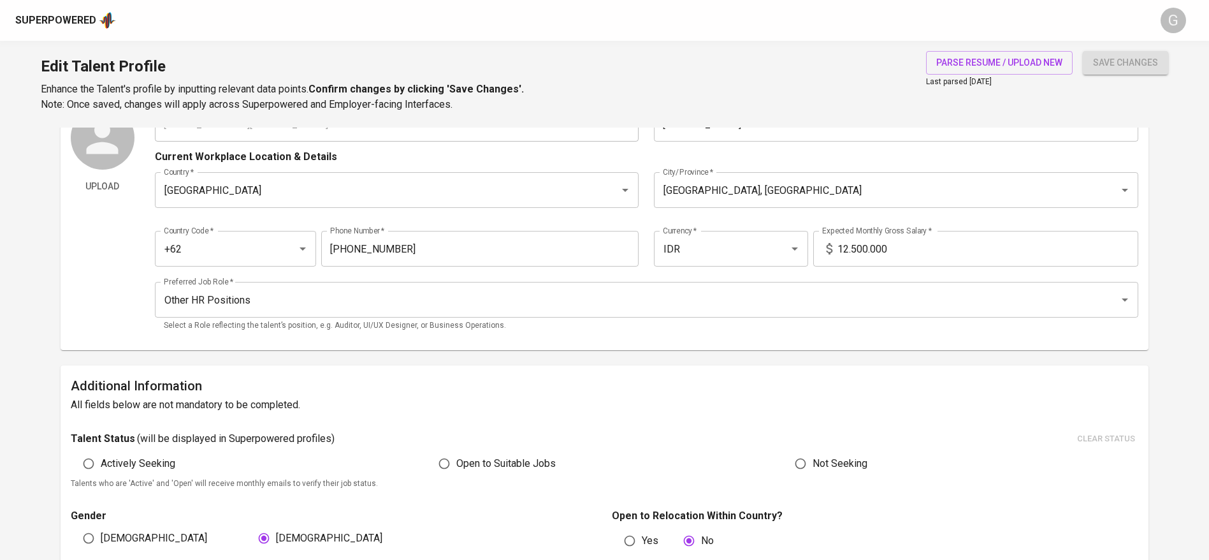
scroll to position [0, 0]
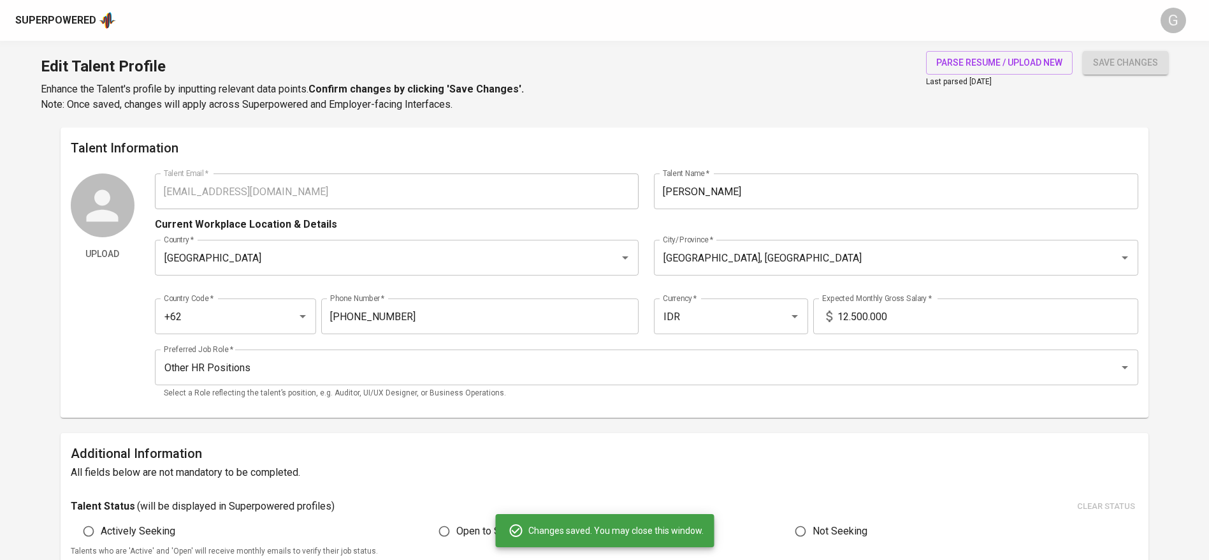
type input "Employee Engagement"
type input "Administration"
type input "Recruitment"
type input "Human Resource Management (HRM or HR)"
type input "Human Resources"
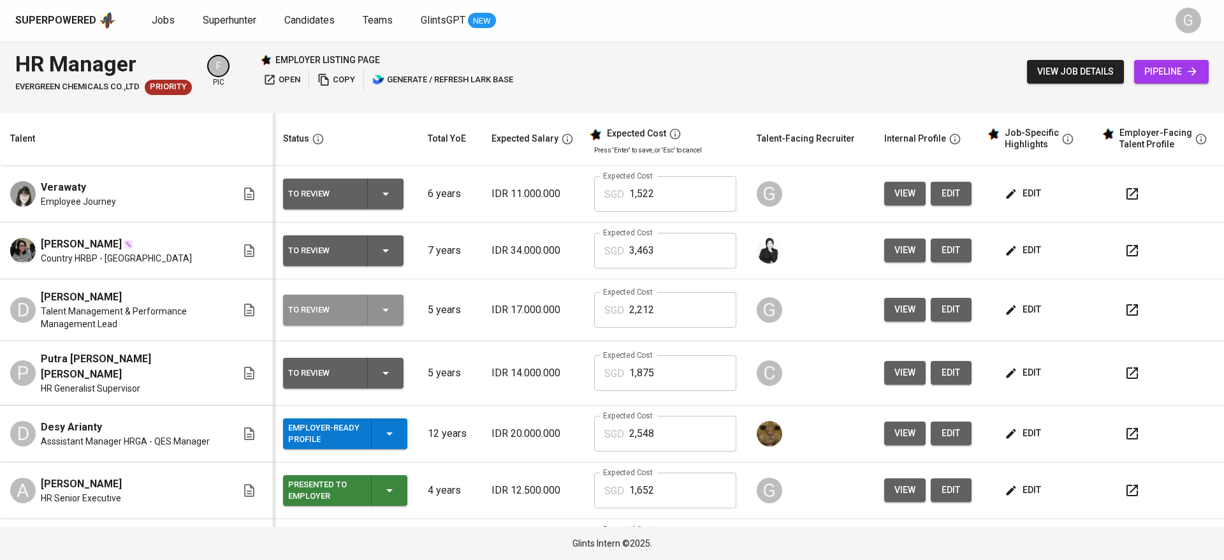
click at [391, 310] on div "To Review" at bounding box center [343, 309] width 110 height 31
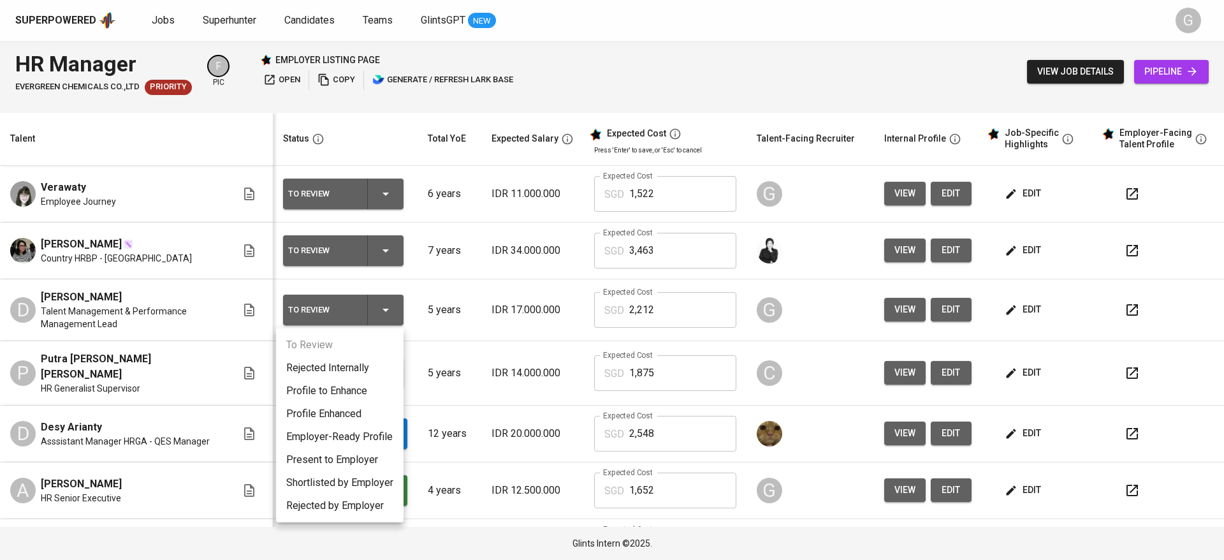
click at [358, 414] on li "Profile Enhanced" at bounding box center [339, 413] width 127 height 23
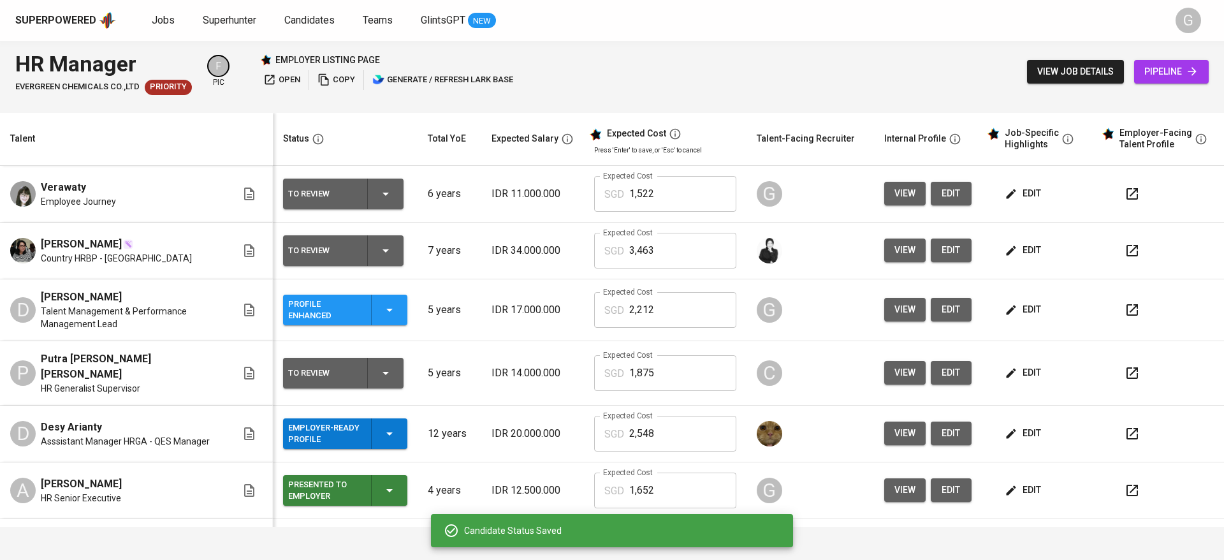
scroll to position [42, 0]
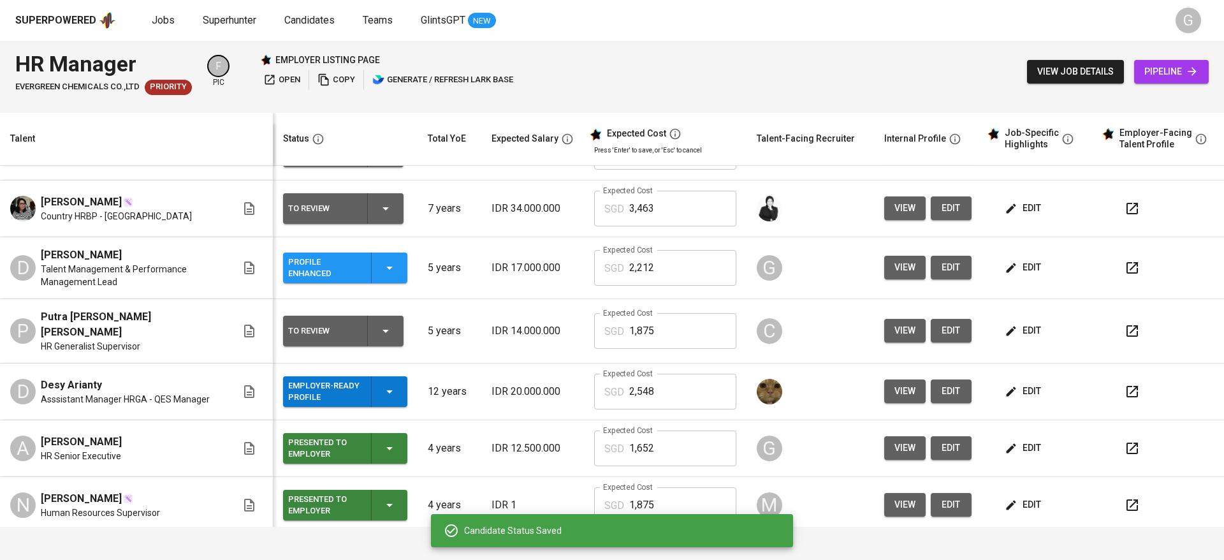
click at [941, 444] on span "edit" at bounding box center [951, 448] width 20 height 16
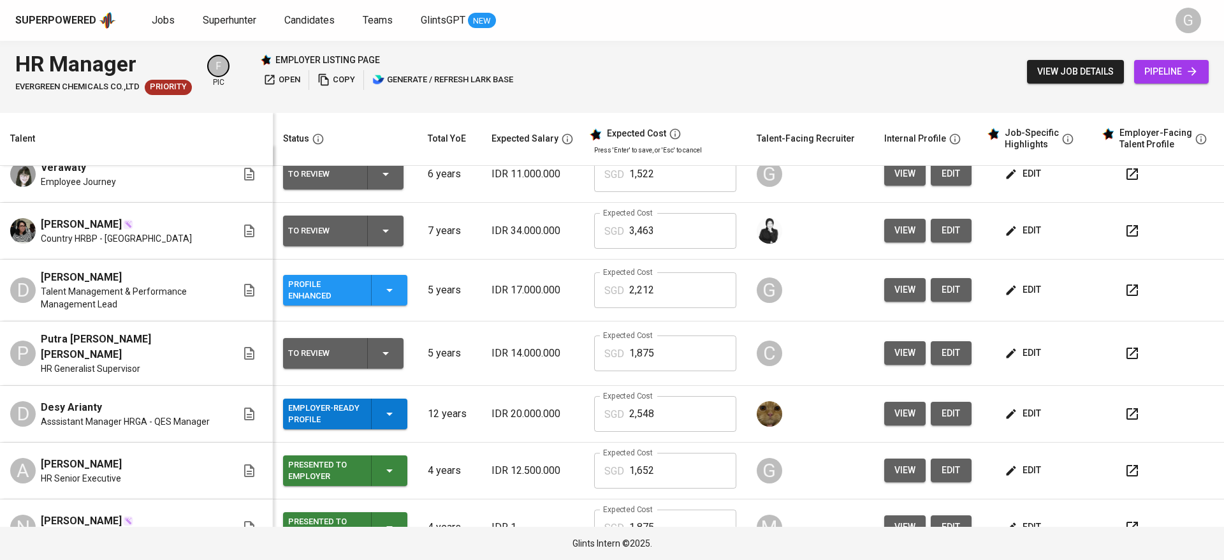
scroll to position [0, 0]
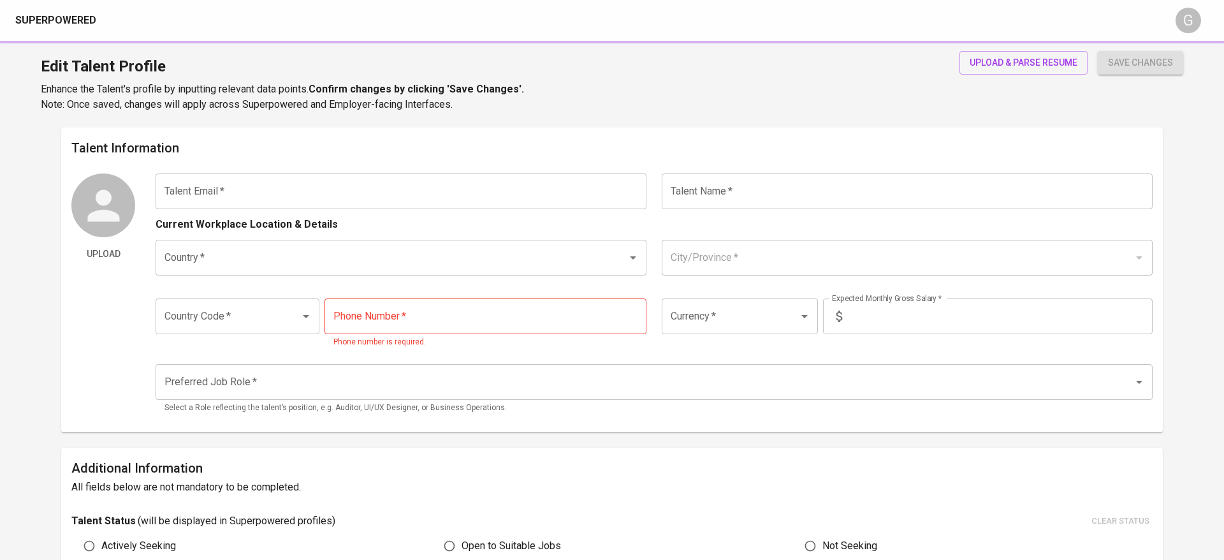
type input "[EMAIL_ADDRESS][DOMAIN_NAME]"
type input "[PERSON_NAME]"
type input "[GEOGRAPHIC_DATA]"
type input "[GEOGRAPHIC_DATA], [GEOGRAPHIC_DATA]"
type input "+62"
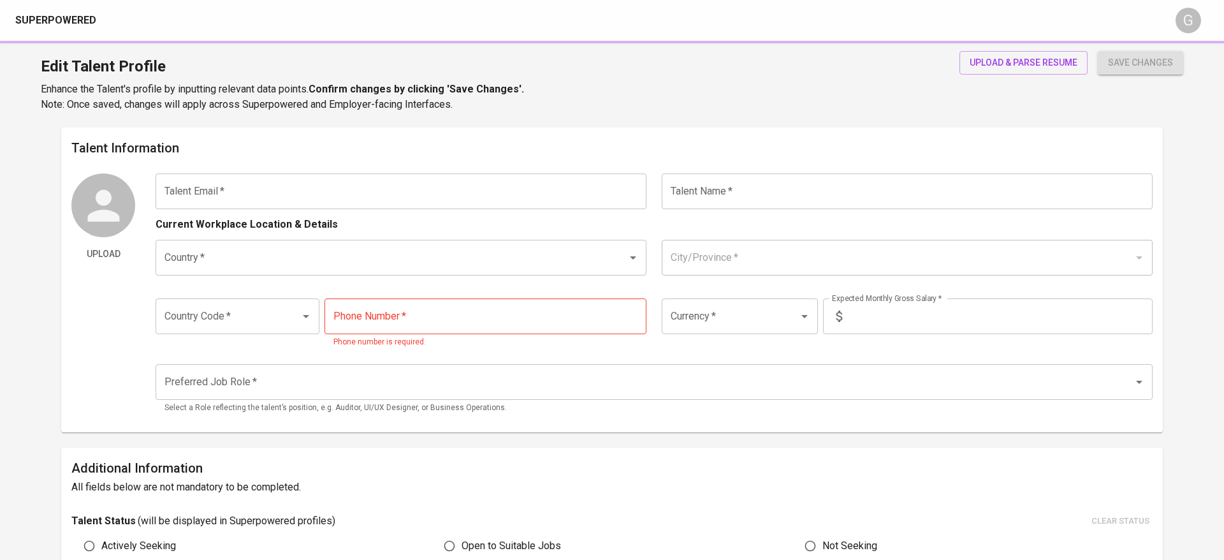
type input "[PHONE_NUMBER]"
type input "IDR"
type input "Other HR Positions"
radio input "true"
type input "4"
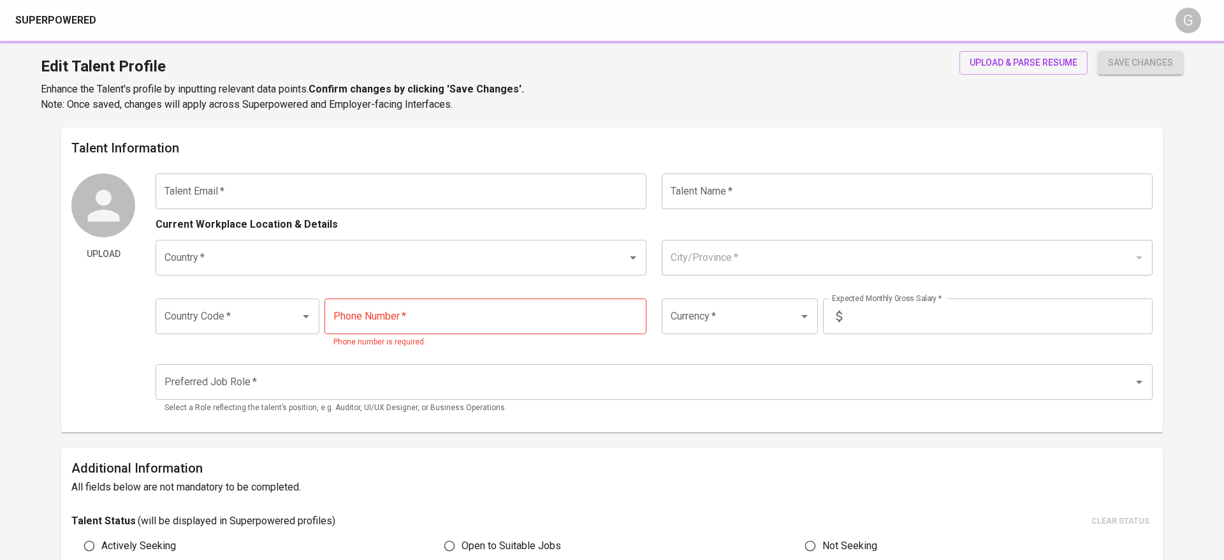
type input "1 Month"
type input "[URL][DOMAIN_NAME]"
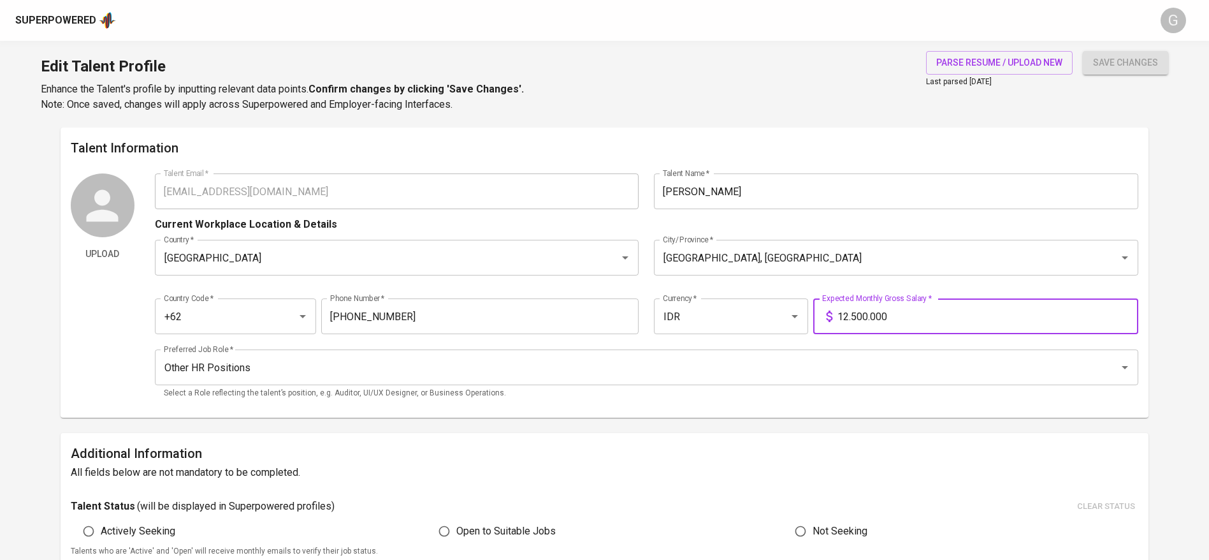
click at [876, 317] on input "12.500.000" at bounding box center [987, 316] width 301 height 36
click at [877, 317] on input "12.500.000" at bounding box center [987, 316] width 301 height 36
type input "11.000.000"
click at [1083, 51] on button "save changes" at bounding box center [1125, 63] width 85 height 24
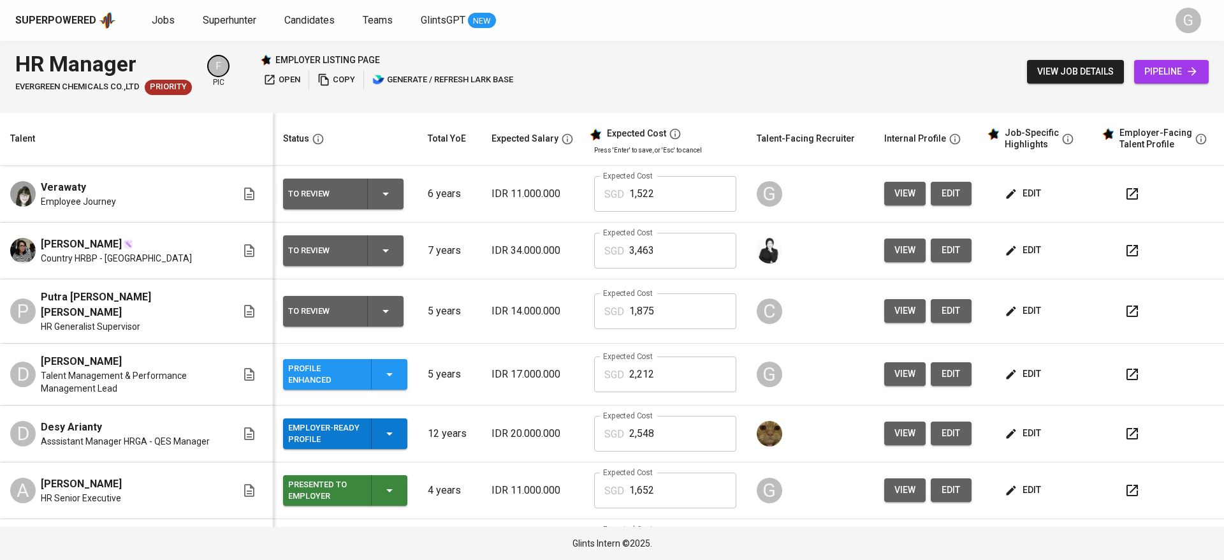
click at [946, 191] on button "edit" at bounding box center [950, 194] width 41 height 24
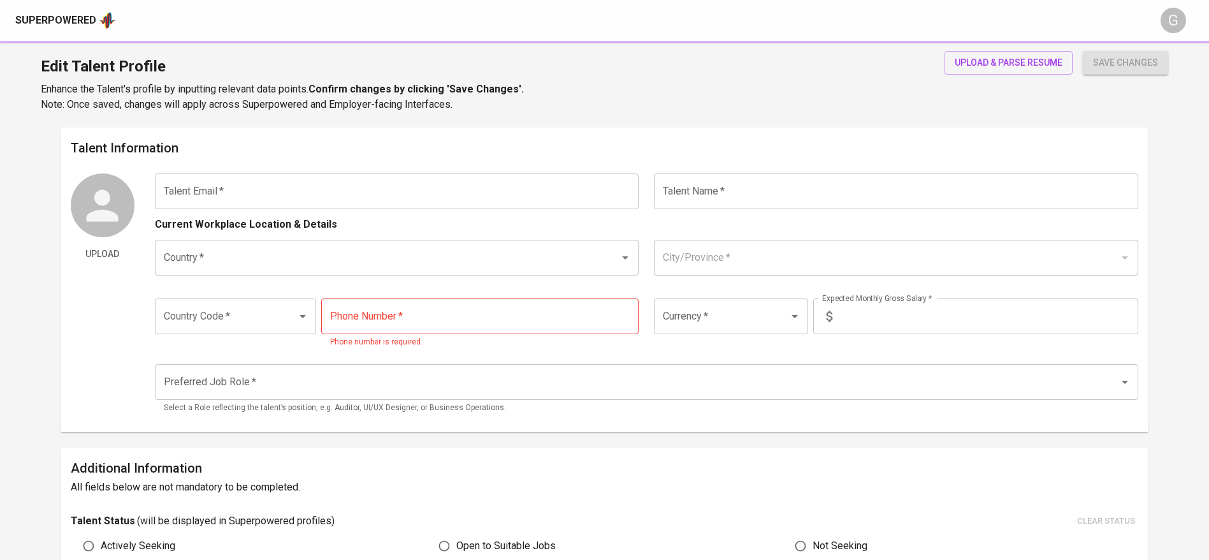
type input "[EMAIL_ADDRESS][DOMAIN_NAME]"
type input "Verawaty"
type input "[GEOGRAPHIC_DATA]"
type input "[GEOGRAPHIC_DATA], [GEOGRAPHIC_DATA]"
type input "+62"
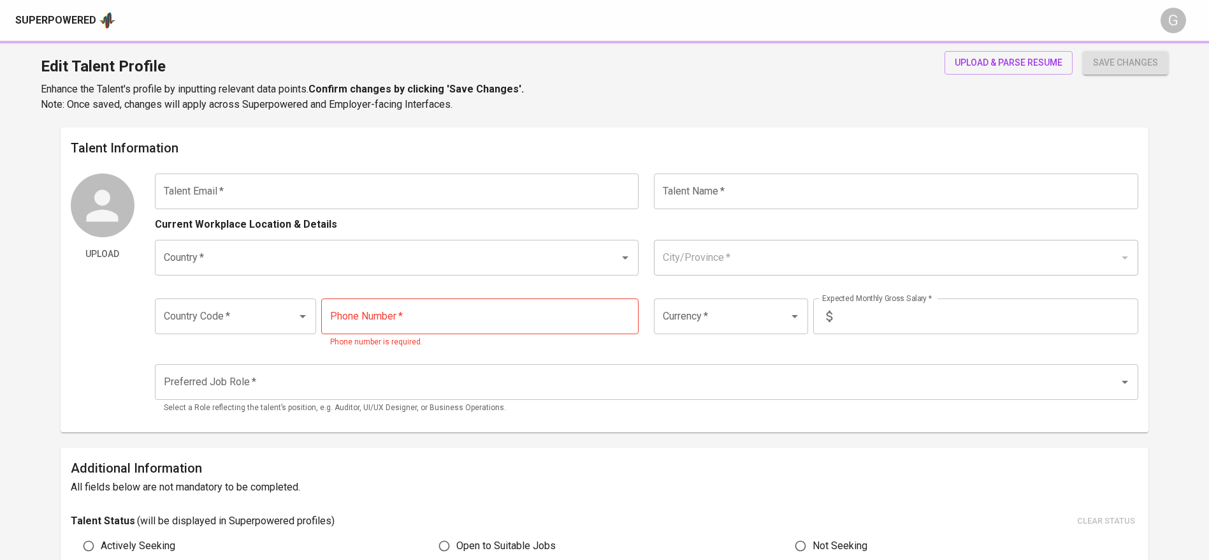
type input "[PHONE_NUMBER]"
type input "IDR"
radio input "true"
type input "6"
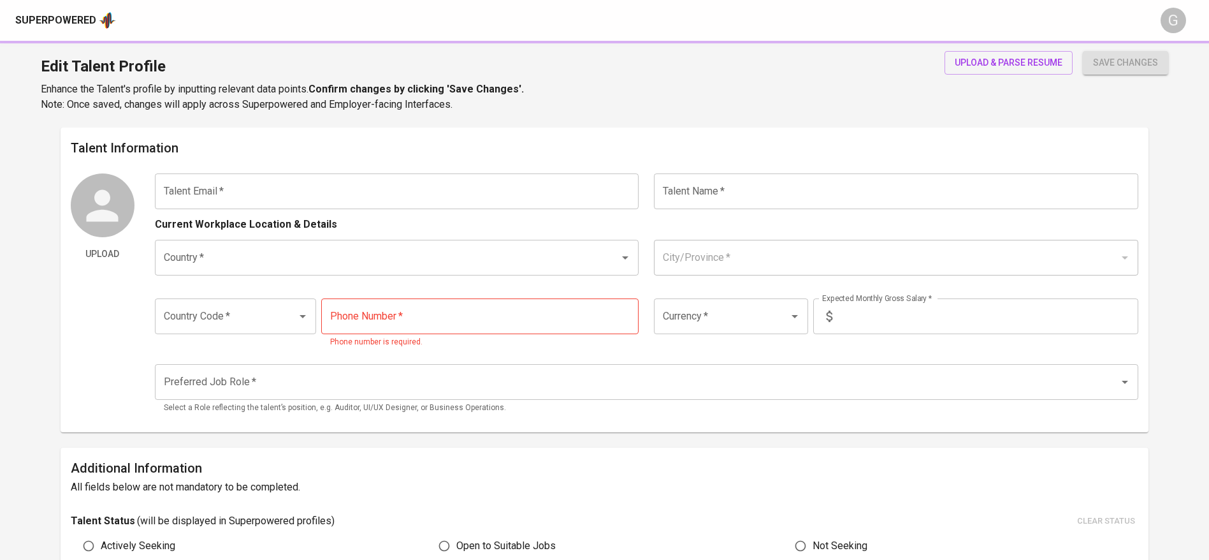
type input "1 Month"
type input "[URL][DOMAIN_NAME]"
type input "[URL][DOMAIN_NAME][PERSON_NAME]"
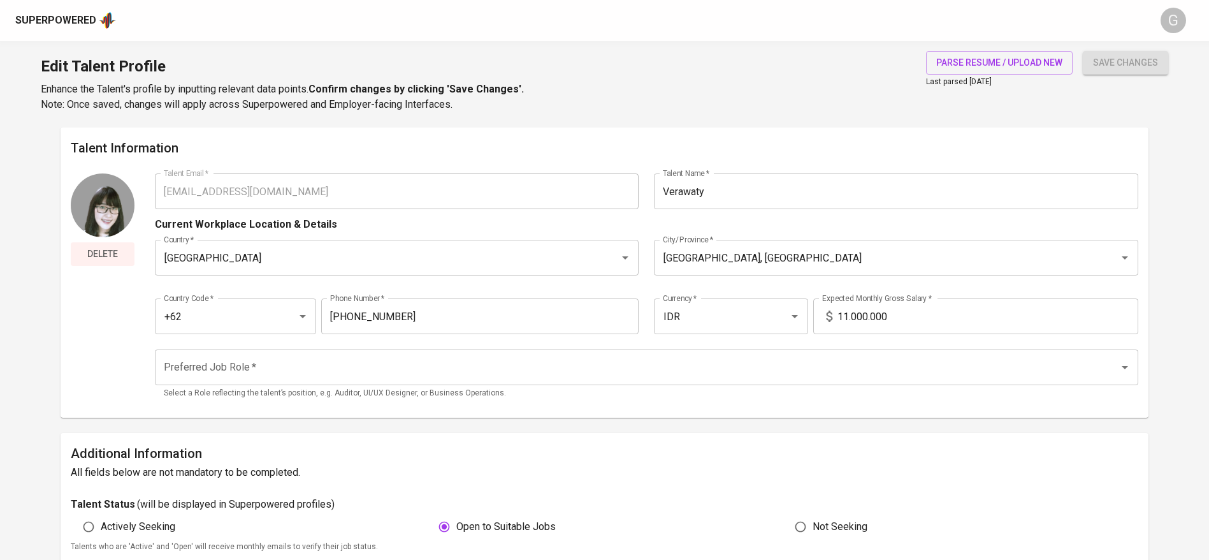
click at [99, 246] on span "Delete" at bounding box center [103, 254] width 54 height 16
click at [896, 306] on input "11.000.000" at bounding box center [987, 316] width 301 height 36
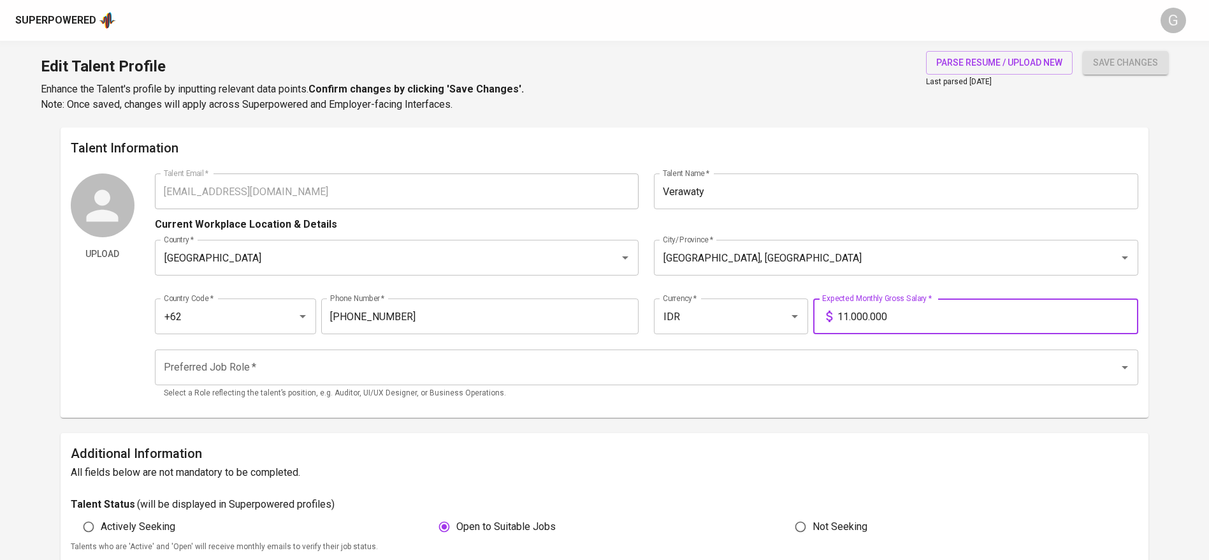
click at [896, 306] on input "11.000.000" at bounding box center [987, 316] width 301 height 36
type input "12.000.000"
click at [1083, 51] on button "save changes" at bounding box center [1125, 63] width 85 height 24
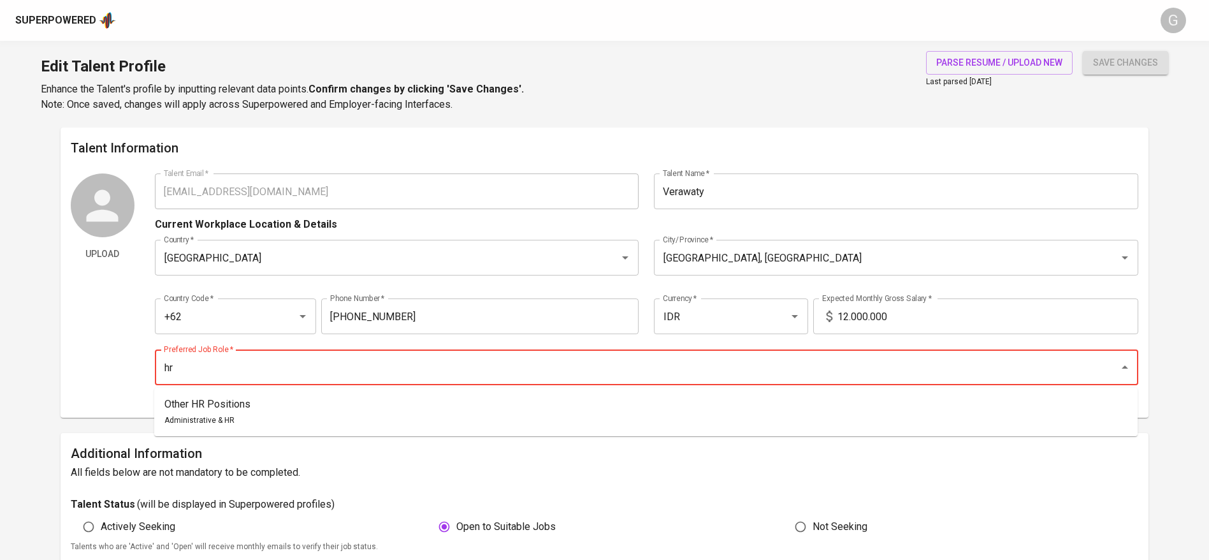
click at [433, 435] on ul "Other HR Positions Administrative & HR" at bounding box center [645, 411] width 983 height 48
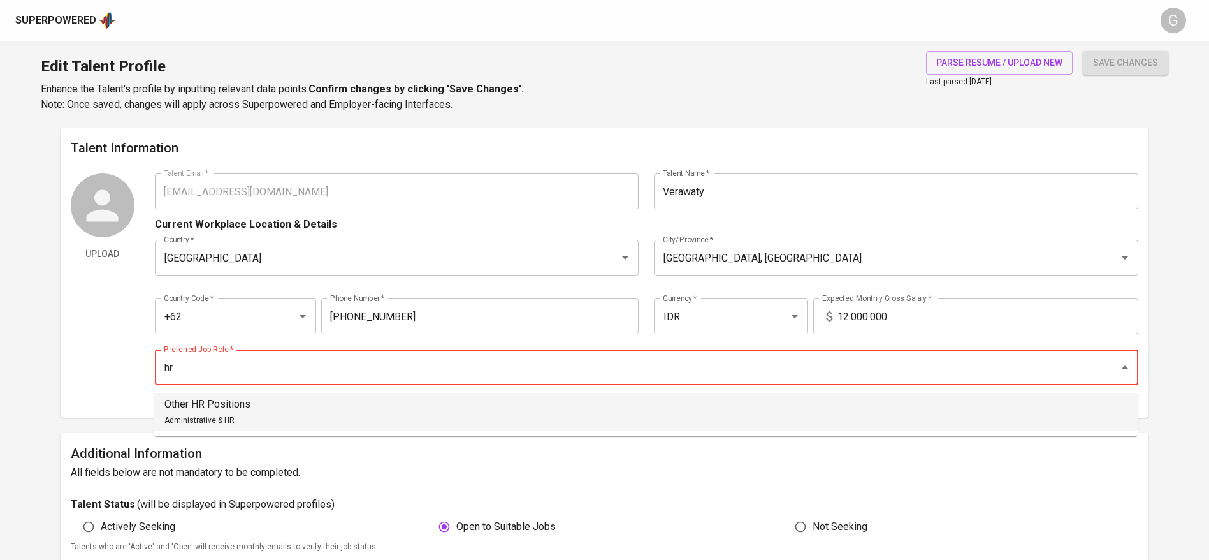
click at [434, 410] on li "Other HR Positions Administrative & HR" at bounding box center [645, 412] width 983 height 38
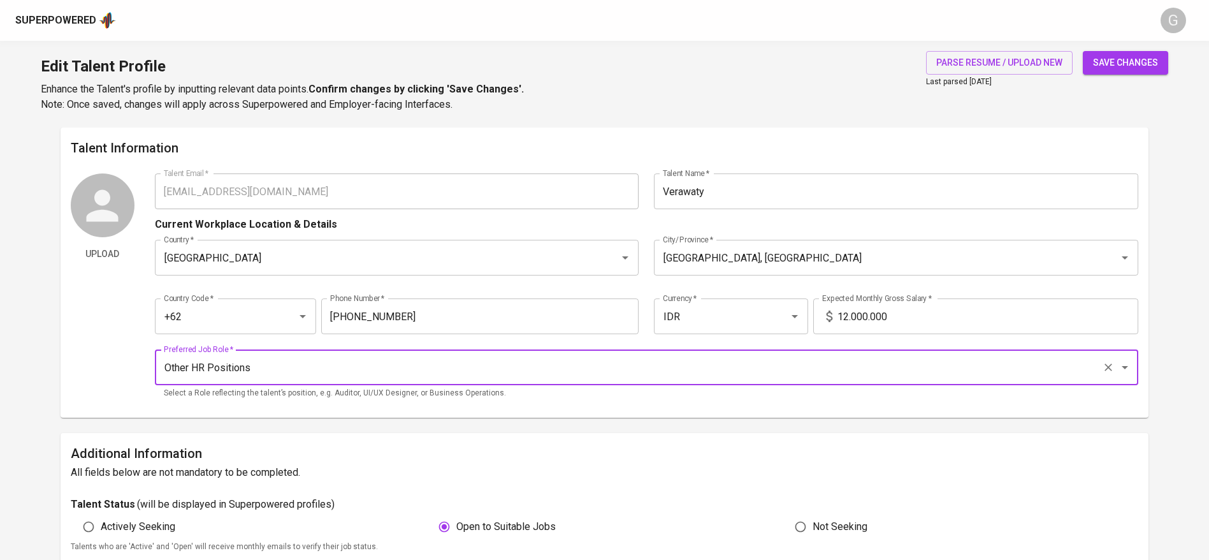
type input "Other HR Positions"
click at [1093, 64] on button "save changes" at bounding box center [1125, 63] width 85 height 24
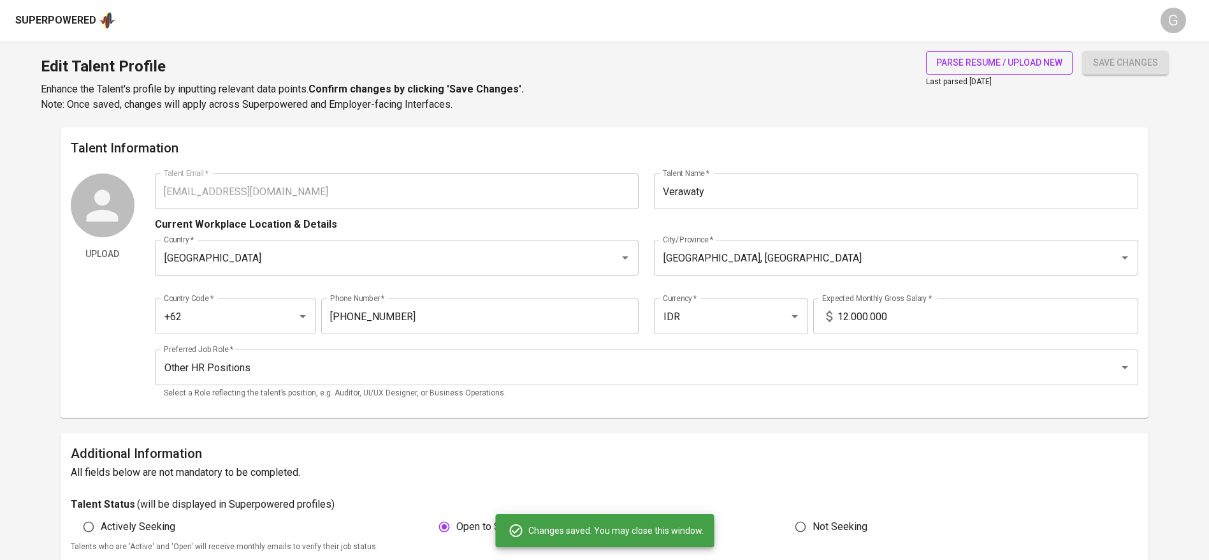
click at [1020, 66] on span "parse resume / upload new" at bounding box center [999, 63] width 126 height 16
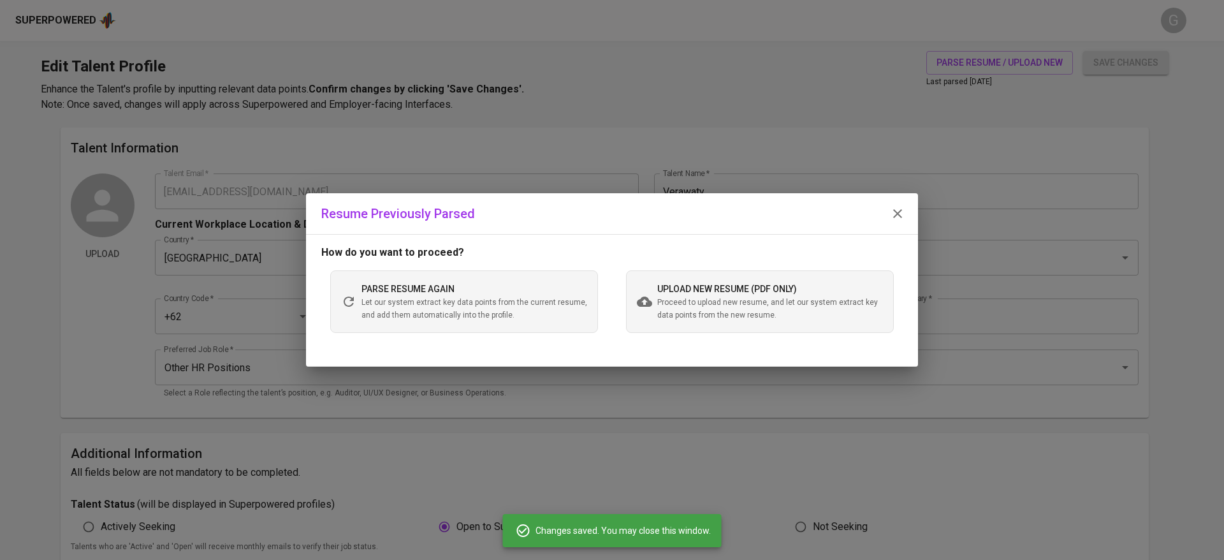
click at [726, 316] on span "Proceed to upload new resume, and let our system extract key data points from t…" at bounding box center [770, 308] width 226 height 25
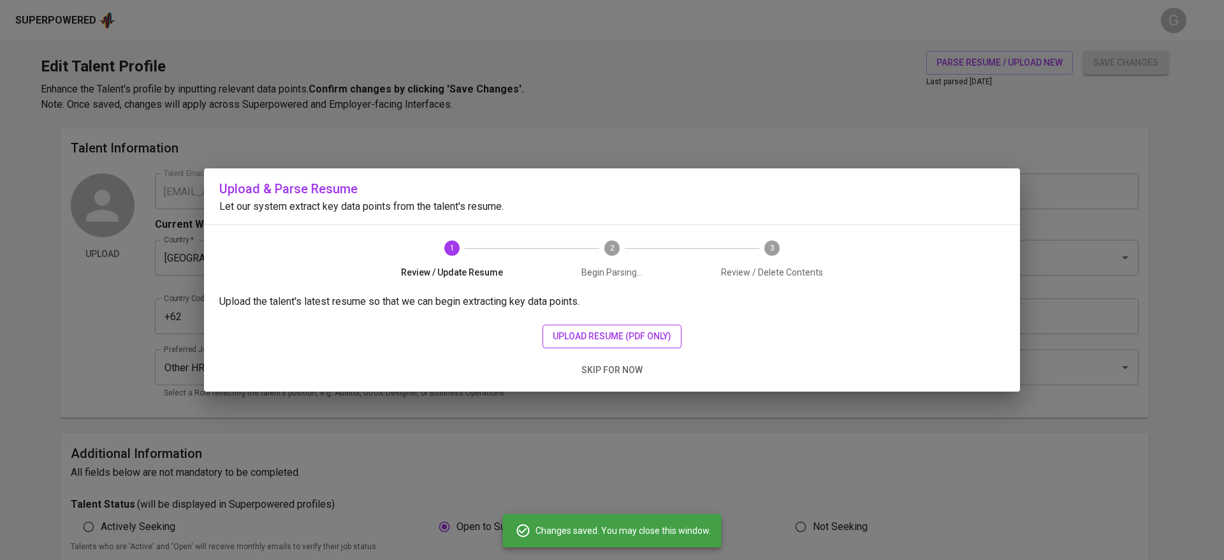
click at [632, 329] on span "upload resume (pdf only)" at bounding box center [612, 336] width 119 height 16
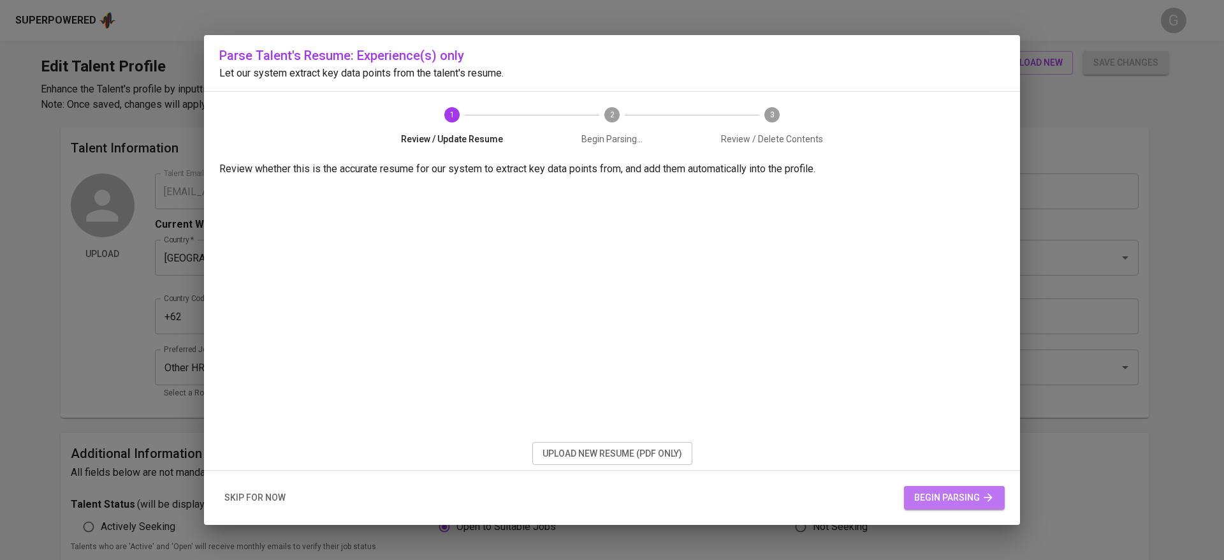
click at [950, 491] on span "begin parsing" at bounding box center [954, 497] width 80 height 16
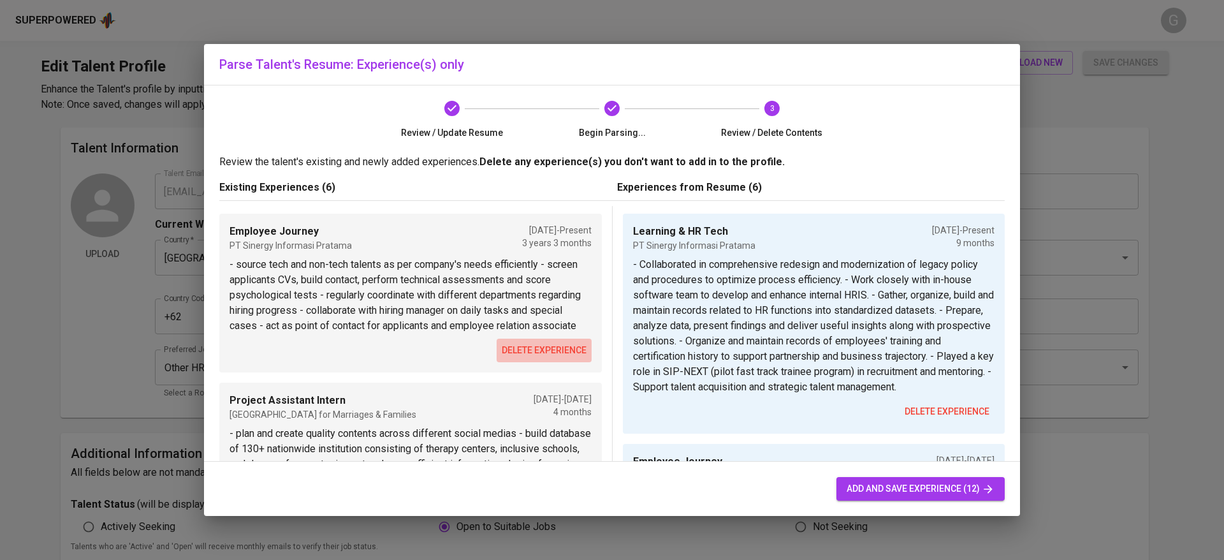
click at [535, 361] on button "delete experience" at bounding box center [543, 350] width 95 height 24
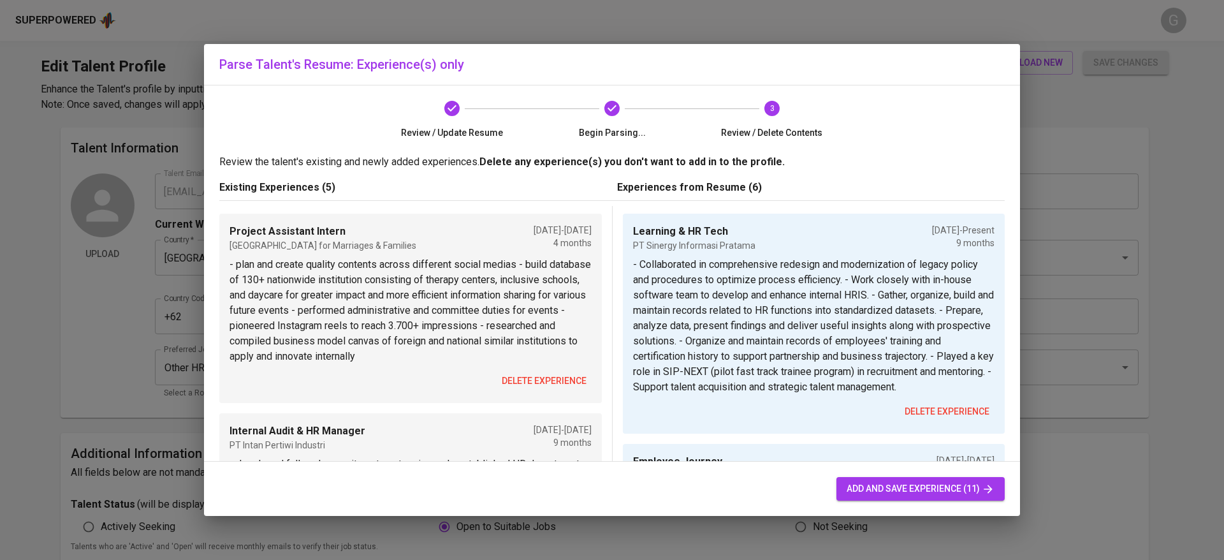
click at [537, 380] on span "delete experience" at bounding box center [544, 381] width 85 height 16
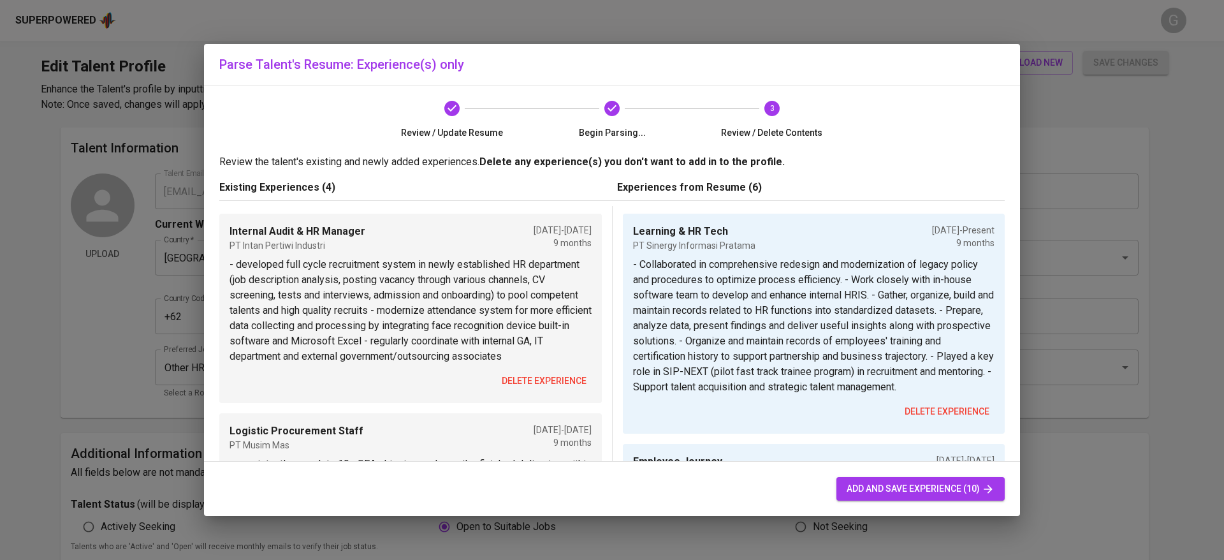
click at [537, 380] on span "delete experience" at bounding box center [544, 381] width 85 height 16
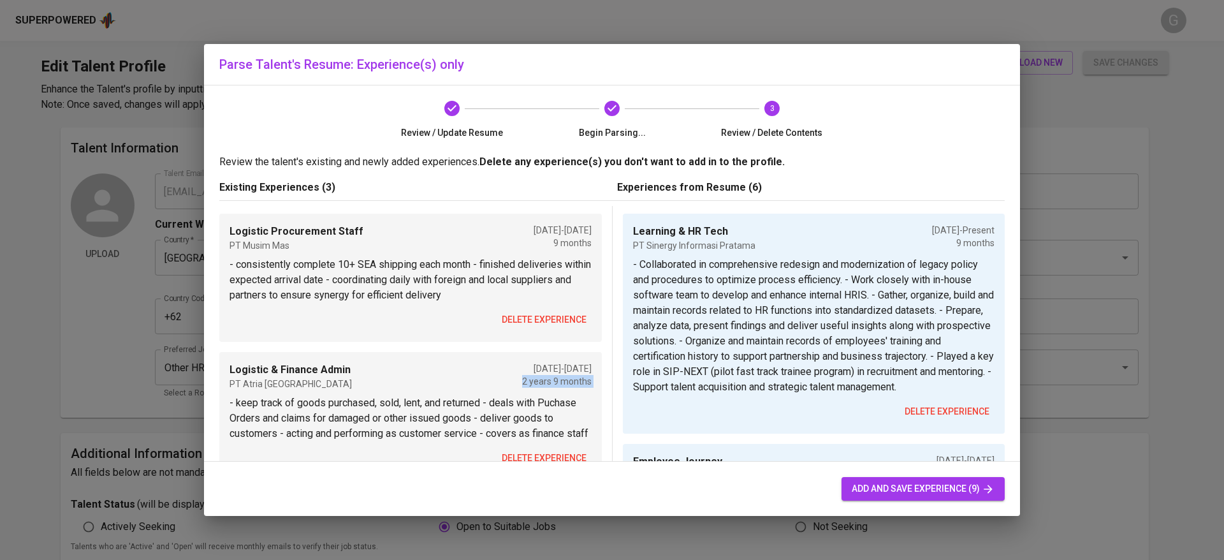
click at [537, 380] on p "2 years 9 months" at bounding box center [556, 381] width 69 height 13
click at [538, 321] on span "delete experience" at bounding box center [544, 320] width 85 height 16
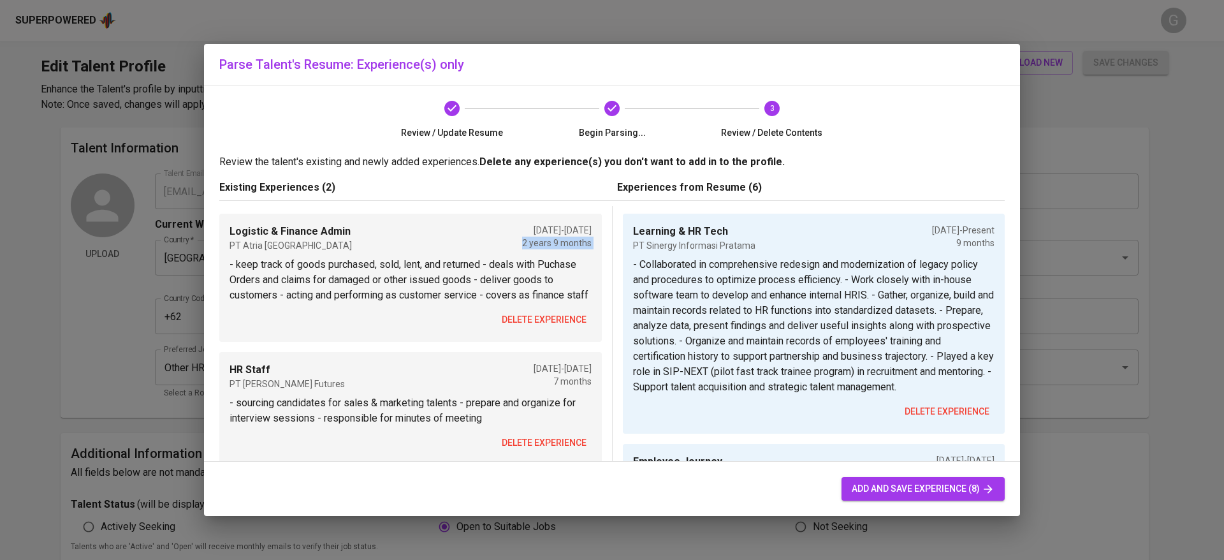
click at [538, 325] on button "delete experience" at bounding box center [543, 320] width 95 height 24
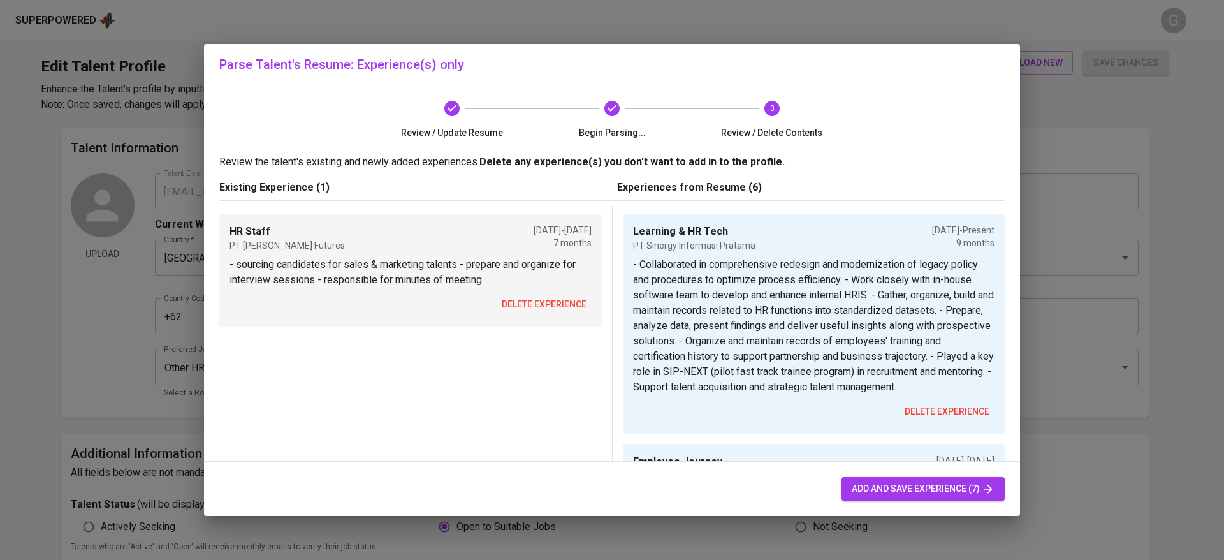
click at [551, 302] on span "delete experience" at bounding box center [544, 304] width 85 height 16
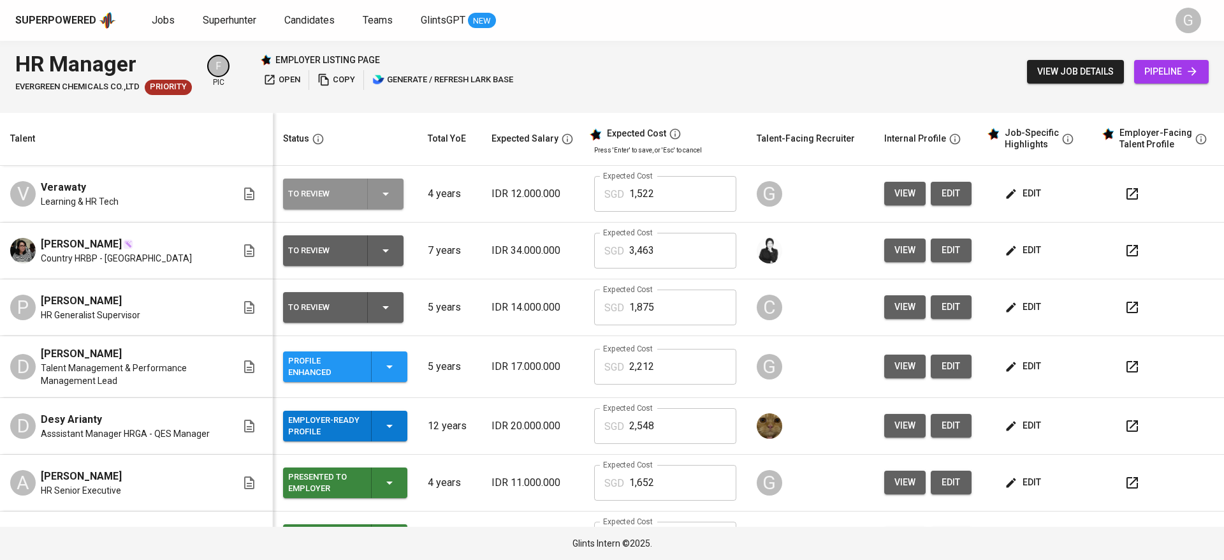
click at [383, 197] on icon "button" at bounding box center [385, 193] width 15 height 15
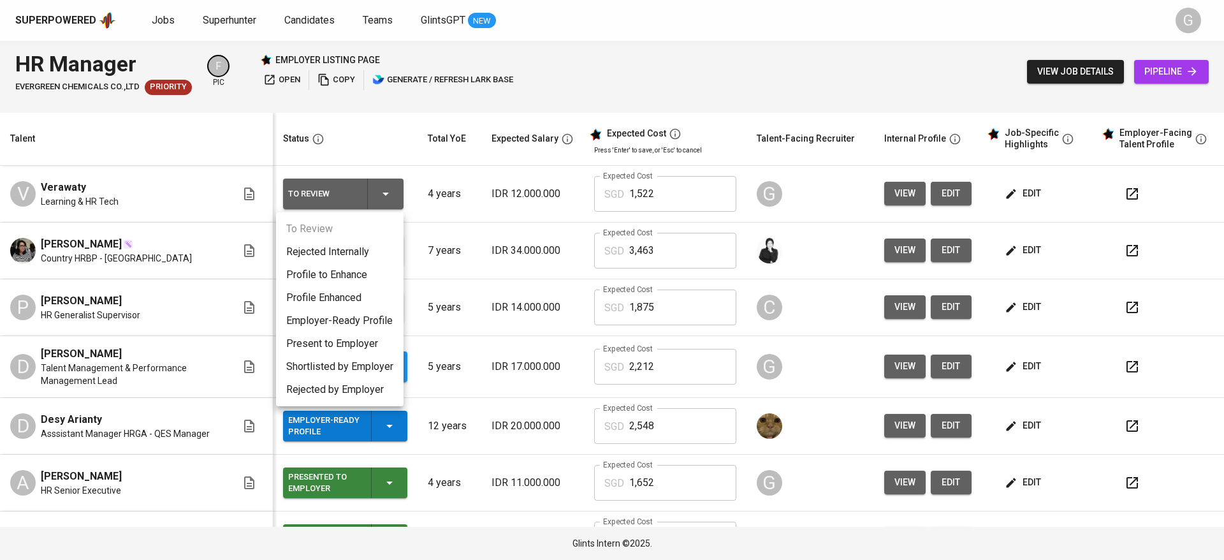
click at [358, 349] on li "Present to Employer" at bounding box center [339, 343] width 127 height 23
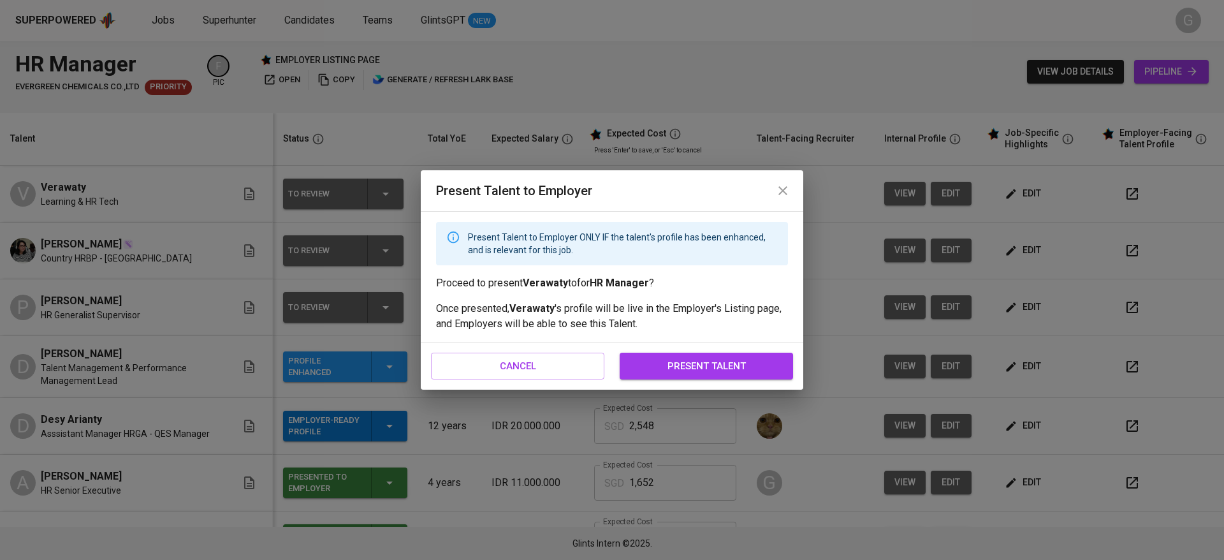
click at [746, 364] on span "present talent" at bounding box center [705, 366] width 145 height 17
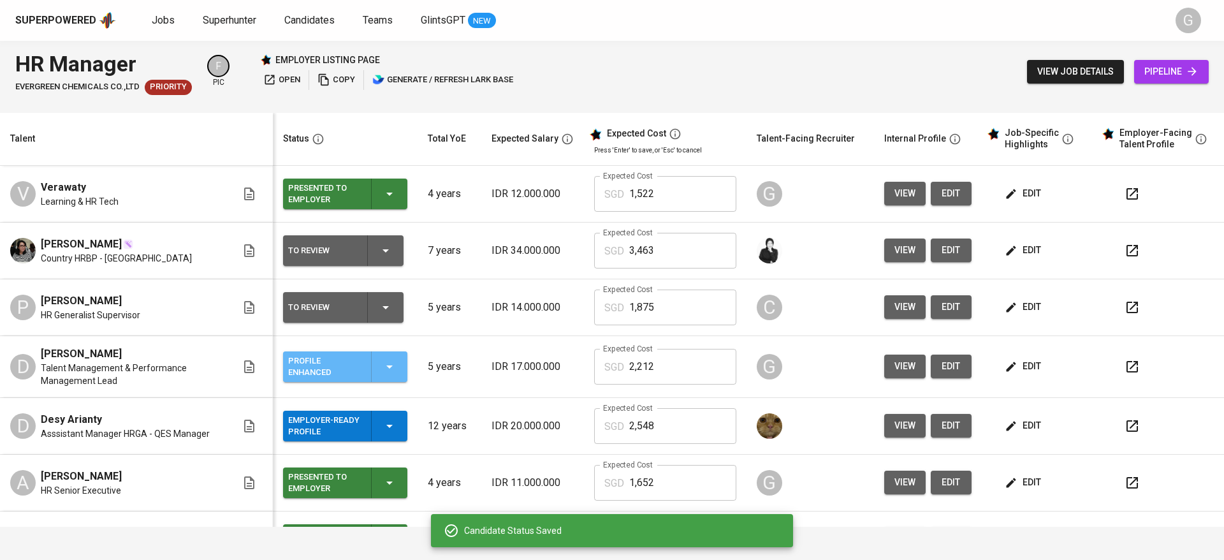
click at [386, 366] on icon "button" at bounding box center [389, 366] width 15 height 15
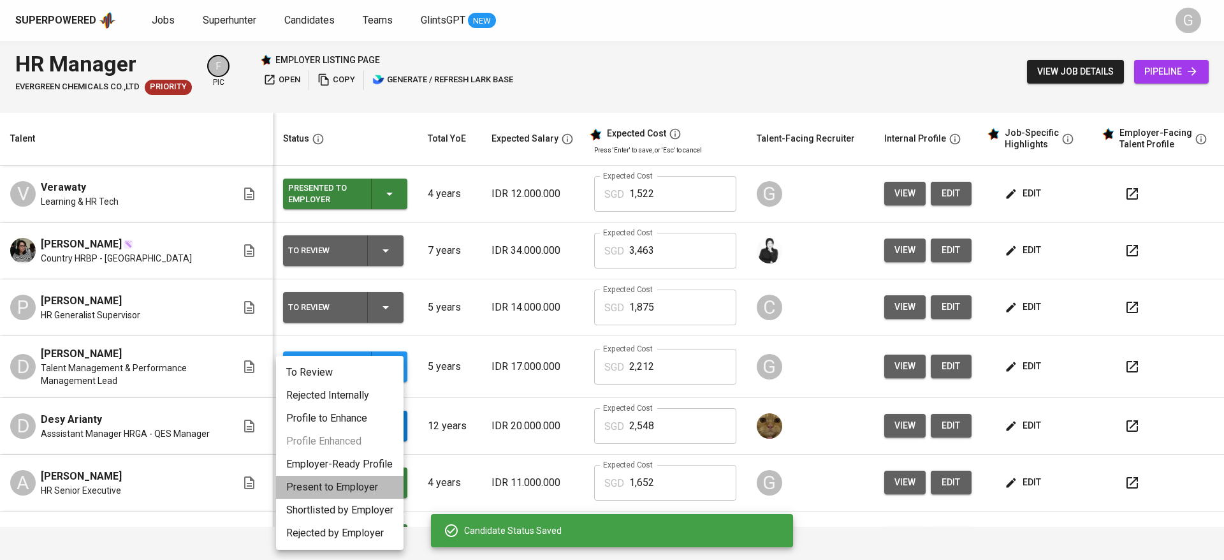
click at [361, 481] on li "Present to Employer" at bounding box center [339, 486] width 127 height 23
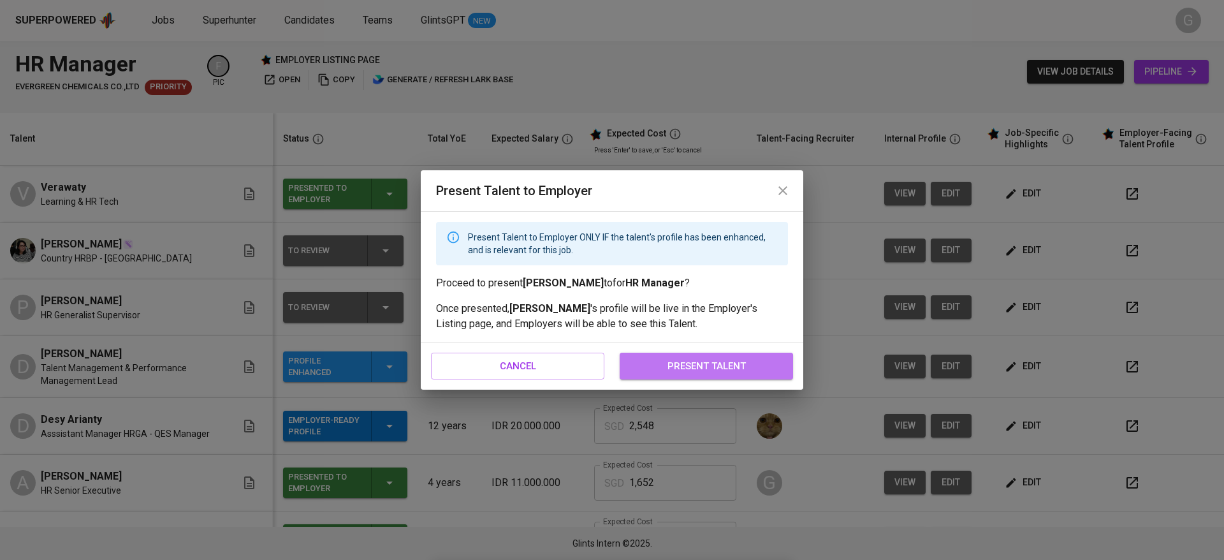
click at [757, 363] on span "present talent" at bounding box center [705, 366] width 145 height 17
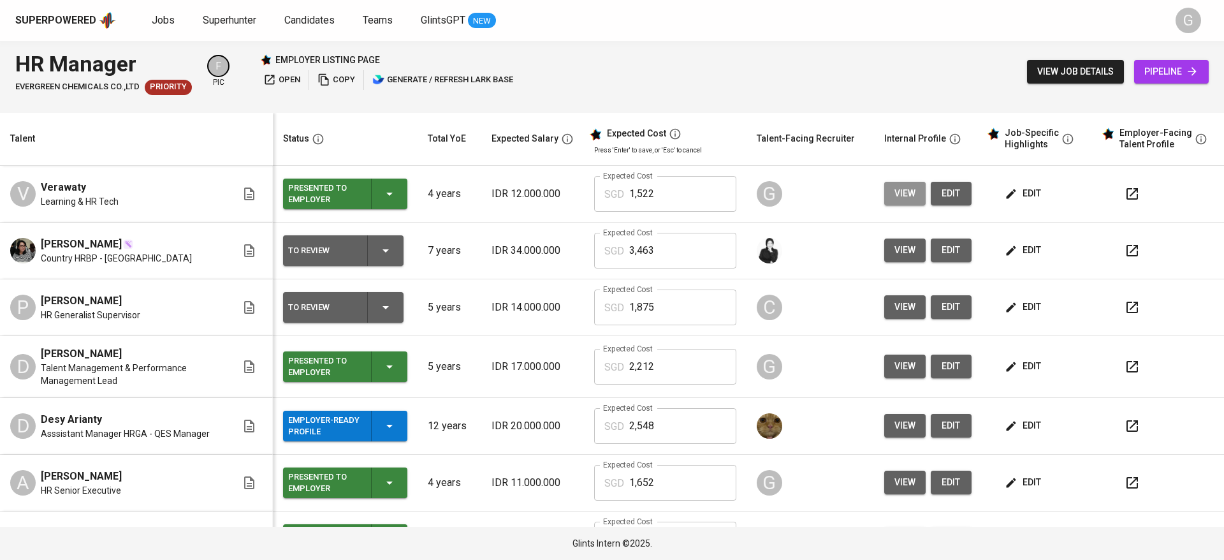
click at [884, 194] on button "view" at bounding box center [904, 194] width 41 height 24
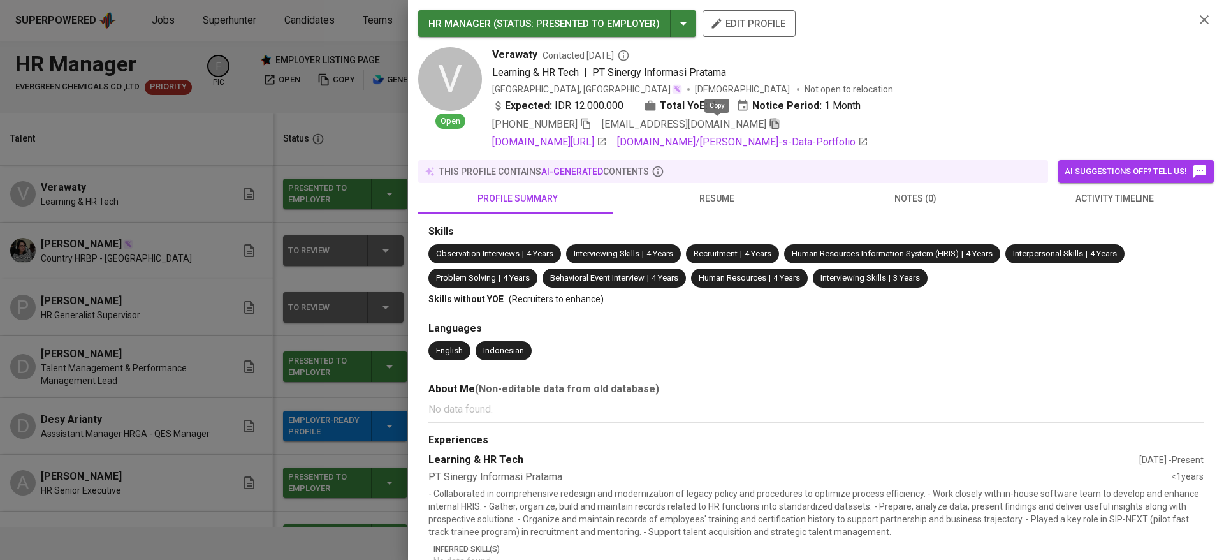
click at [769, 123] on icon "button" at bounding box center [774, 123] width 11 height 11
click at [261, 133] on div at bounding box center [612, 280] width 1224 height 560
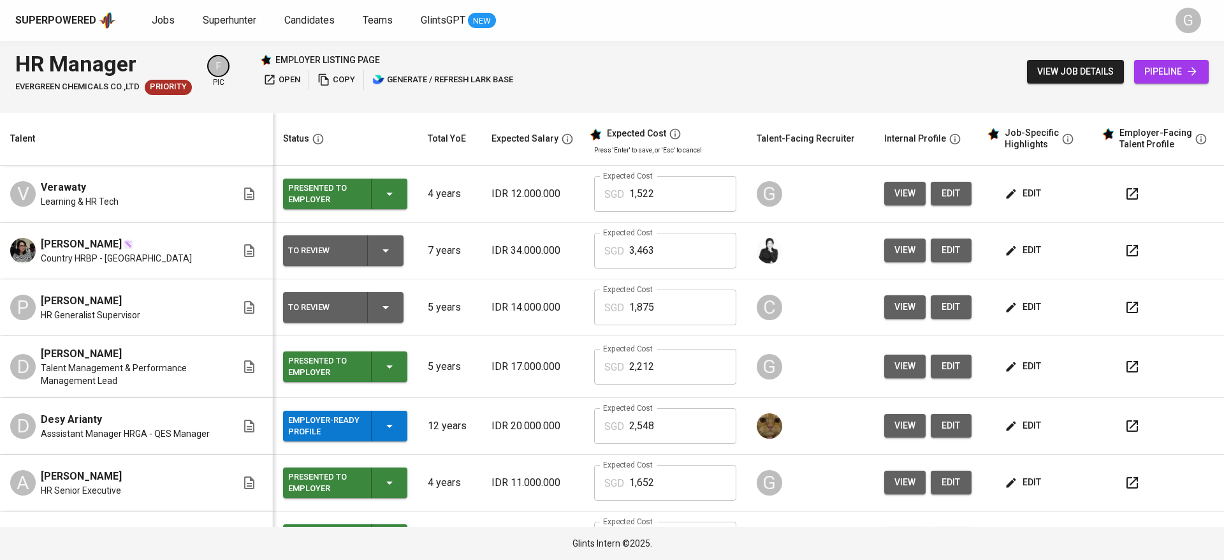
click at [1177, 71] on span "pipeline" at bounding box center [1171, 72] width 54 height 16
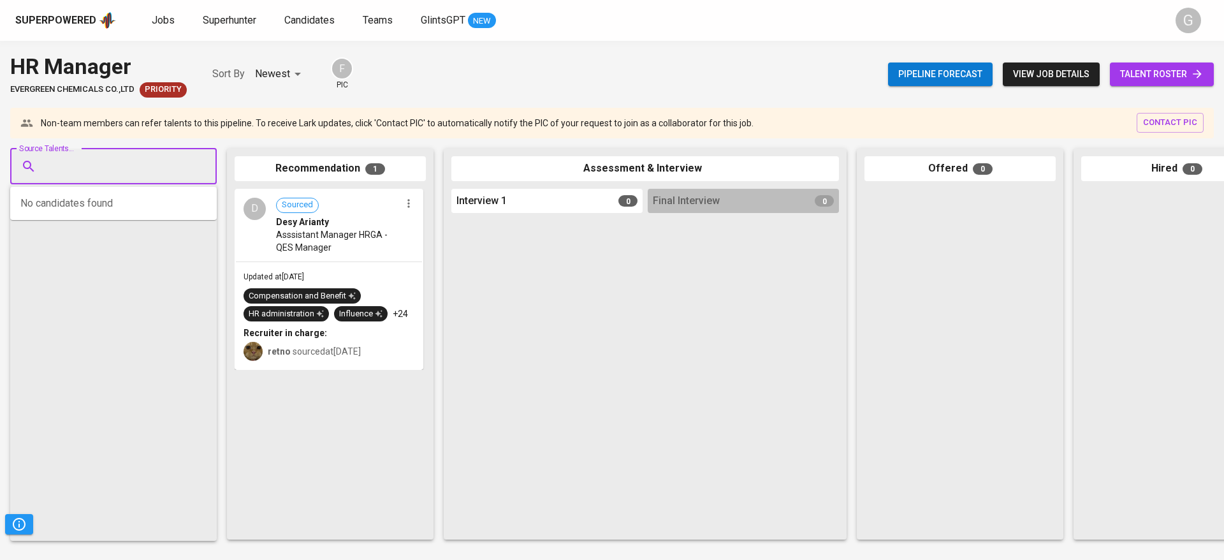
click at [139, 154] on input "Source Talents..." at bounding box center [108, 166] width 134 height 24
paste input "[EMAIL_ADDRESS][DOMAIN_NAME]"
type input "[EMAIL_ADDRESS][DOMAIN_NAME]"
click at [129, 213] on div "Learning & HR Tech" at bounding box center [113, 214] width 120 height 13
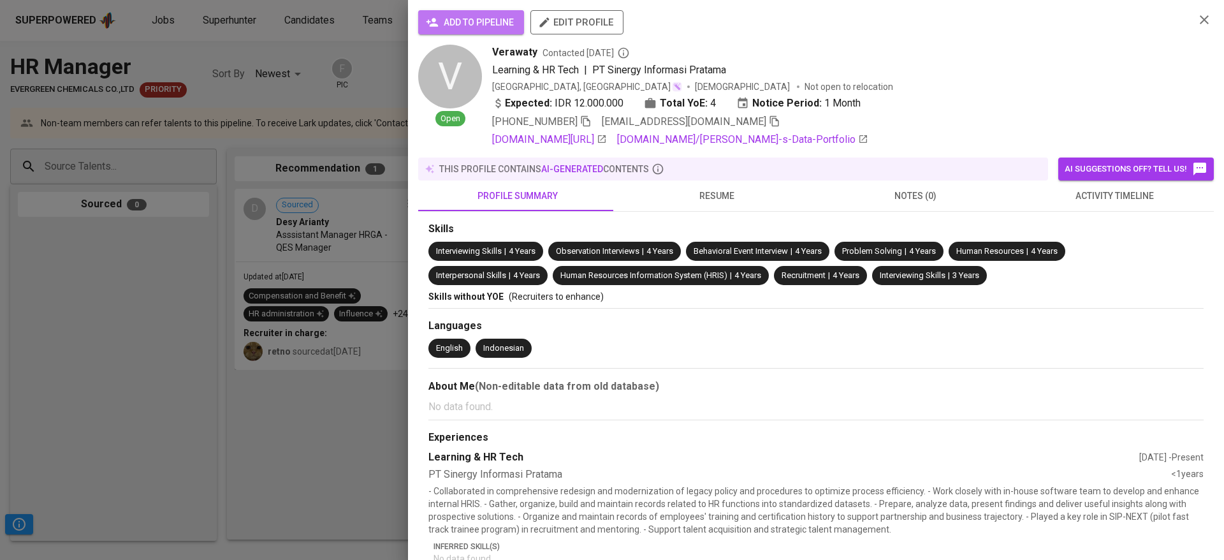
click at [493, 10] on button "add to pipeline" at bounding box center [471, 22] width 106 height 24
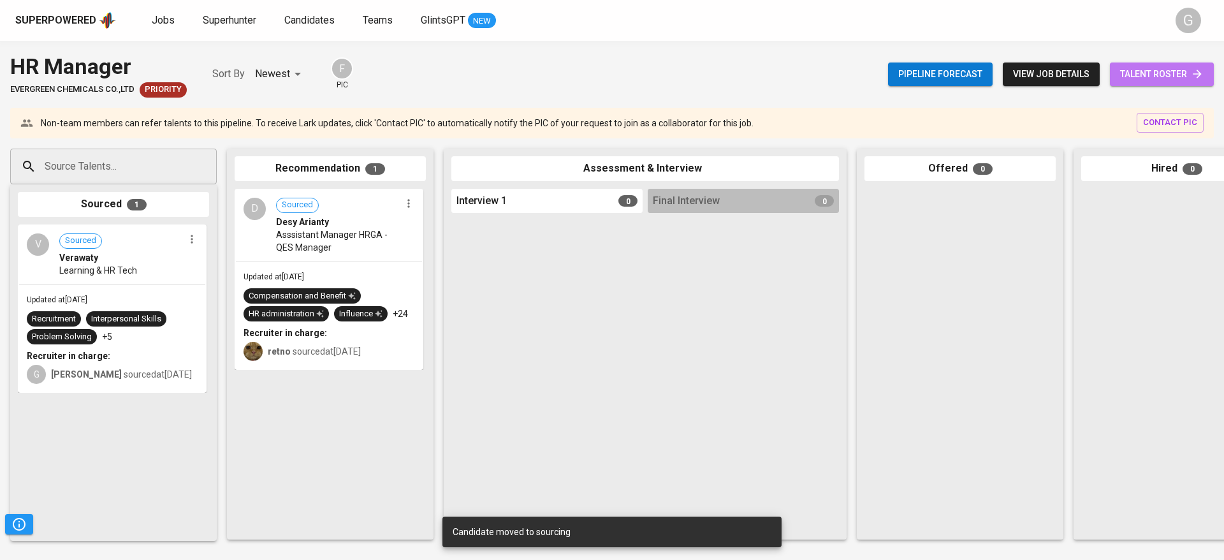
click at [1149, 72] on span "talent roster" at bounding box center [1161, 74] width 83 height 16
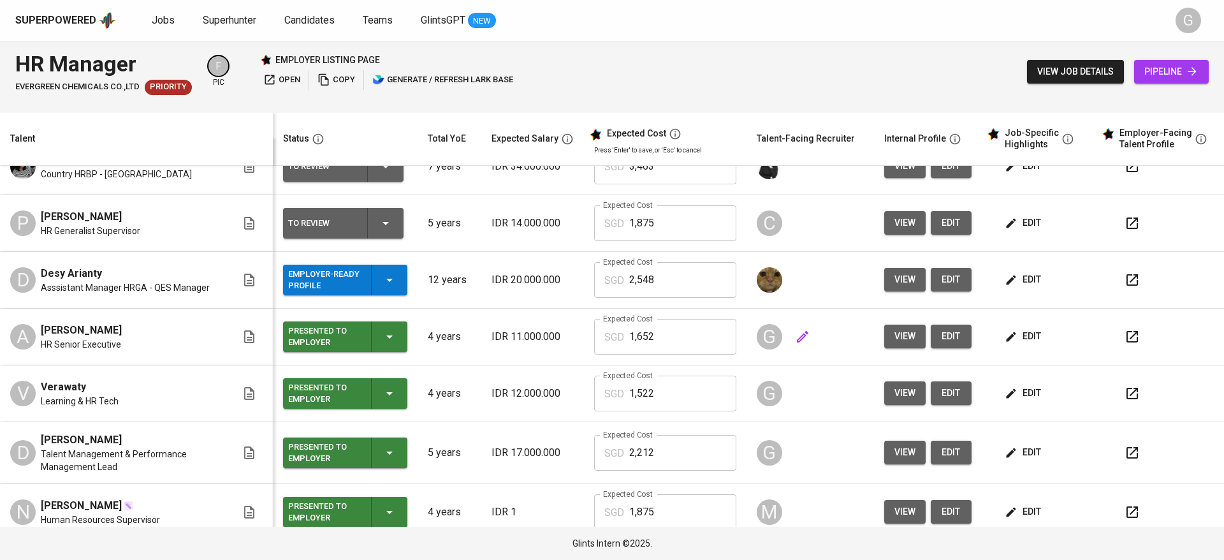
scroll to position [42, 0]
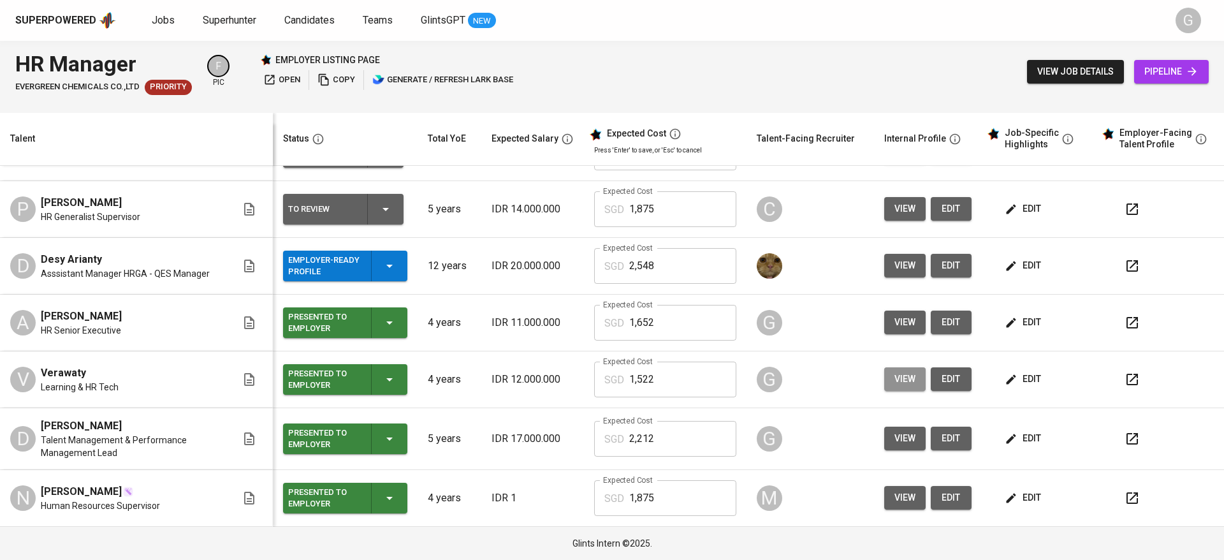
click at [894, 381] on span "view" at bounding box center [904, 379] width 21 height 16
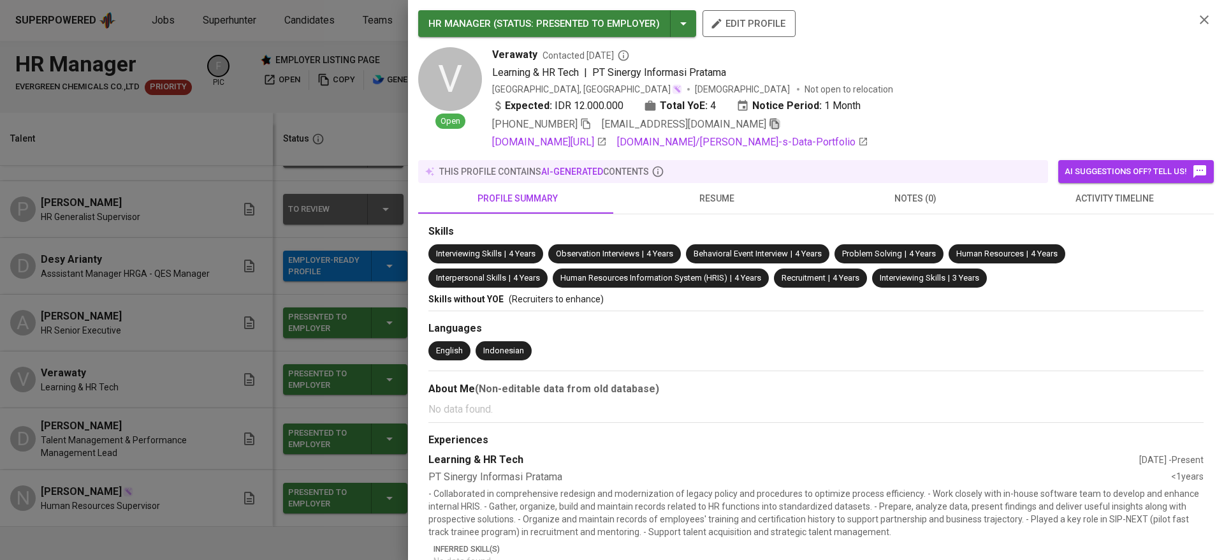
click at [770, 124] on icon "button" at bounding box center [774, 124] width 9 height 11
click at [354, 133] on div at bounding box center [612, 280] width 1224 height 560
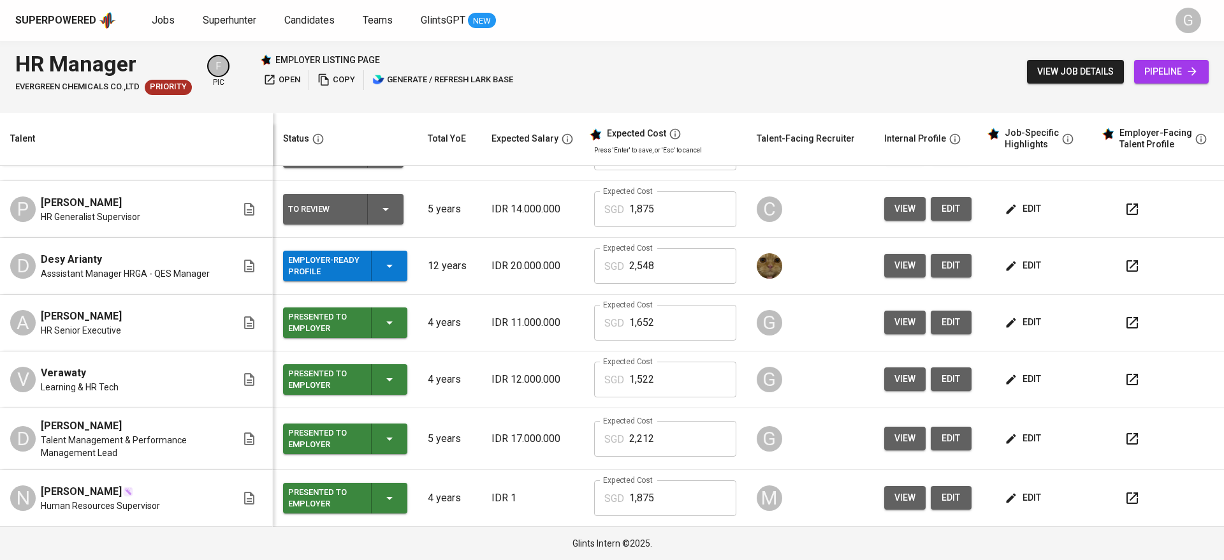
click at [1172, 68] on span "pipeline" at bounding box center [1171, 72] width 54 height 16
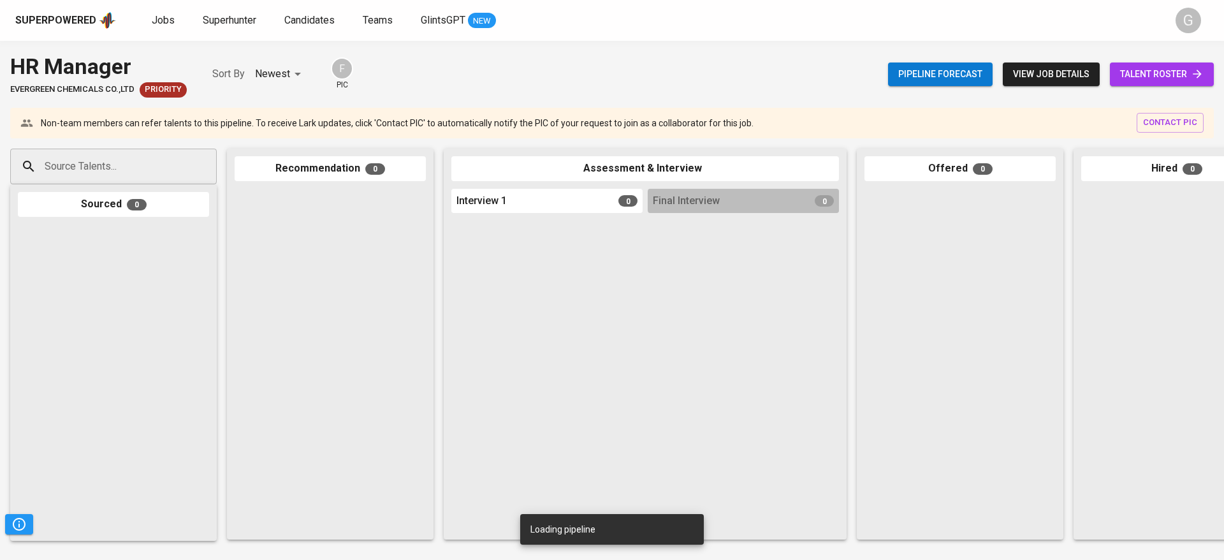
click at [133, 152] on div "Source Talents..." at bounding box center [113, 166] width 206 height 36
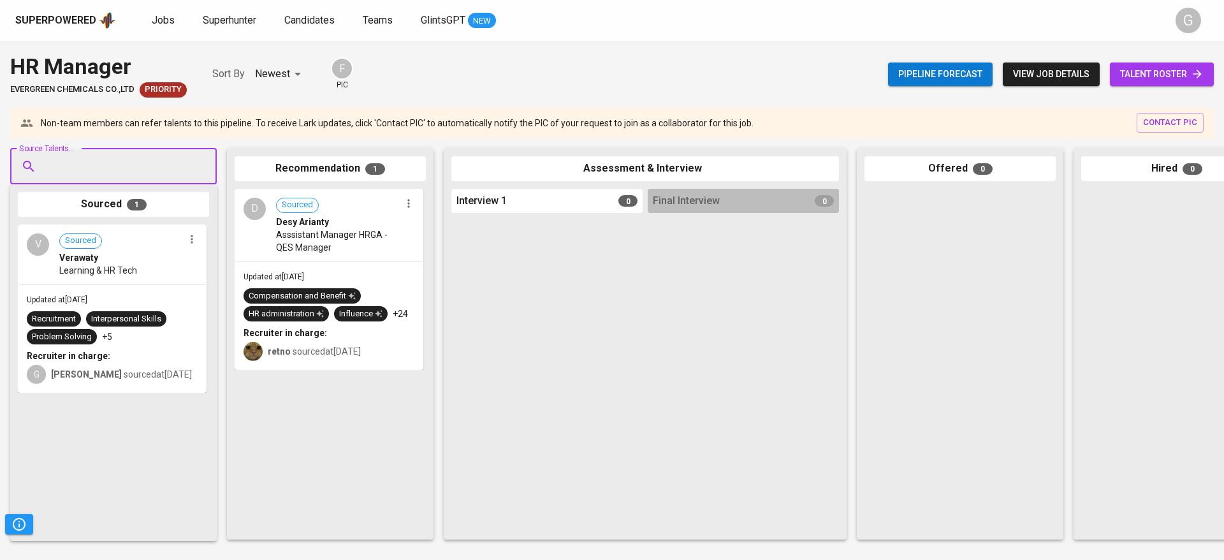
paste input "[EMAIL_ADDRESS][DOMAIN_NAME]"
type input "[EMAIL_ADDRESS][DOMAIN_NAME]"
click at [134, 208] on div "Learning & HR Tech" at bounding box center [113, 214] width 120 height 13
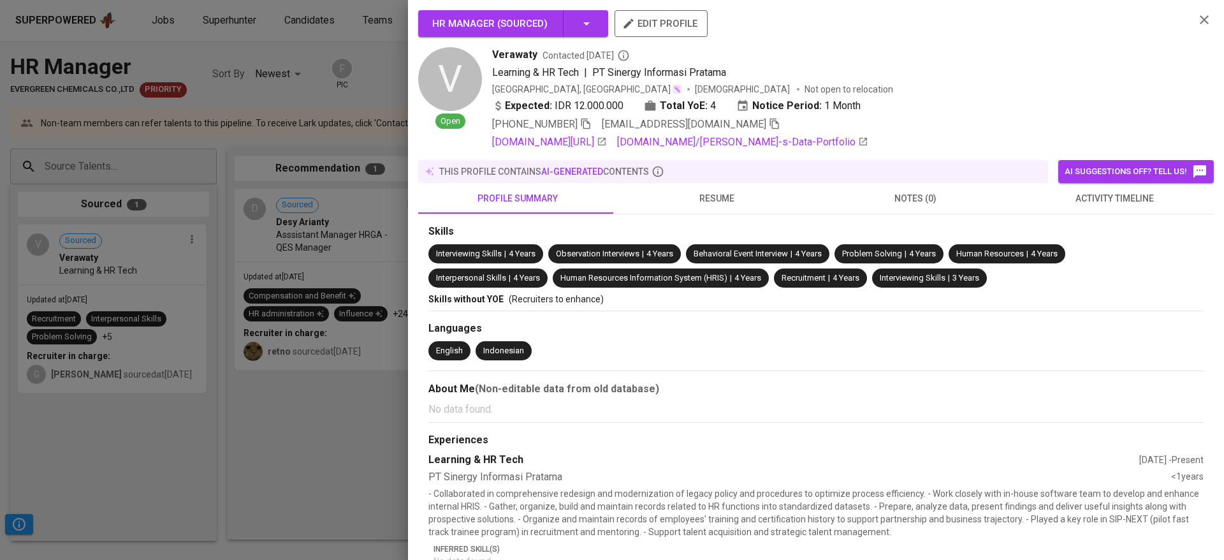
click at [151, 157] on div at bounding box center [612, 280] width 1224 height 560
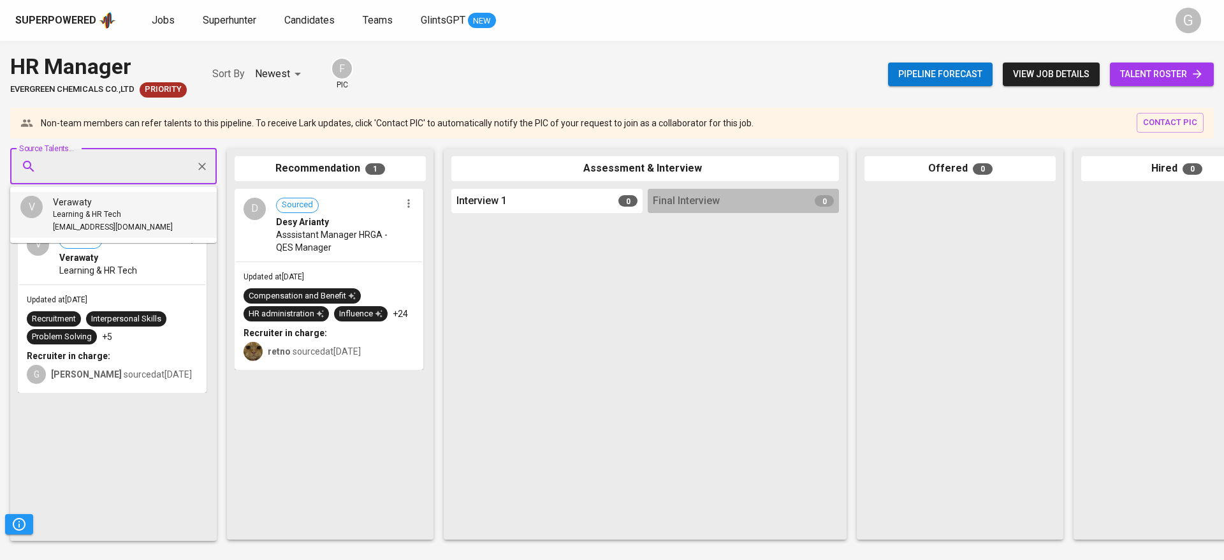
click at [129, 161] on input "Source Talents..." at bounding box center [108, 166] width 134 height 24
paste input "[EMAIL_ADDRESS][DOMAIN_NAME]"
type input "[EMAIL_ADDRESS][DOMAIN_NAME]"
click at [1153, 64] on link "talent roster" at bounding box center [1161, 74] width 104 height 24
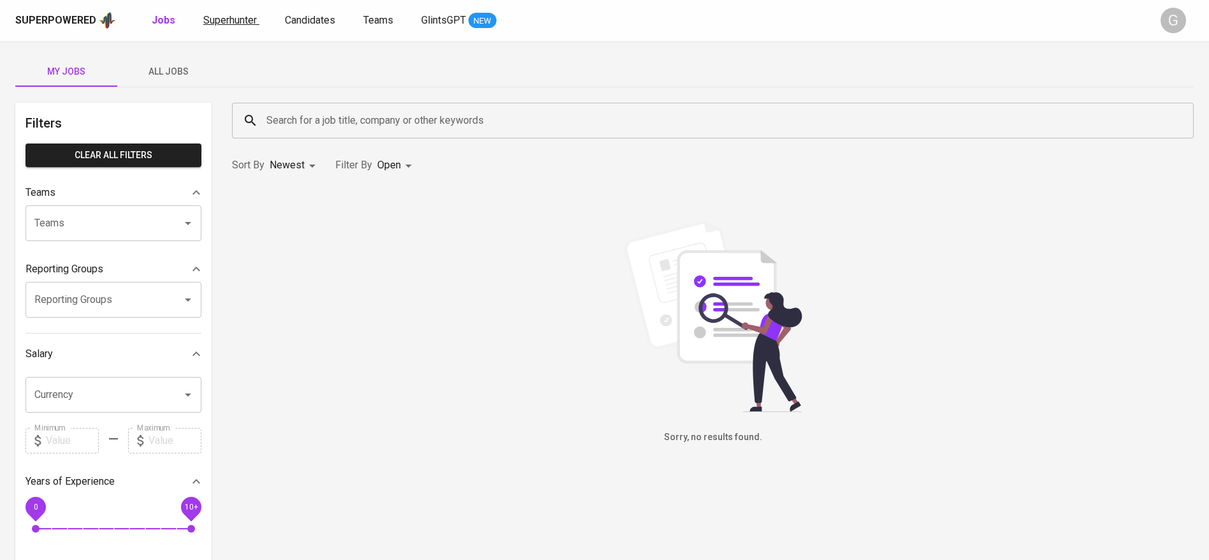
click at [235, 21] on span "Superhunter" at bounding box center [230, 20] width 54 height 12
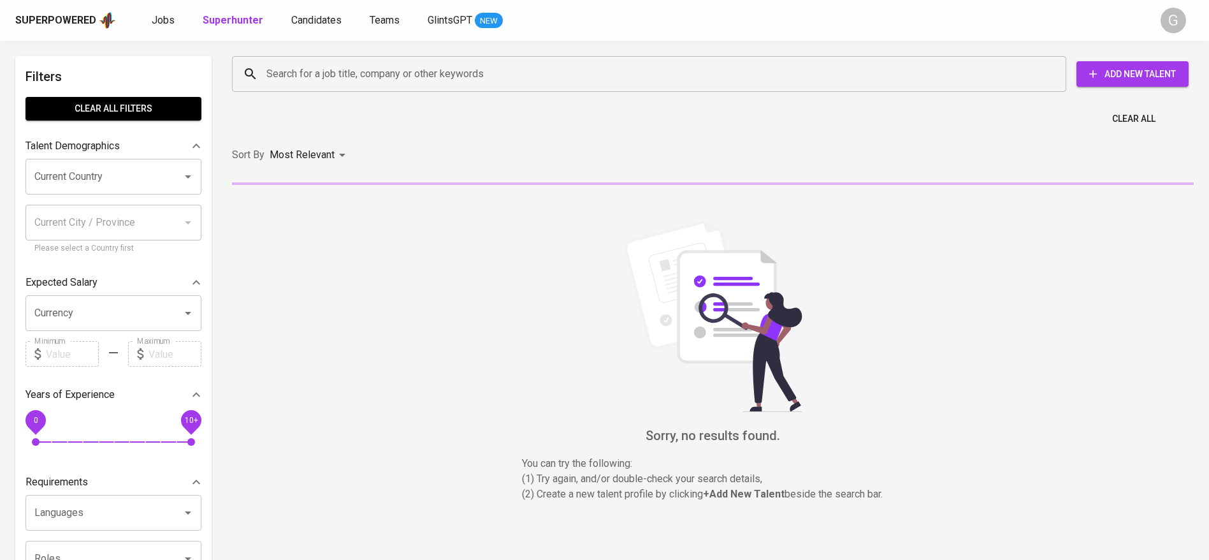
click at [356, 69] on input "Search for a job title, company or other keywords" at bounding box center [652, 74] width 778 height 24
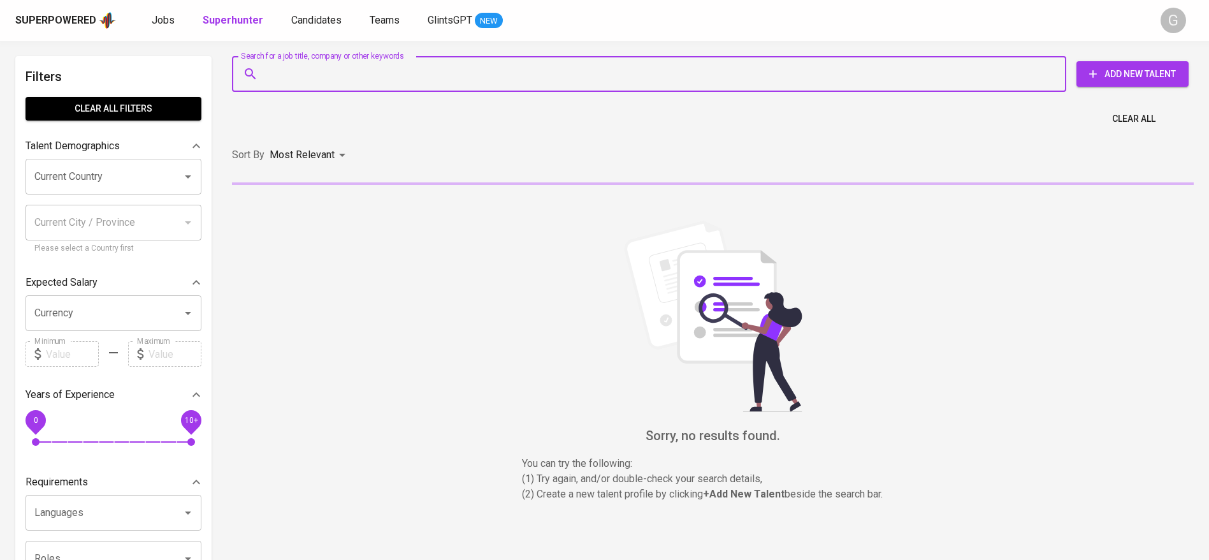
paste input "[EMAIL_ADDRESS][DOMAIN_NAME]"
type input "[EMAIL_ADDRESS][DOMAIN_NAME]"
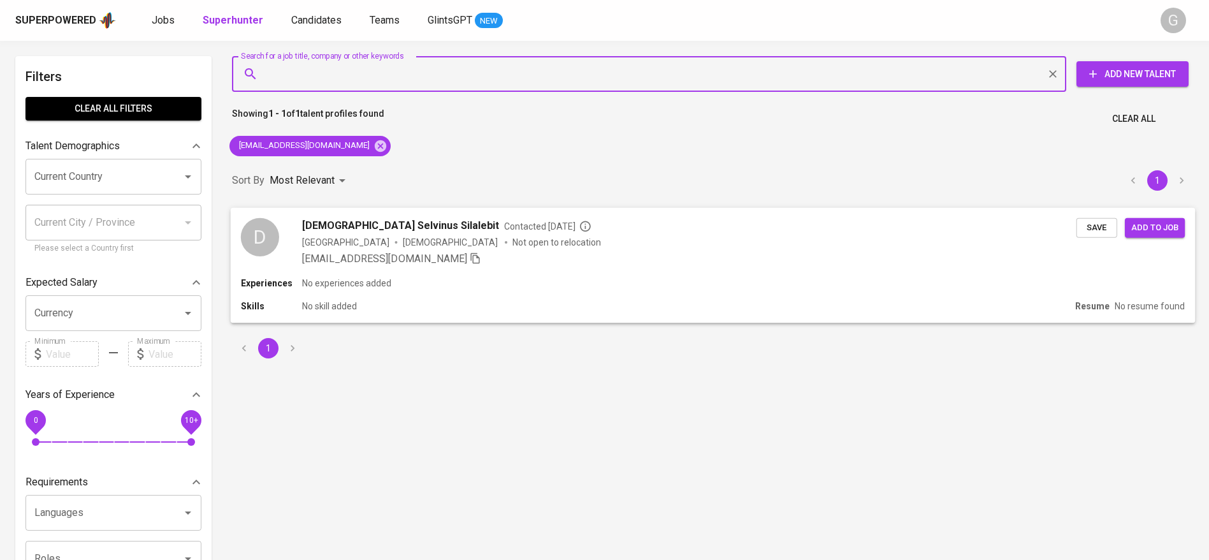
click at [956, 249] on div "[DEMOGRAPHIC_DATA] [PERSON_NAME] Contacted [DATE] Indonesia [DEMOGRAPHIC_DATA] …" at bounding box center [689, 241] width 774 height 48
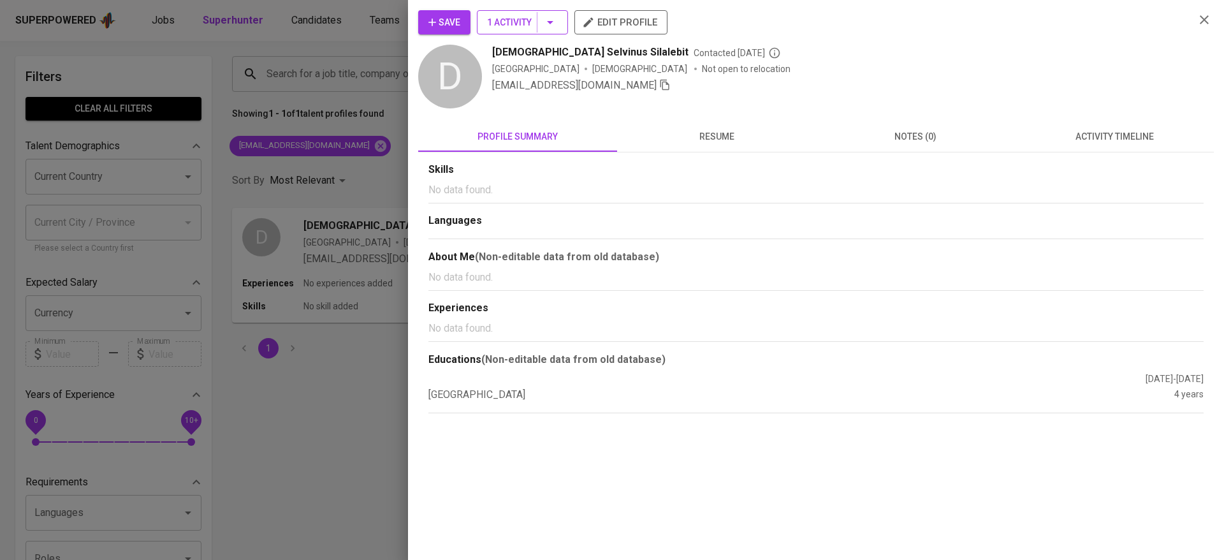
click at [512, 18] on span "1 Activity" at bounding box center [522, 23] width 71 height 16
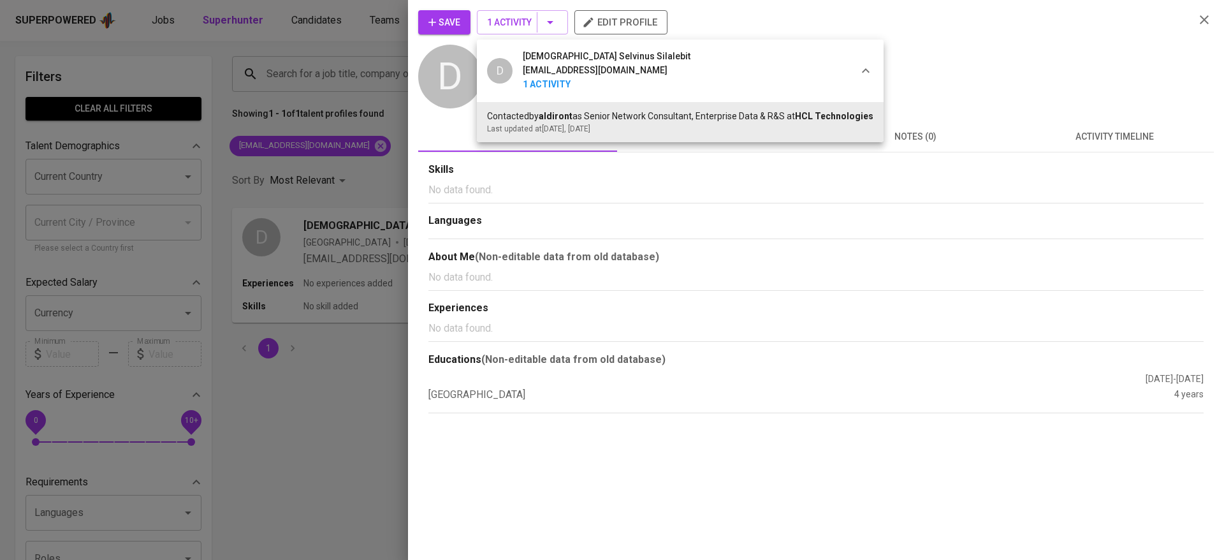
click at [453, 19] on div at bounding box center [612, 280] width 1224 height 560
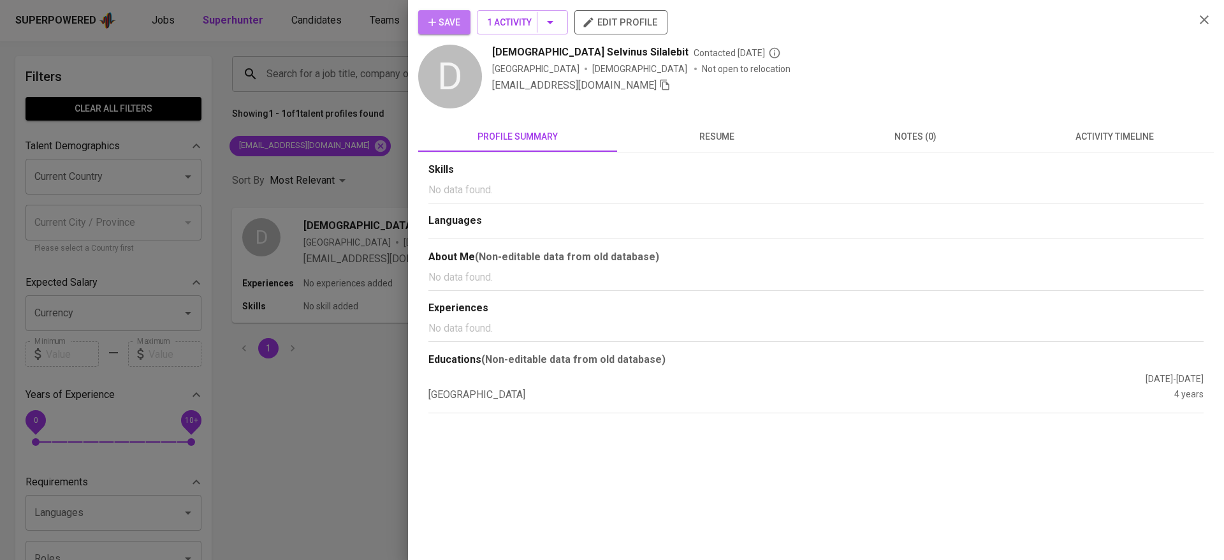
click at [440, 18] on span "Save" at bounding box center [444, 23] width 32 height 16
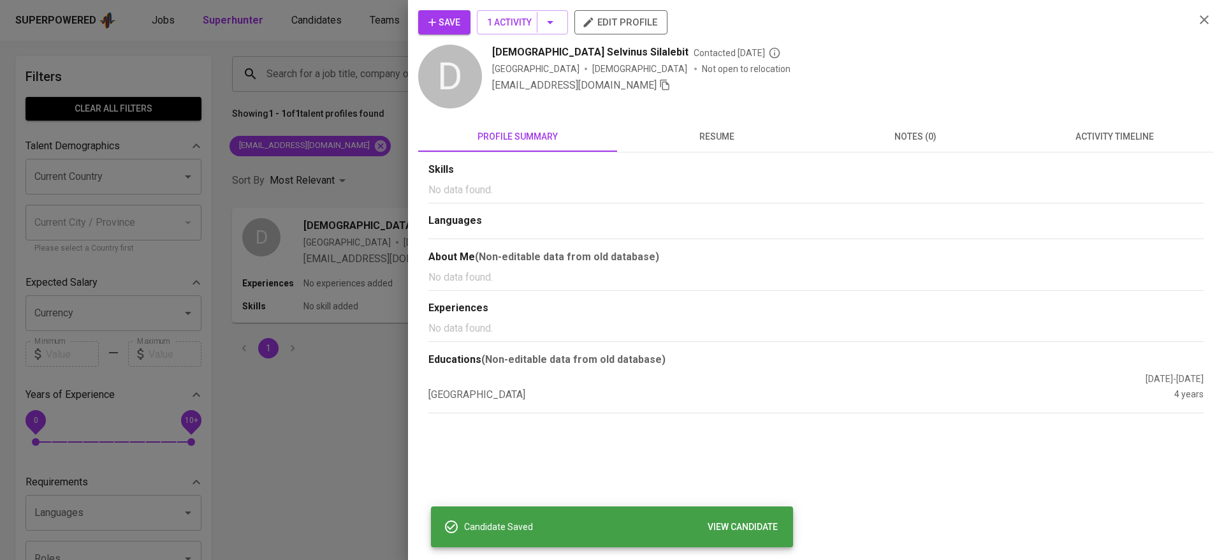
click at [354, 144] on div at bounding box center [612, 280] width 1224 height 560
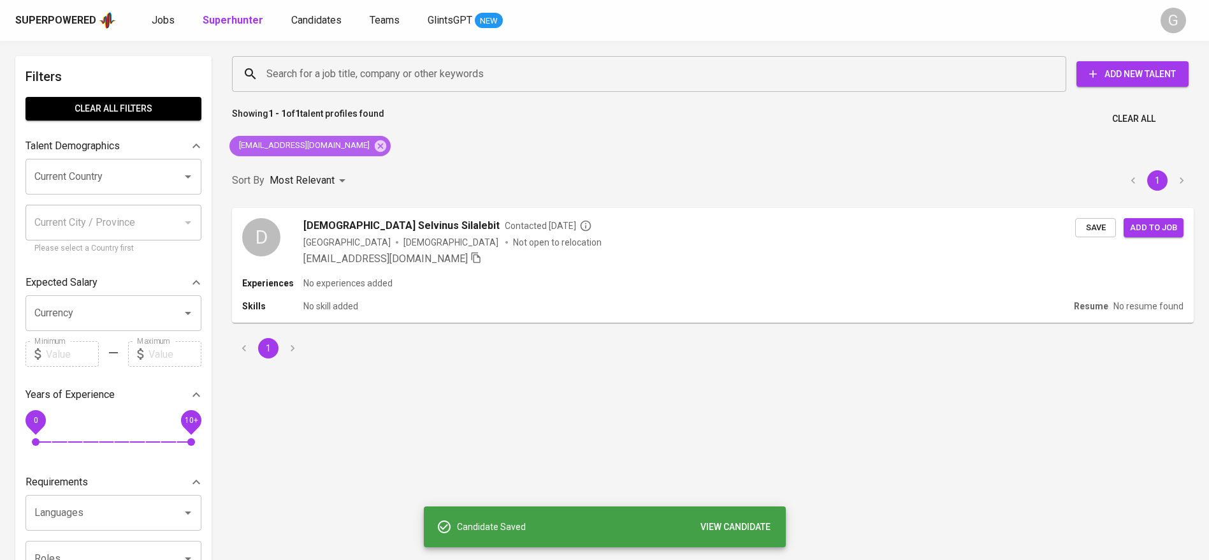
click at [373, 152] on icon at bounding box center [380, 146] width 14 height 14
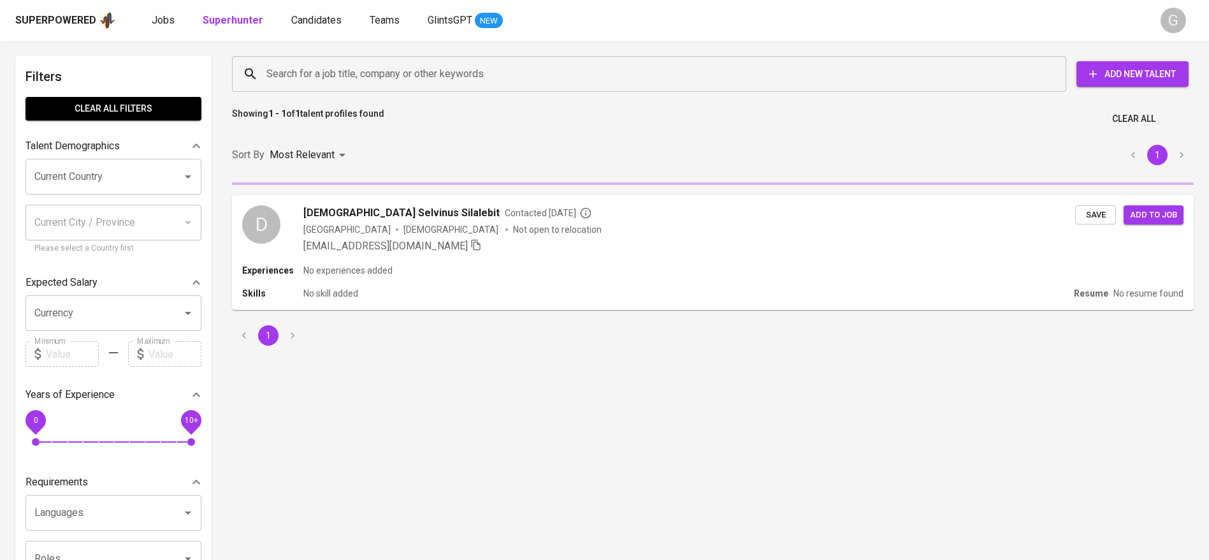
click at [349, 76] on input "Search for a job title, company or other keywords" at bounding box center [652, 74] width 778 height 24
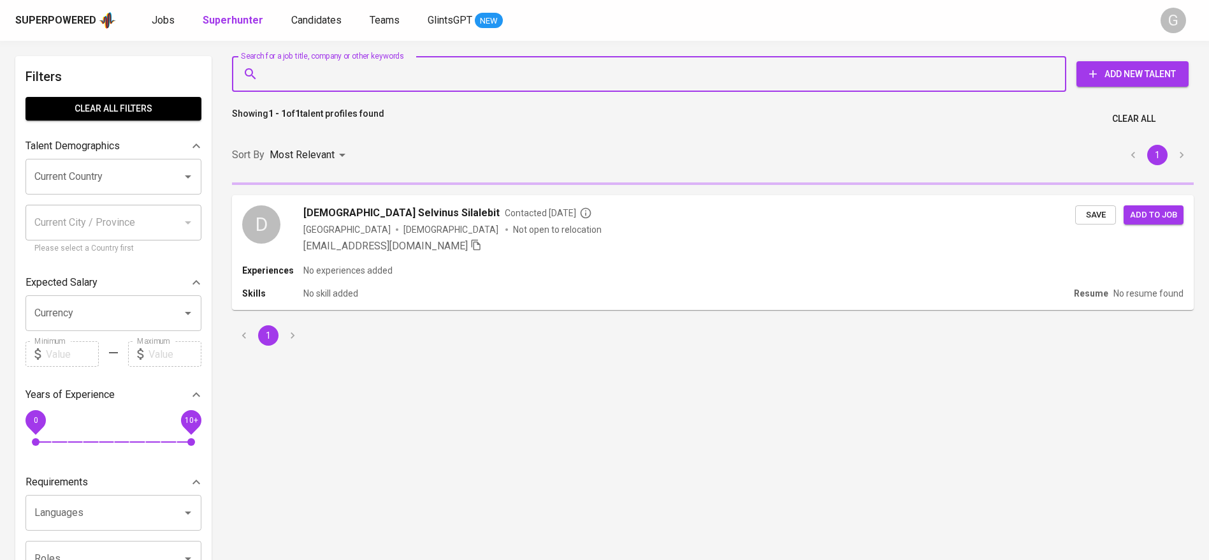
paste input "[EMAIL_ADDRESS][DOMAIN_NAME]"
type input "[EMAIL_ADDRESS][DOMAIN_NAME]"
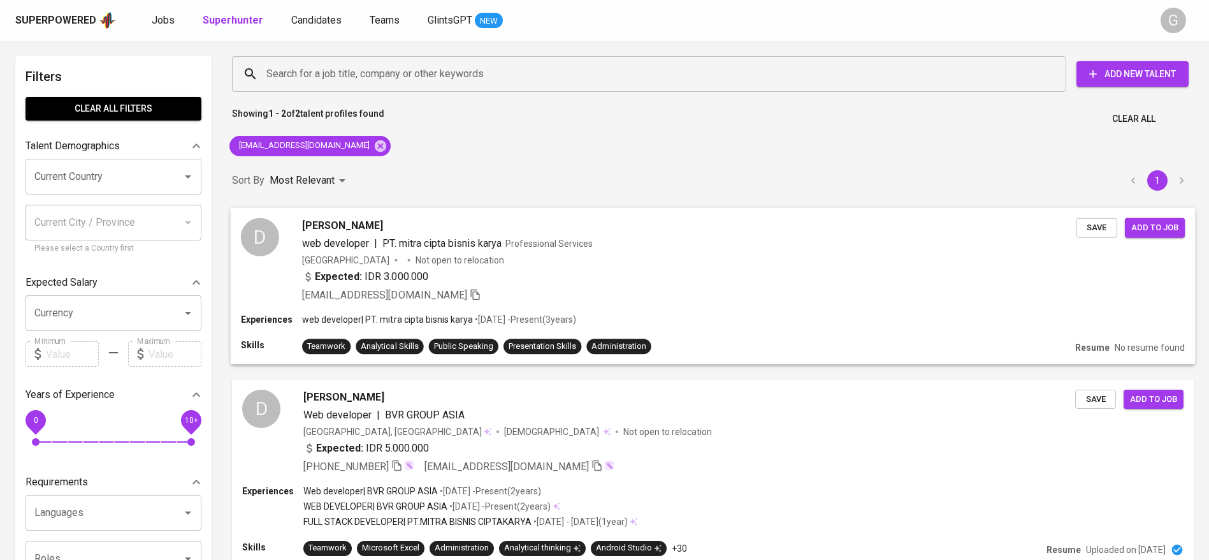
click at [713, 264] on div "Indonesia Not open to relocation" at bounding box center [689, 259] width 774 height 13
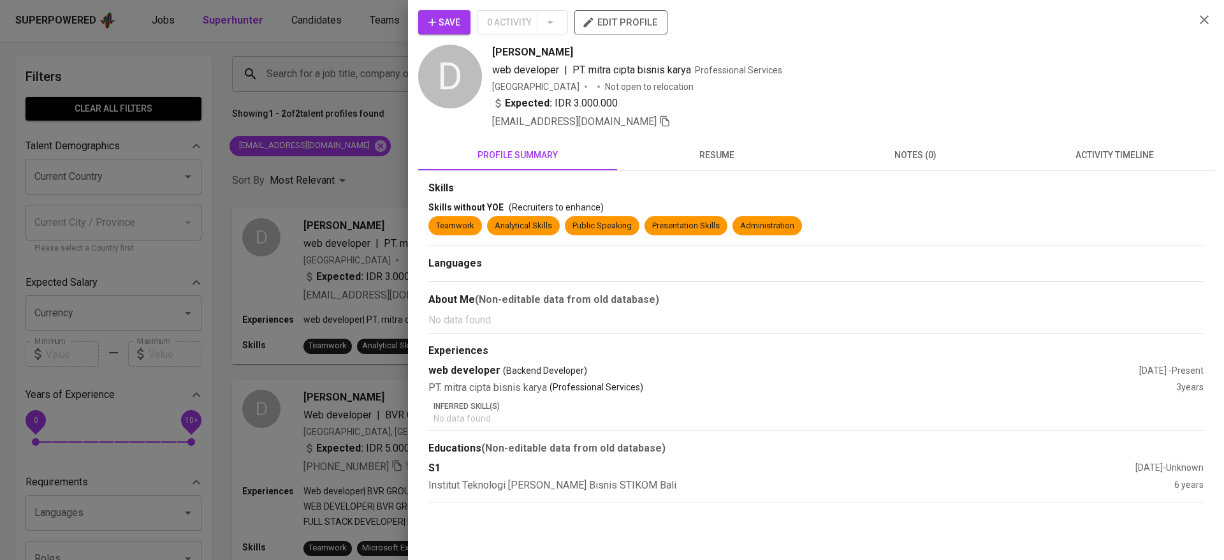
click at [322, 250] on div at bounding box center [612, 280] width 1224 height 560
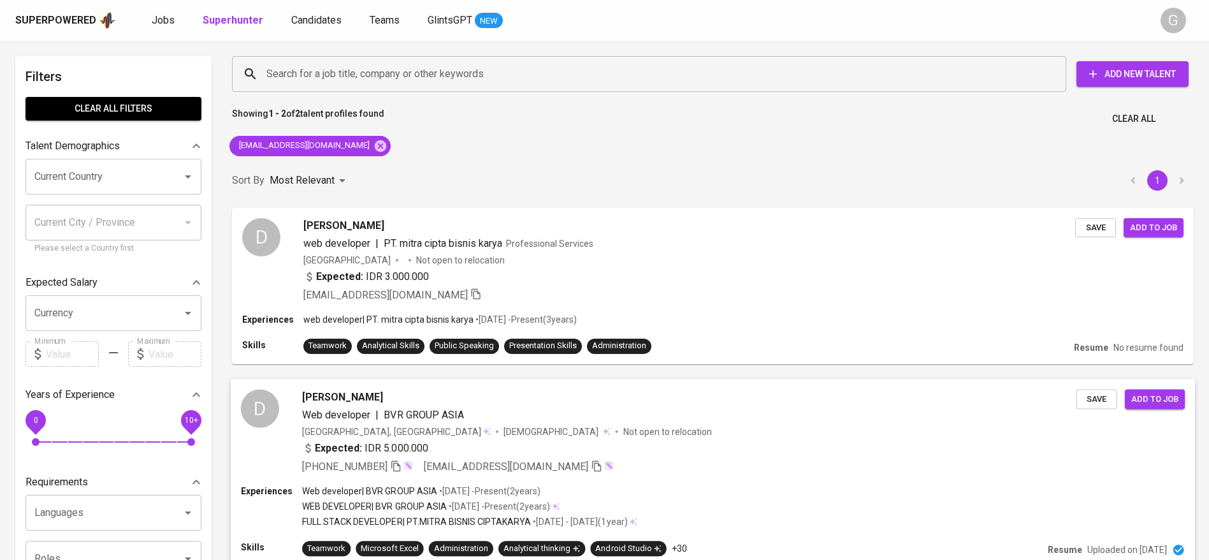
click at [575, 426] on div "[GEOGRAPHIC_DATA], Denpasar [DEMOGRAPHIC_DATA] Not open to relocation" at bounding box center [689, 430] width 774 height 13
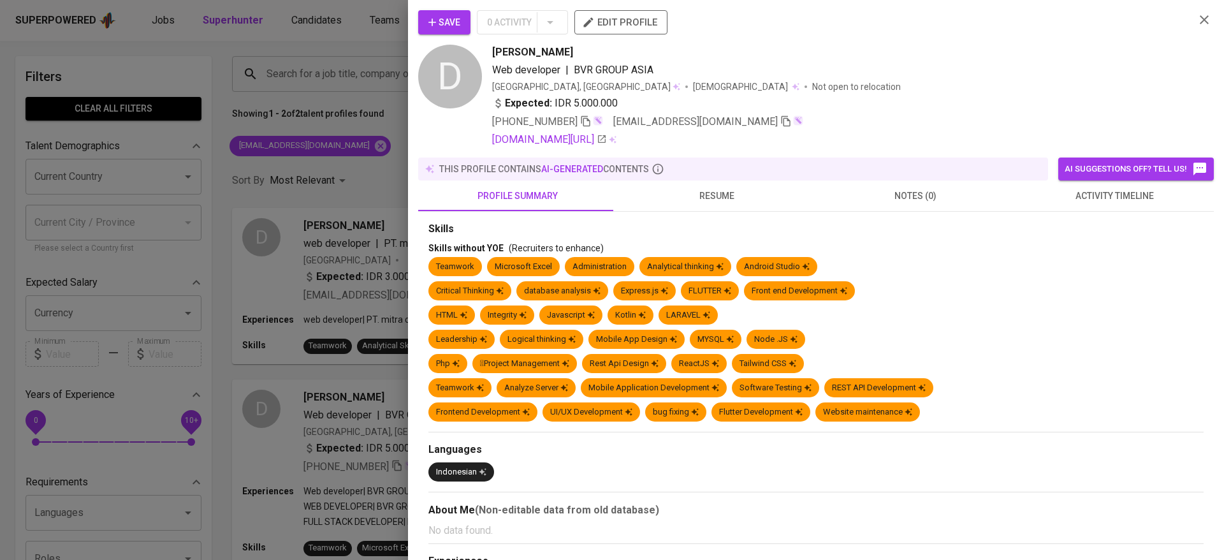
click at [332, 237] on div at bounding box center [612, 280] width 1224 height 560
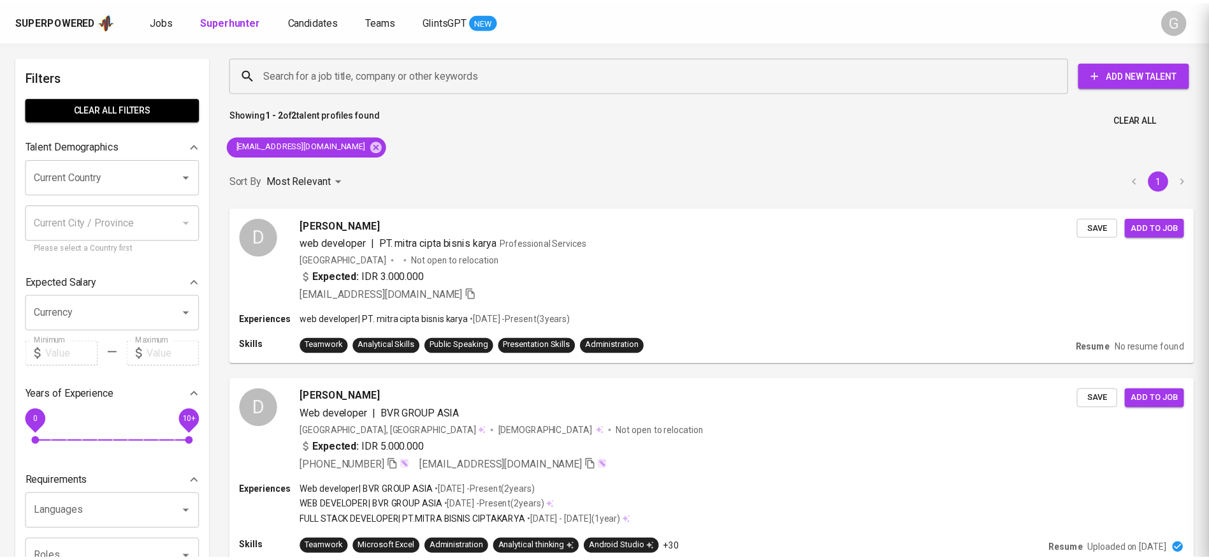
scroll to position [40, 0]
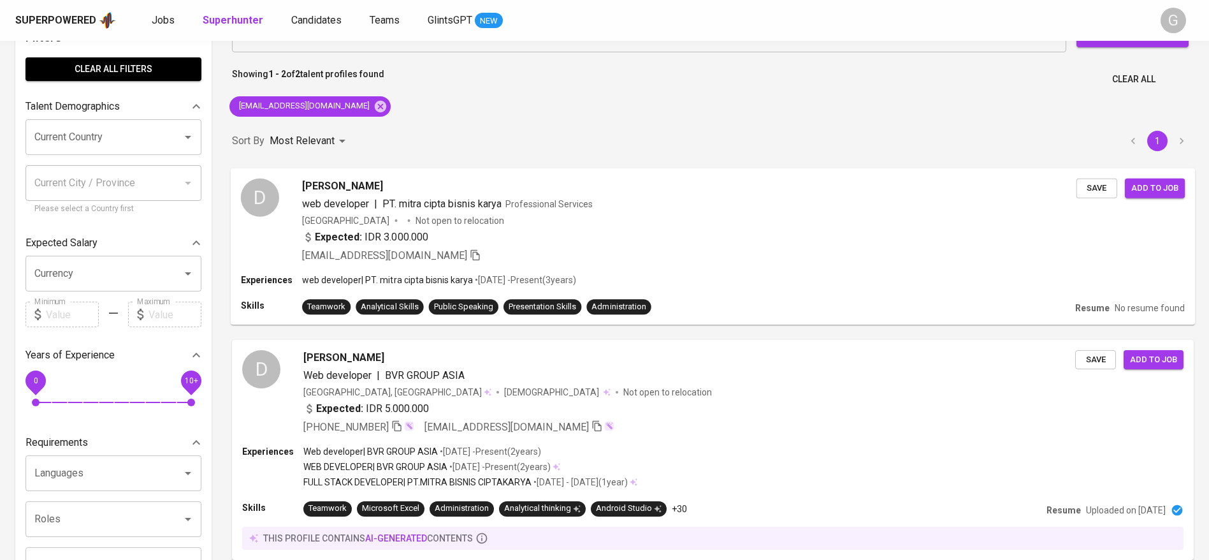
click at [1092, 192] on span "Save" at bounding box center [1097, 187] width 28 height 15
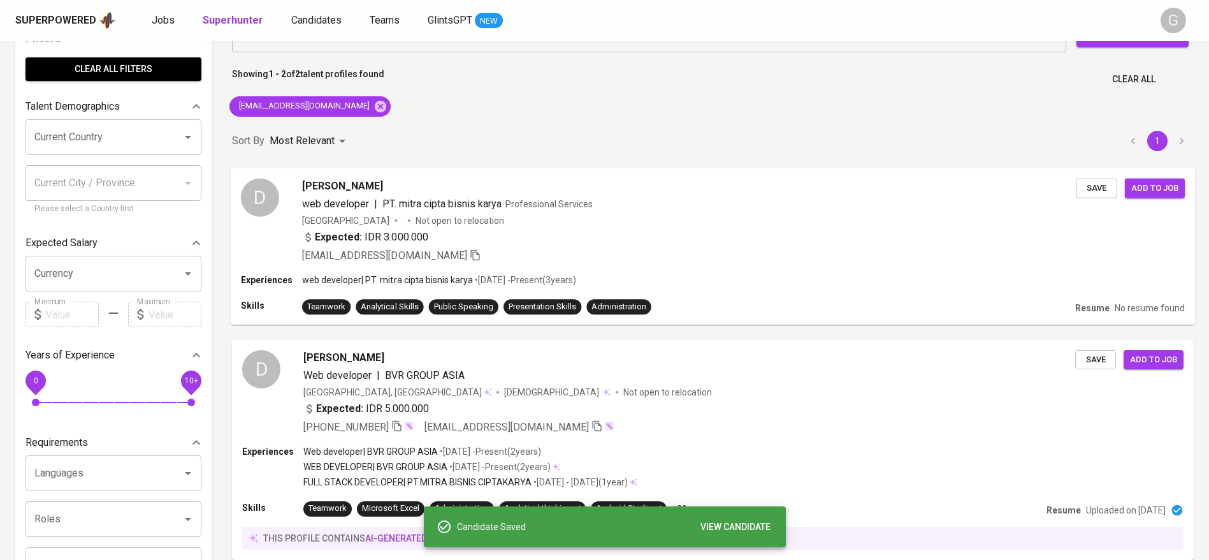
scroll to position [0, 0]
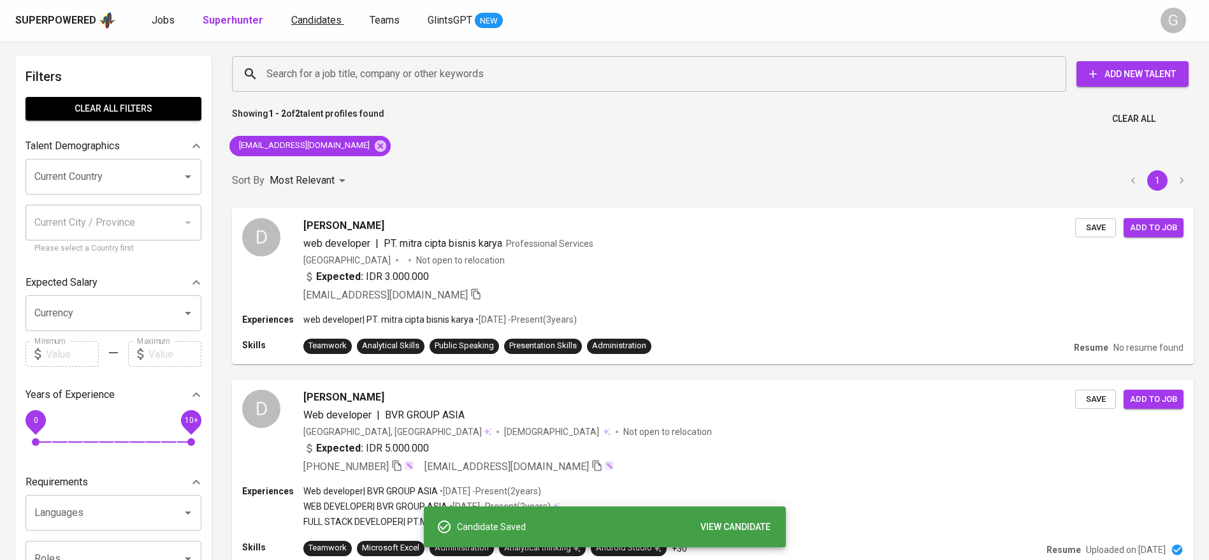
click at [324, 25] on span "Candidates" at bounding box center [316, 20] width 50 height 12
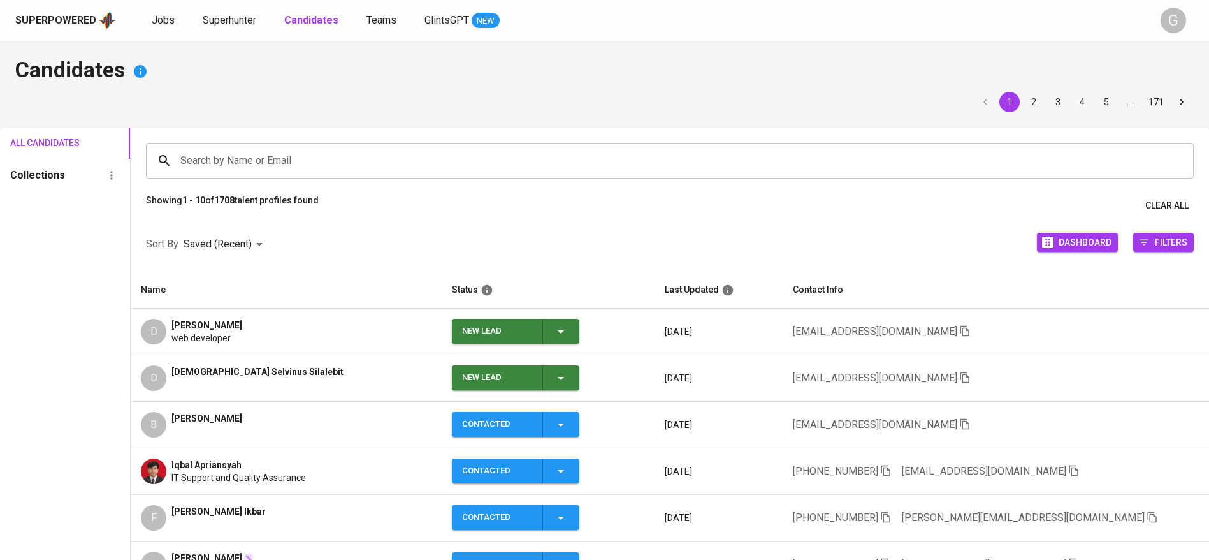
click at [553, 331] on icon "button" at bounding box center [560, 331] width 15 height 15
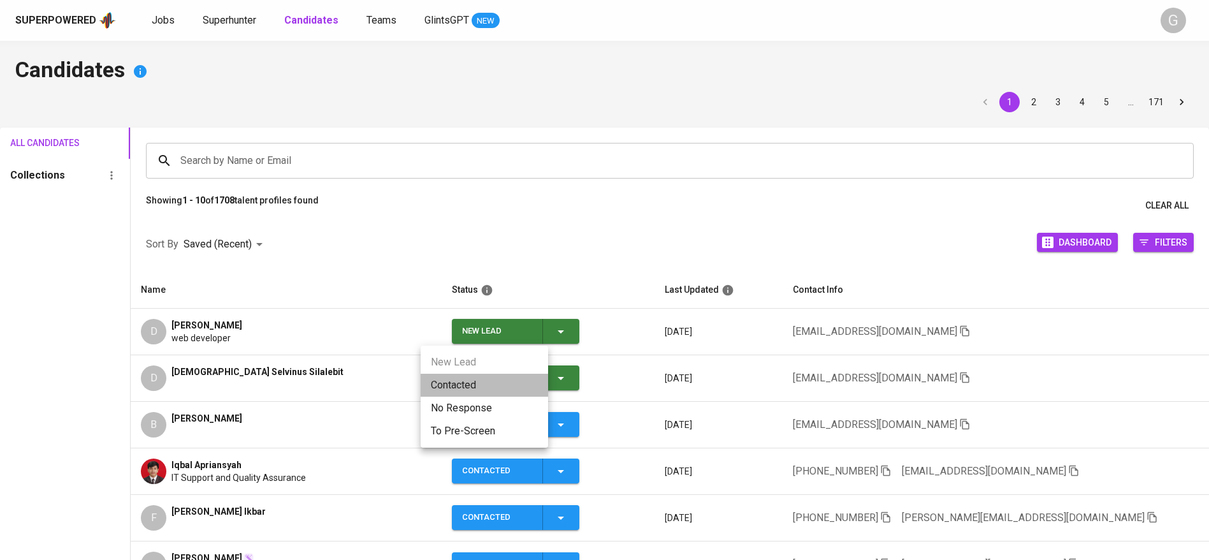
click at [523, 377] on li "Contacted" at bounding box center [484, 384] width 127 height 23
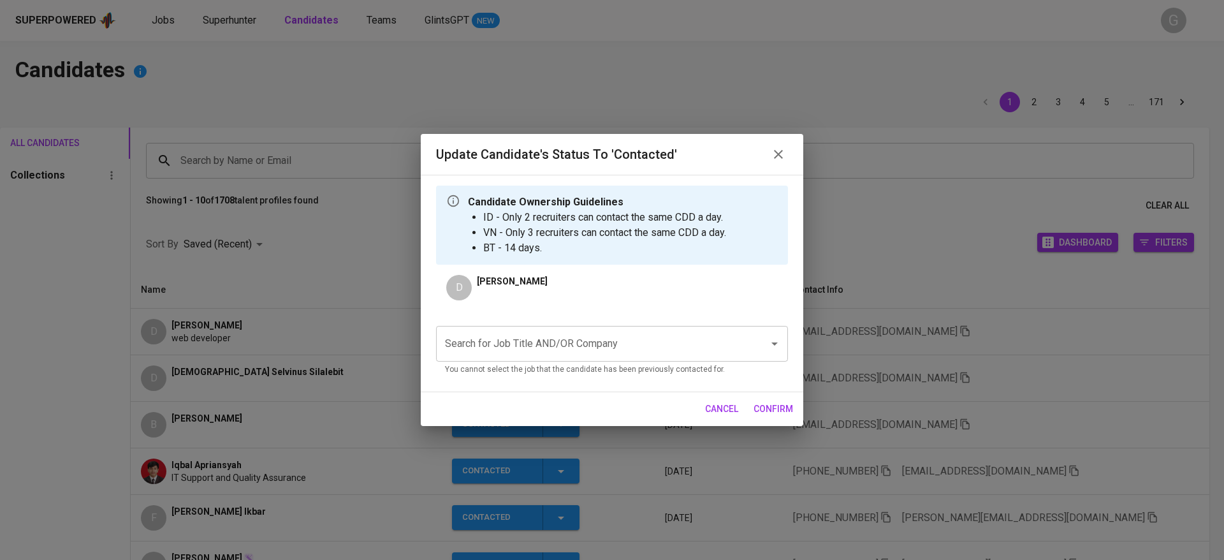
click at [574, 328] on div "Search for Job Title AND/OR Company" at bounding box center [612, 344] width 352 height 36
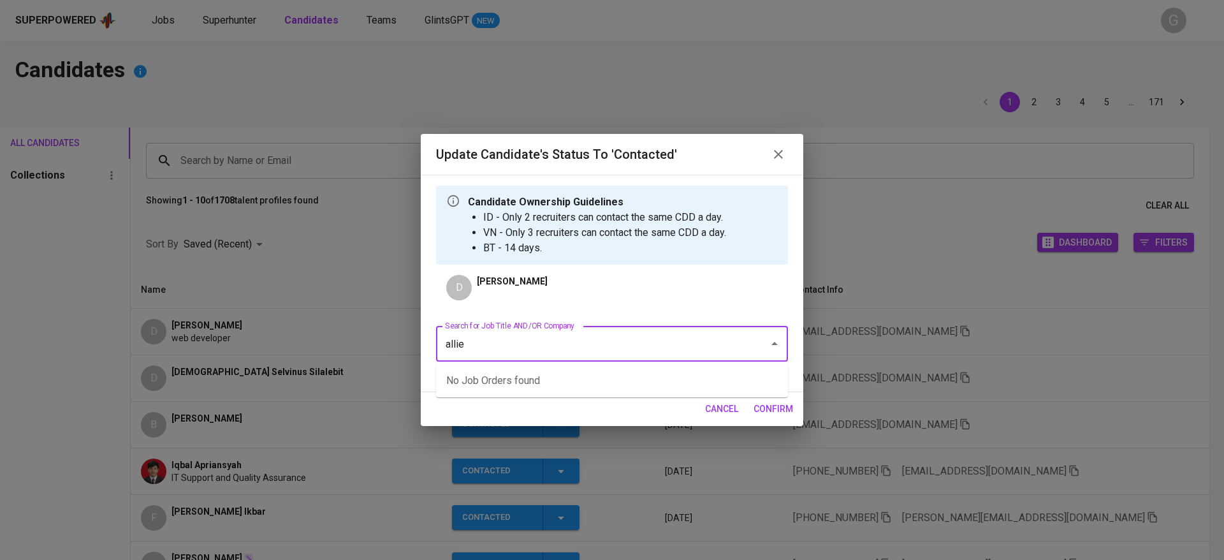
type input "allied"
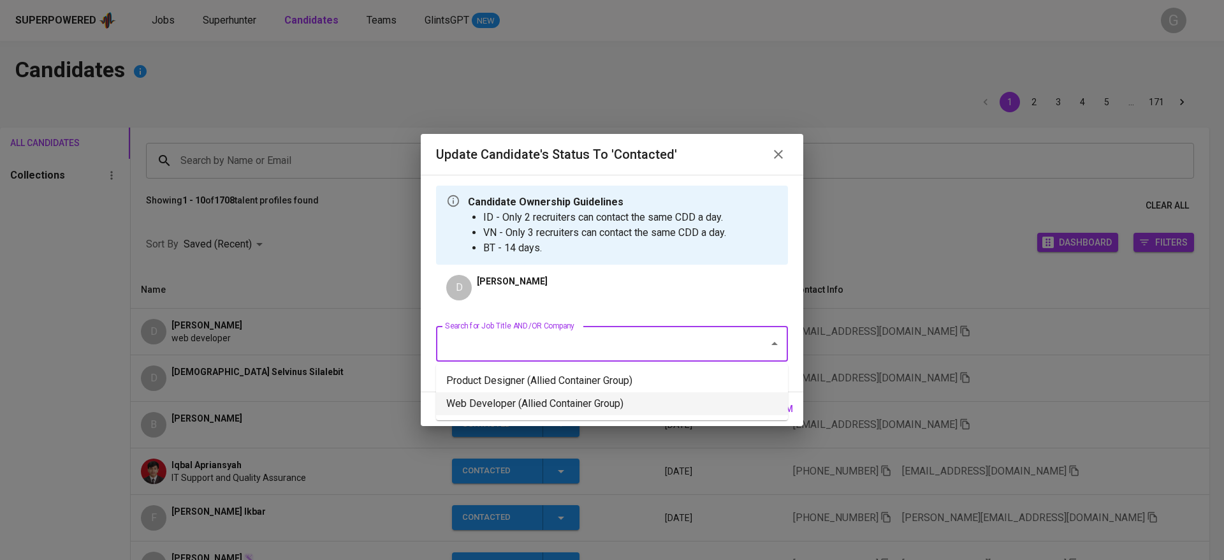
click at [581, 400] on li "Web Developer (Allied Container Group)" at bounding box center [612, 403] width 352 height 23
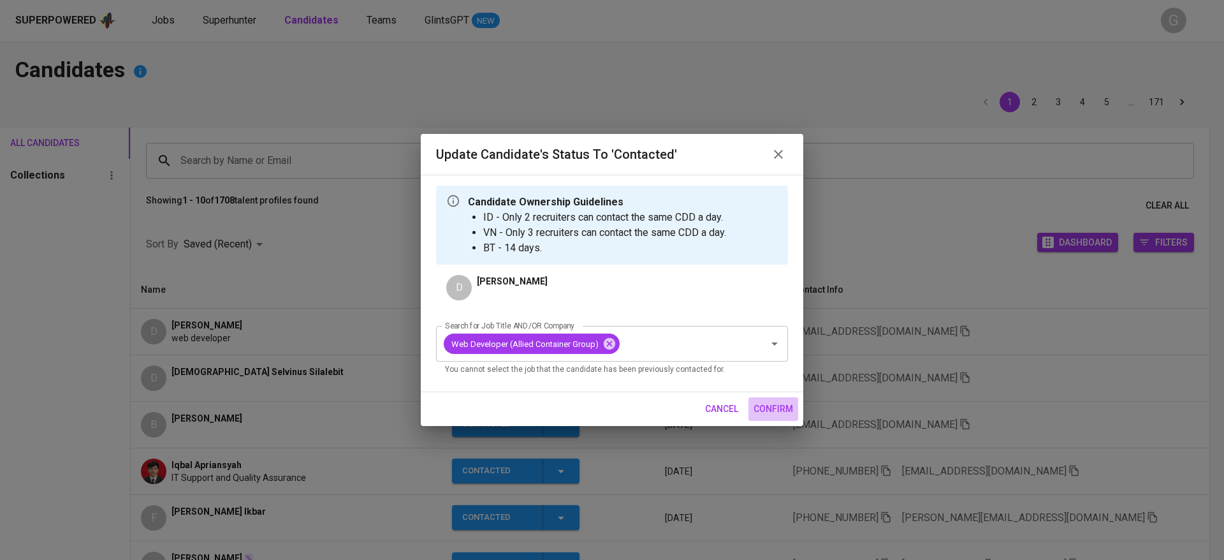
click at [772, 403] on span "confirm" at bounding box center [773, 409] width 40 height 16
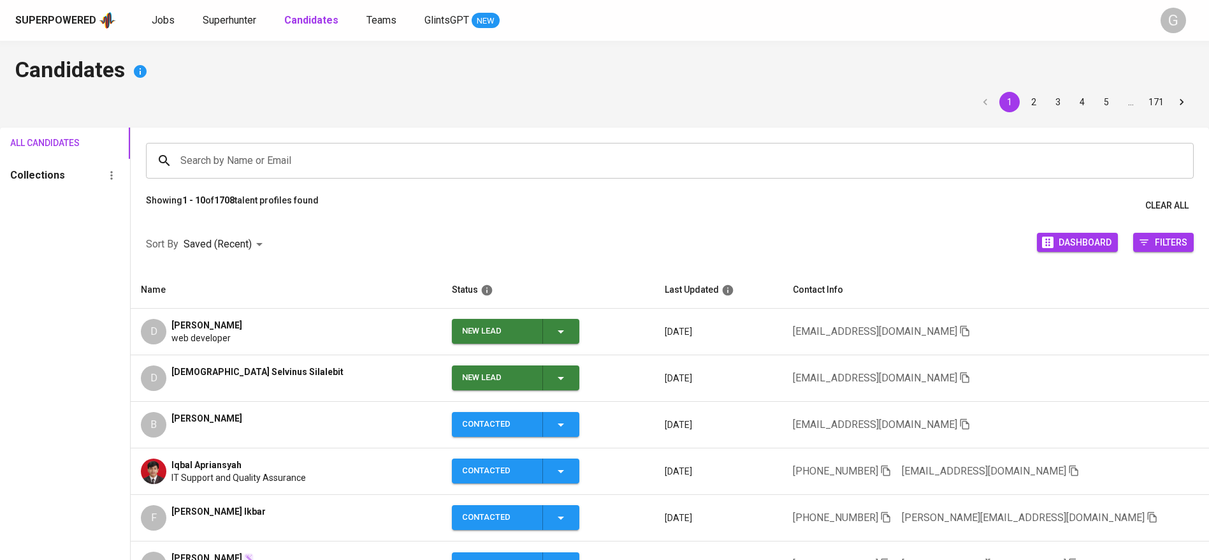
click at [542, 373] on span "New Lead" at bounding box center [515, 377] width 117 height 25
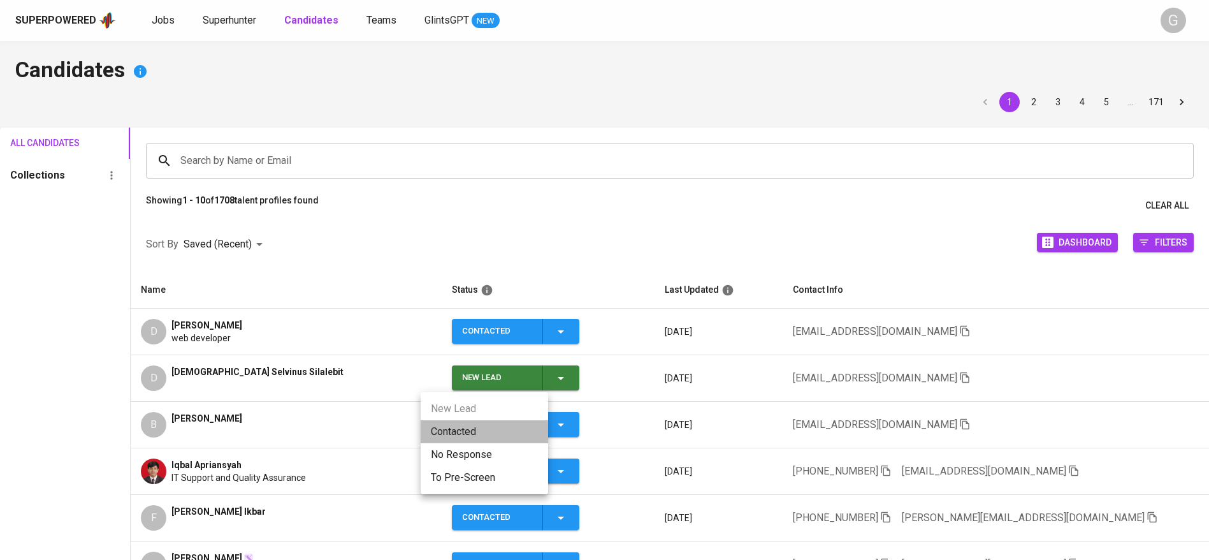
click at [496, 428] on li "Contacted" at bounding box center [484, 431] width 127 height 23
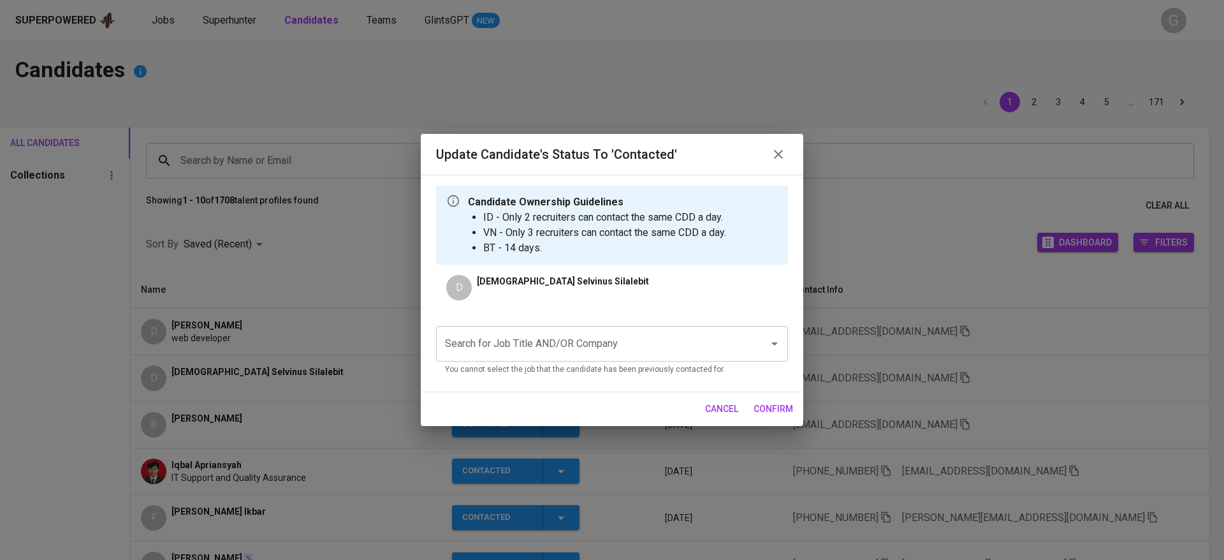
click at [574, 356] on div "Search for Job Title AND/OR Company" at bounding box center [612, 344] width 352 height 36
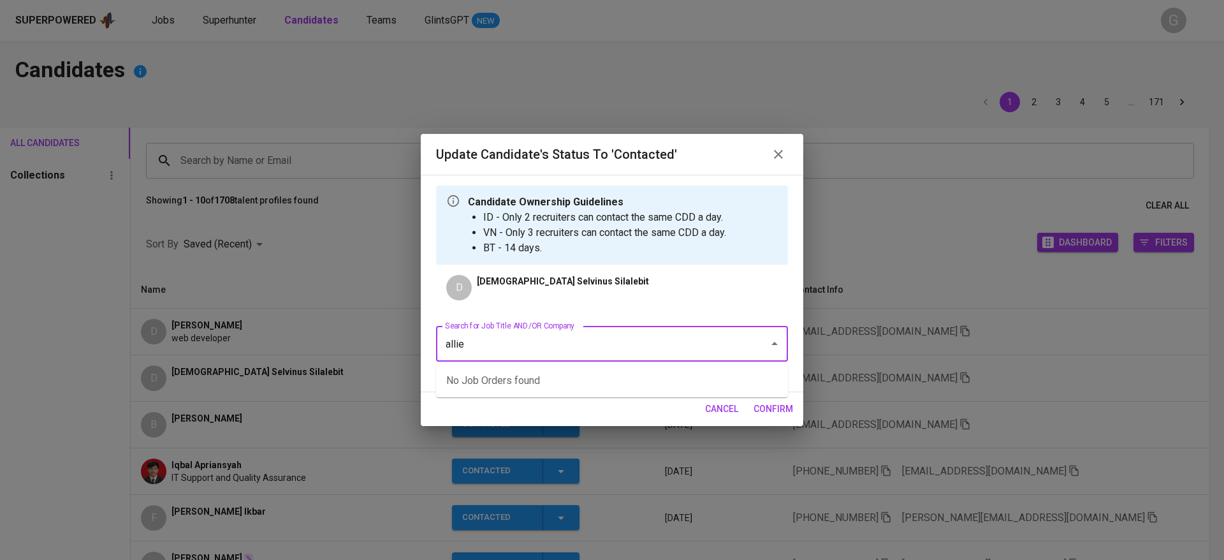
type input "allied"
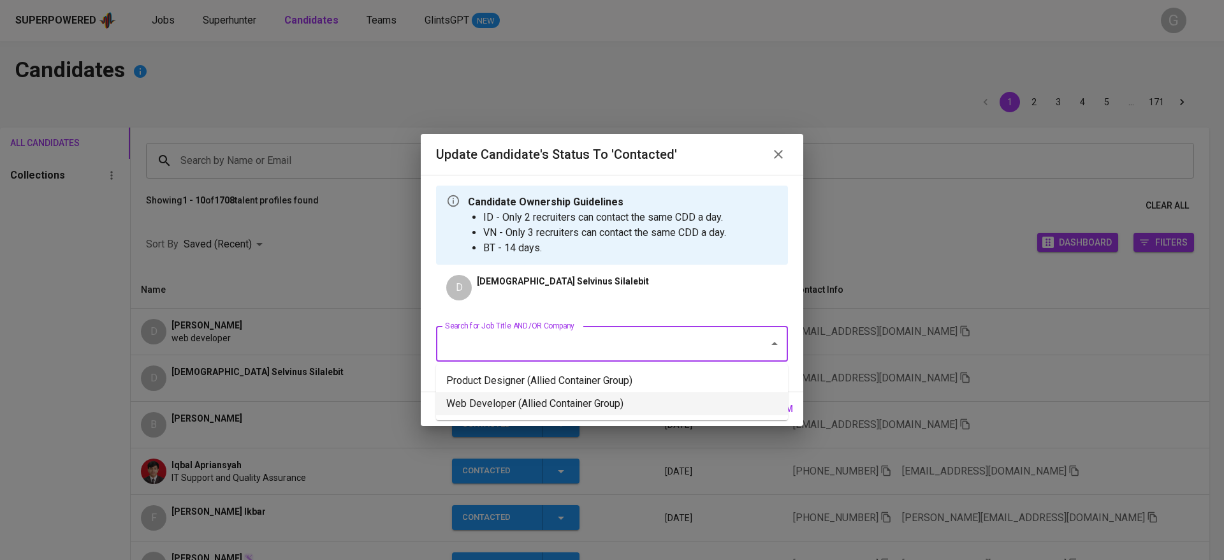
click at [558, 398] on li "Web Developer (Allied Container Group)" at bounding box center [612, 403] width 352 height 23
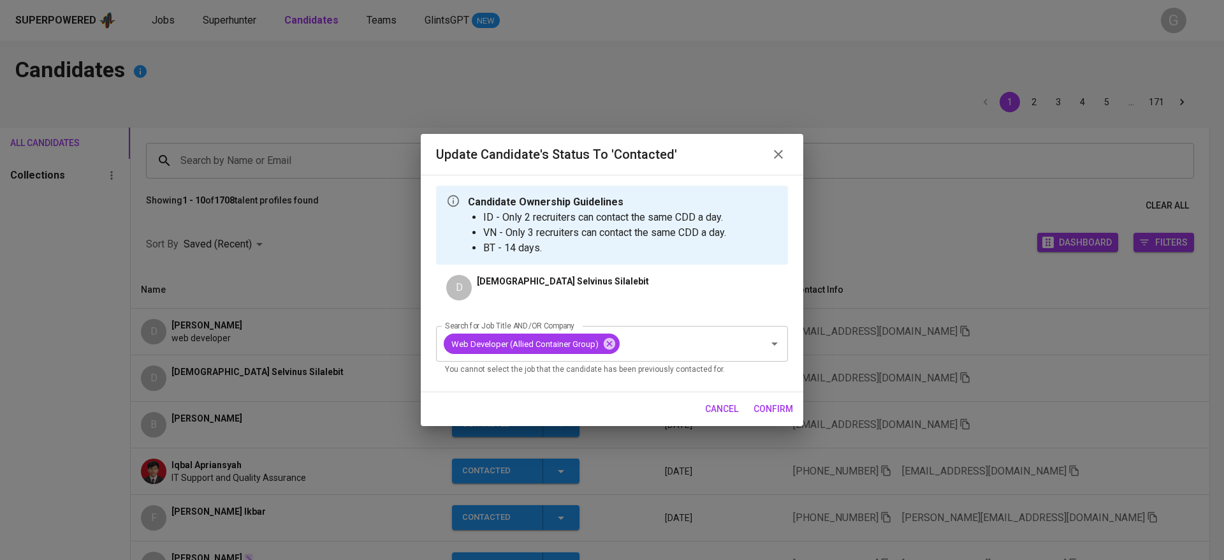
click at [765, 407] on span "confirm" at bounding box center [773, 409] width 40 height 16
